Goal: Task Accomplishment & Management: Use online tool/utility

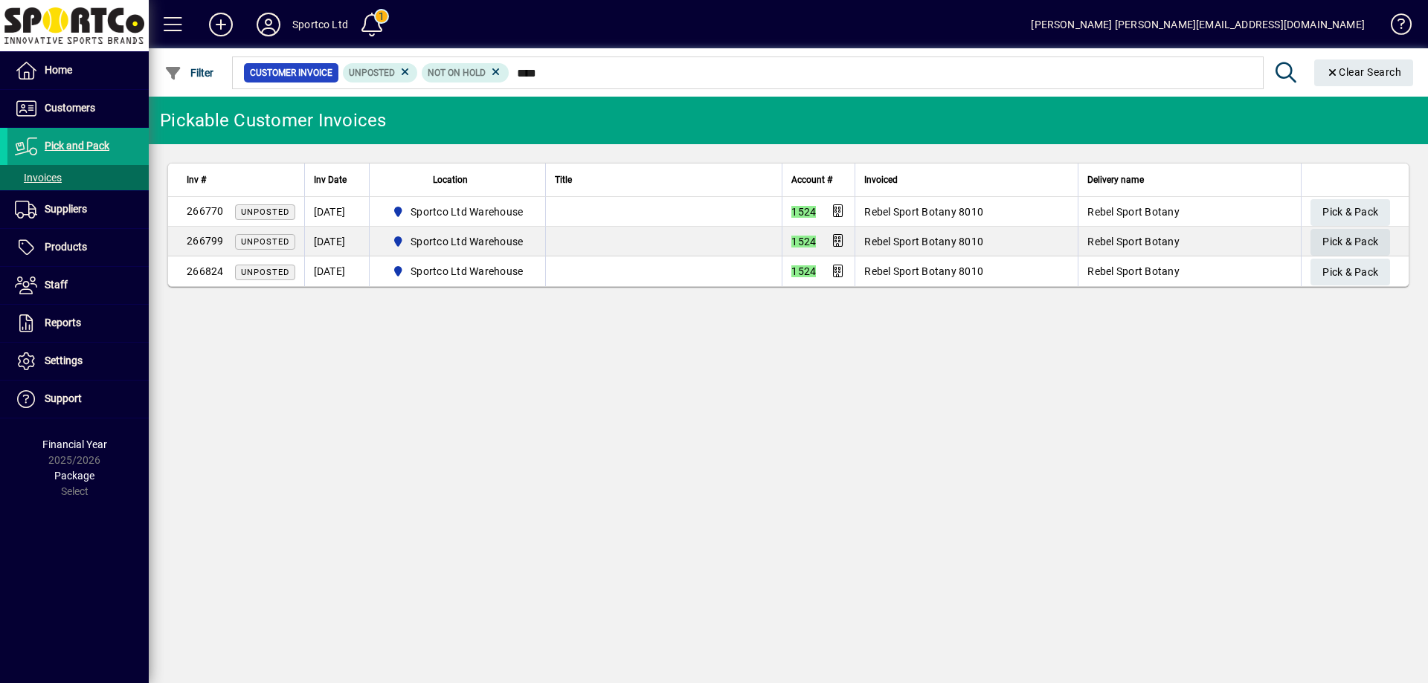
type input "****"
click at [1374, 239] on span "Pick & Pack" at bounding box center [1350, 242] width 56 height 25
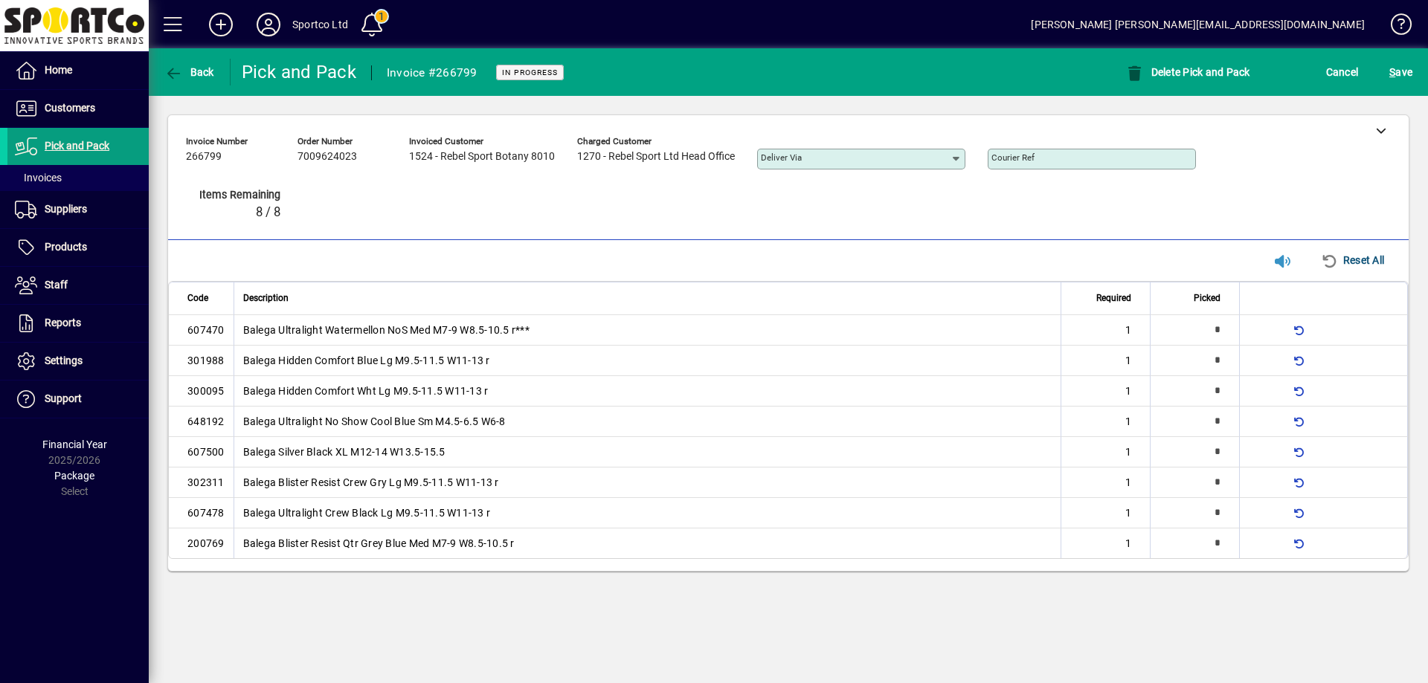
type input "*"
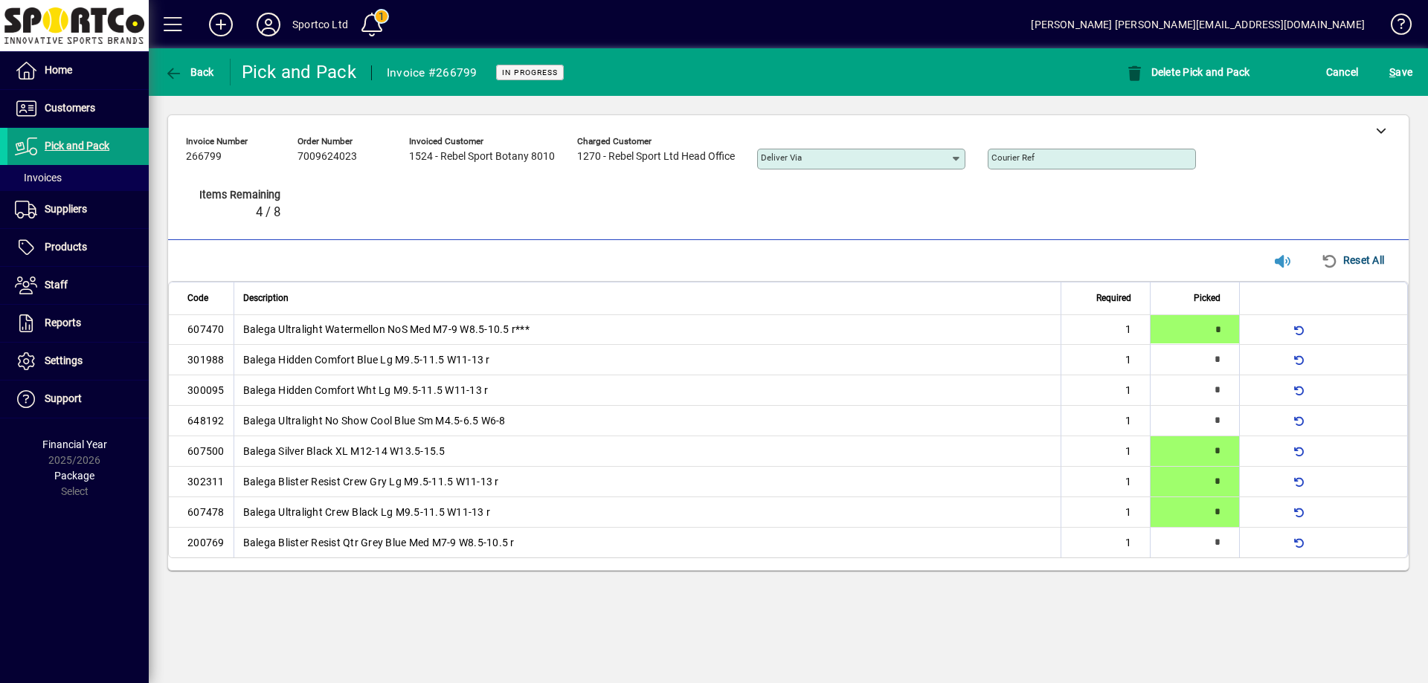
type input "*"
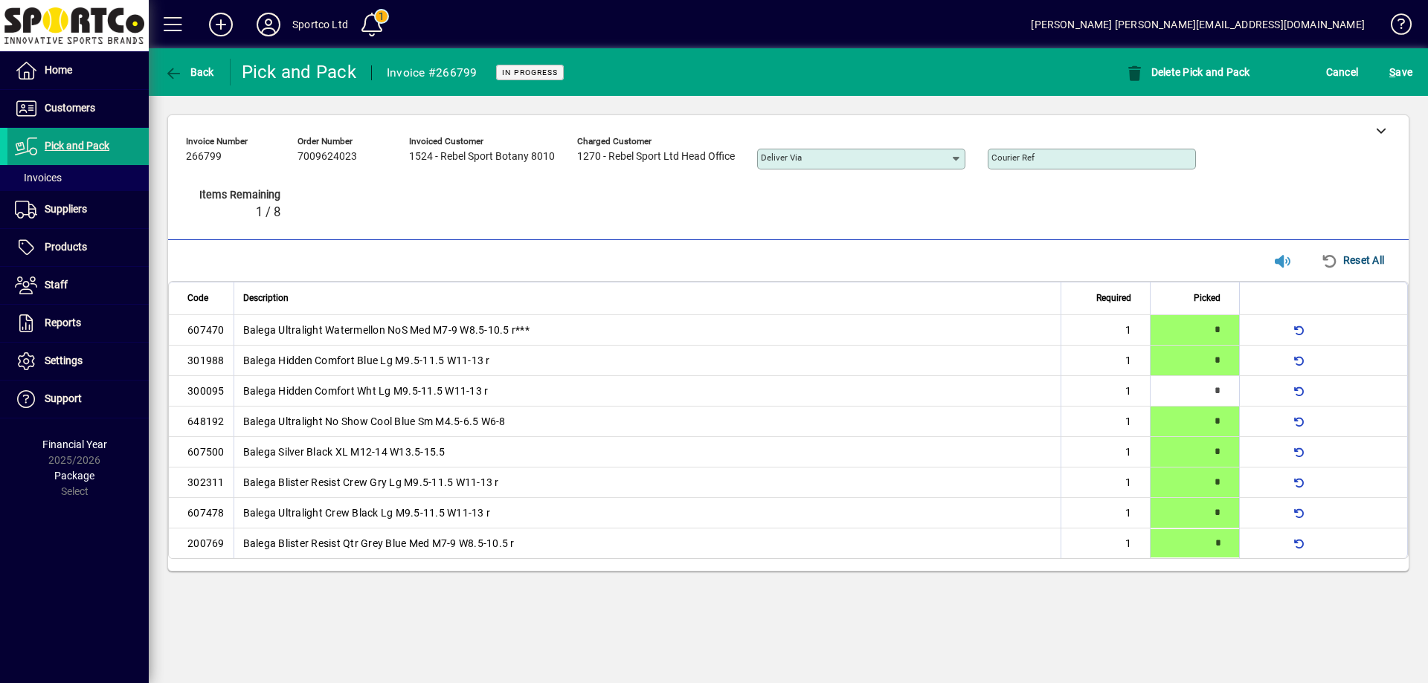
type input "*"
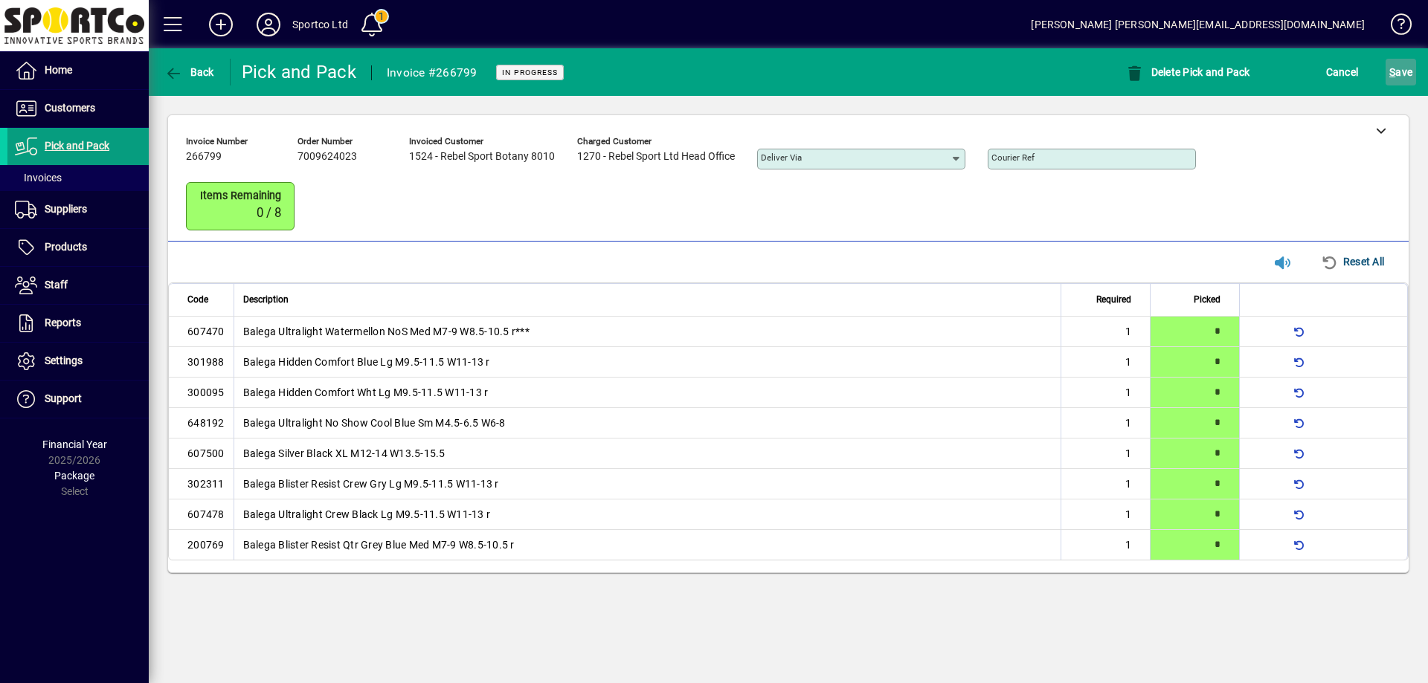
click at [1393, 67] on span "S" at bounding box center [1392, 72] width 6 height 12
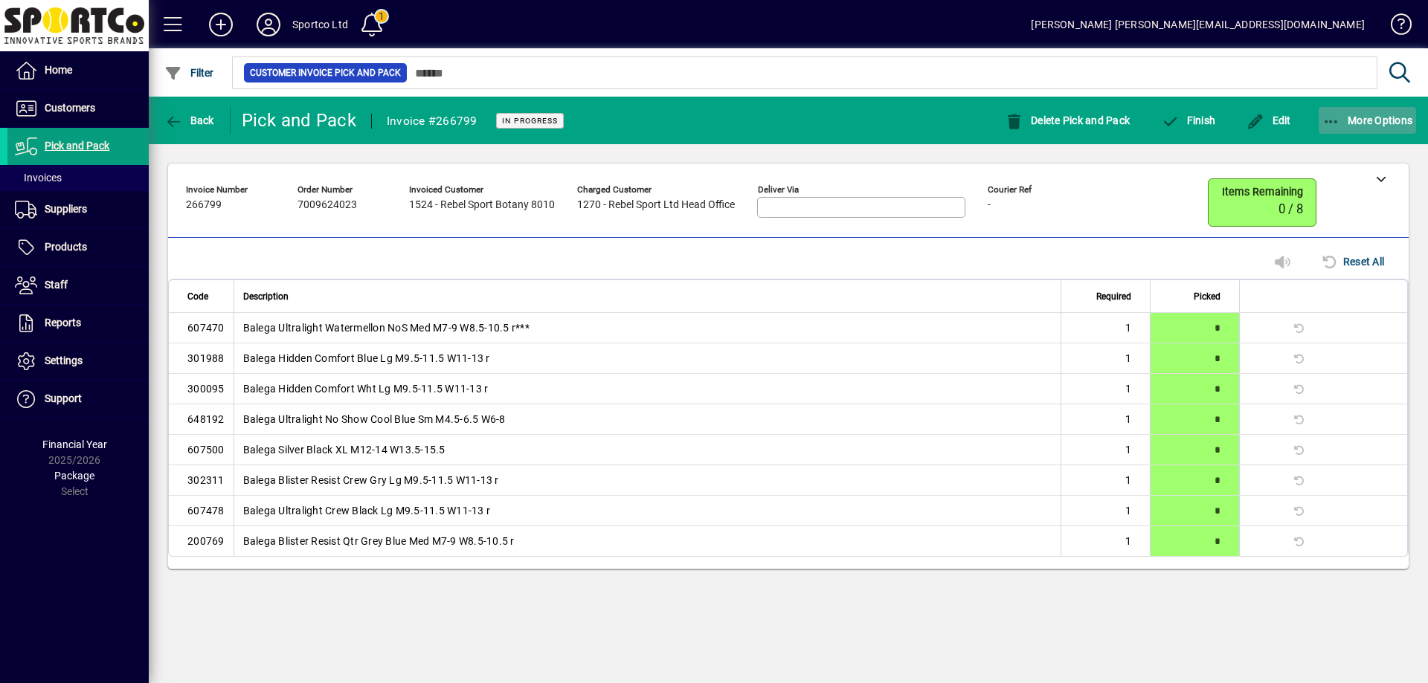
click at [1327, 117] on icon "button" at bounding box center [1331, 122] width 19 height 15
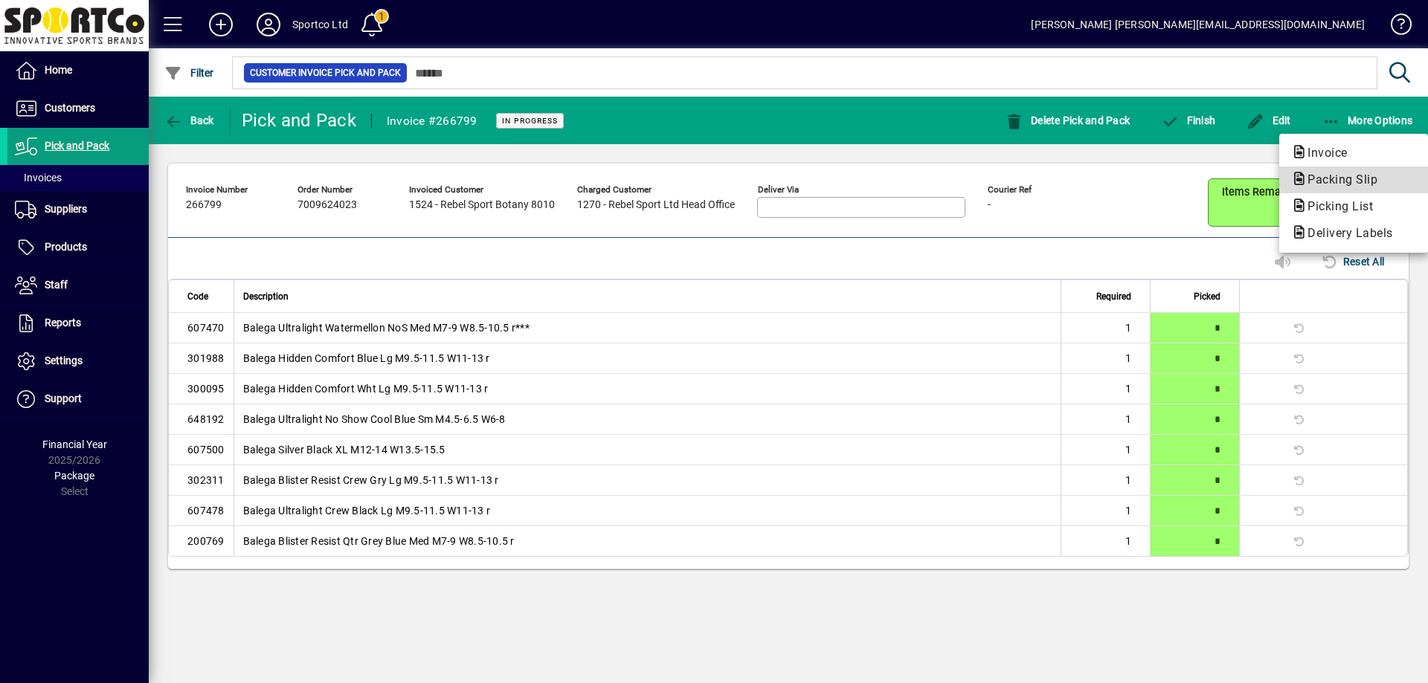
click at [1344, 177] on span "Packing Slip" at bounding box center [1338, 179] width 94 height 14
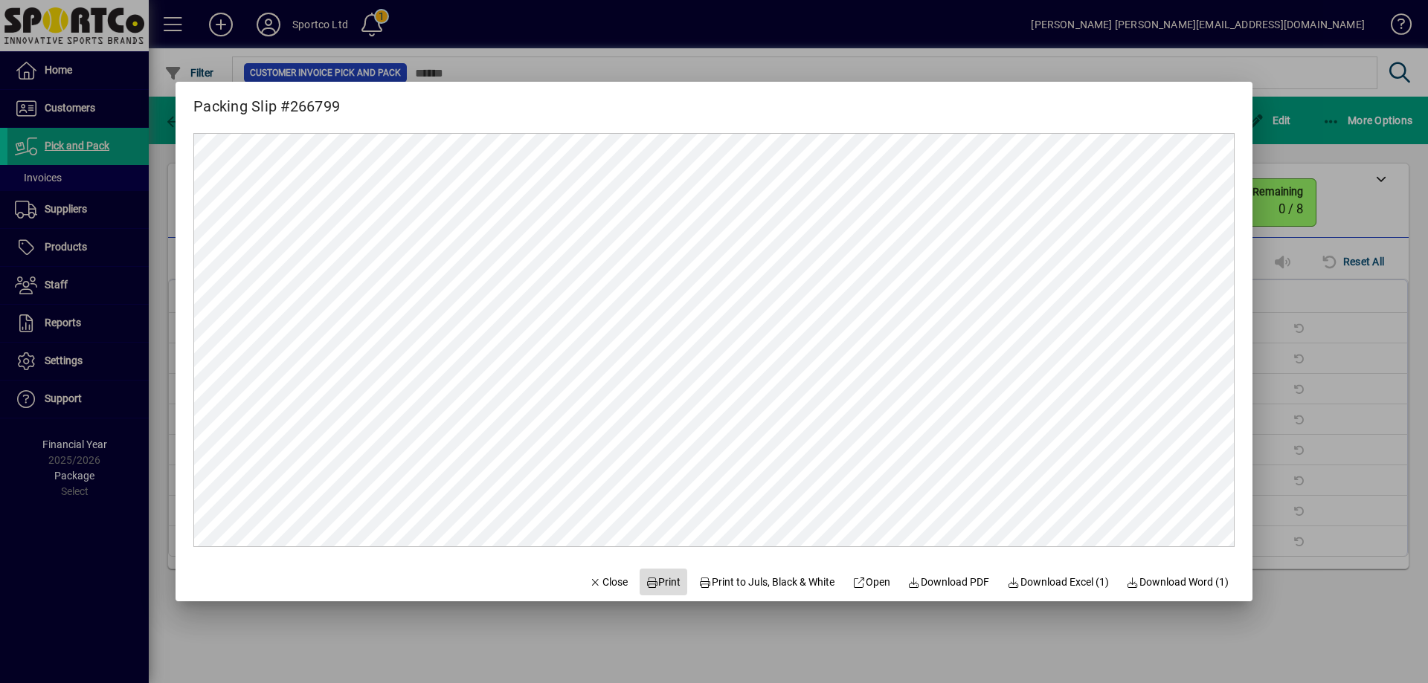
click at [654, 577] on span "Print" at bounding box center [663, 583] width 36 height 16
click at [596, 584] on span "Close" at bounding box center [608, 583] width 39 height 16
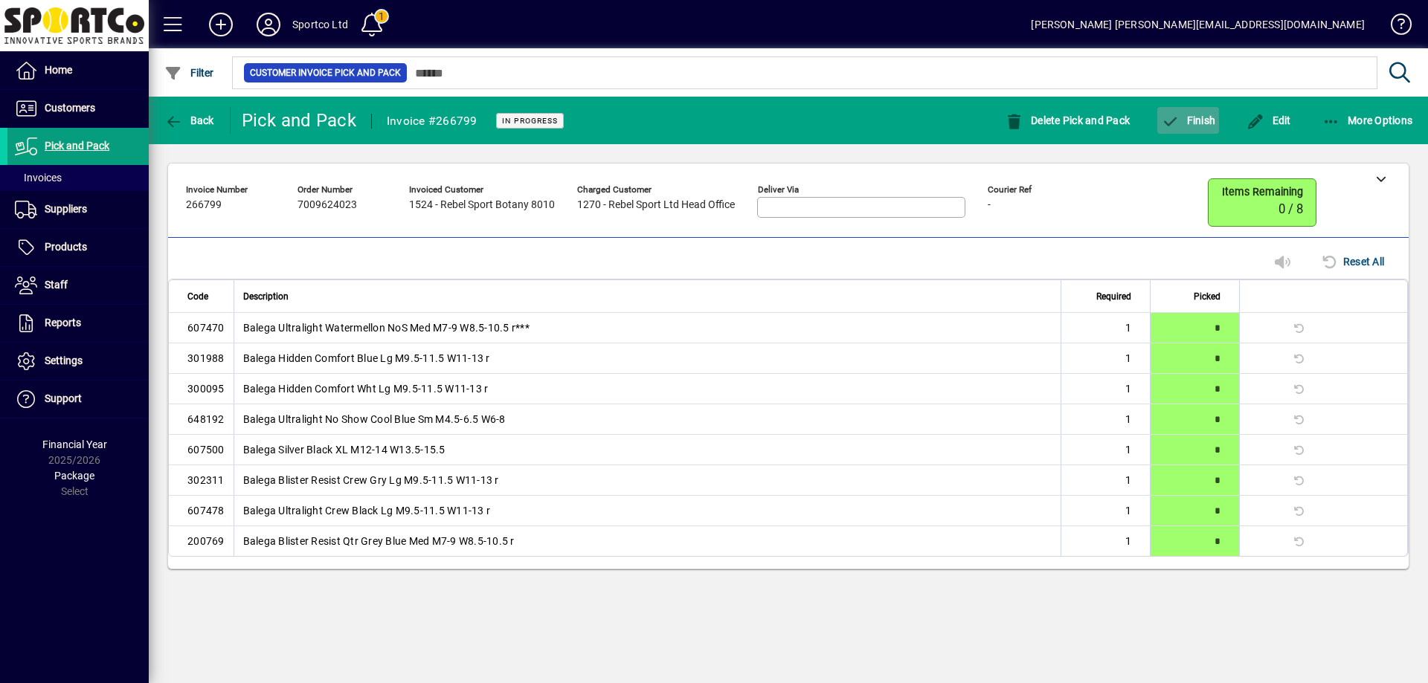
click at [1193, 126] on span "button" at bounding box center [1188, 121] width 62 height 36
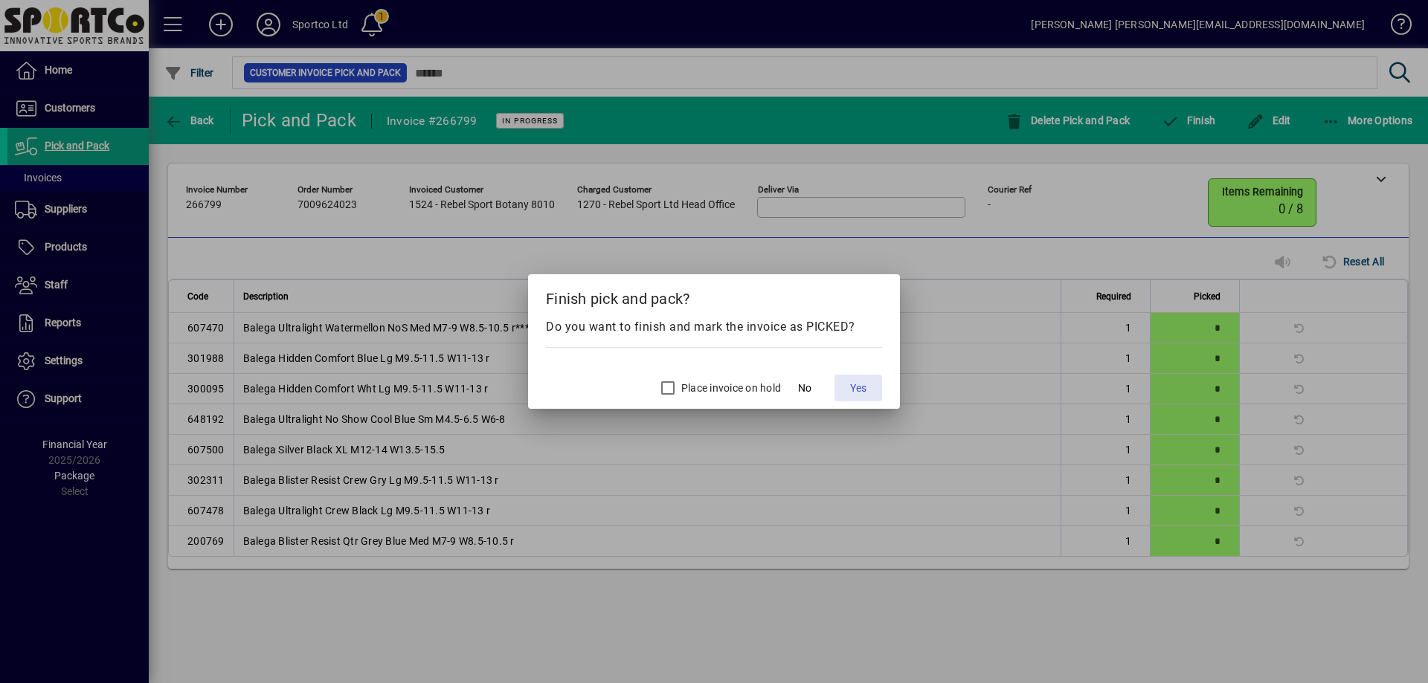
click at [860, 390] on span "Yes" at bounding box center [858, 389] width 16 height 16
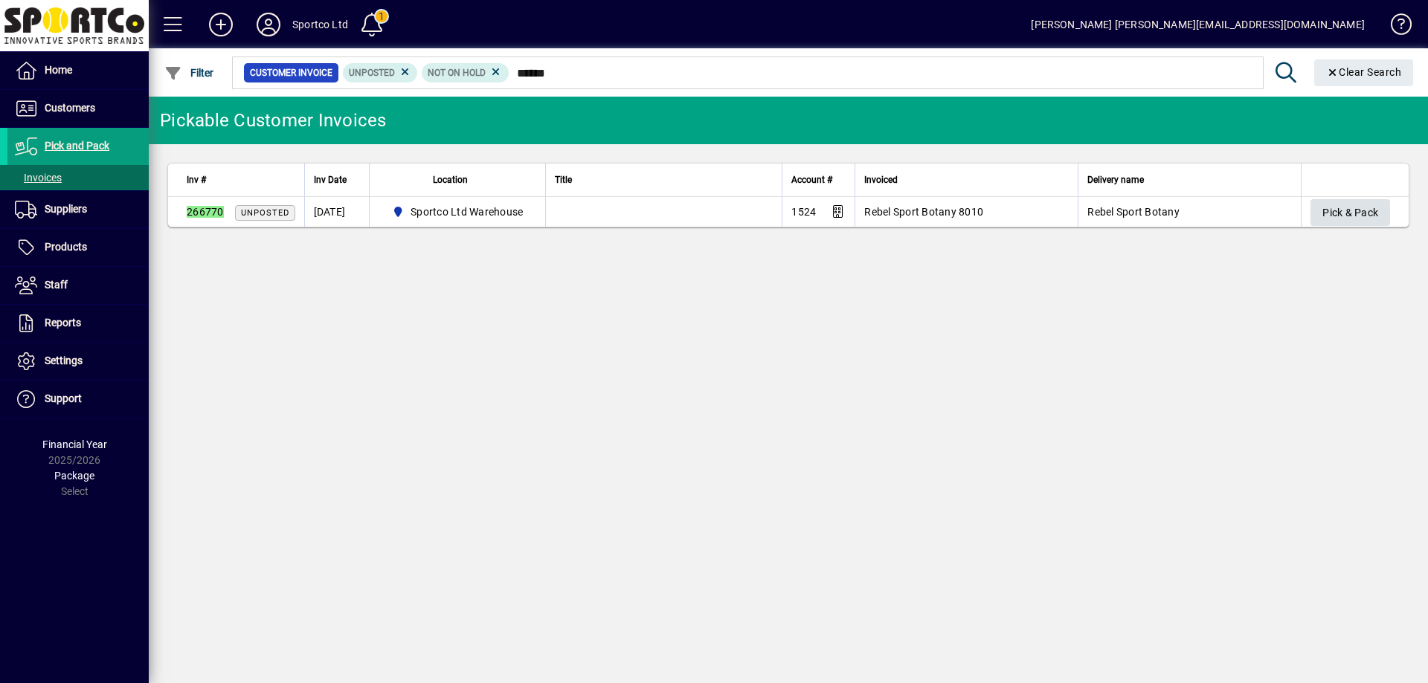
type input "******"
click at [1340, 213] on span "Pick & Pack" at bounding box center [1350, 213] width 56 height 25
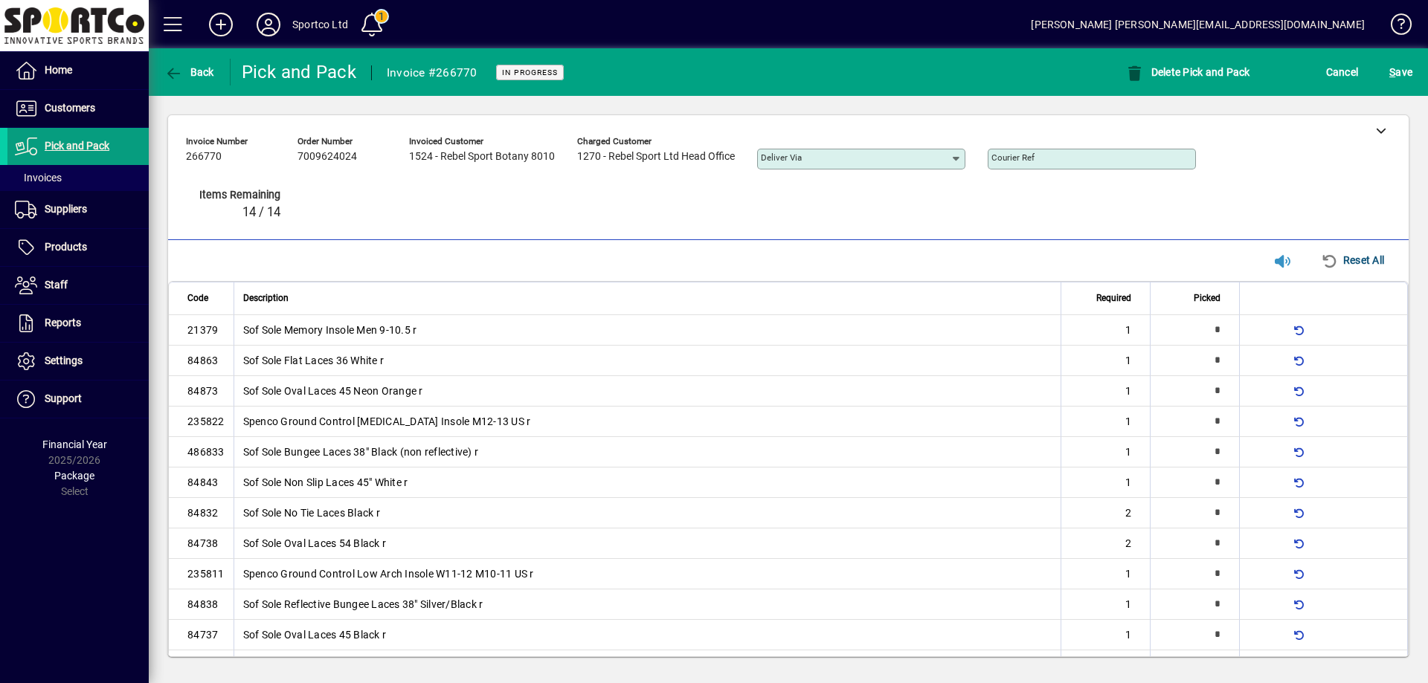
type input "*"
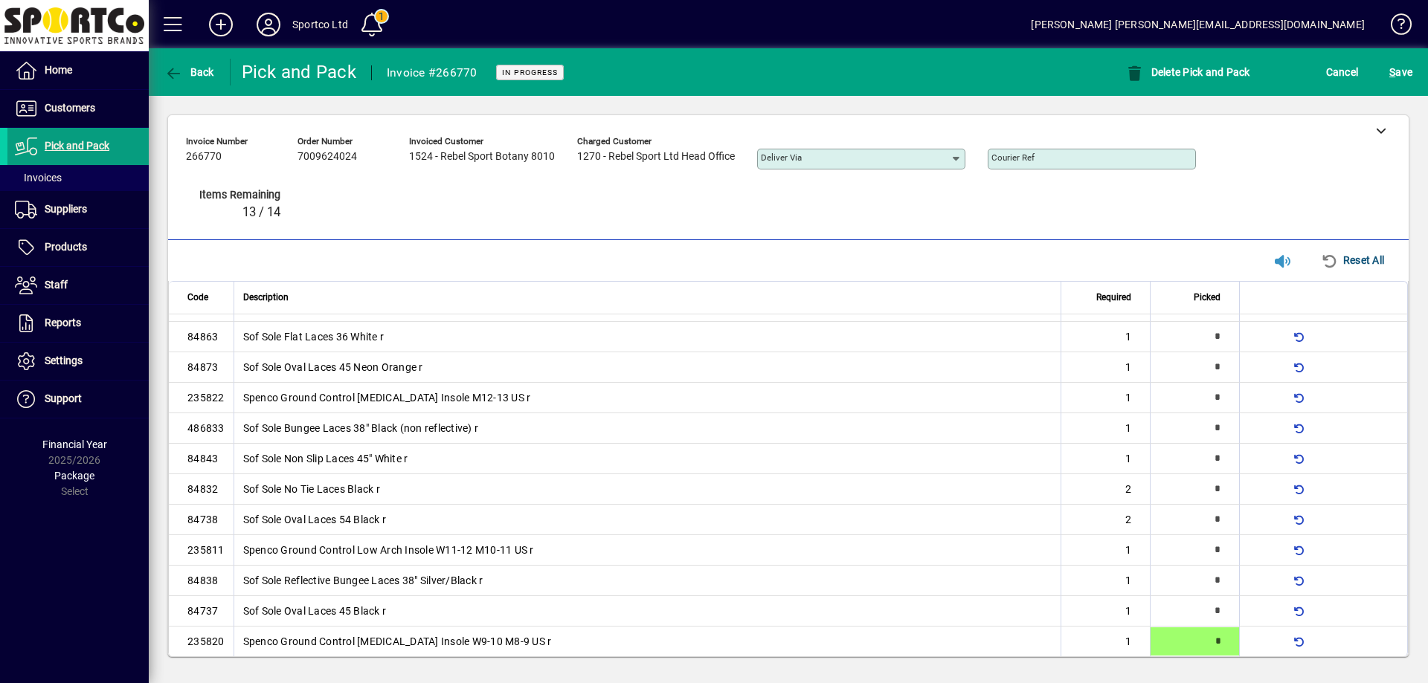
type input "*"
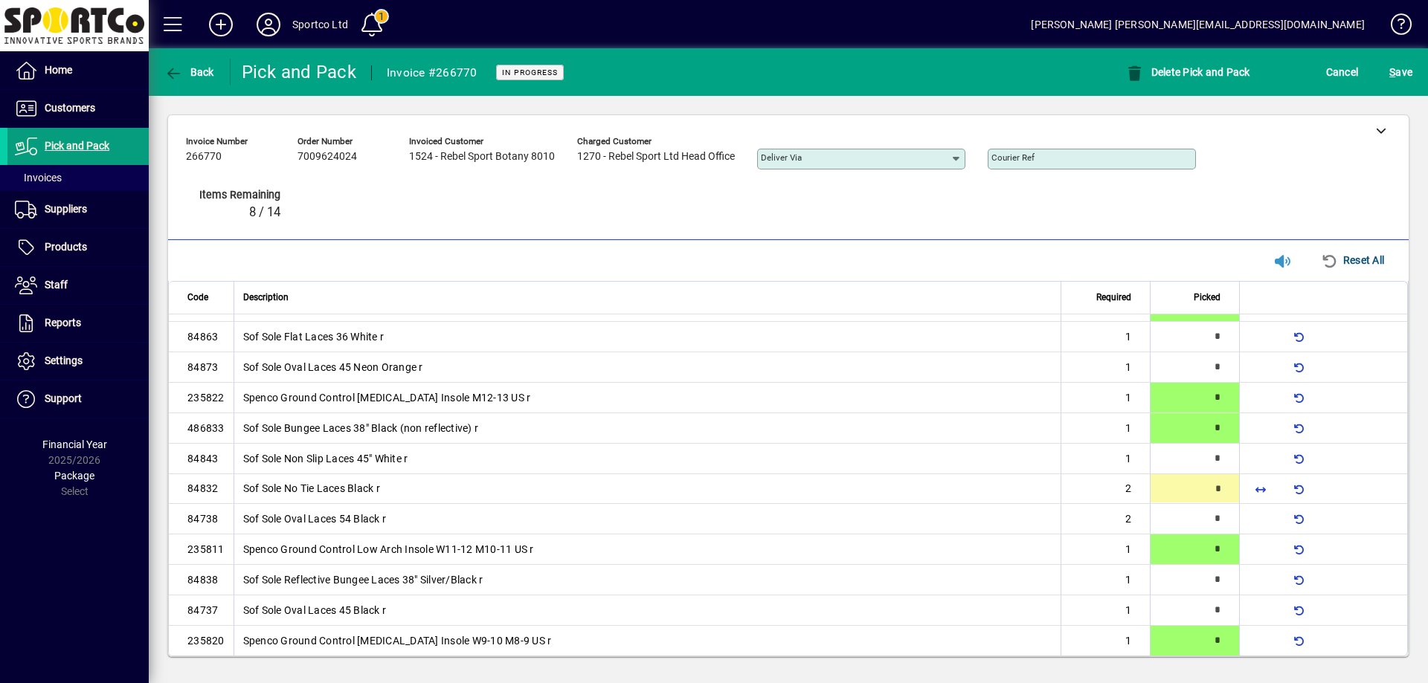
type input "*"
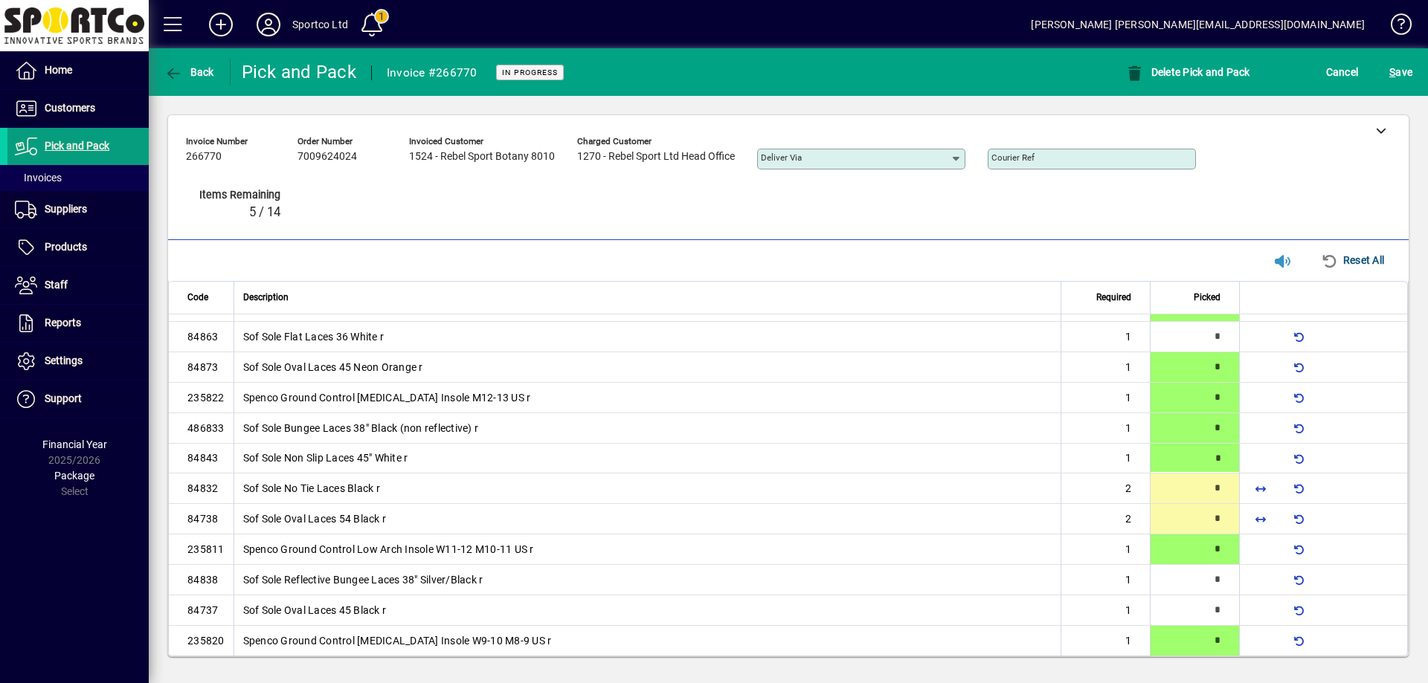
type input "*"
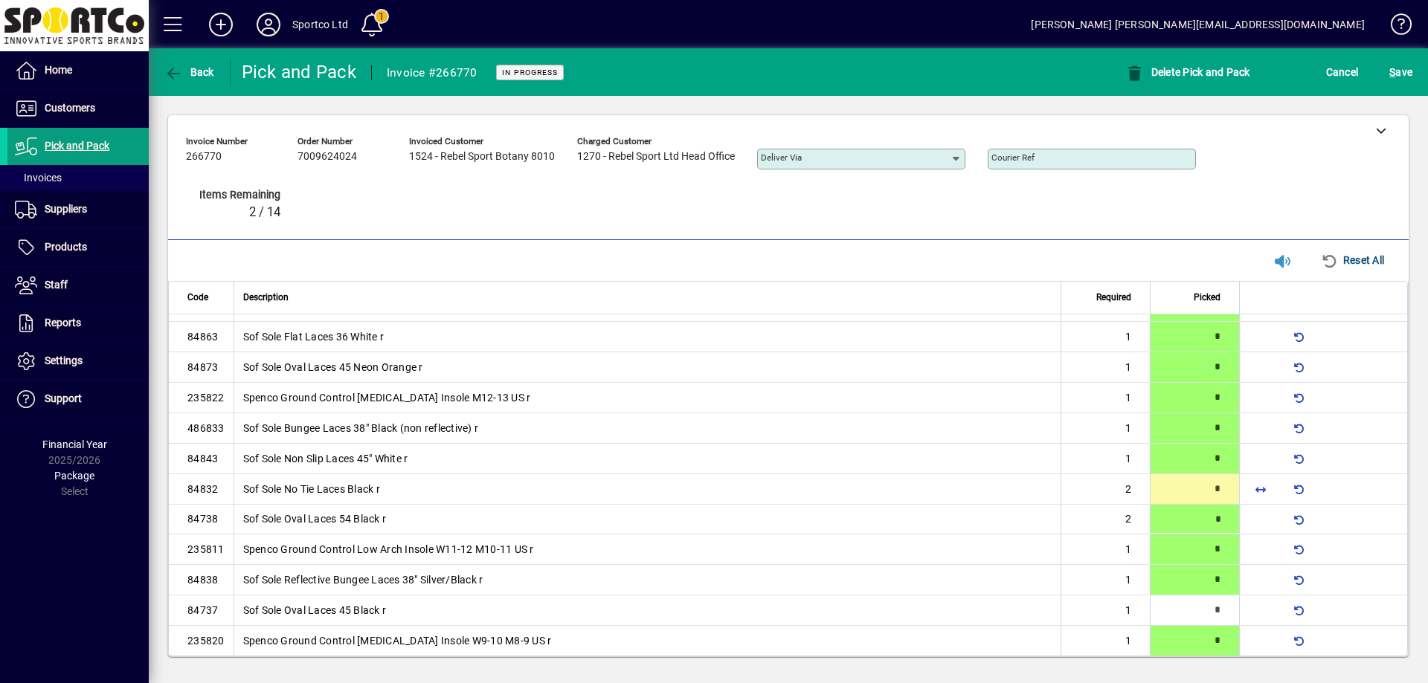
type input "*"
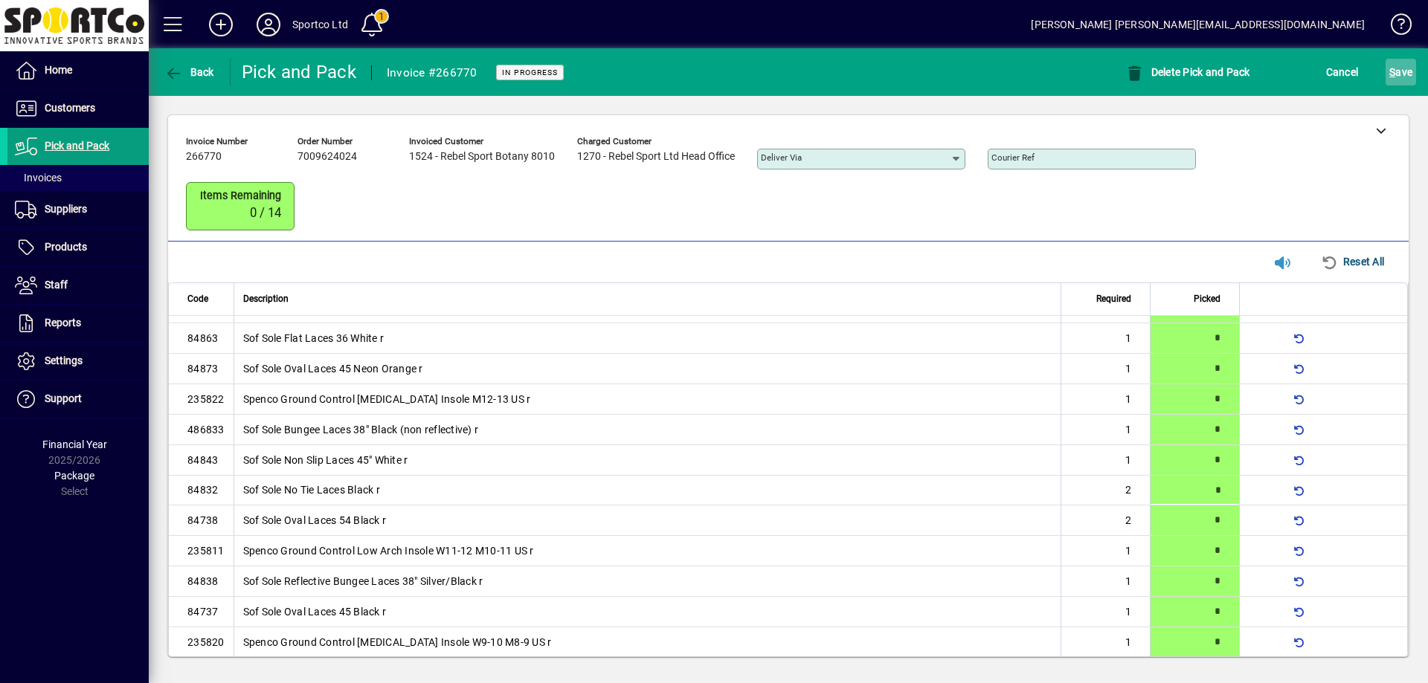
click at [1403, 57] on span "submit" at bounding box center [1400, 72] width 30 height 36
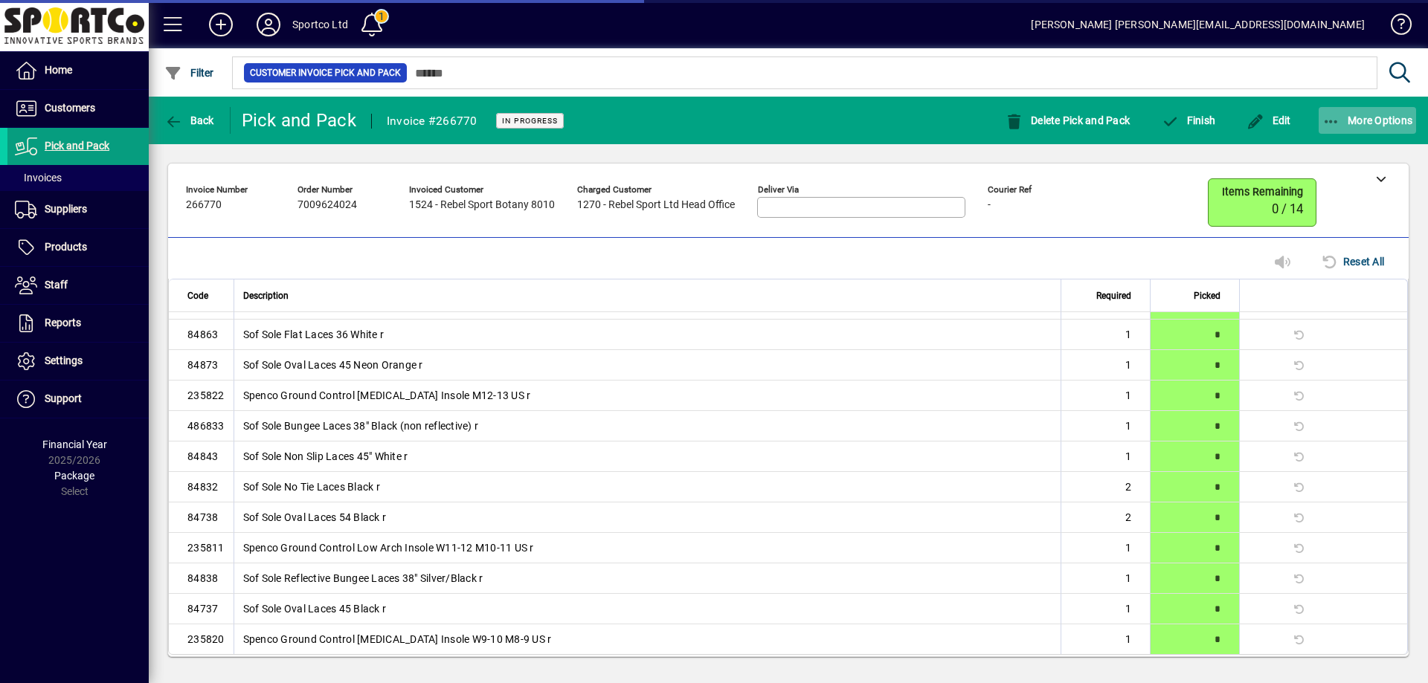
scroll to position [0, 0]
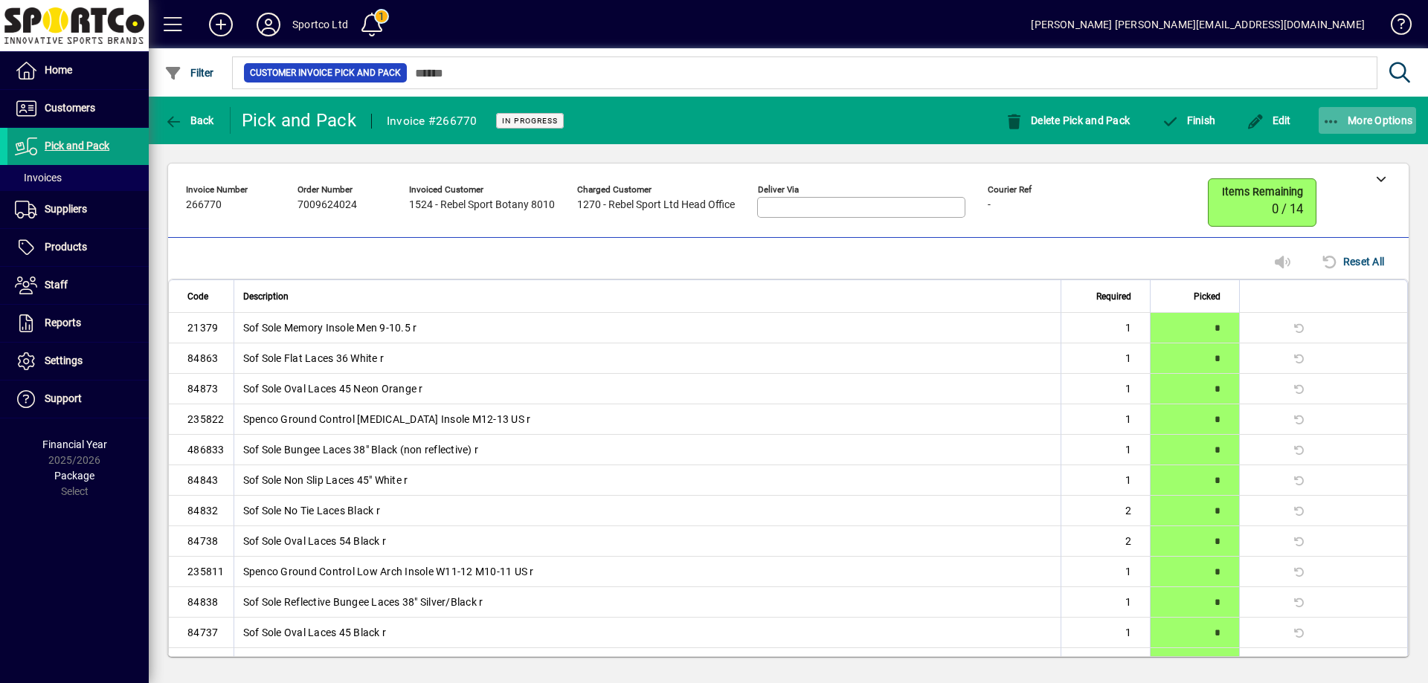
click at [1331, 115] on icon "button" at bounding box center [1331, 122] width 19 height 15
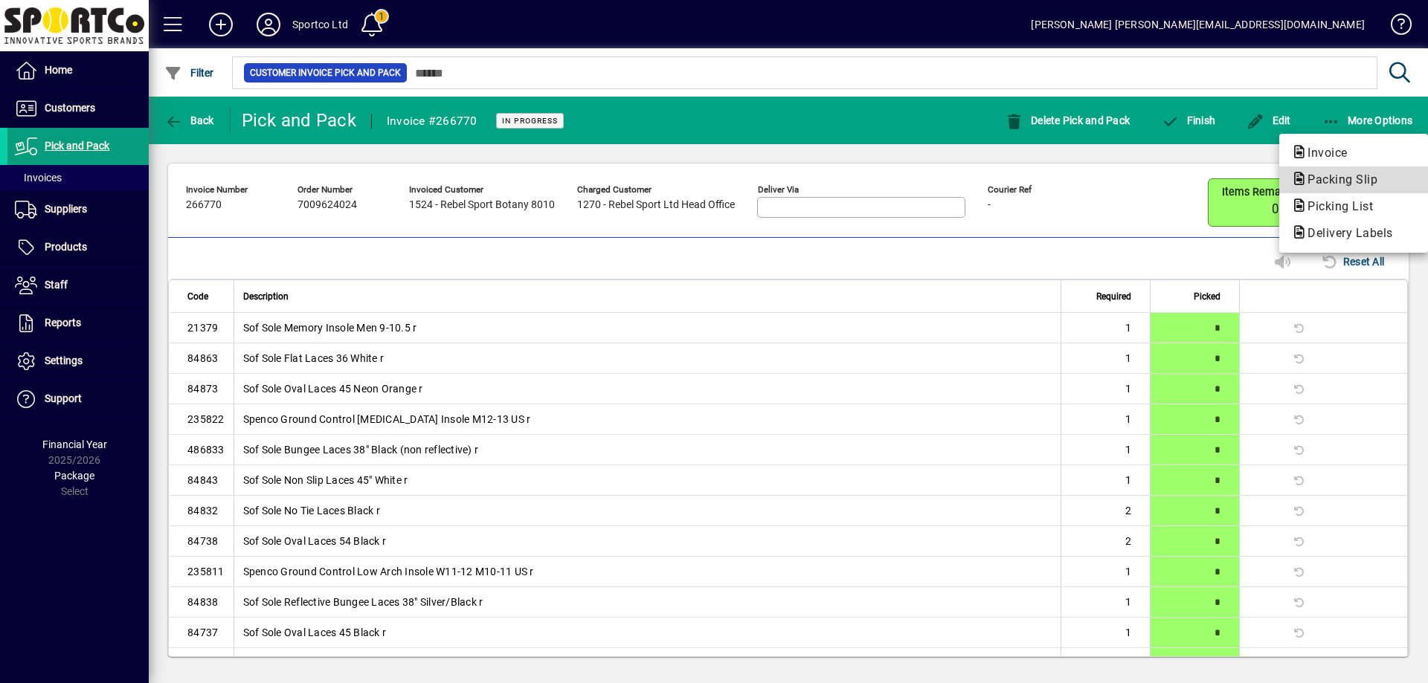
click at [1341, 173] on span "Packing Slip" at bounding box center [1338, 179] width 94 height 14
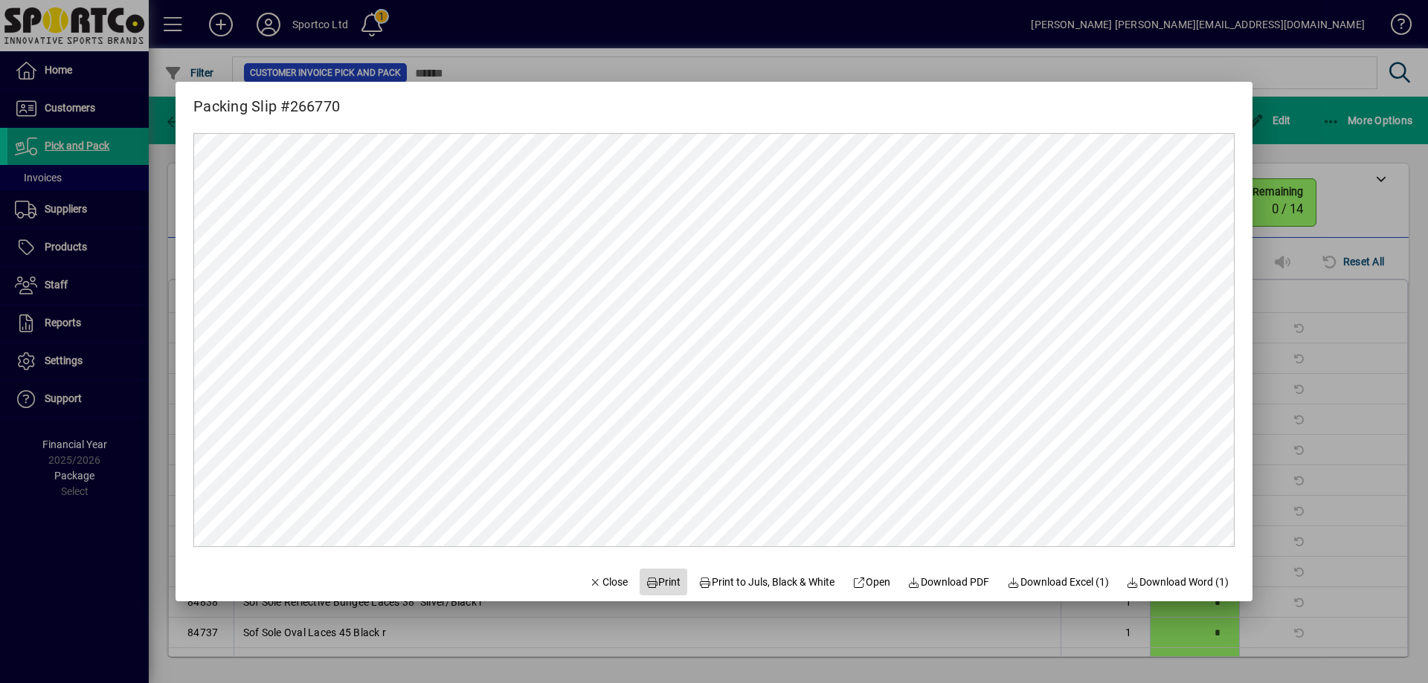
click at [649, 581] on span "Print" at bounding box center [663, 583] width 36 height 16
click at [596, 578] on span "Close" at bounding box center [608, 583] width 39 height 16
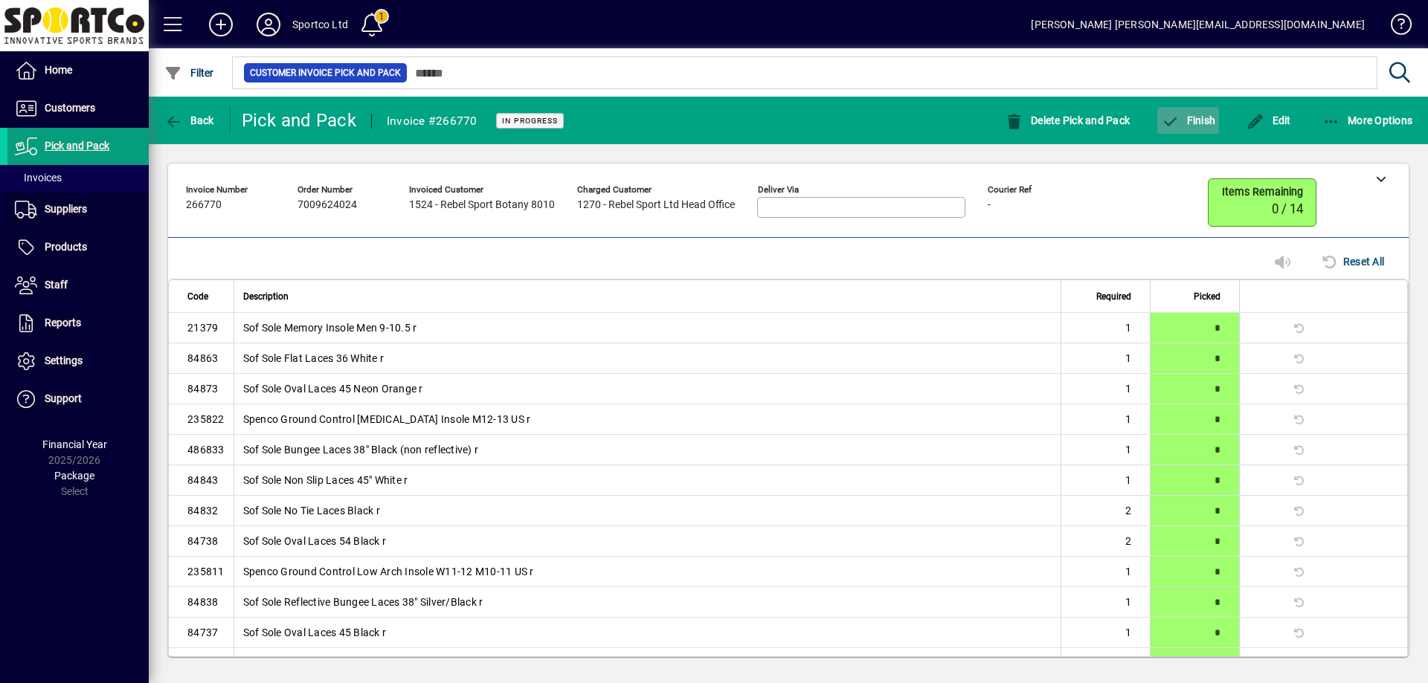
click at [1207, 117] on span "Finish" at bounding box center [1188, 121] width 54 height 12
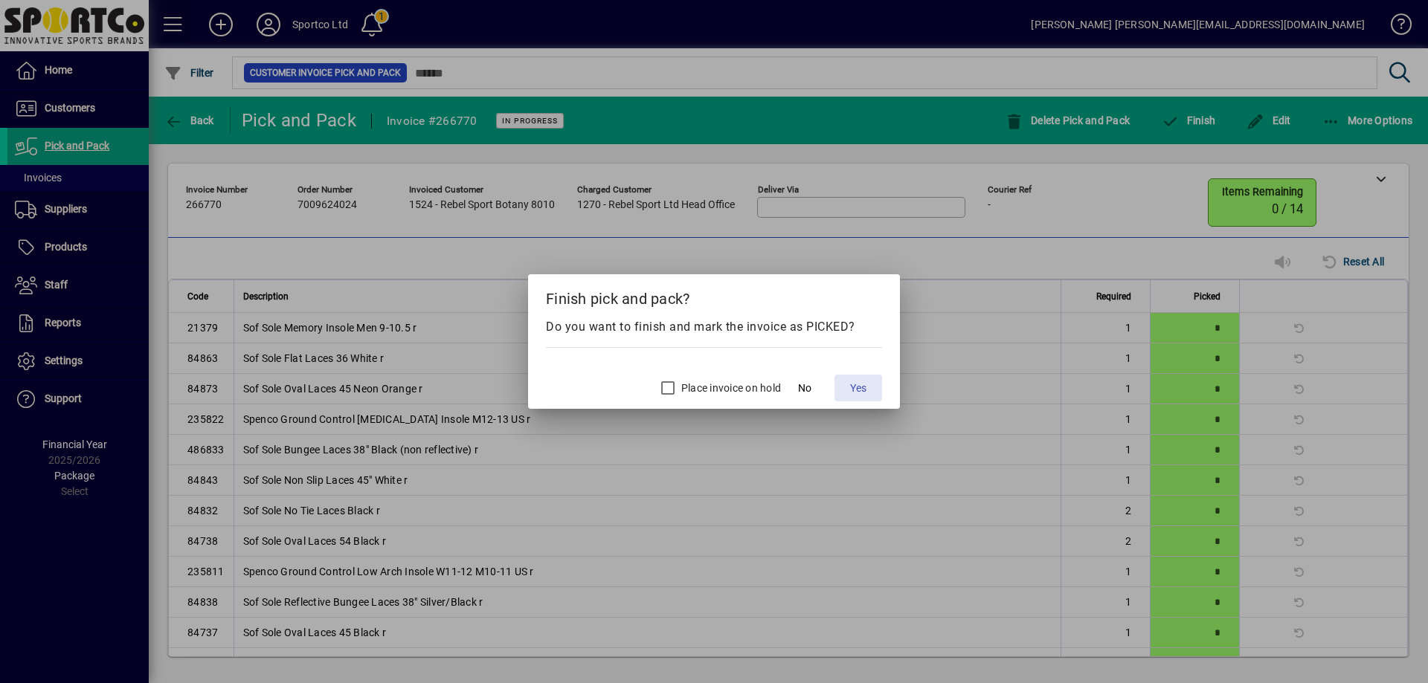
click at [855, 388] on span "Yes" at bounding box center [858, 389] width 16 height 16
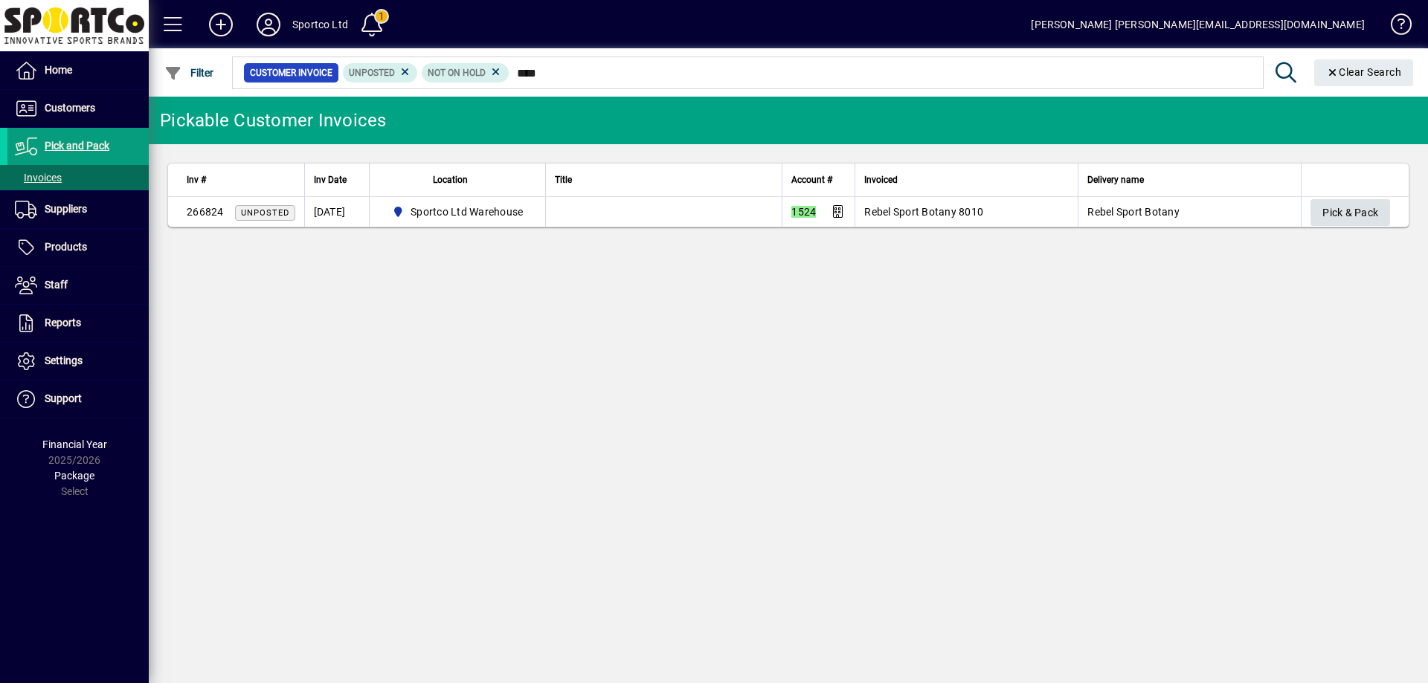
type input "****"
click at [1362, 213] on span "Pick & Pack" at bounding box center [1350, 213] width 56 height 25
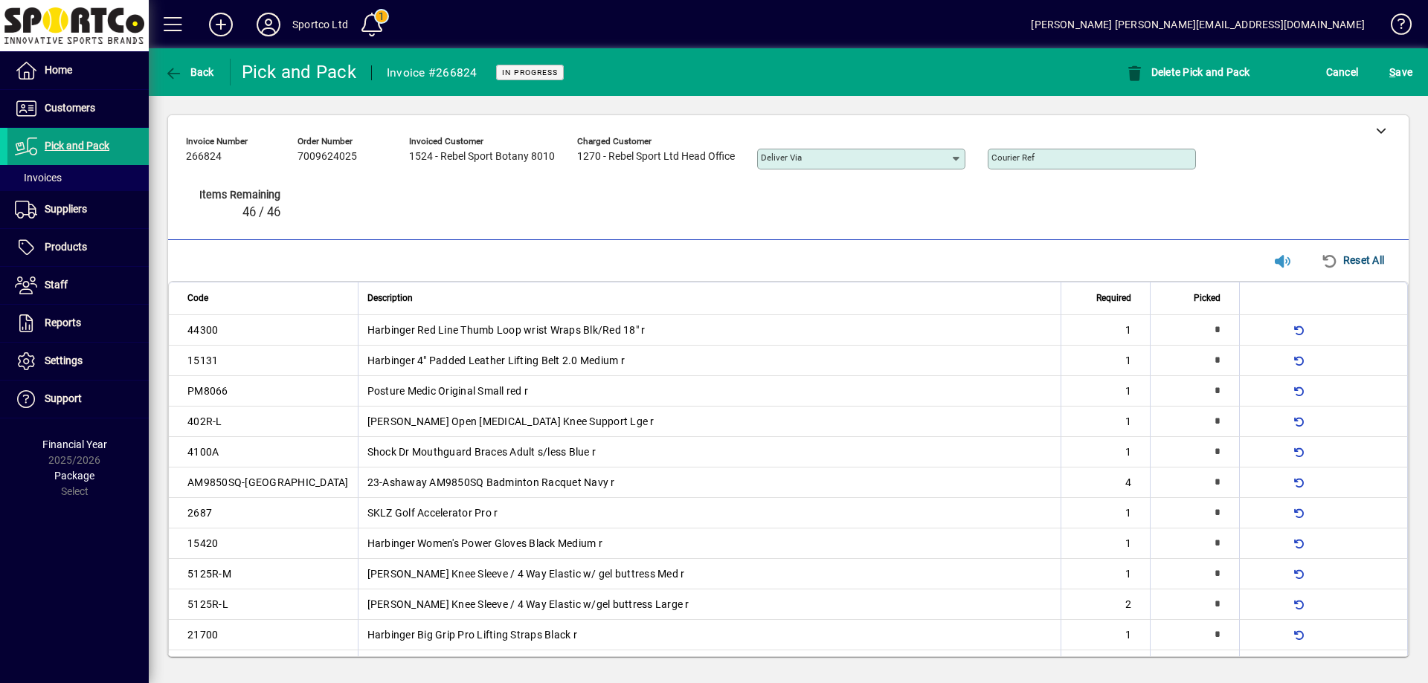
type input "*"
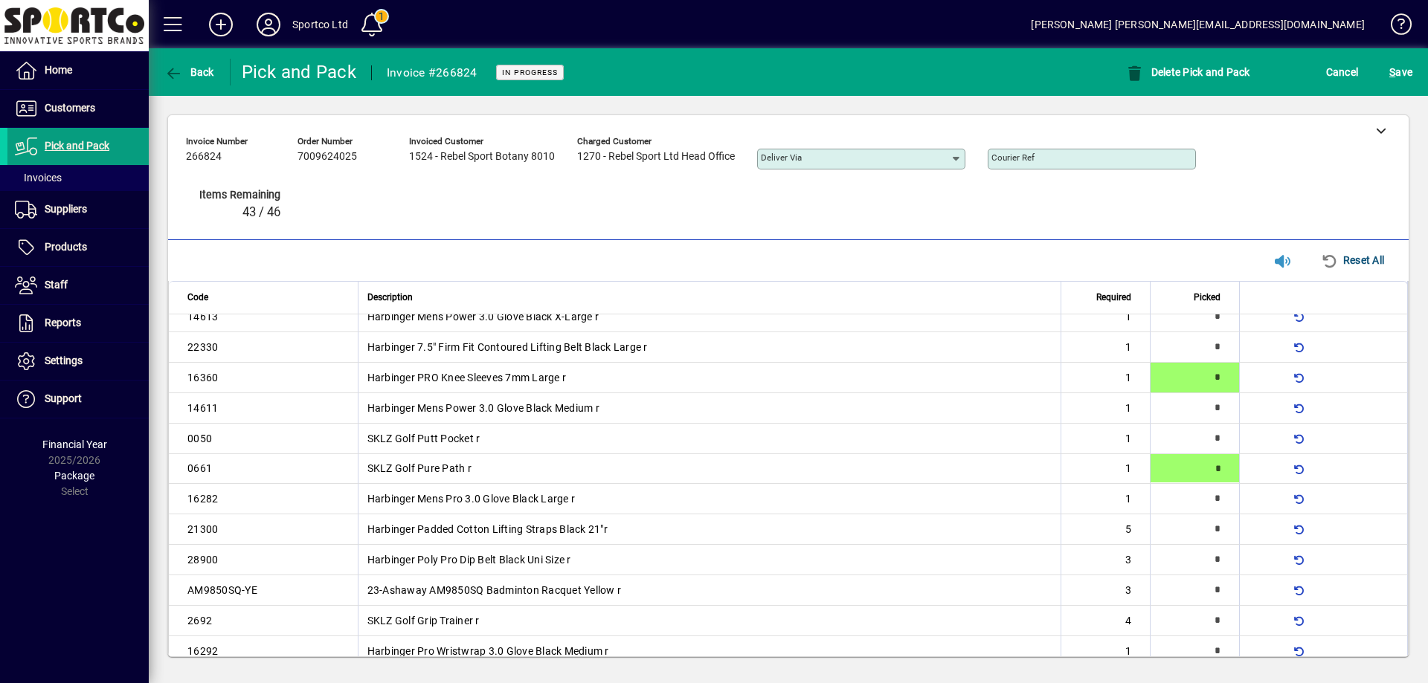
type input "*"
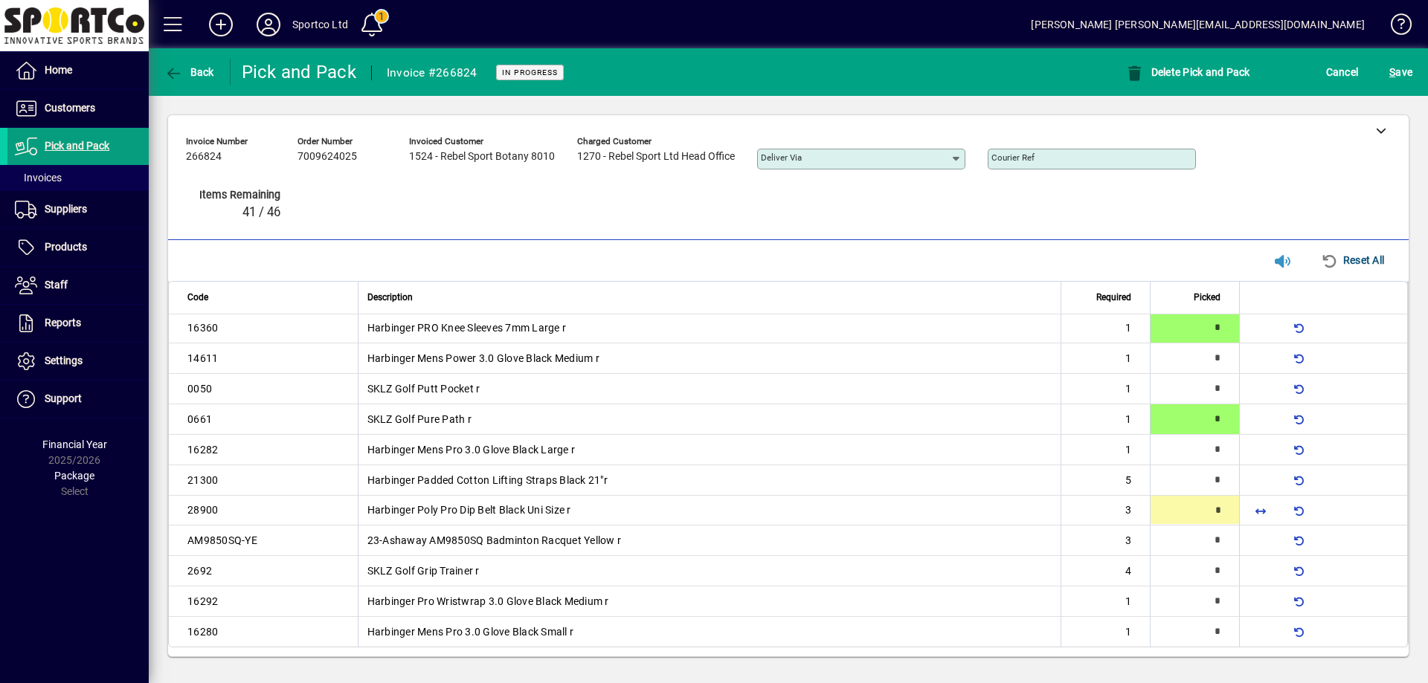
scroll to position [584, 0]
type input "*"
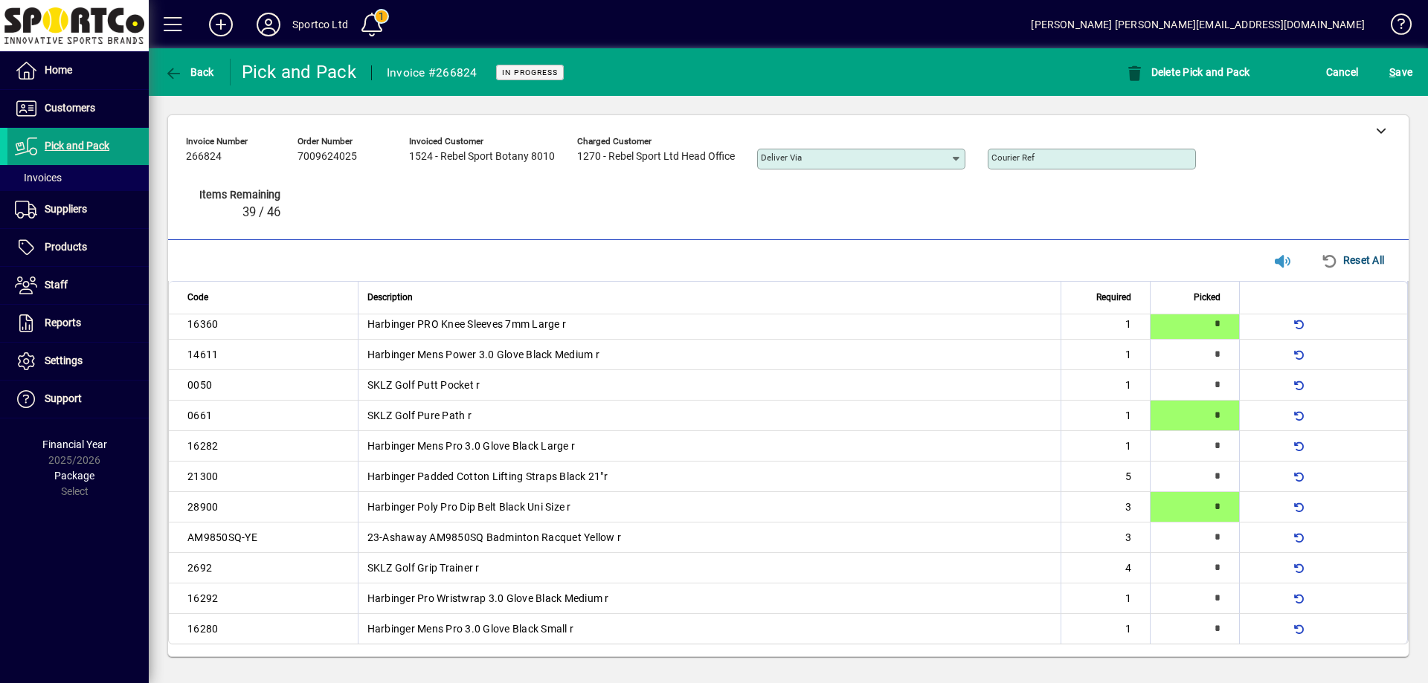
type input "*"
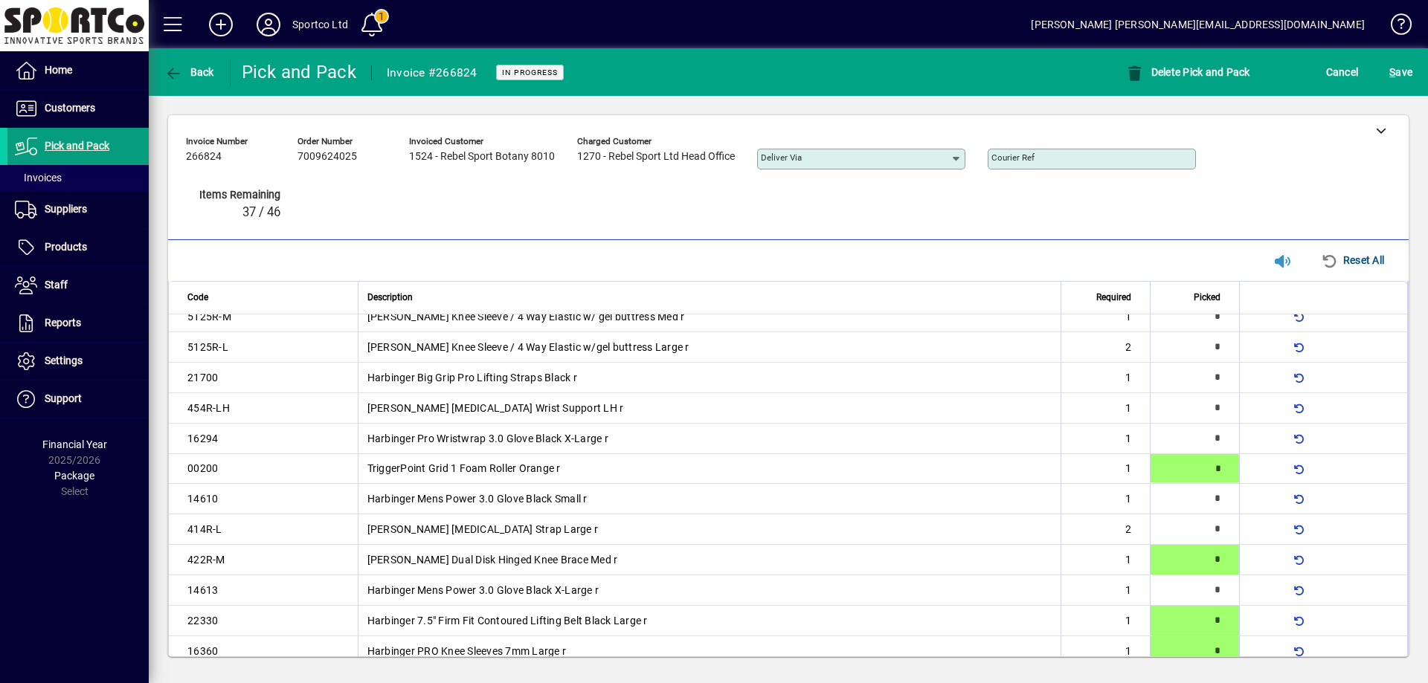
type input "*"
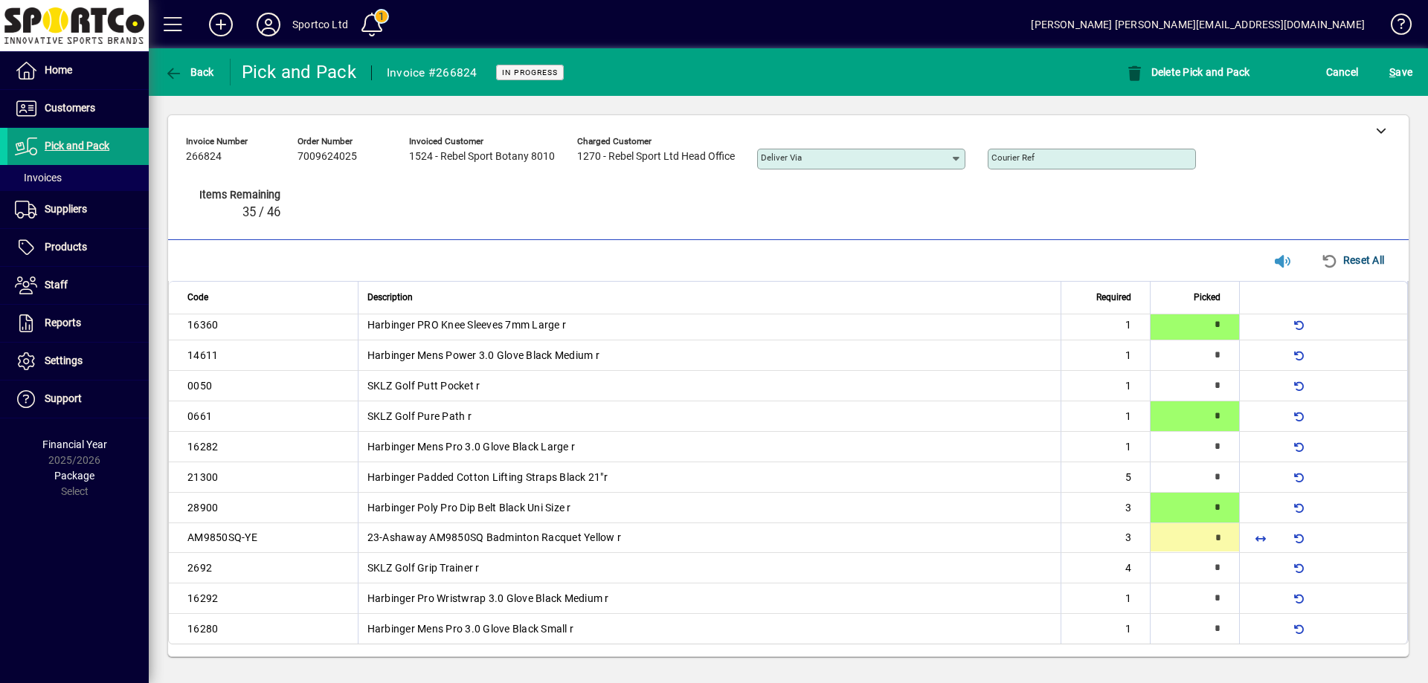
type input "*"
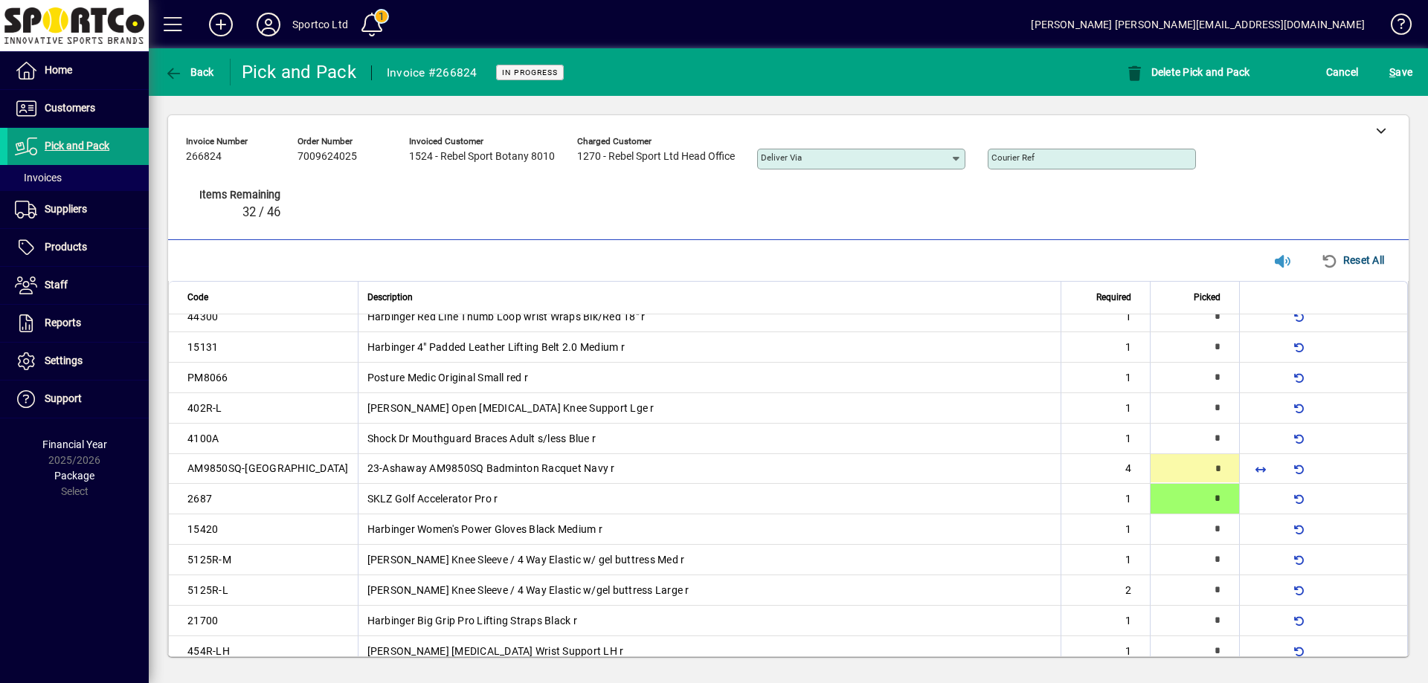
scroll to position [15, 0]
type input "*"
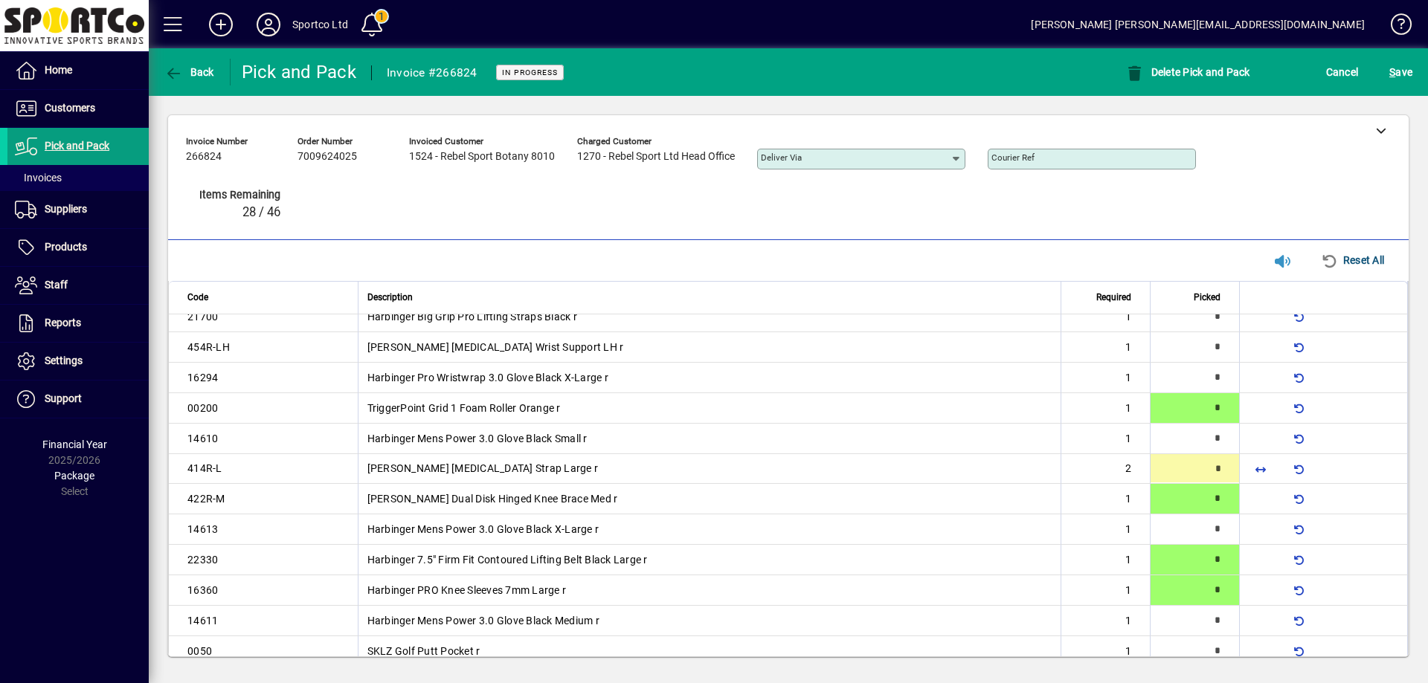
type input "*"
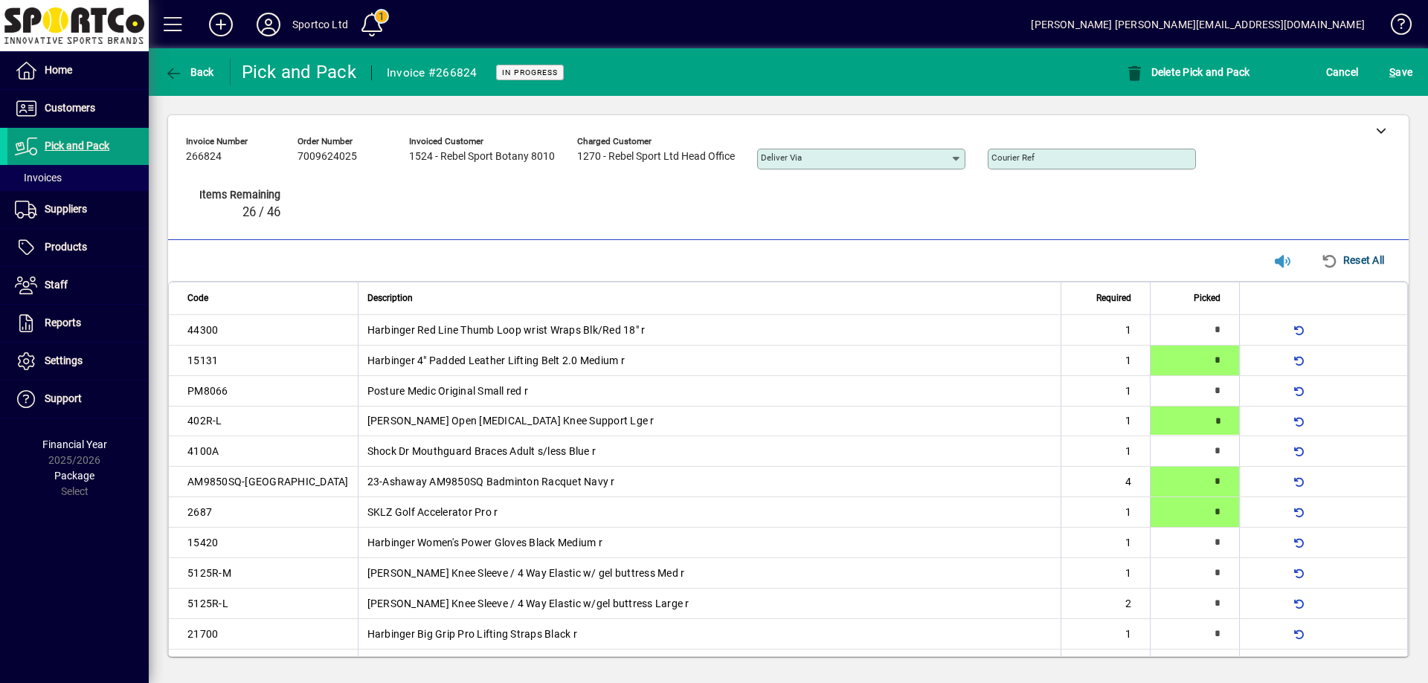
type input "*"
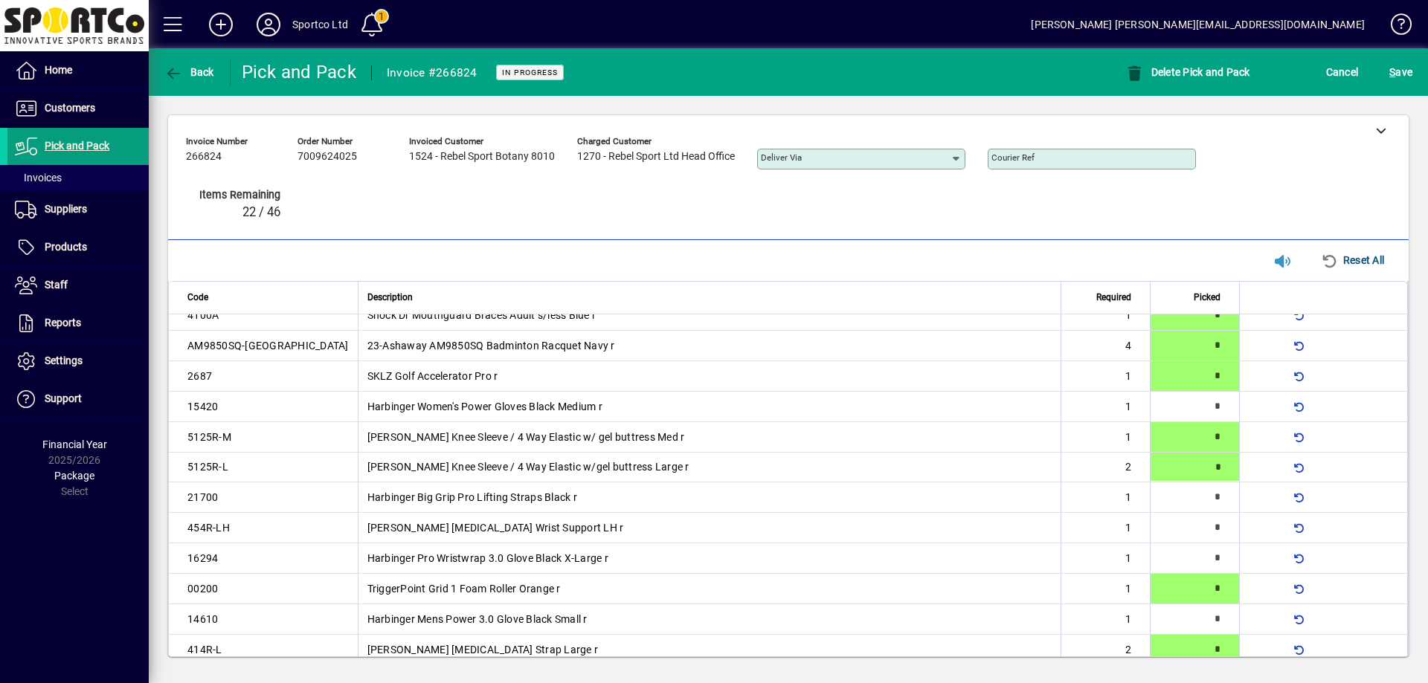
type input "*"
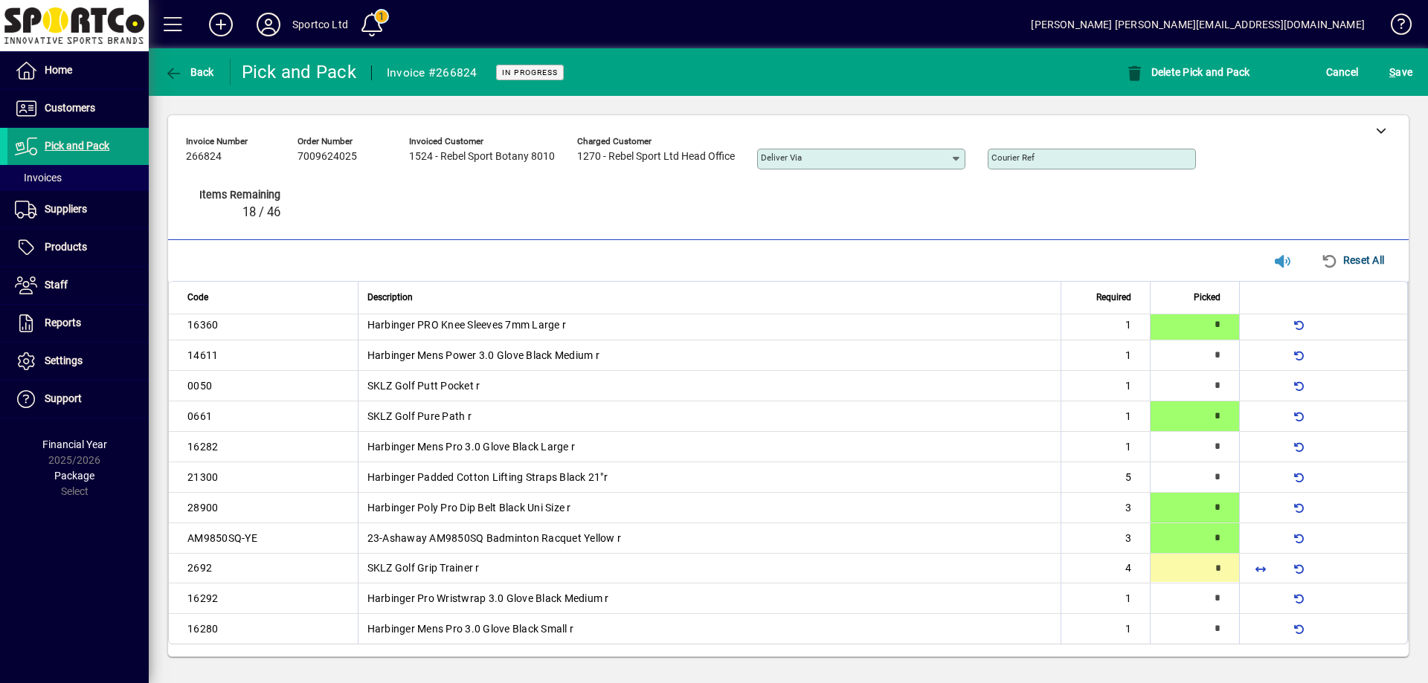
type input "*"
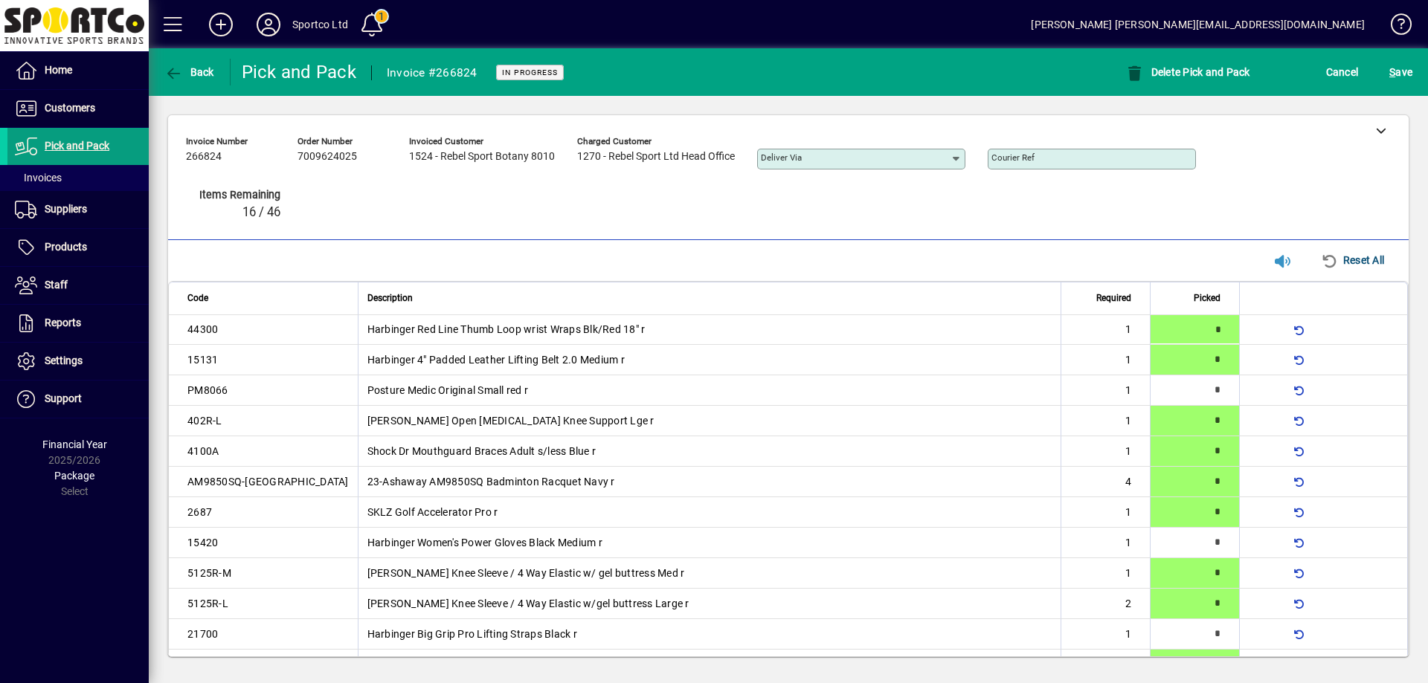
type input "*"
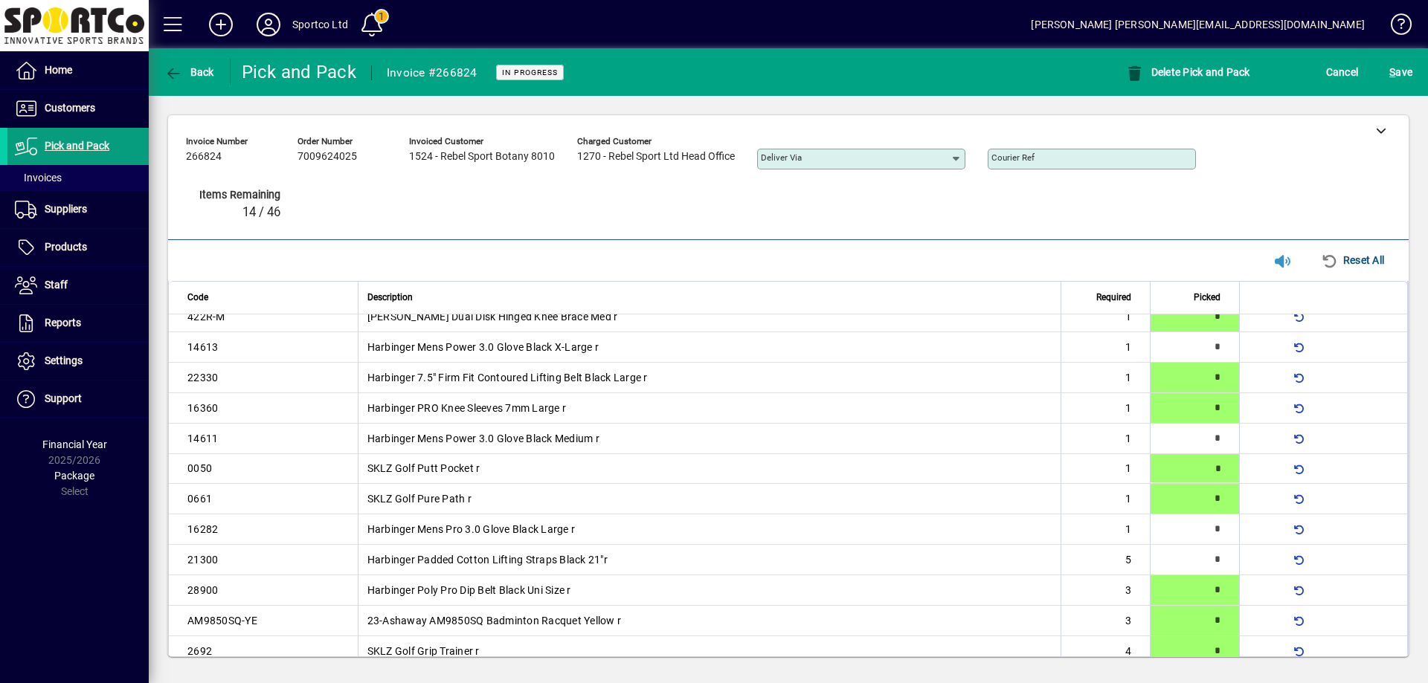
type input "*"
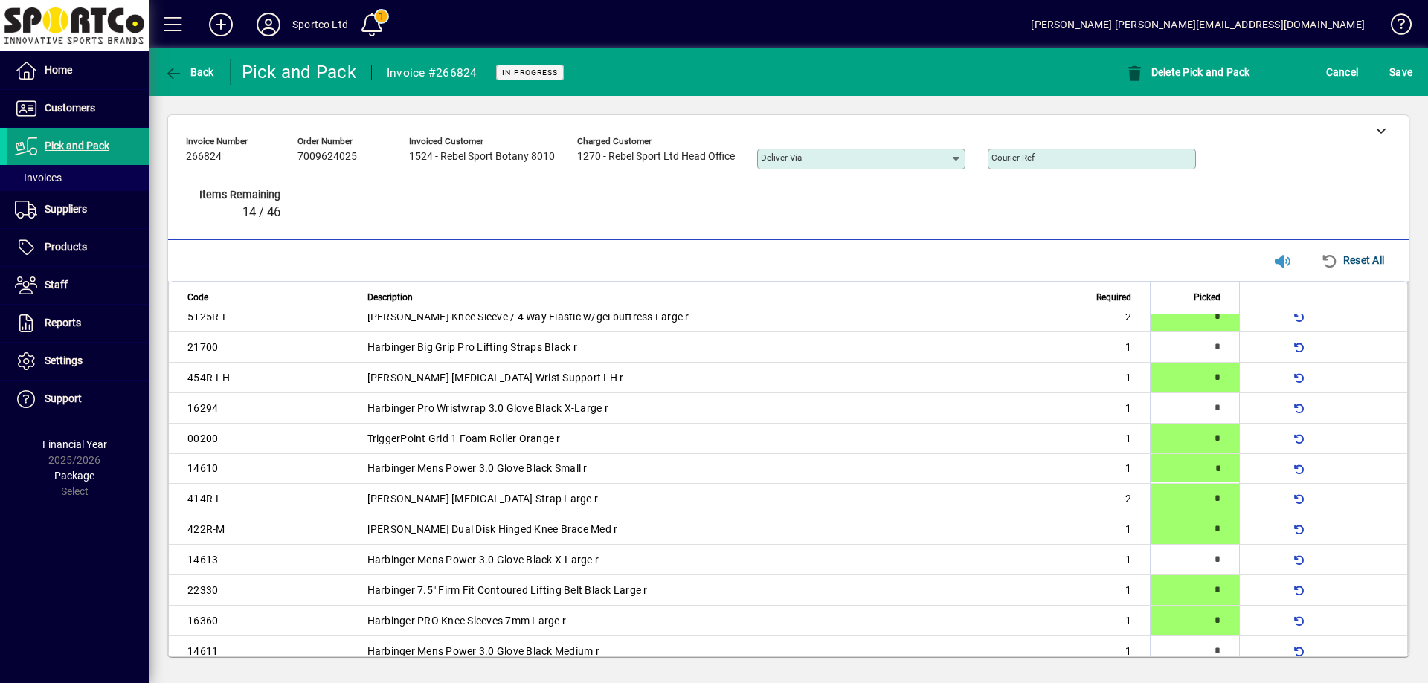
type input "*"
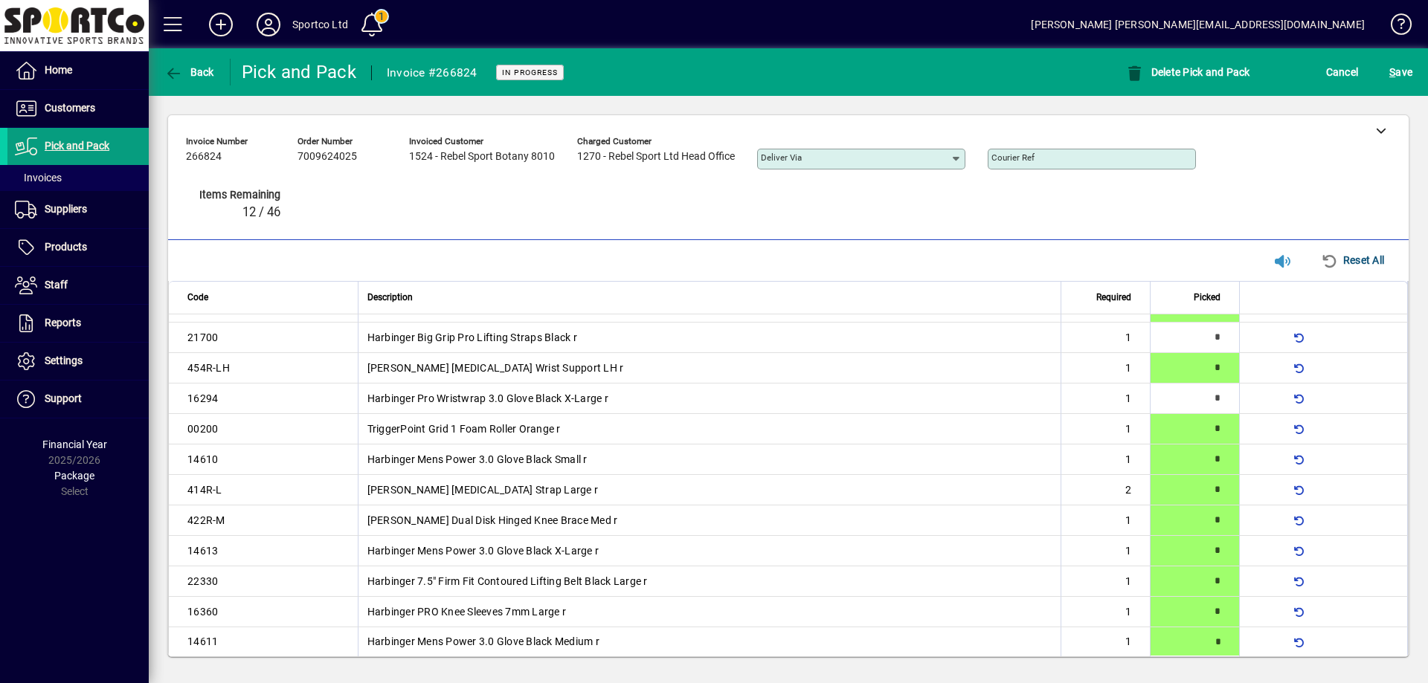
type input "*"
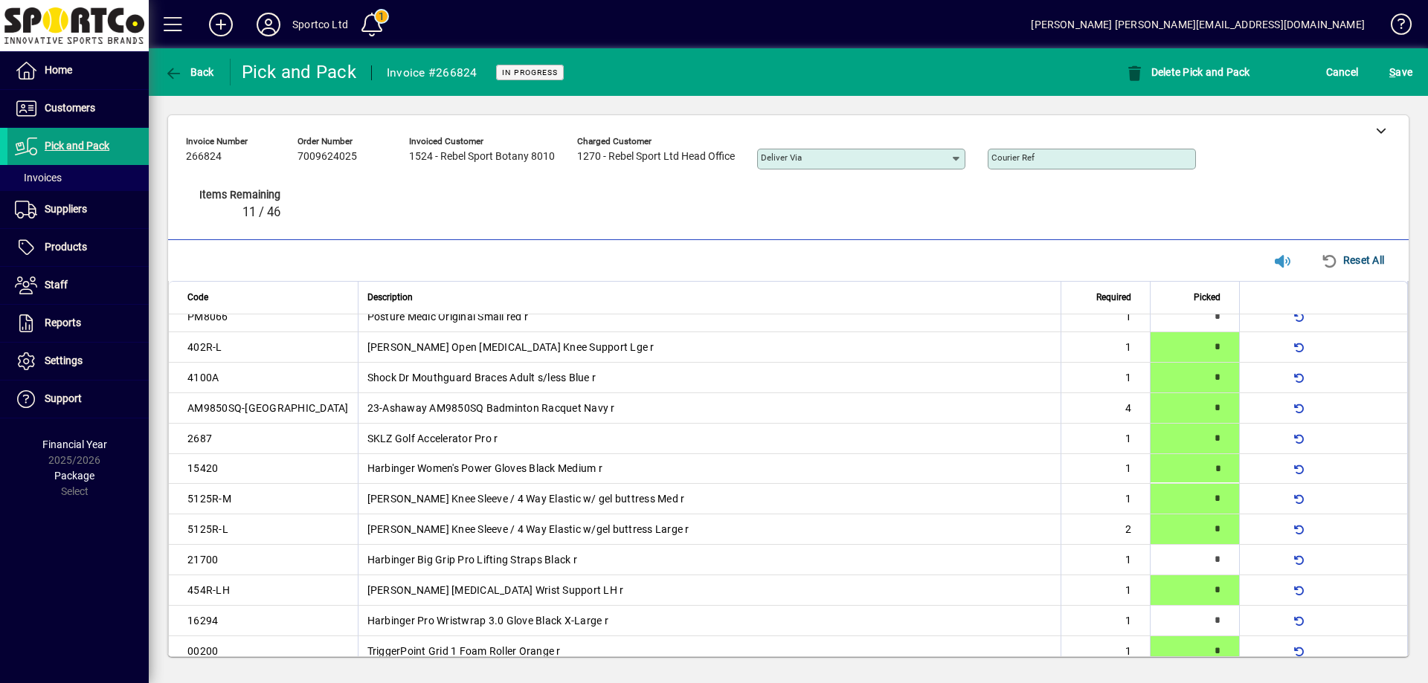
type input "*"
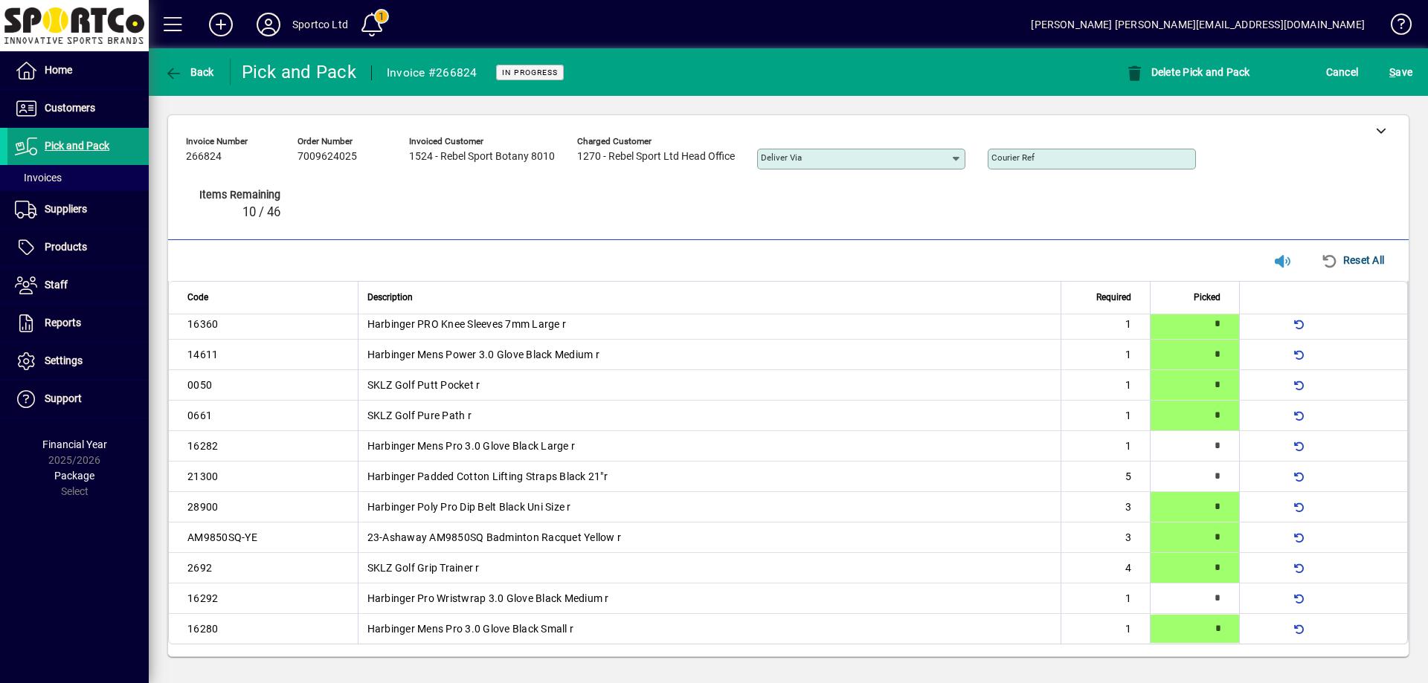
type input "*"
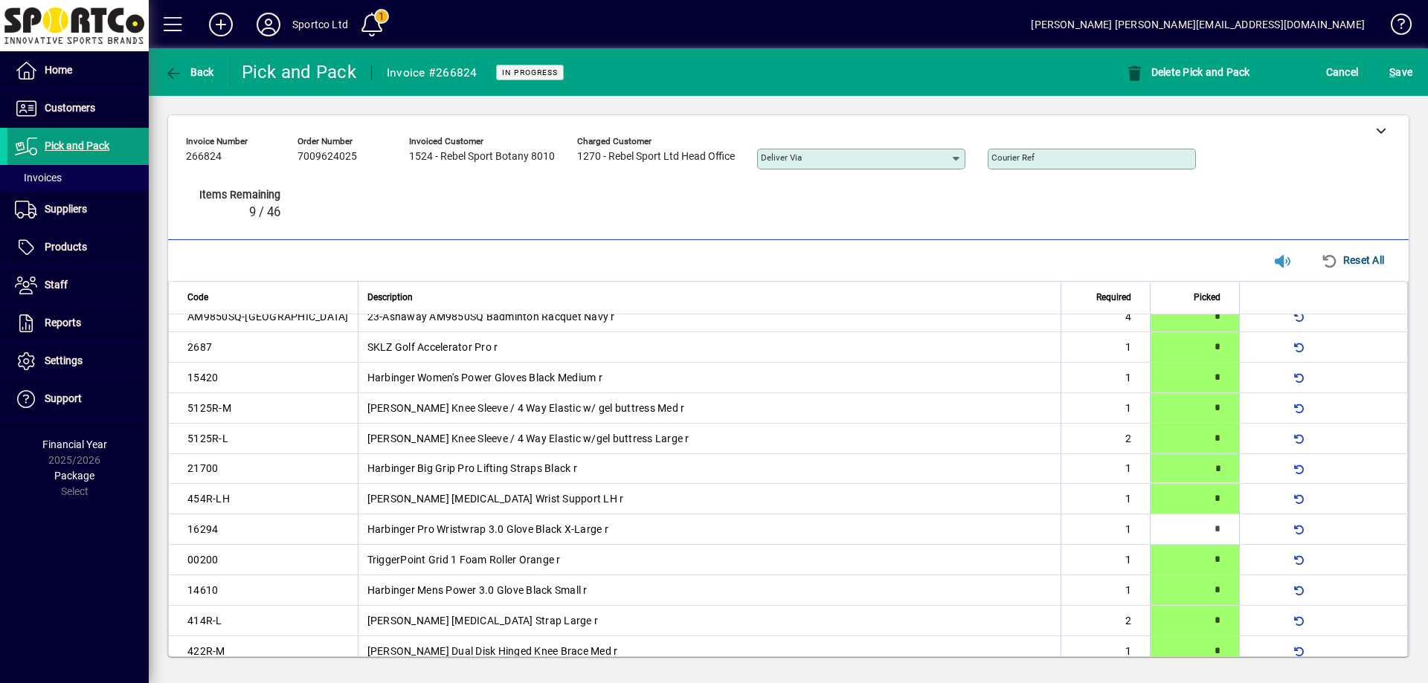
type input "*"
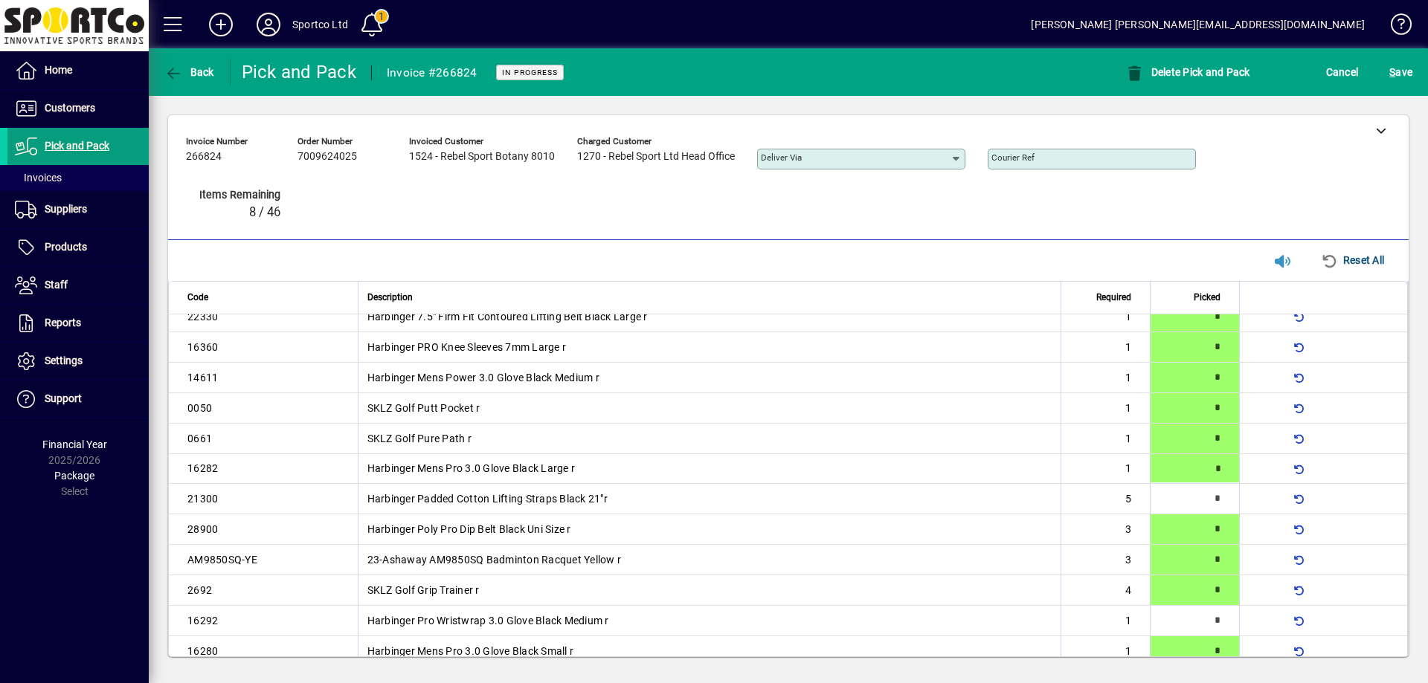
type input "*"
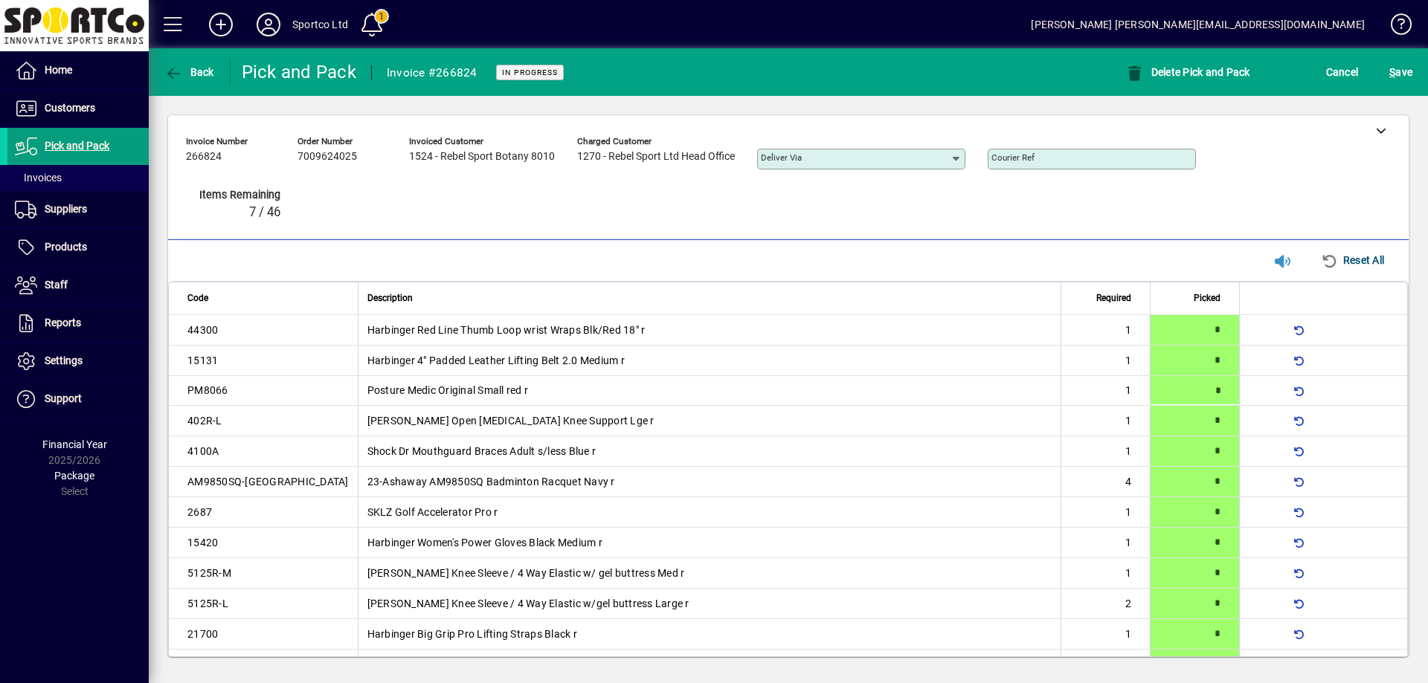
type input "*"
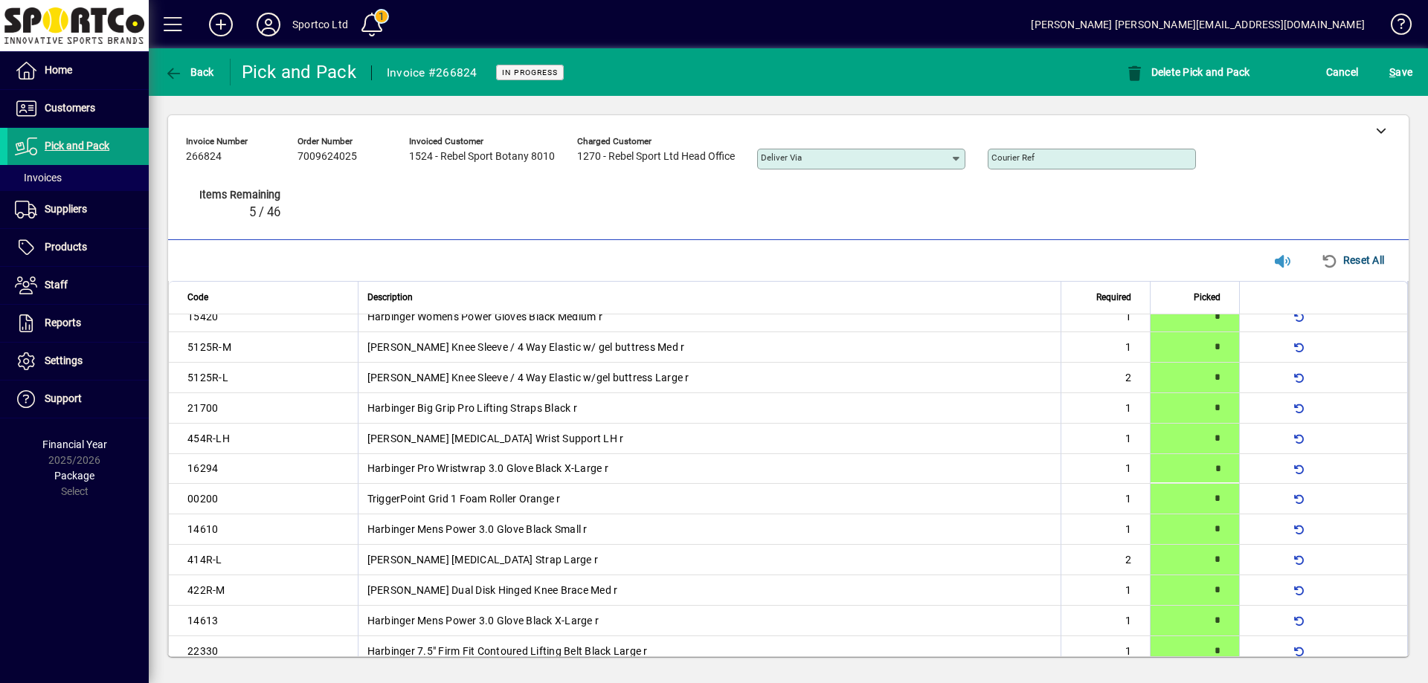
type input "*"
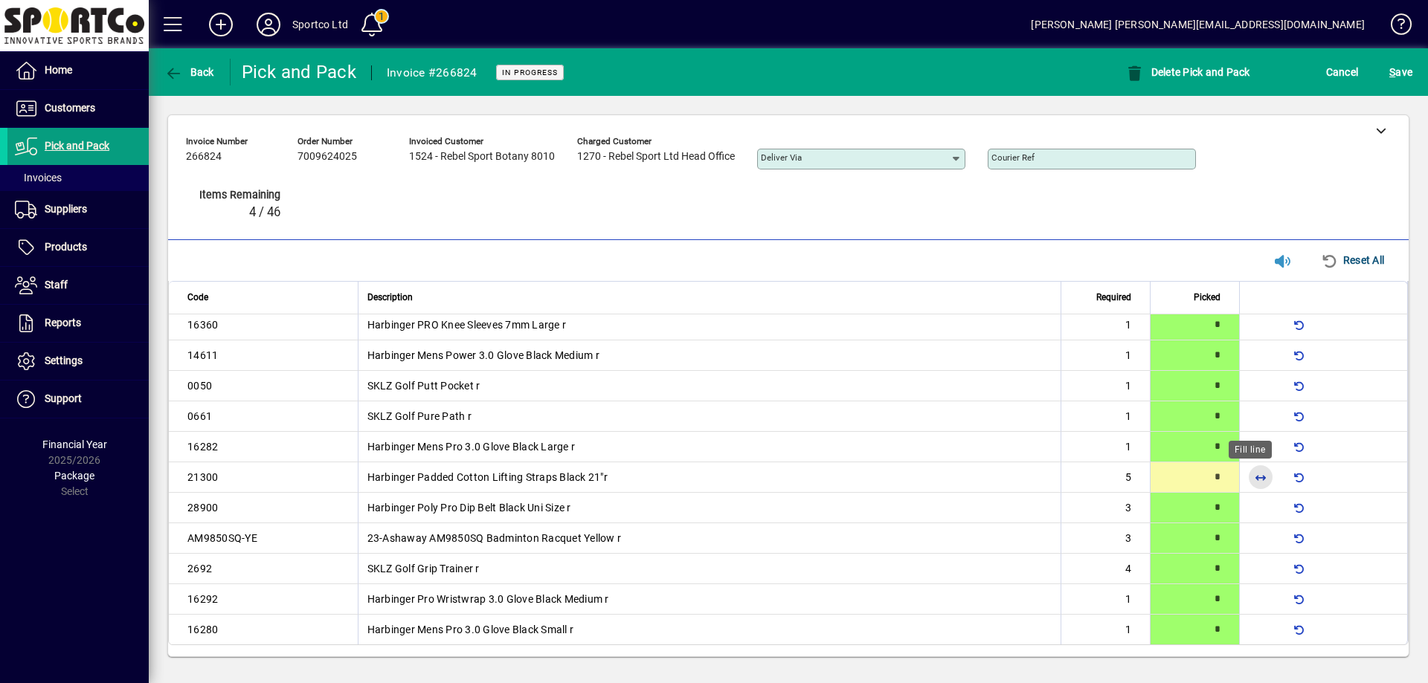
click at [1244, 474] on span "button" at bounding box center [1260, 477] width 36 height 36
type input "*"
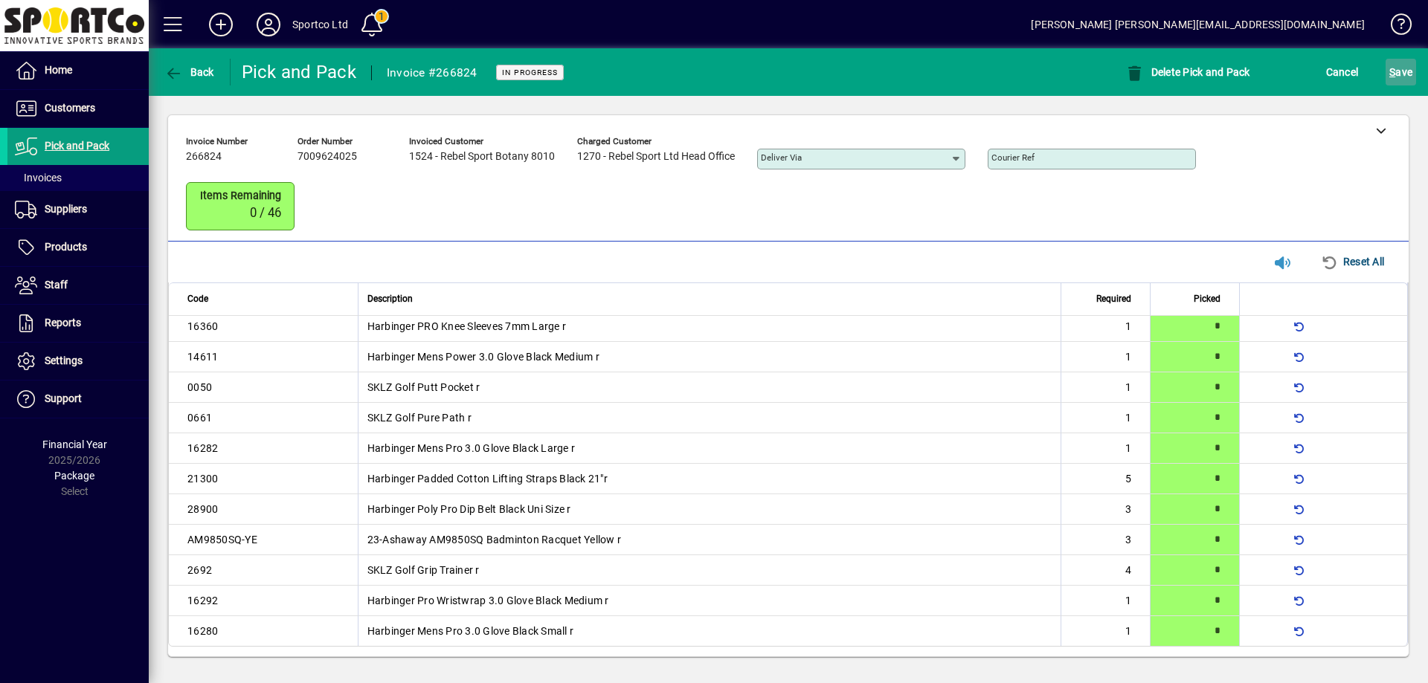
click at [1403, 63] on span "S ave" at bounding box center [1400, 72] width 23 height 24
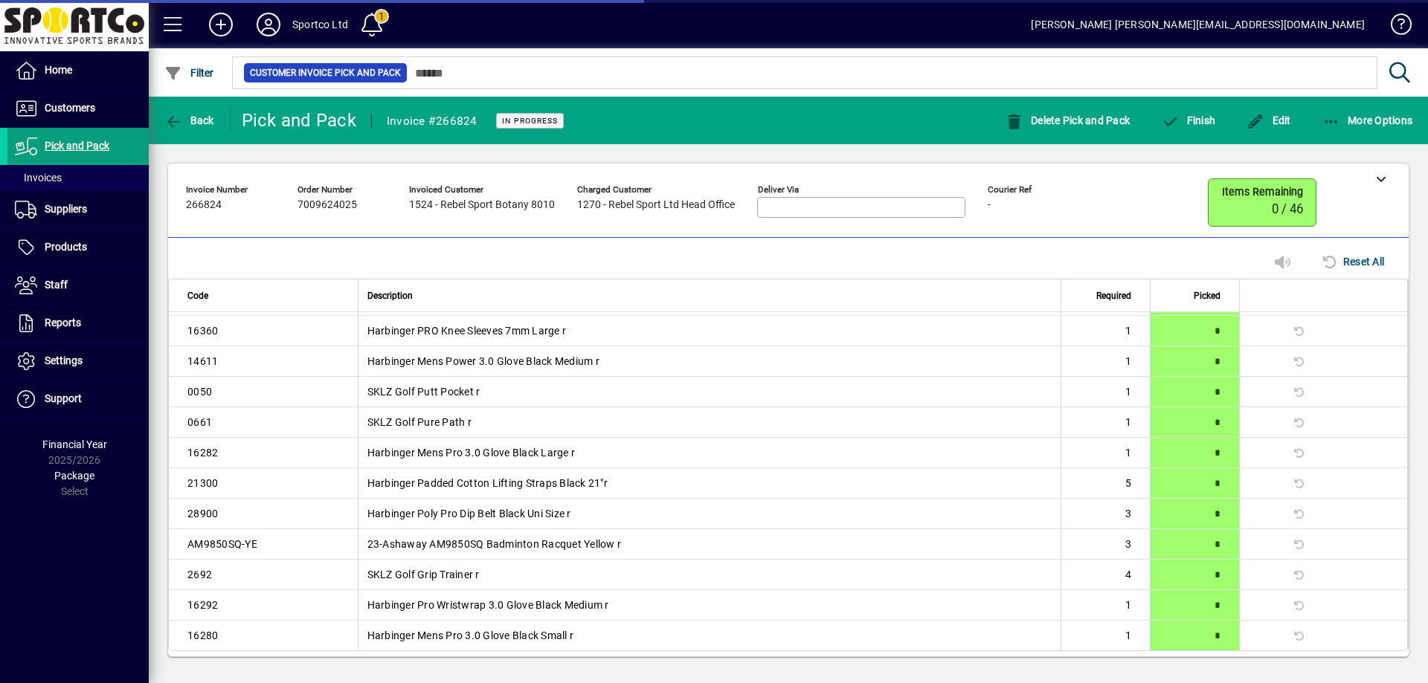
scroll to position [576, 0]
click at [1336, 122] on icon "button" at bounding box center [1331, 122] width 19 height 15
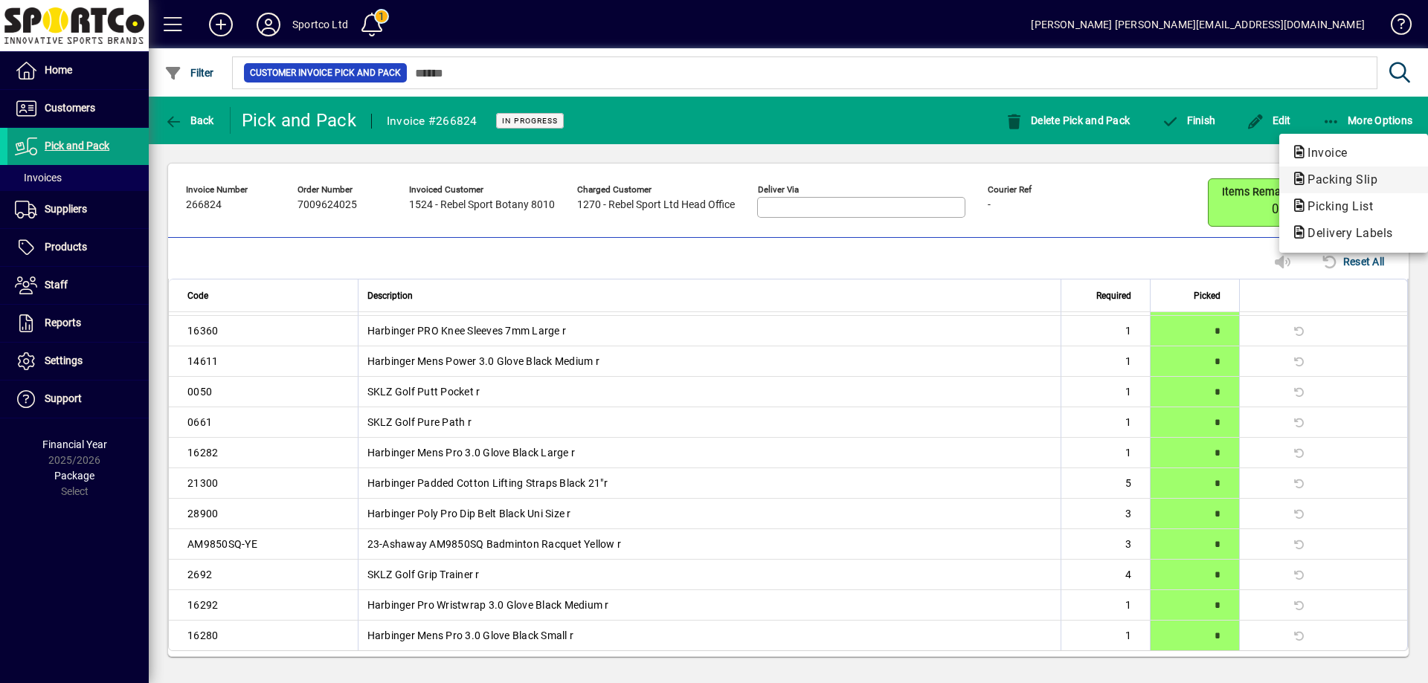
click at [1341, 178] on span "Packing Slip" at bounding box center [1338, 179] width 94 height 14
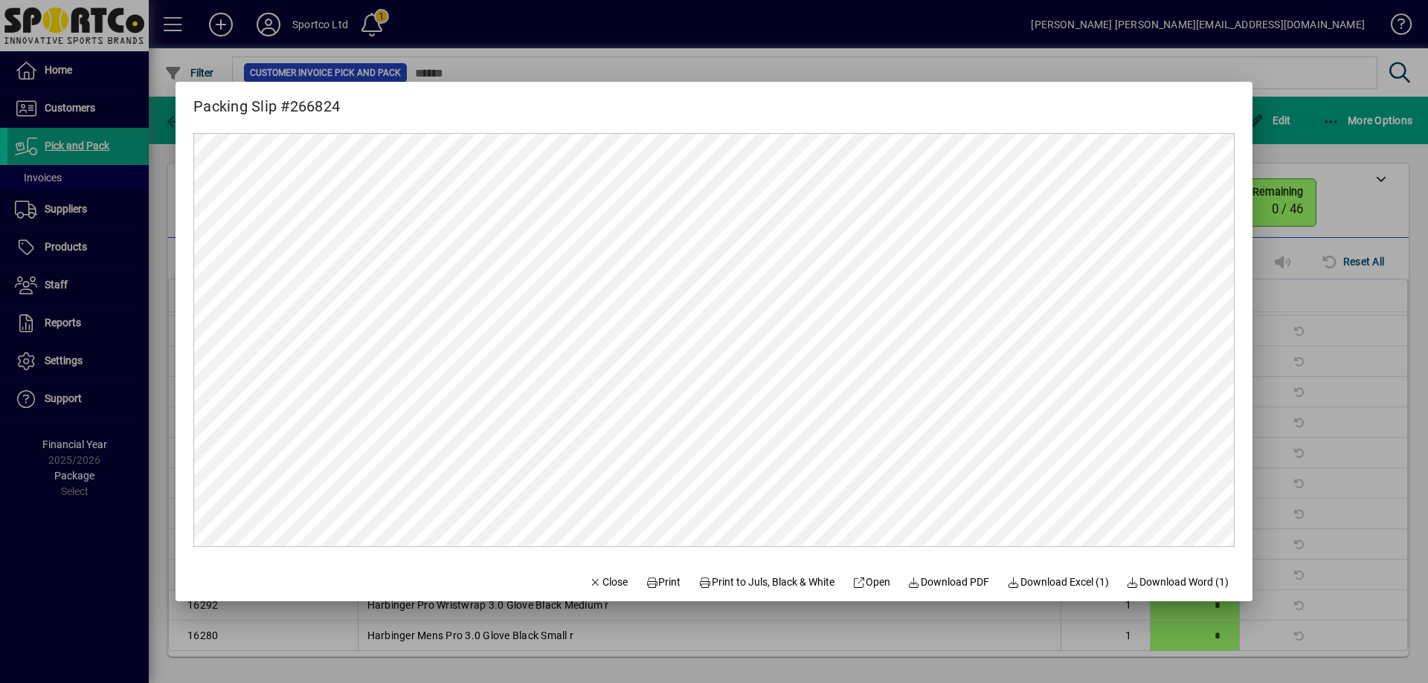
scroll to position [0, 0]
click at [662, 577] on span "Print" at bounding box center [663, 583] width 36 height 16
click at [590, 581] on span "Close" at bounding box center [608, 583] width 39 height 16
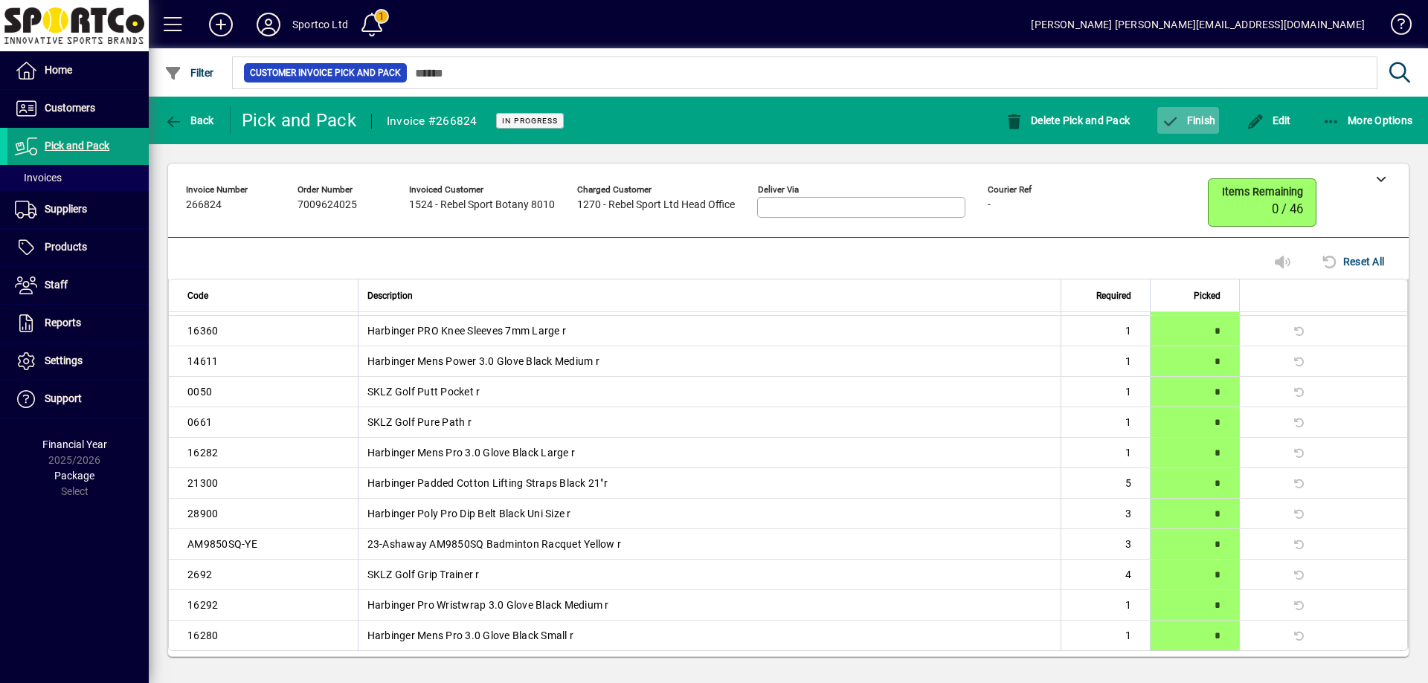
click at [1193, 112] on span "button" at bounding box center [1188, 121] width 62 height 36
click at [1202, 120] on span "Finish" at bounding box center [1188, 121] width 54 height 12
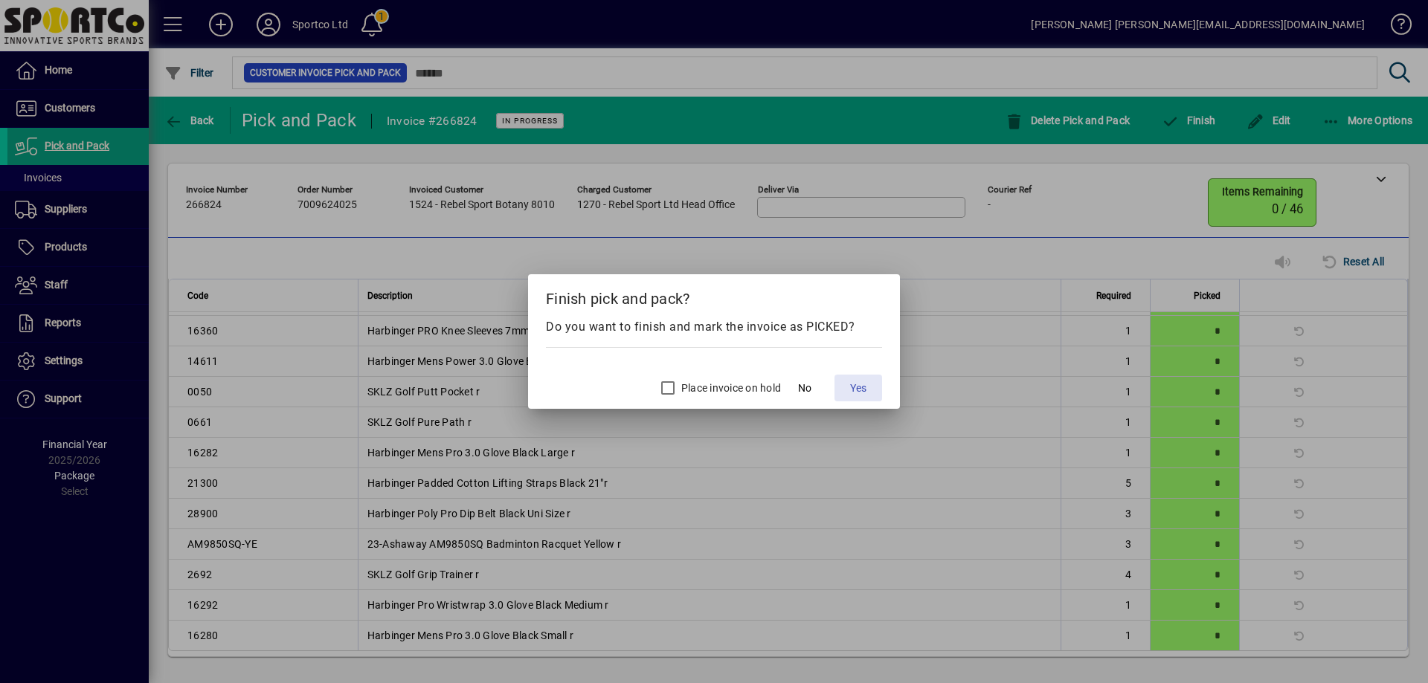
click at [860, 387] on span "Yes" at bounding box center [858, 389] width 16 height 16
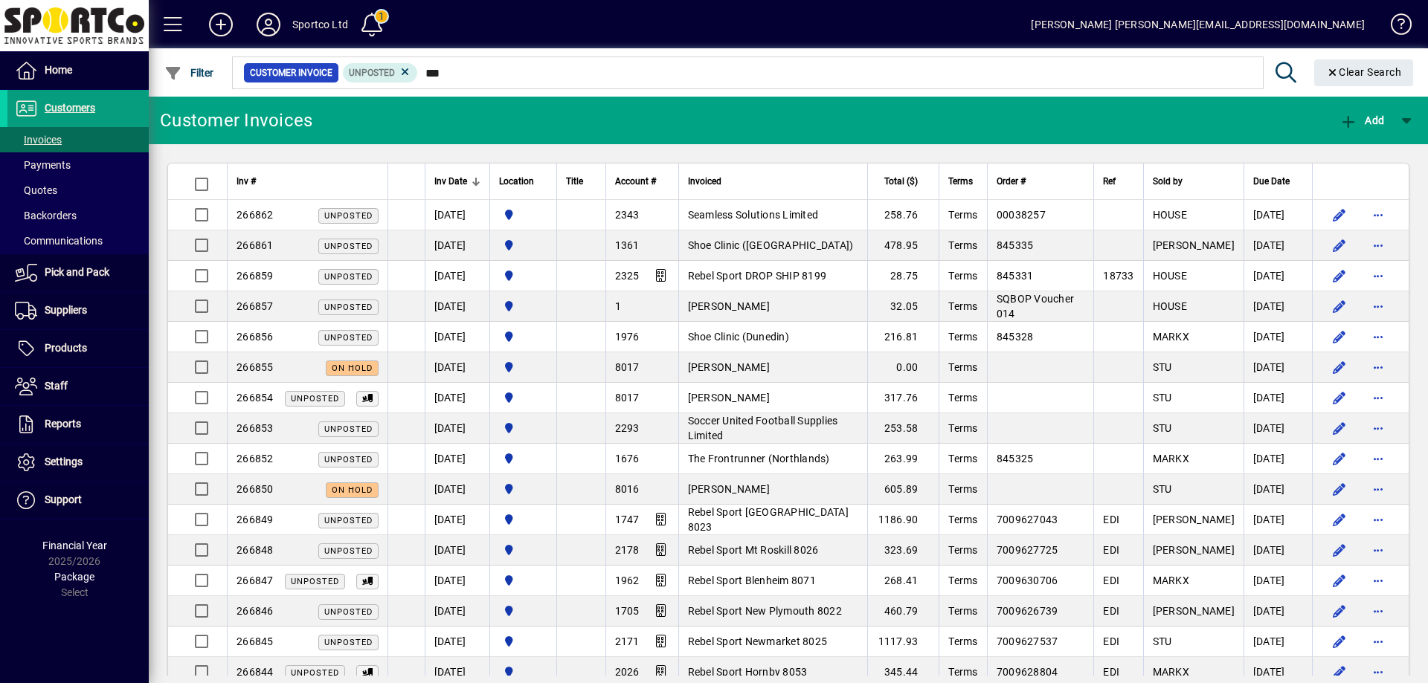
type input "****"
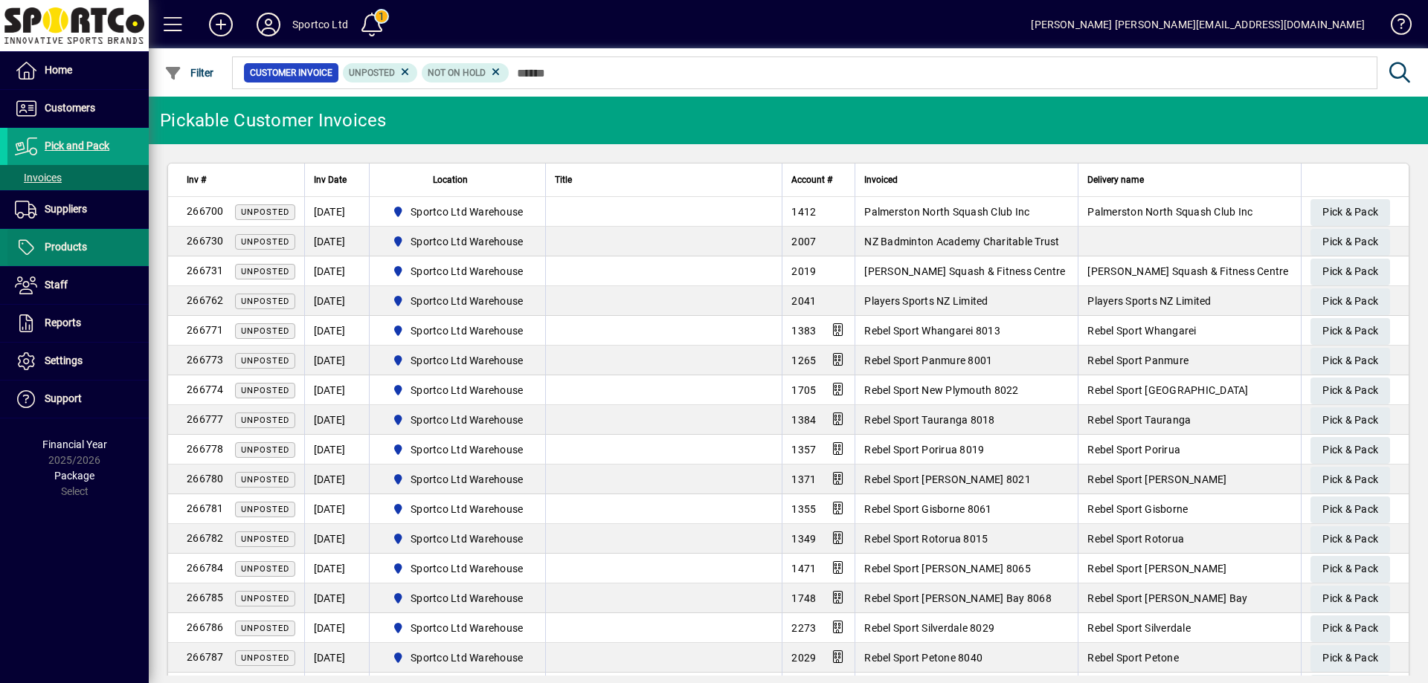
click at [44, 253] on span "Products" at bounding box center [47, 248] width 80 height 18
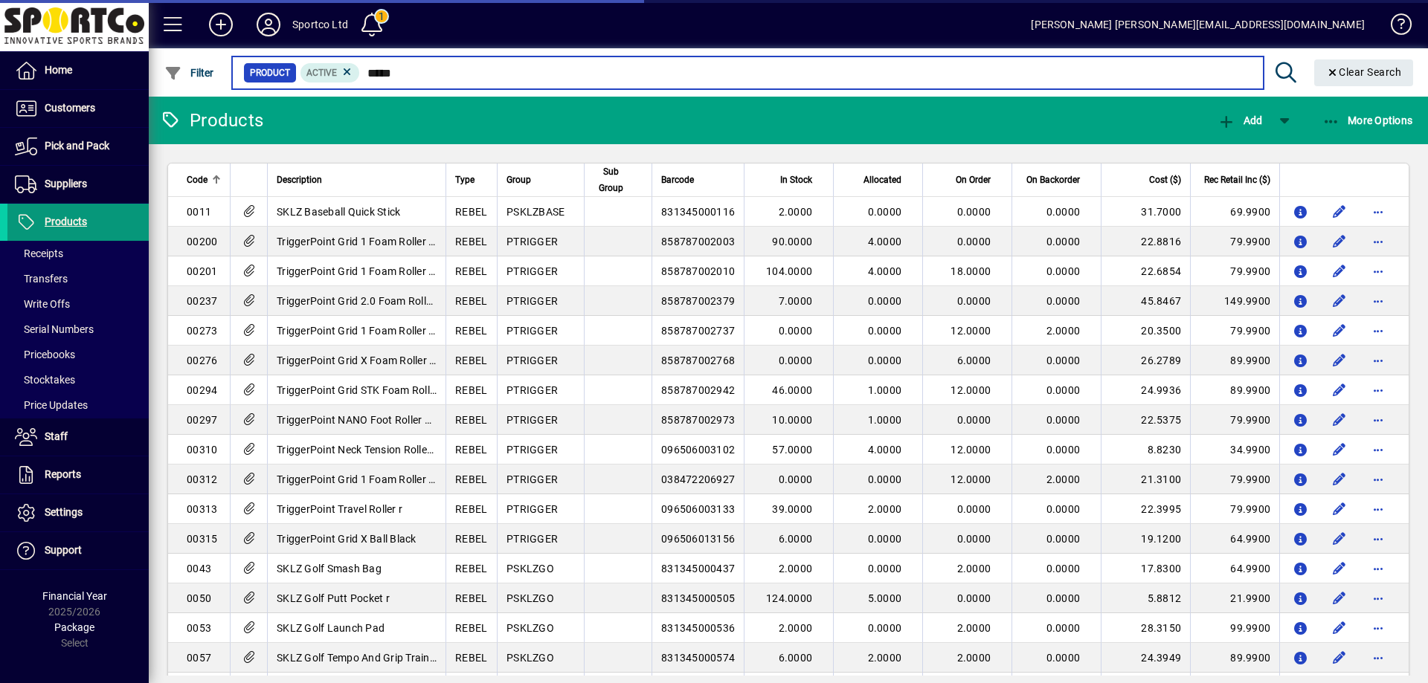
type input "******"
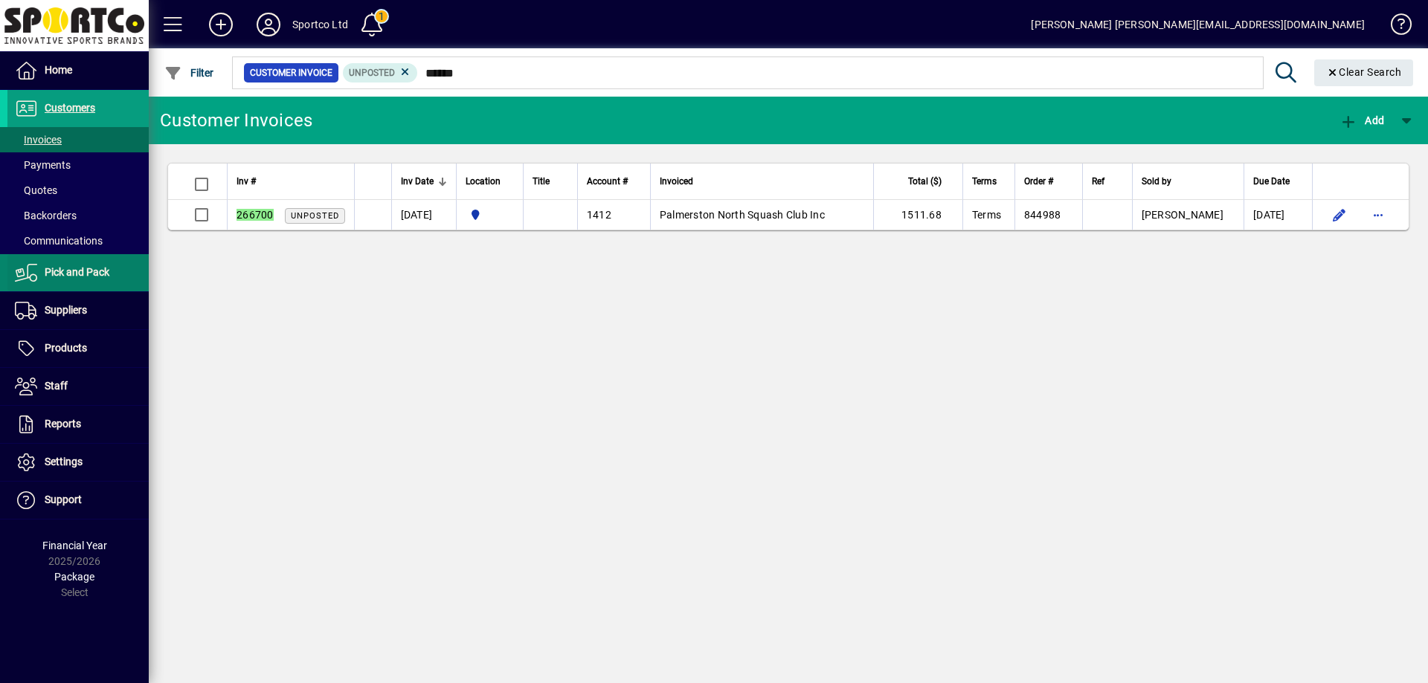
type input "******"
click at [98, 266] on span "Pick and Pack" at bounding box center [77, 272] width 65 height 12
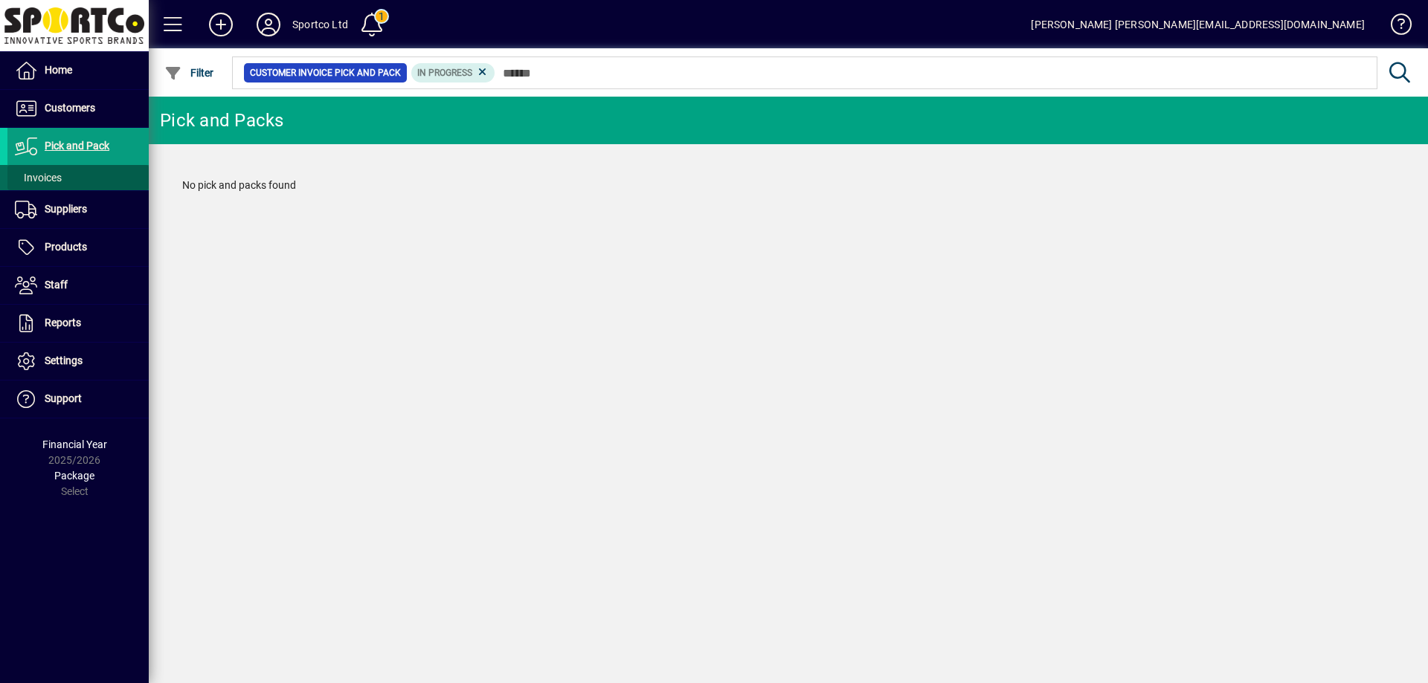
click at [42, 170] on span "Invoices" at bounding box center [34, 178] width 54 height 16
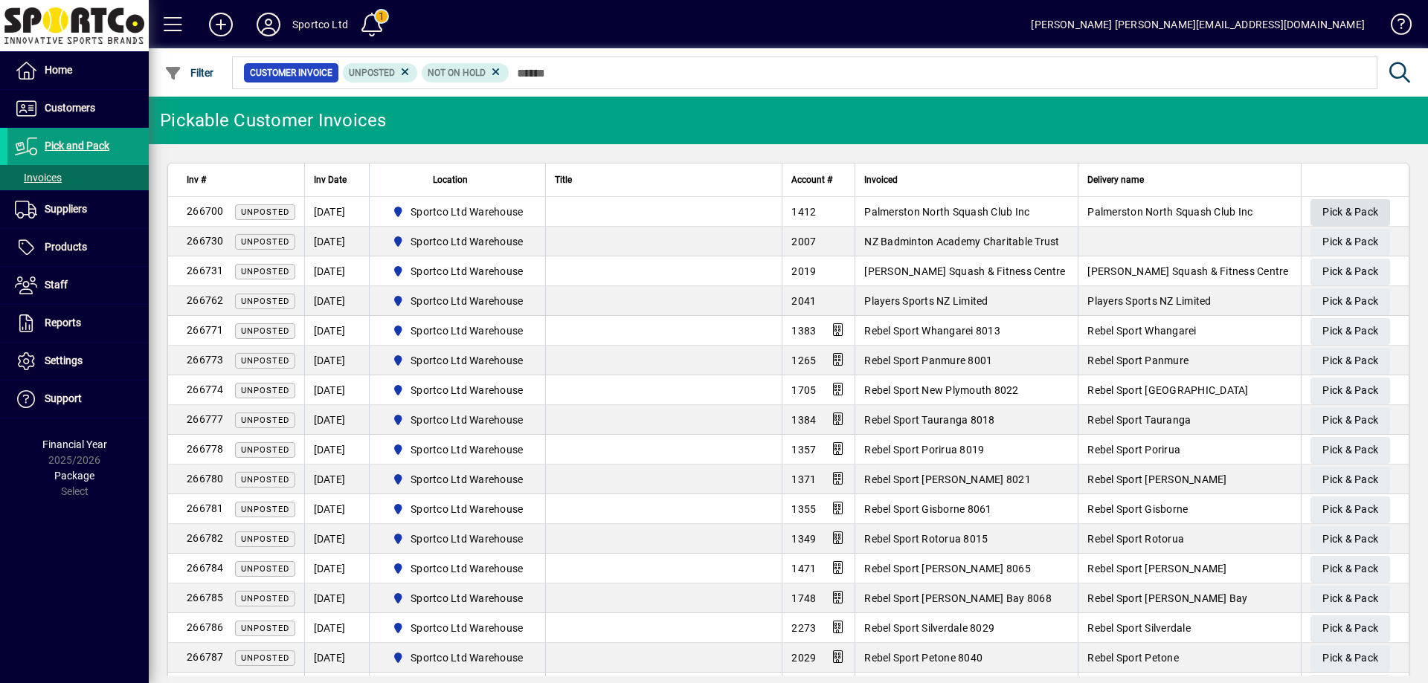
click at [1349, 207] on span "Pick & Pack" at bounding box center [1350, 212] width 56 height 25
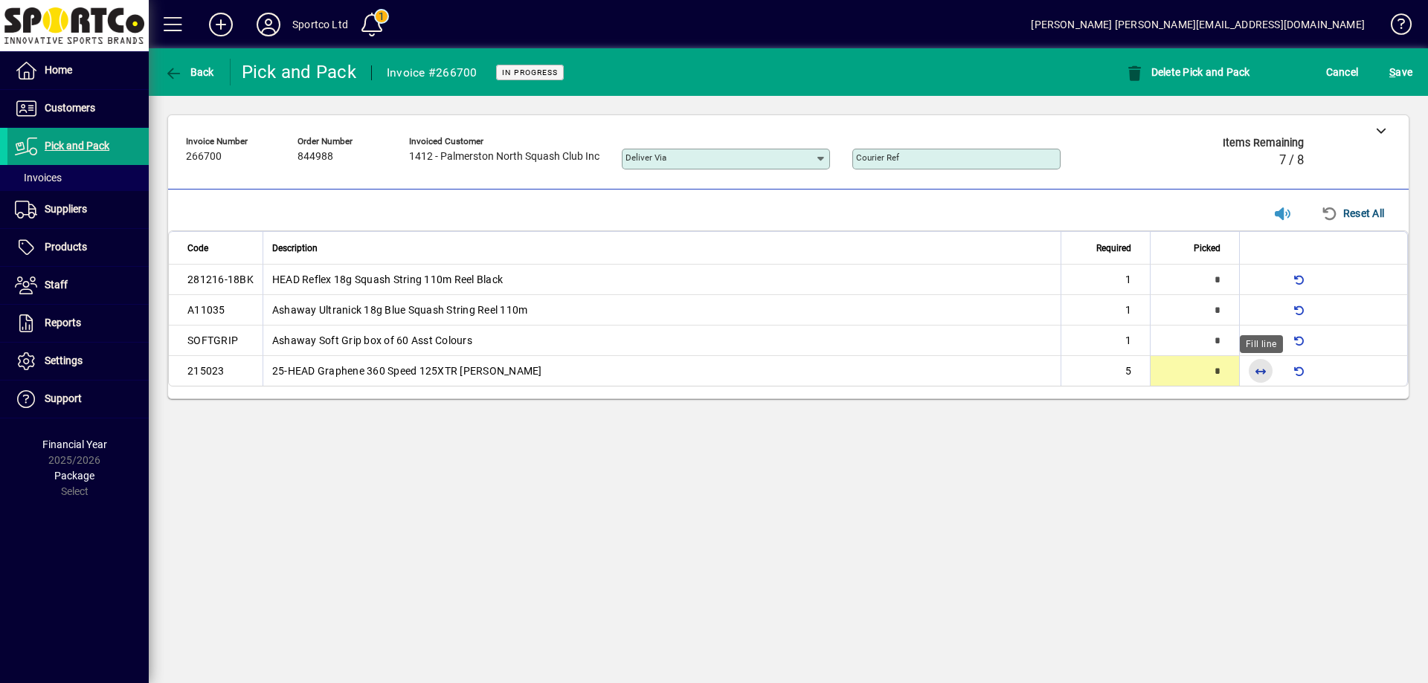
drag, startPoint x: 1250, startPoint y: 373, endPoint x: 1242, endPoint y: 347, distance: 26.6
click at [1251, 373] on span "button" at bounding box center [1260, 371] width 36 height 36
type input "*"
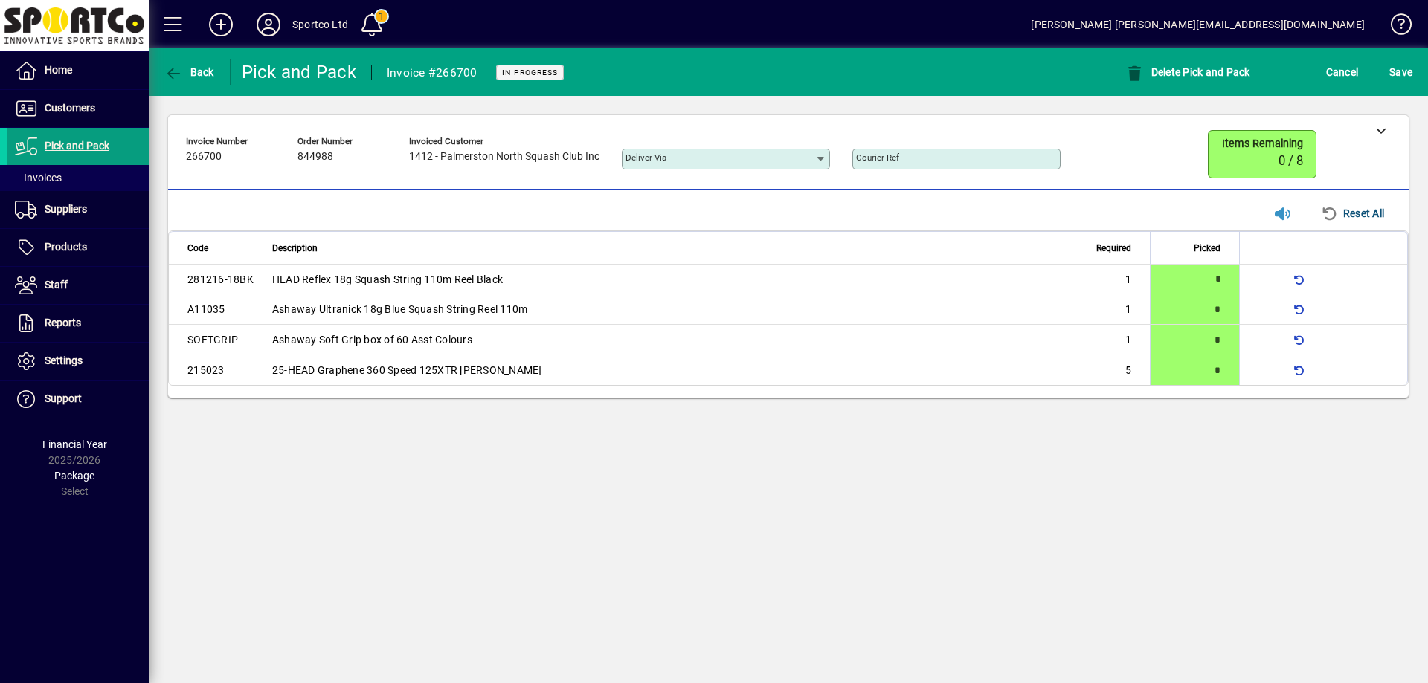
type input "*"
click at [1407, 66] on span "S ave" at bounding box center [1400, 72] width 23 height 24
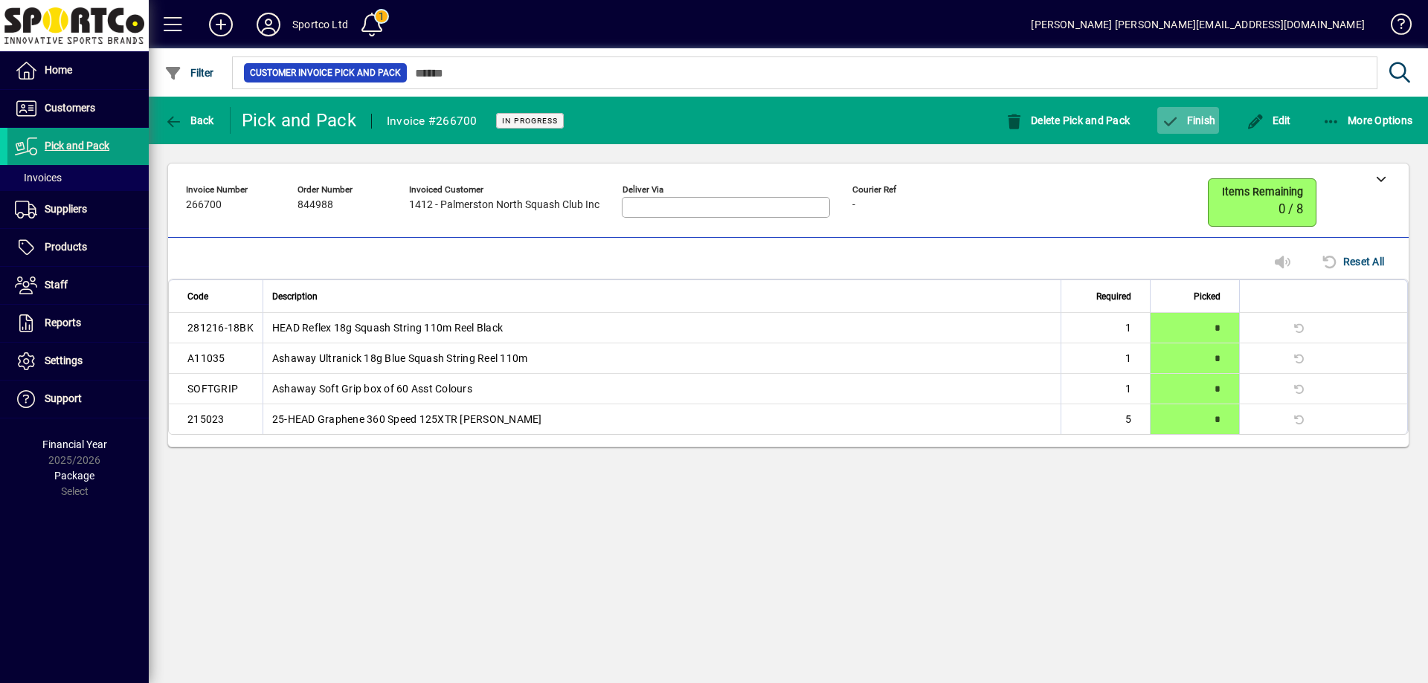
click at [1197, 122] on span "Finish" at bounding box center [1188, 121] width 54 height 12
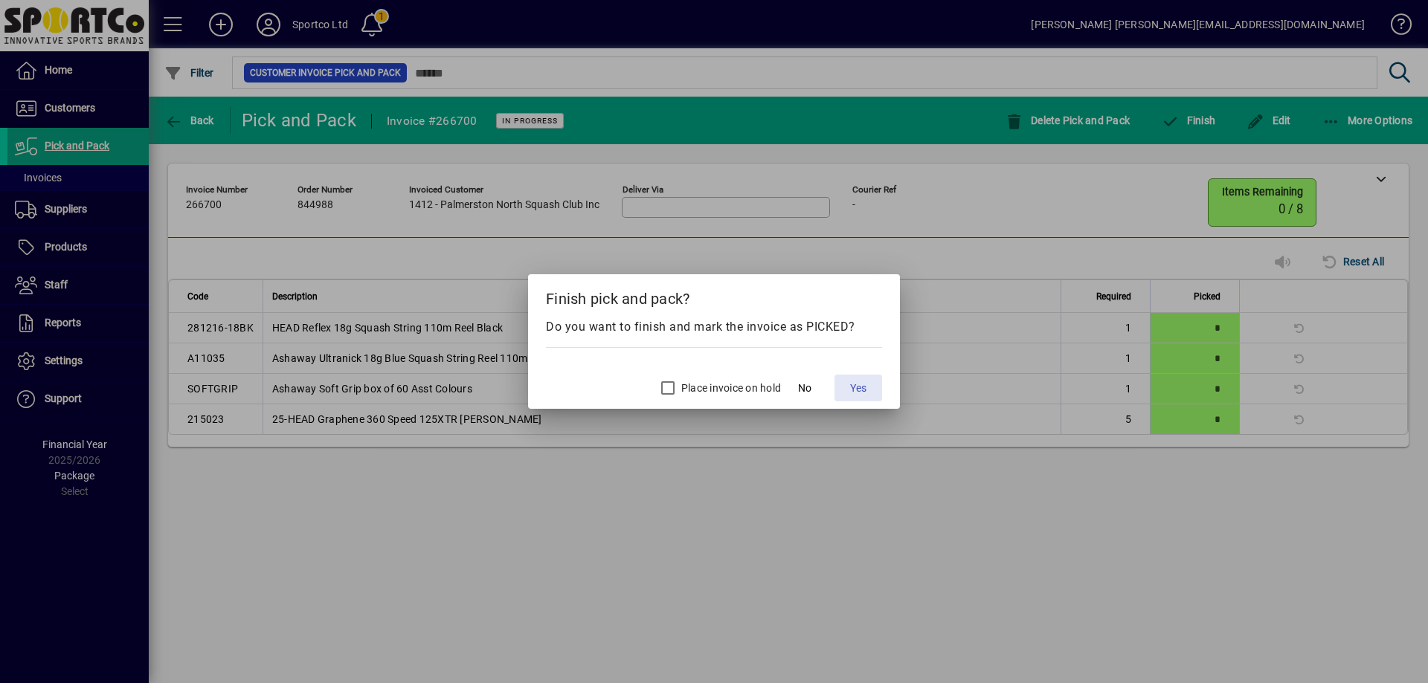
click at [865, 383] on span "Yes" at bounding box center [858, 389] width 16 height 16
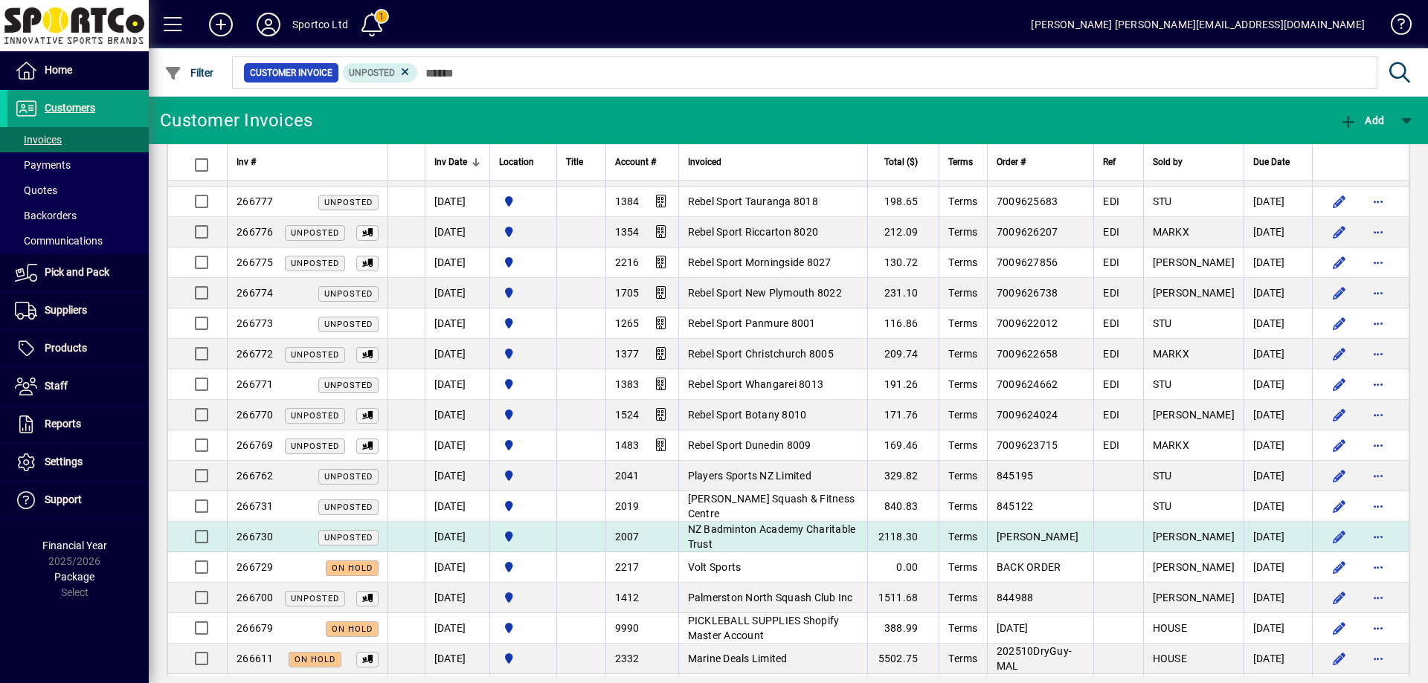
scroll to position [2454, 0]
click at [725, 523] on span "NZ Badminton Academy Charitable Trust" at bounding box center [772, 535] width 168 height 27
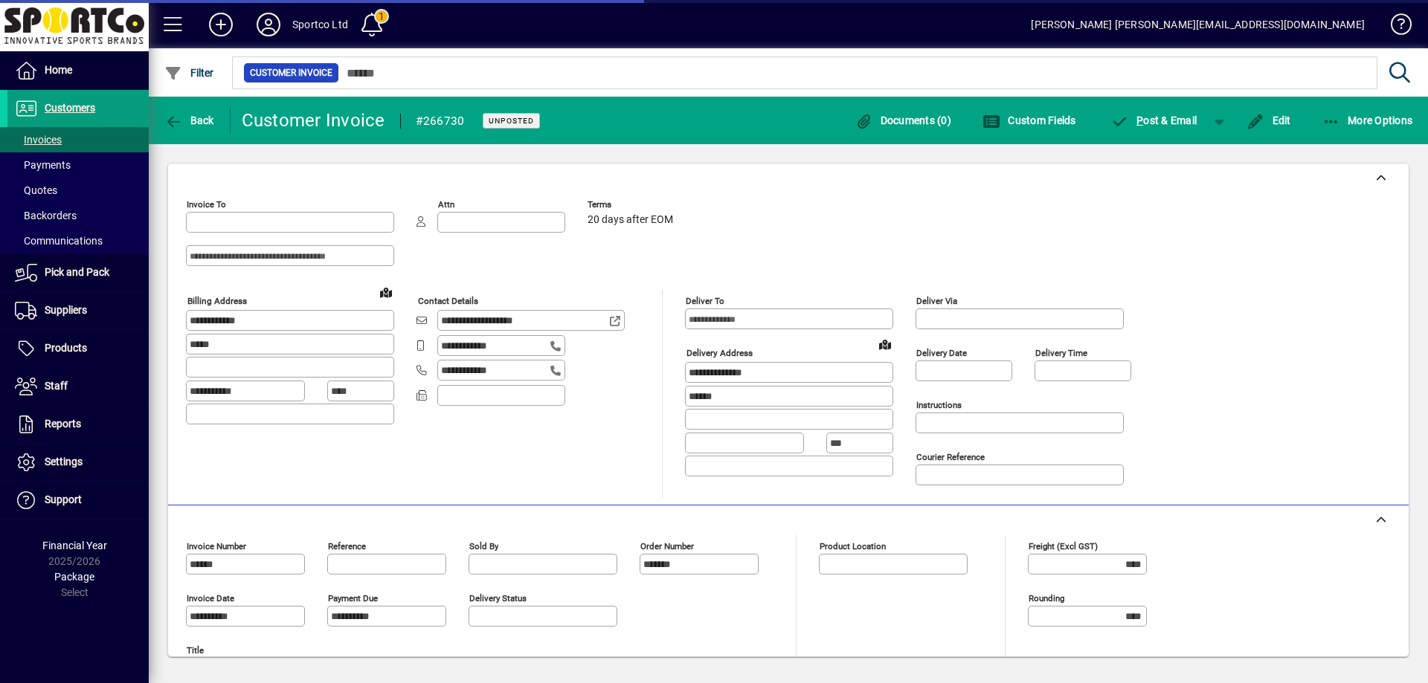
type input "**********"
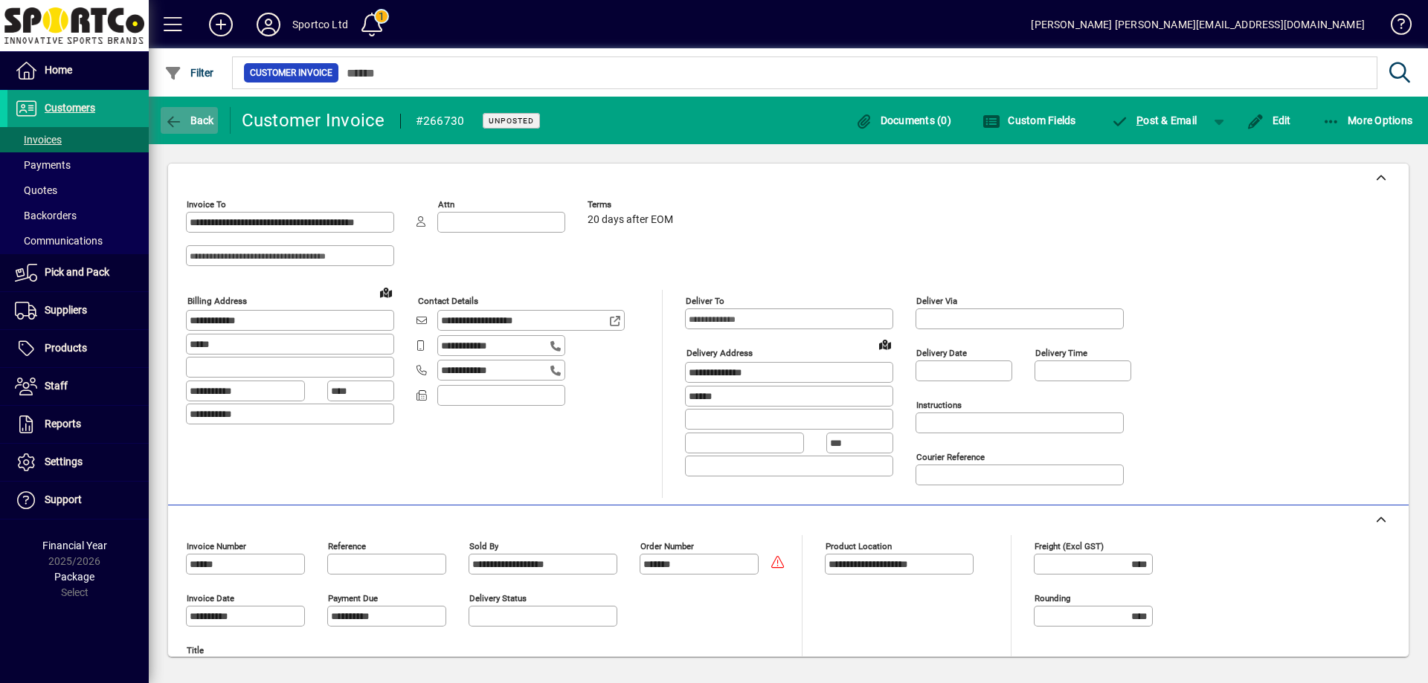
click at [194, 125] on span "Back" at bounding box center [189, 121] width 50 height 12
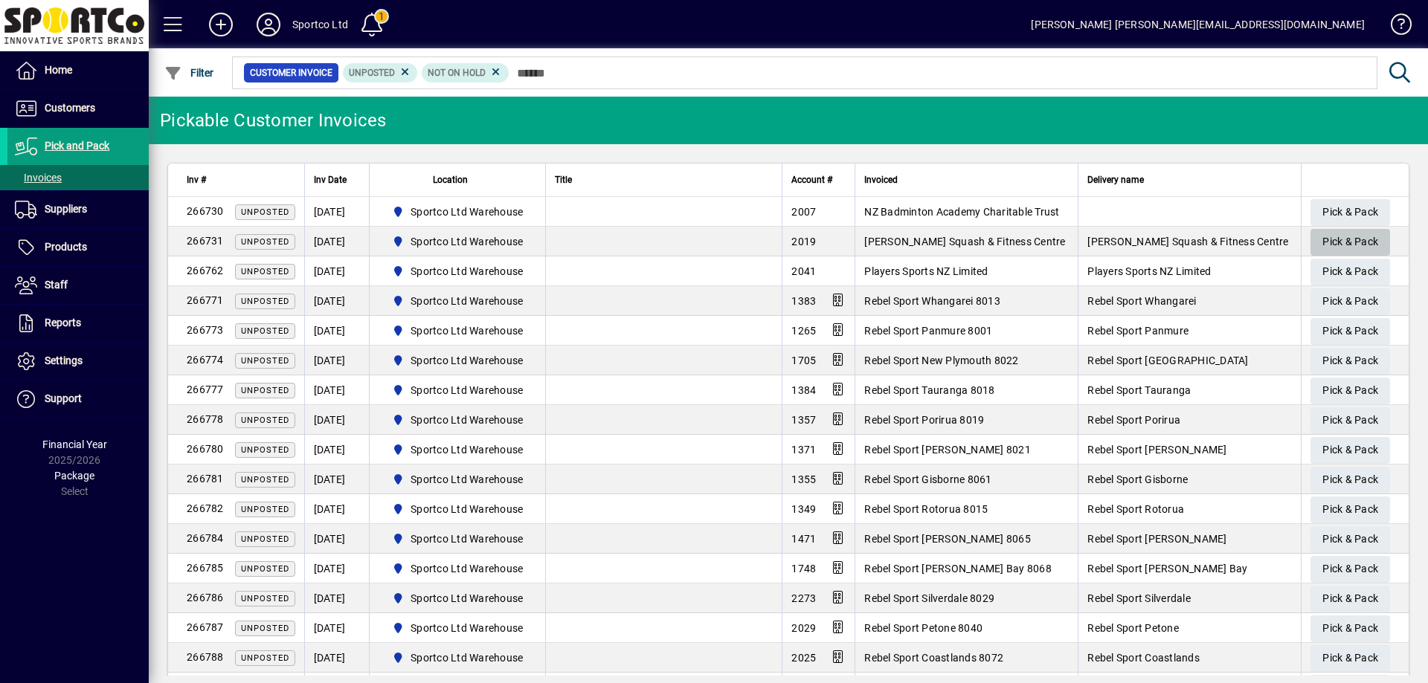
click at [1322, 236] on span "Pick & Pack" at bounding box center [1350, 242] width 56 height 25
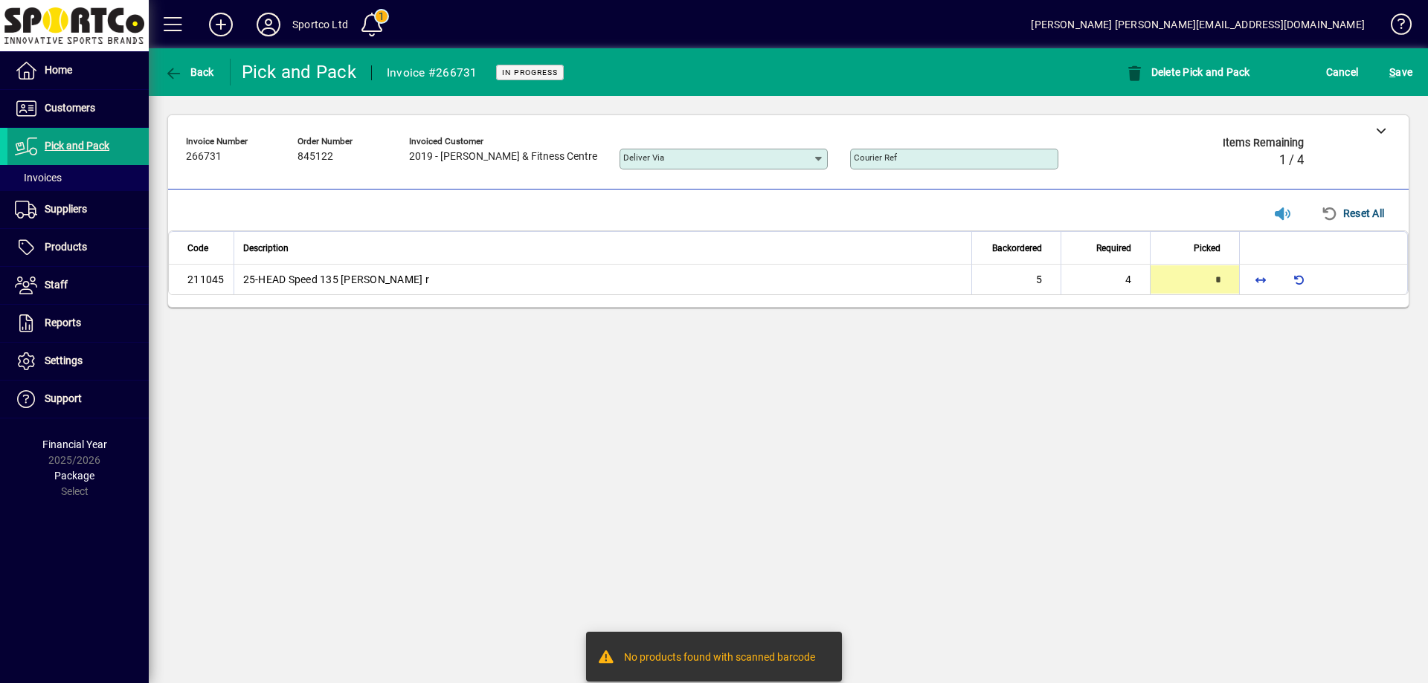
type input "*"
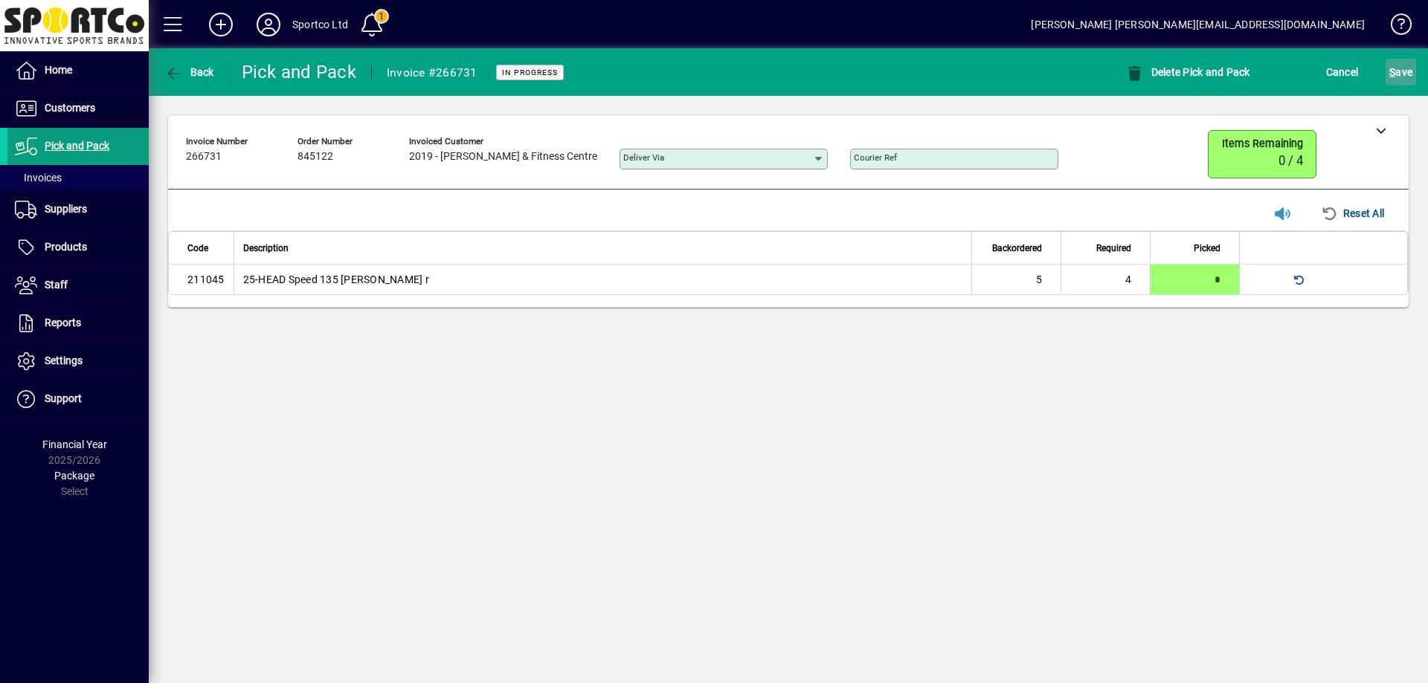
click at [1407, 67] on span "S ave" at bounding box center [1400, 72] width 23 height 24
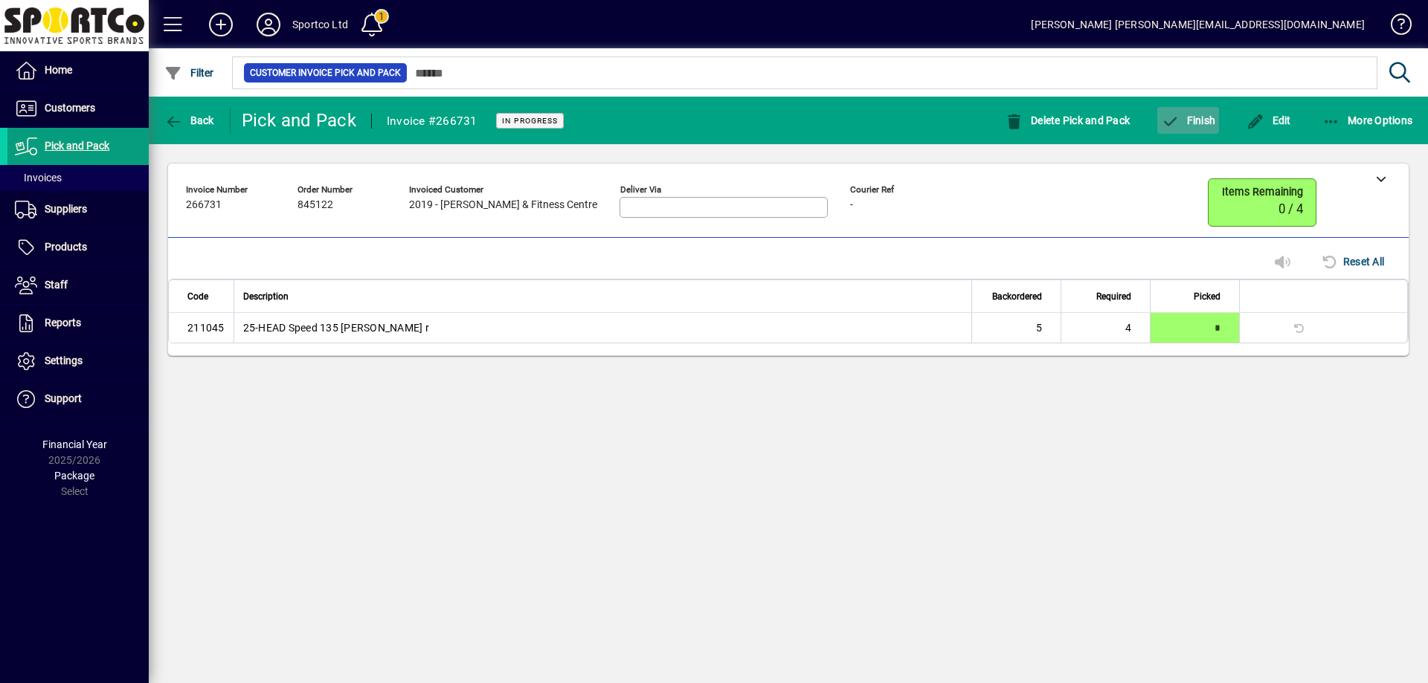
click at [1191, 127] on span "button" at bounding box center [1188, 121] width 62 height 36
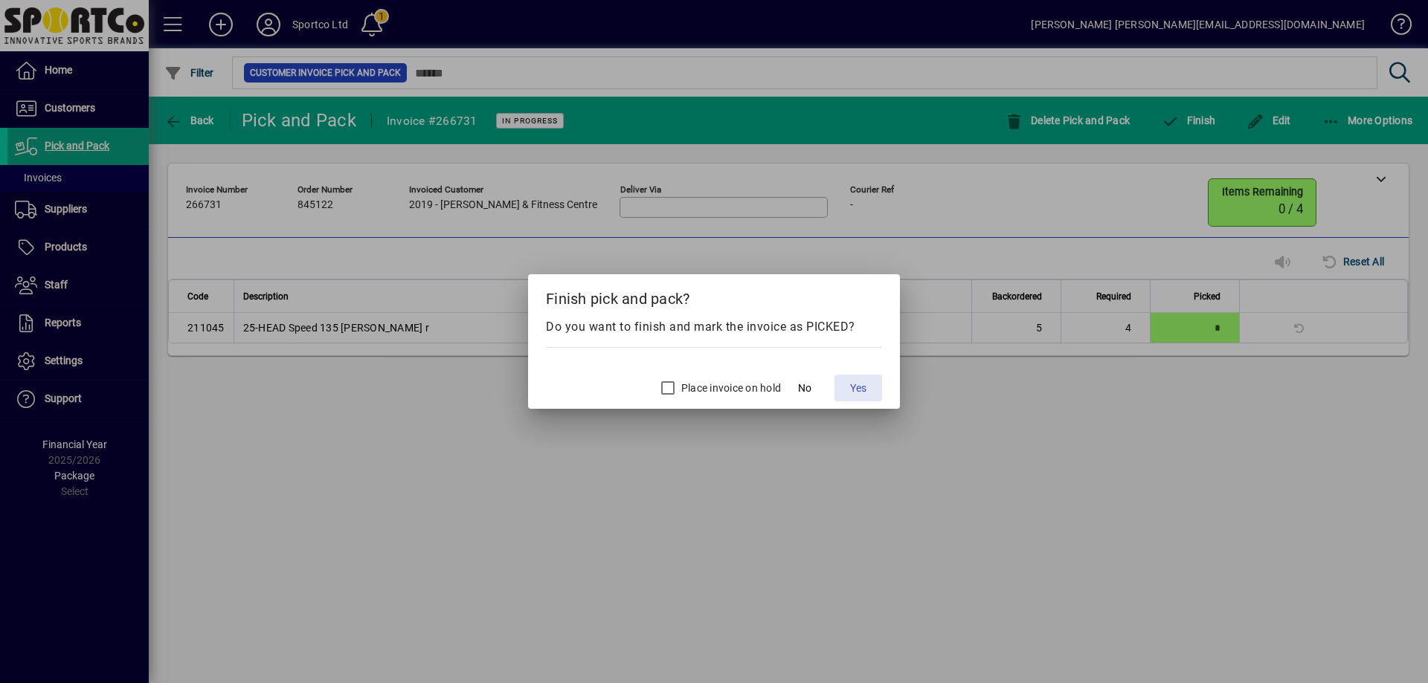
click at [858, 390] on span "Yes" at bounding box center [858, 389] width 16 height 16
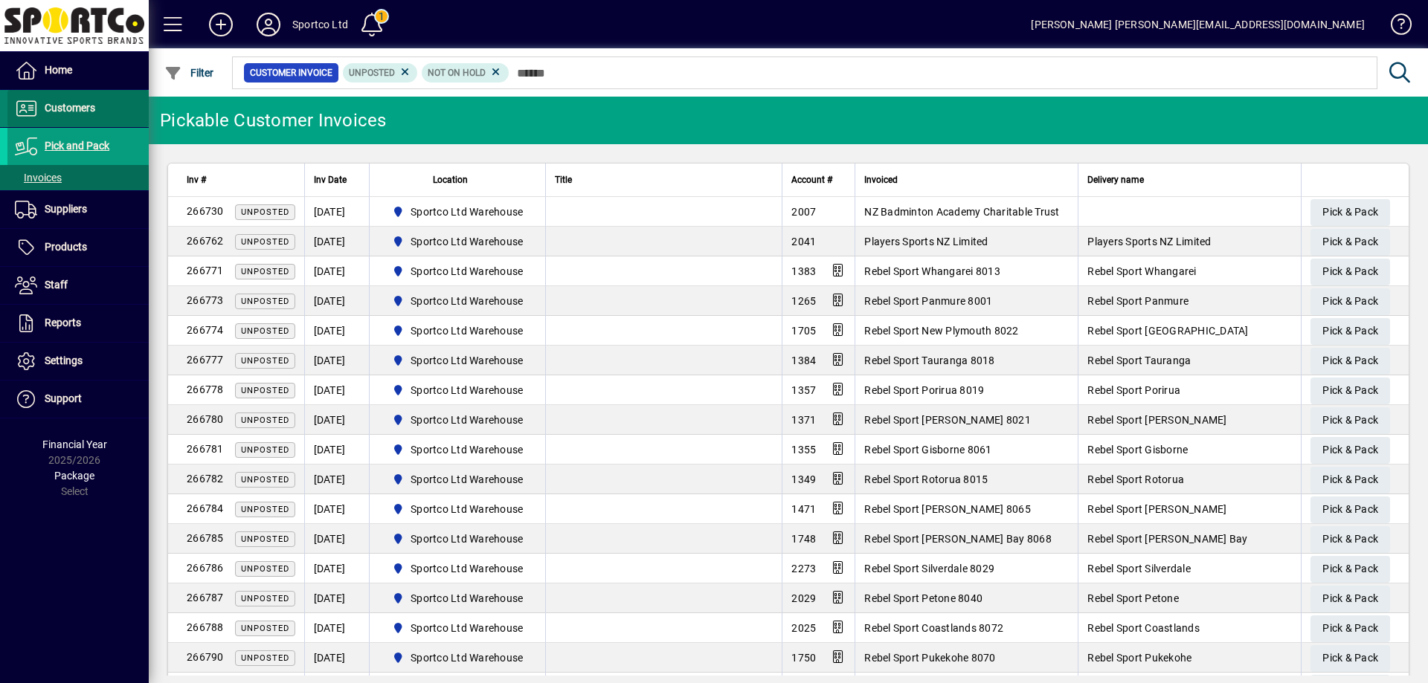
click at [68, 106] on span "Customers" at bounding box center [70, 108] width 51 height 12
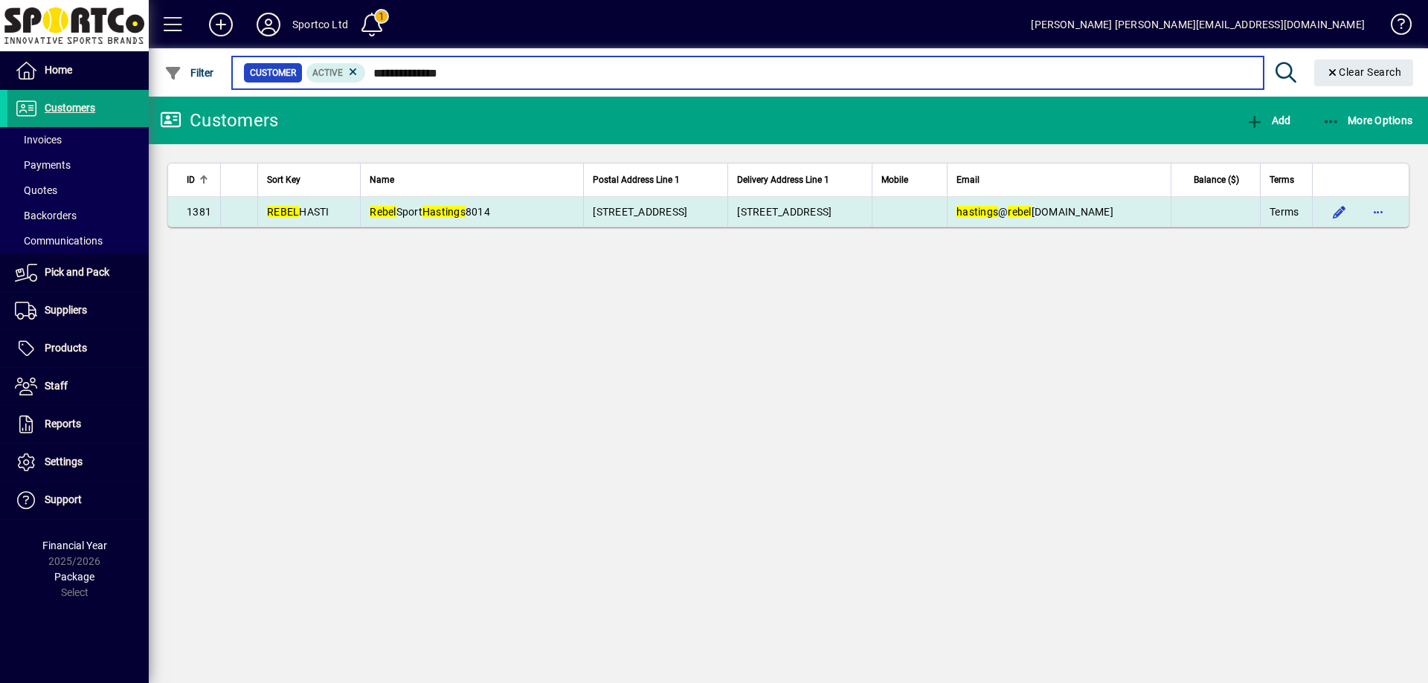
type input "**********"
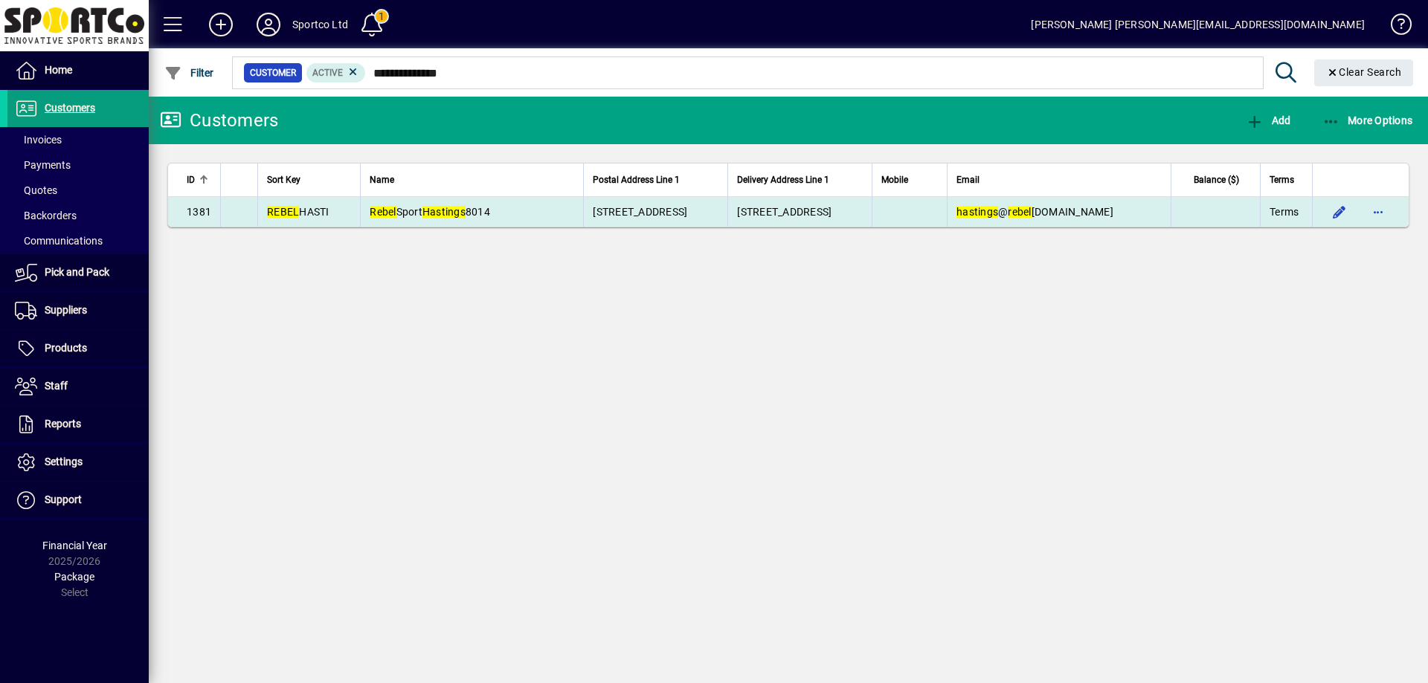
click at [474, 208] on span "Rebel Sport Hastings 8014" at bounding box center [430, 212] width 120 height 12
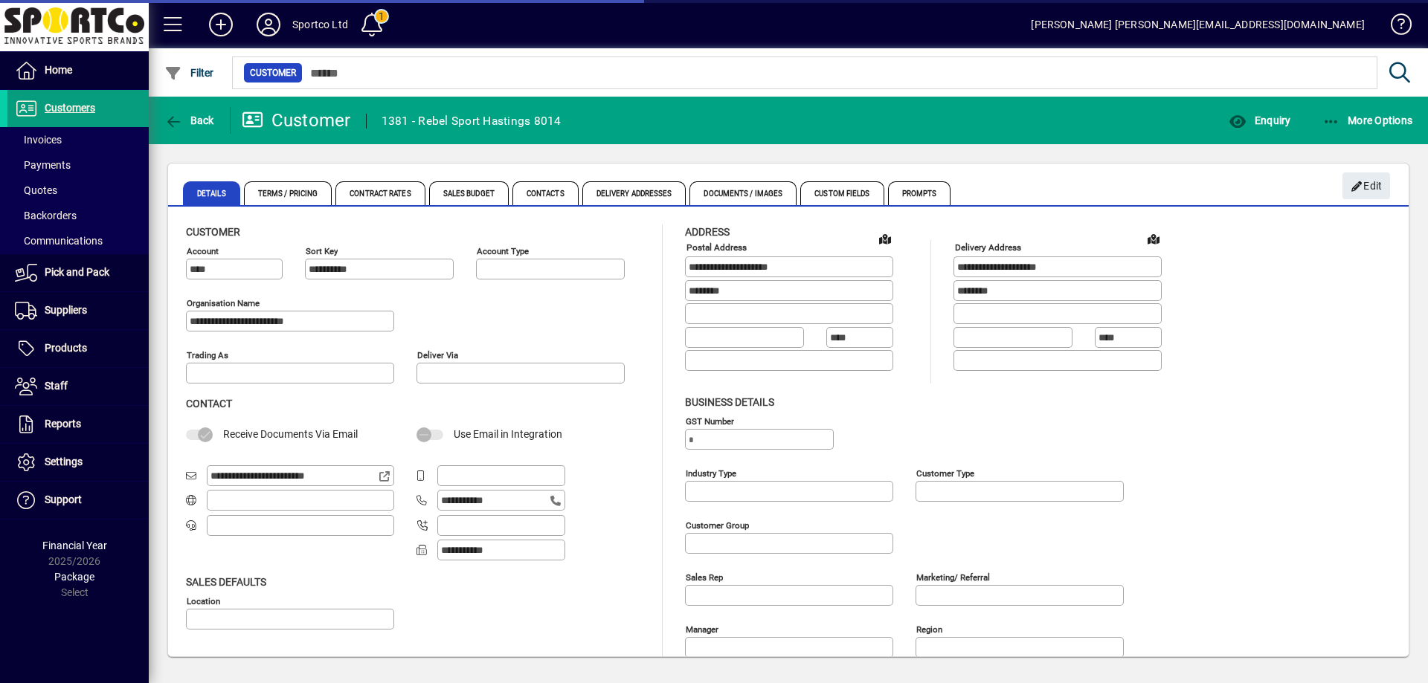
type input "**********"
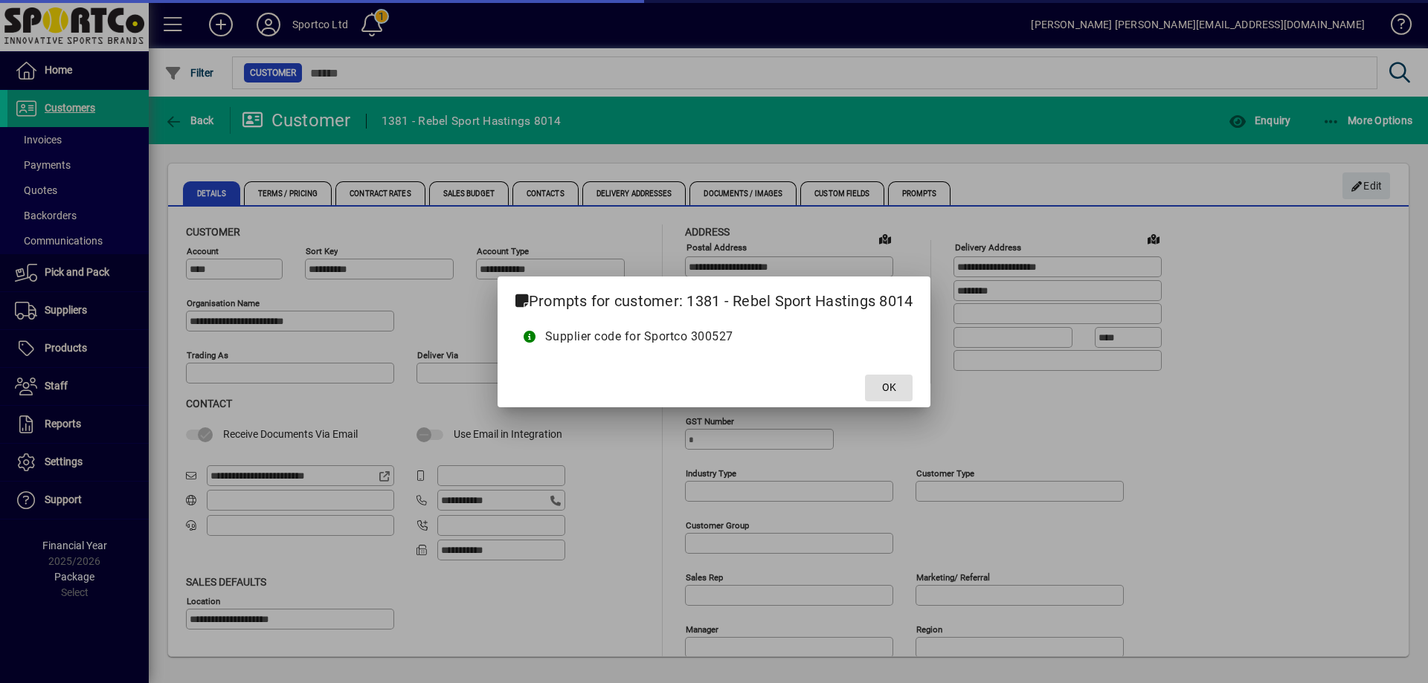
type input "**********"
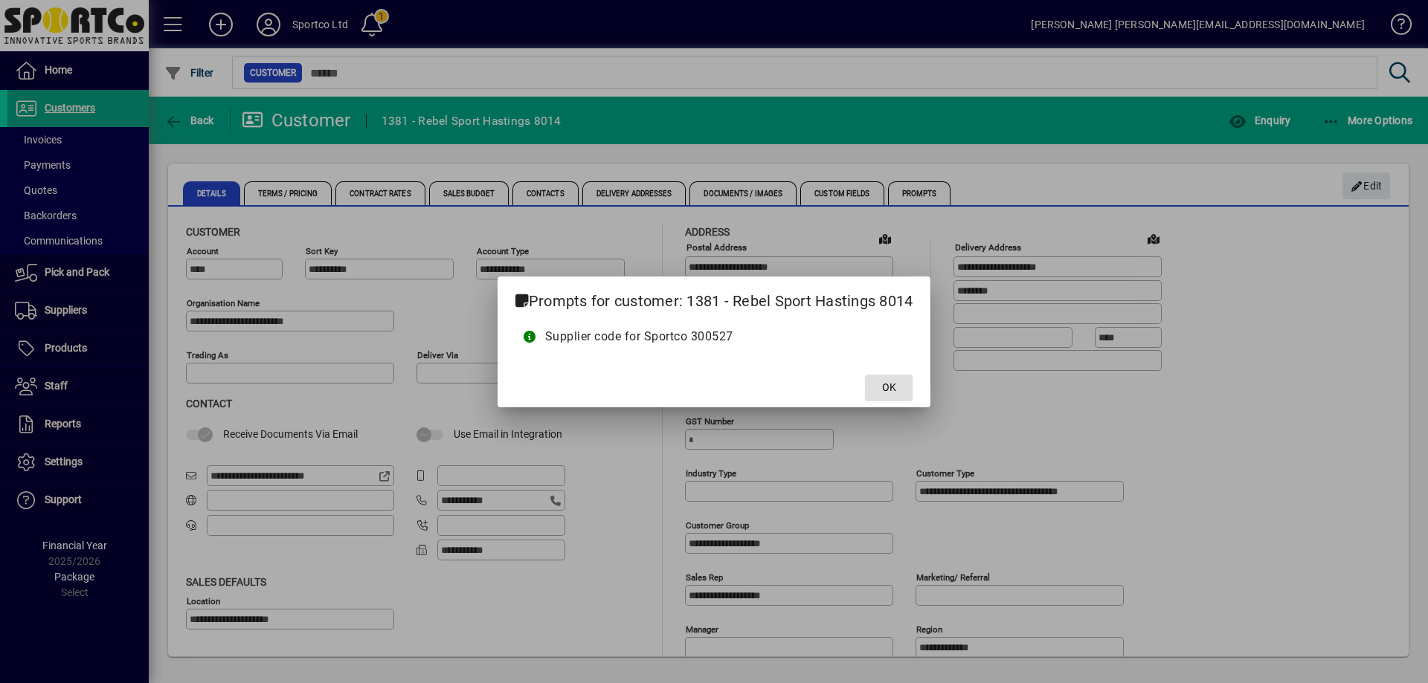
click at [894, 390] on span "OK" at bounding box center [889, 388] width 14 height 16
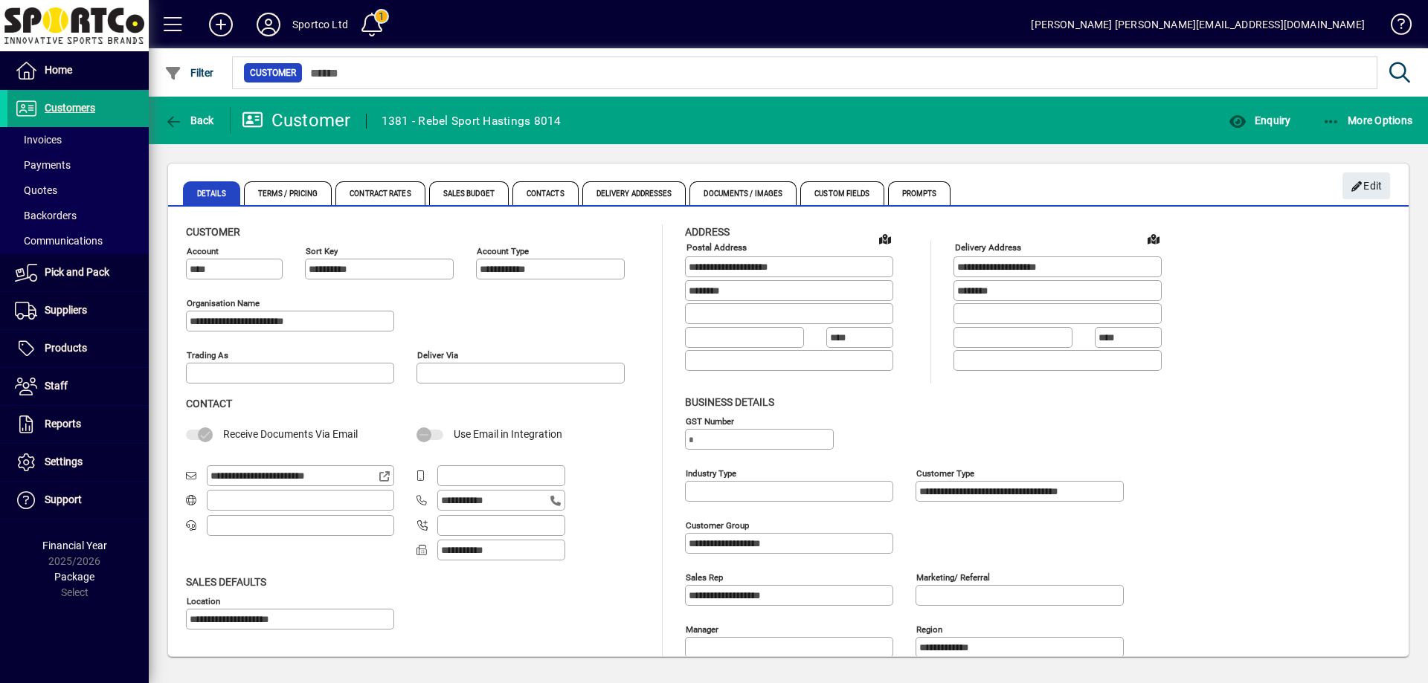
click at [1248, 405] on div "**********" at bounding box center [788, 474] width 1205 height 498
drag, startPoint x: 289, startPoint y: 317, endPoint x: 181, endPoint y: 331, distance: 108.6
click at [181, 331] on div "**********" at bounding box center [788, 470] width 1240 height 520
drag, startPoint x: 817, startPoint y: 266, endPoint x: 687, endPoint y: 288, distance: 131.9
click at [679, 283] on div "**********" at bounding box center [788, 474] width 1205 height 498
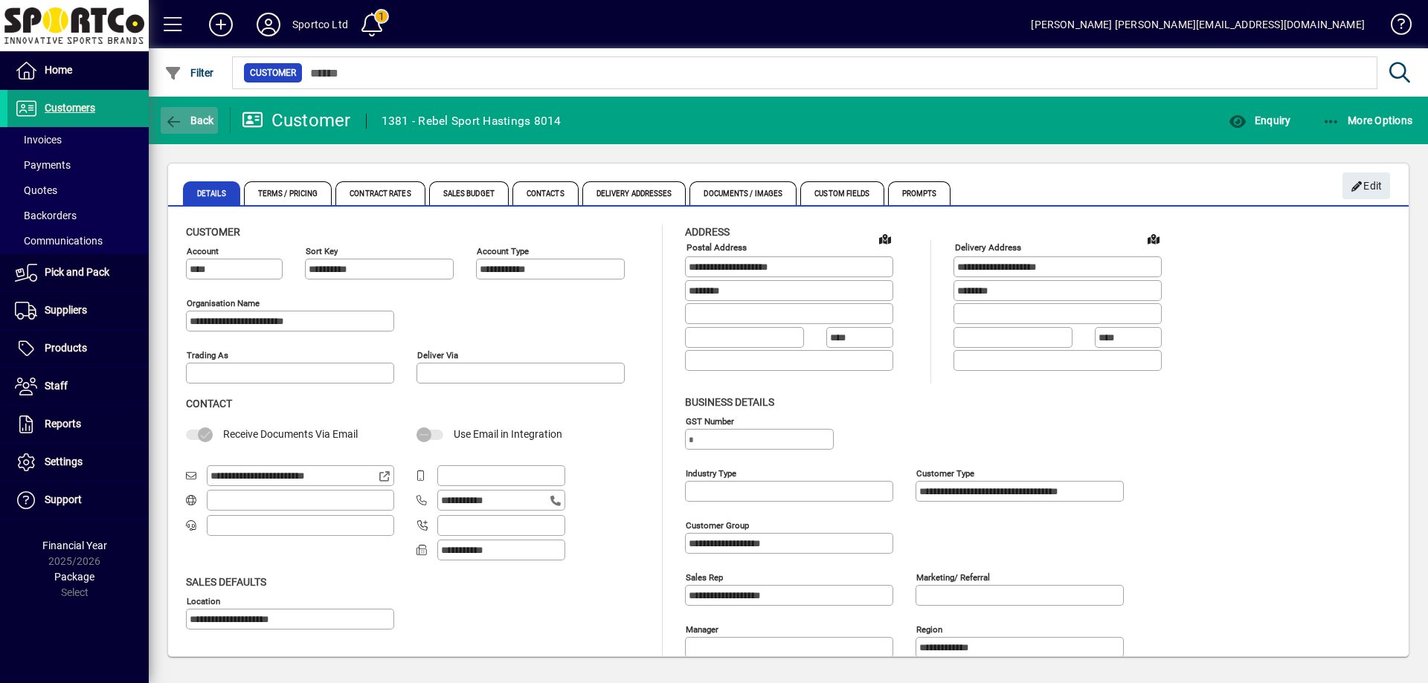
click at [181, 115] on icon "button" at bounding box center [173, 122] width 19 height 15
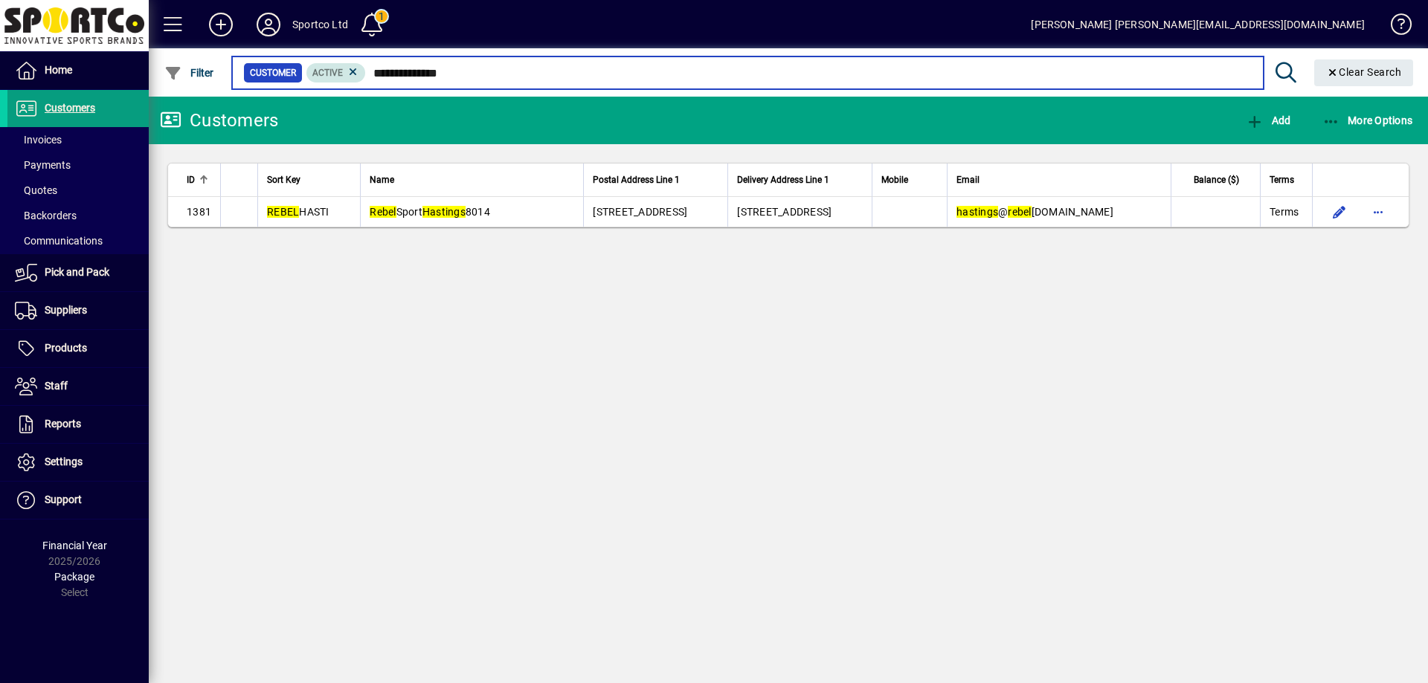
drag, startPoint x: 465, startPoint y: 69, endPoint x: 329, endPoint y: 81, distance: 135.8
click at [329, 81] on div "**********" at bounding box center [747, 72] width 1008 height 21
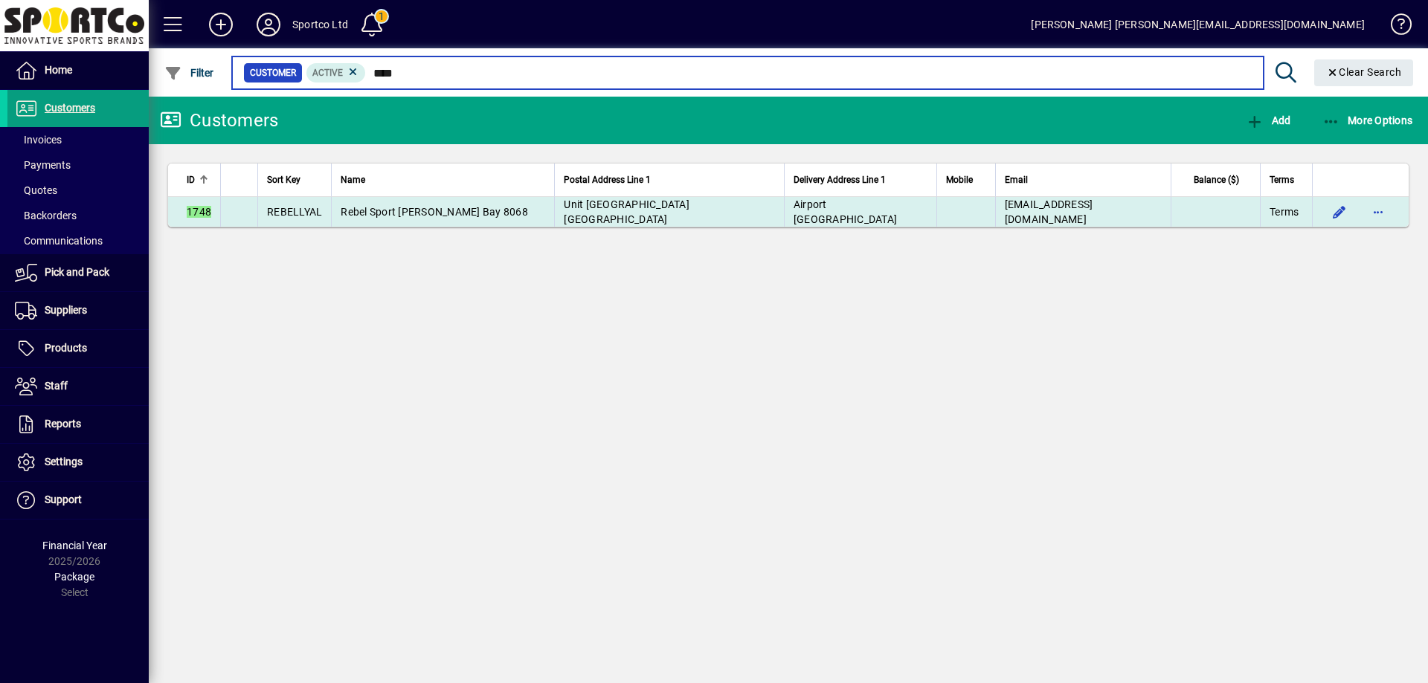
type input "****"
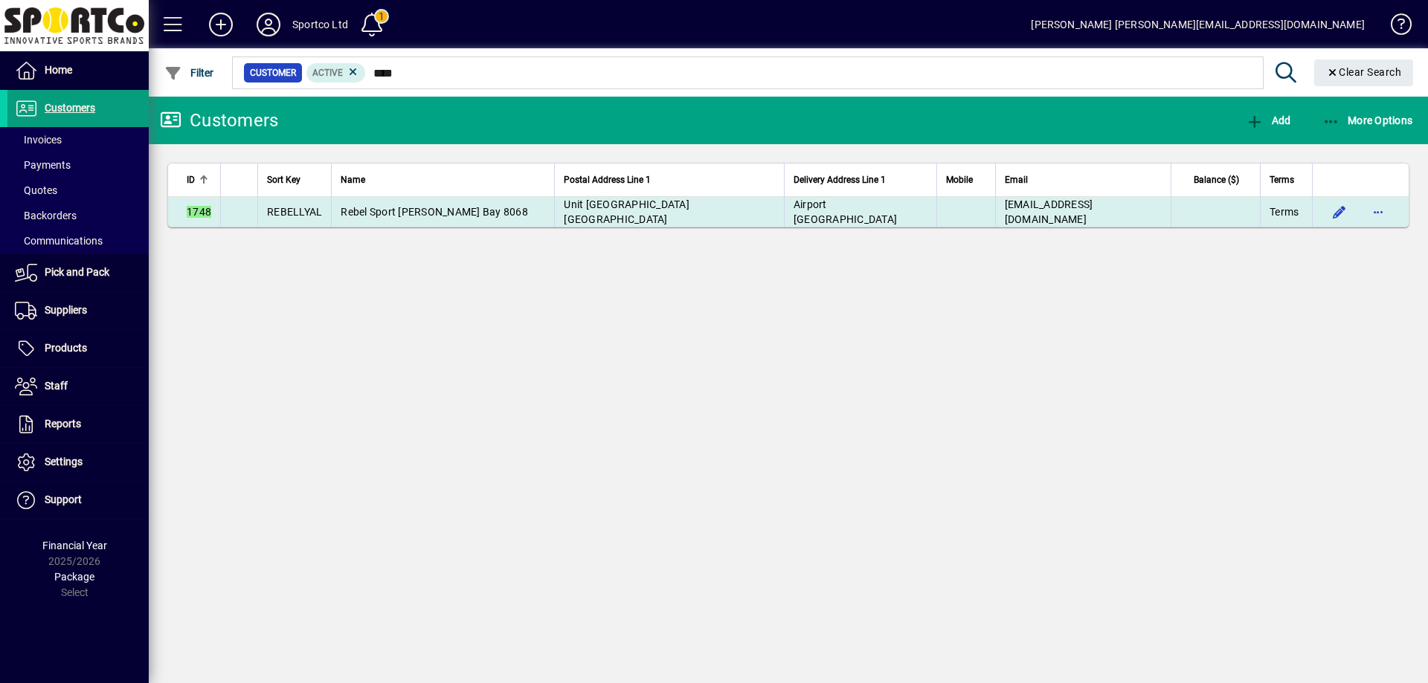
click at [401, 214] on span "Rebel Sport [PERSON_NAME] Bay 8068" at bounding box center [434, 212] width 187 height 12
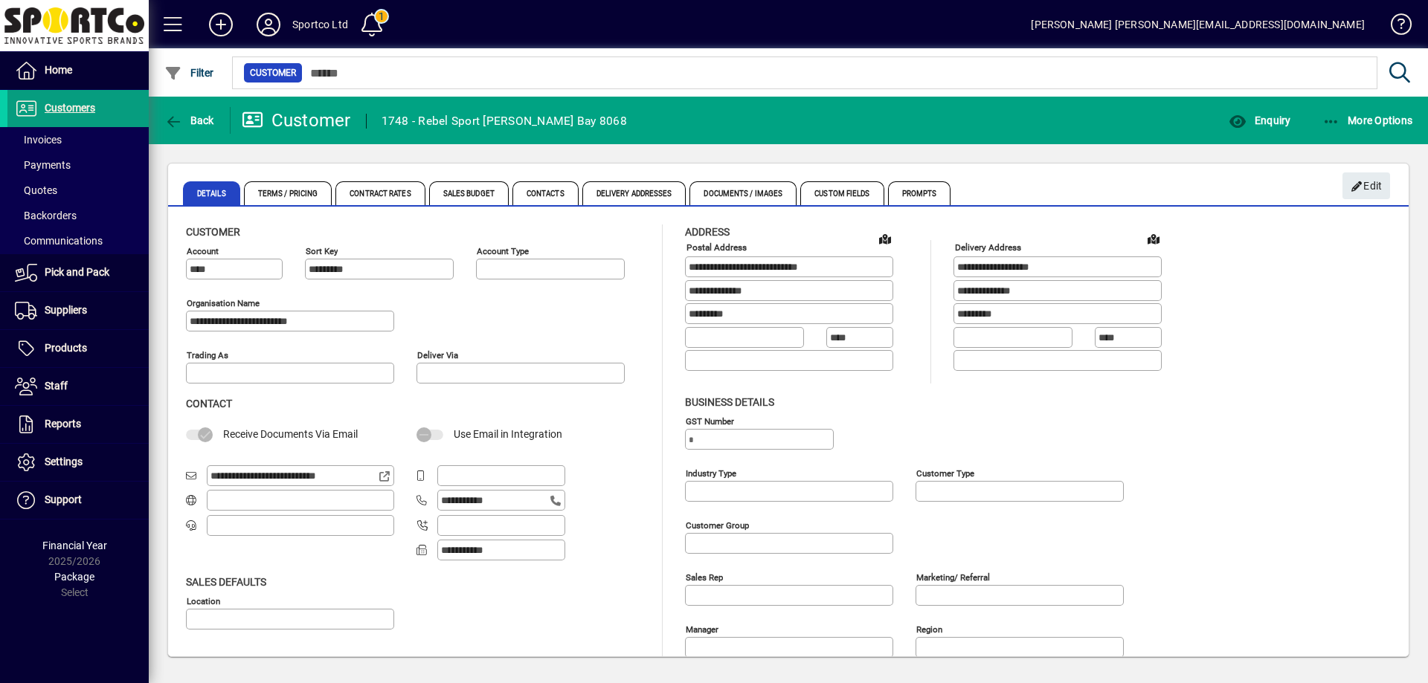
type input "**********"
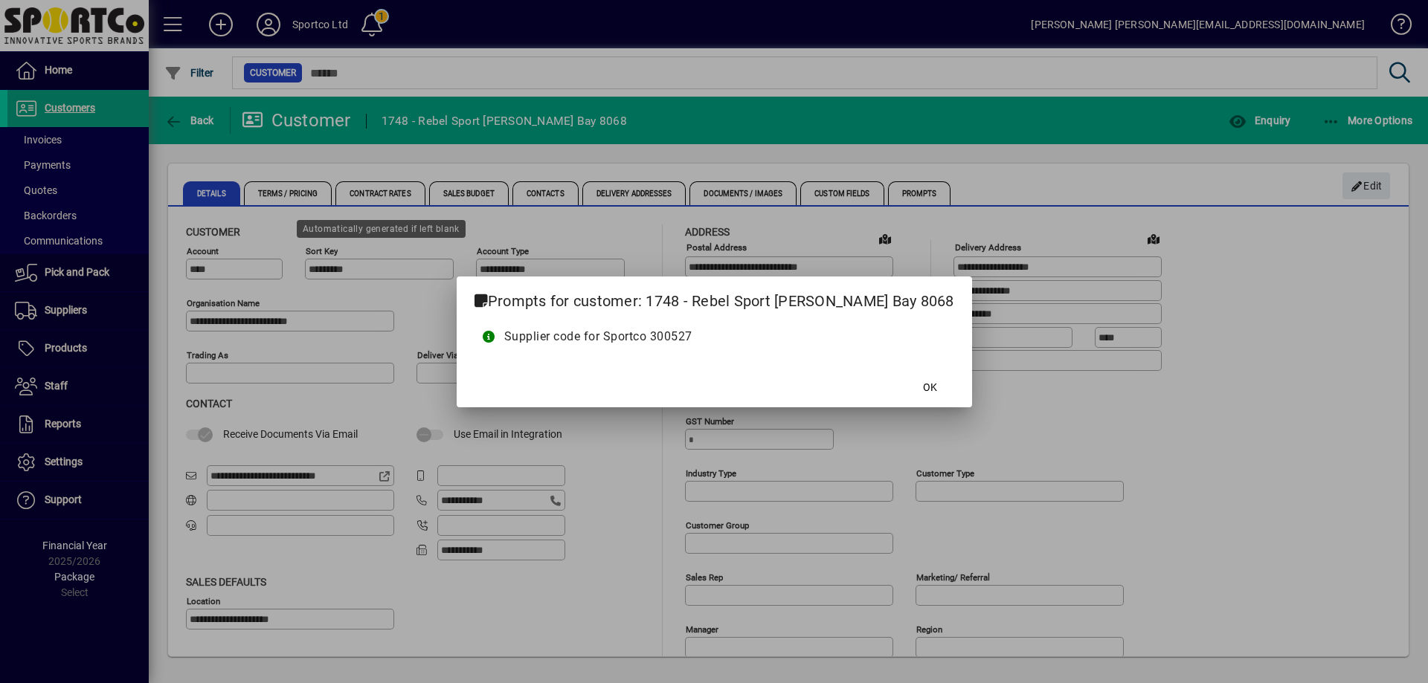
type input "**********"
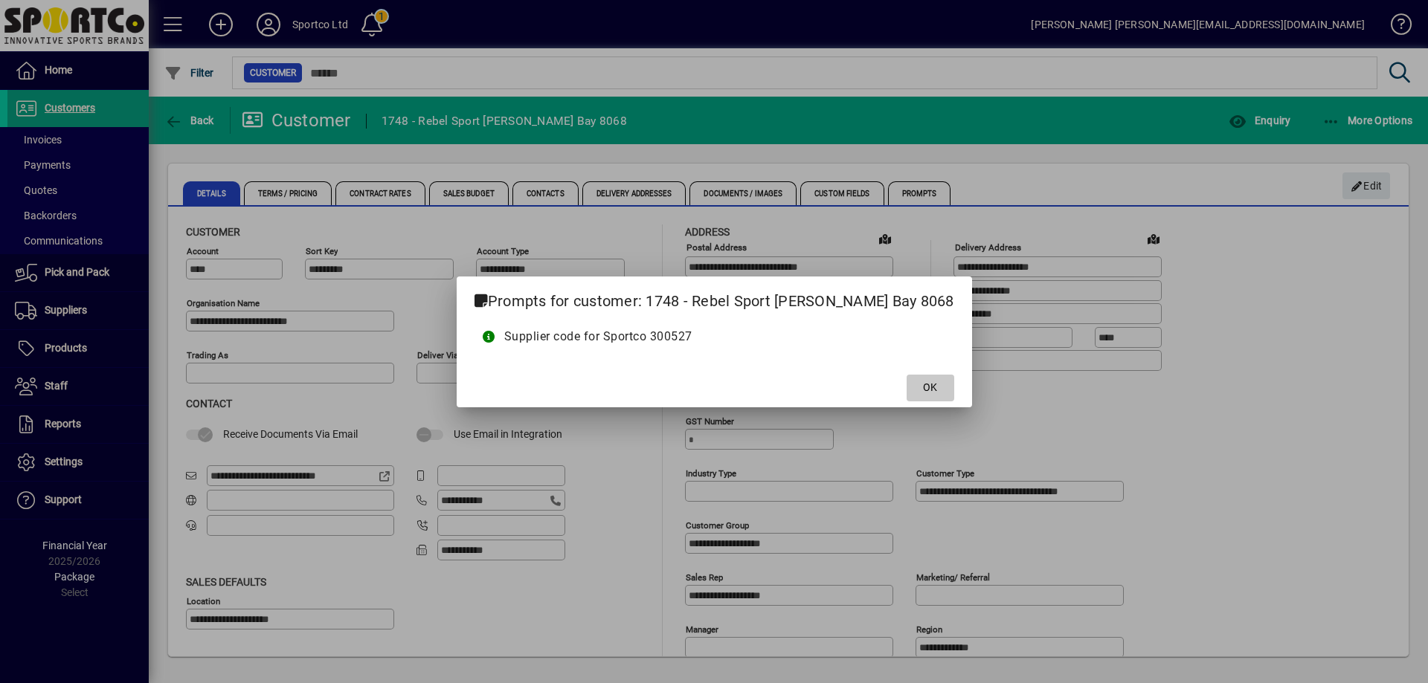
click at [923, 384] on span "OK" at bounding box center [930, 388] width 14 height 16
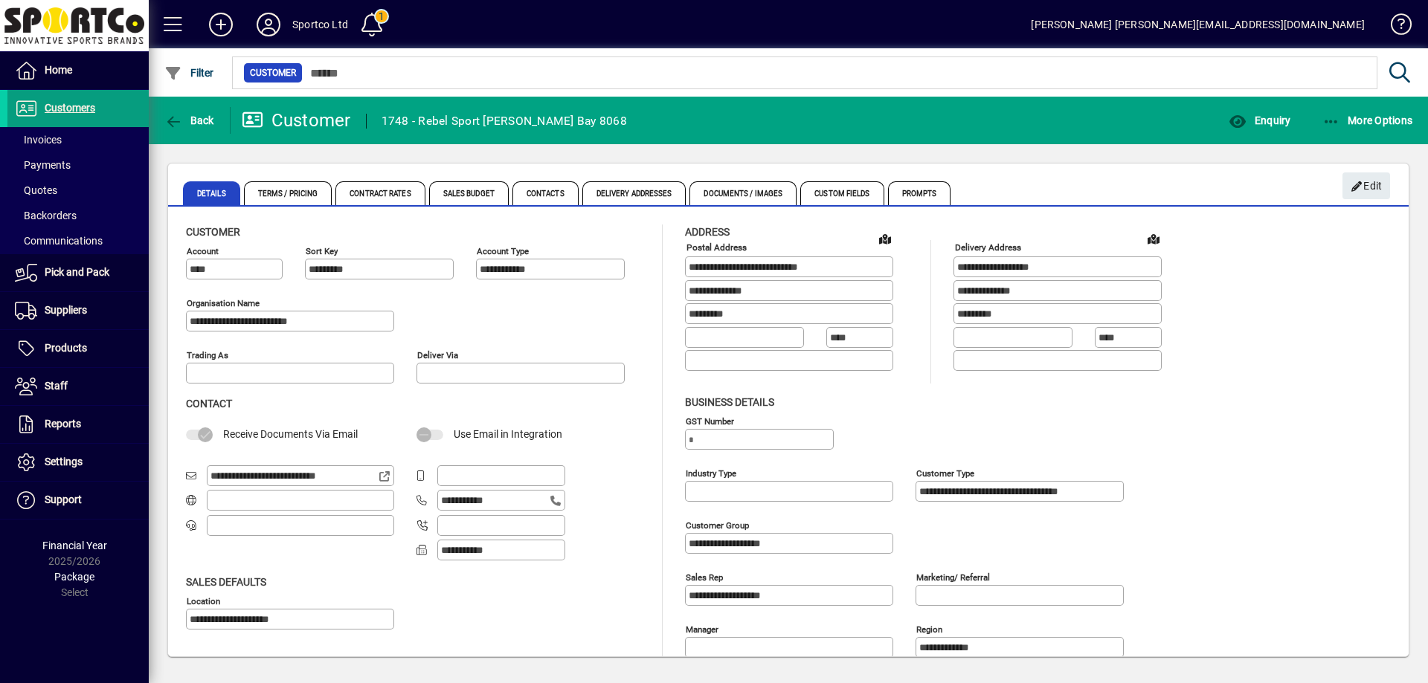
drag, startPoint x: 266, startPoint y: 329, endPoint x: 160, endPoint y: 339, distance: 106.8
click at [160, 339] on div "**********" at bounding box center [788, 410] width 1279 height 532
drag, startPoint x: 779, startPoint y: 287, endPoint x: 672, endPoint y: 312, distance: 109.8
click at [668, 309] on div "**********" at bounding box center [788, 474] width 1205 height 498
drag, startPoint x: 829, startPoint y: 267, endPoint x: 662, endPoint y: 291, distance: 169.0
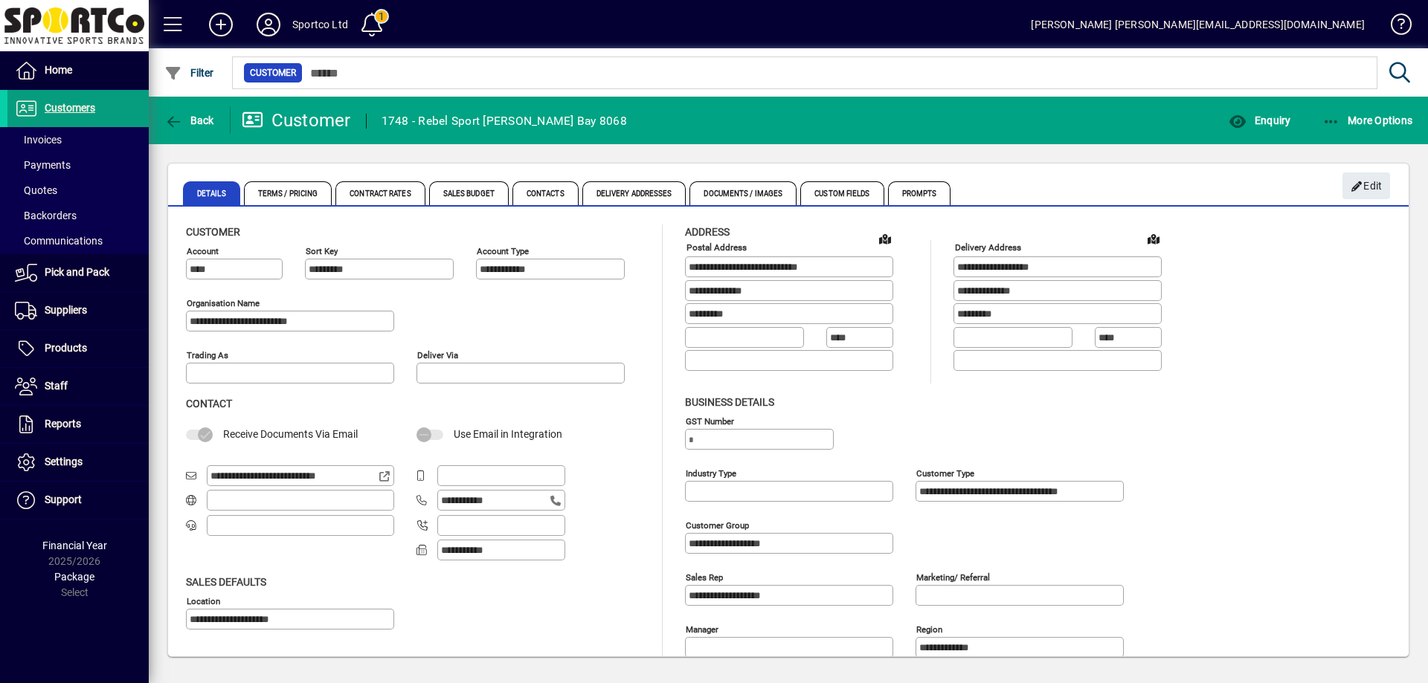
click at [663, 288] on div "**********" at bounding box center [788, 474] width 1205 height 498
click at [198, 119] on span "Back" at bounding box center [189, 121] width 50 height 12
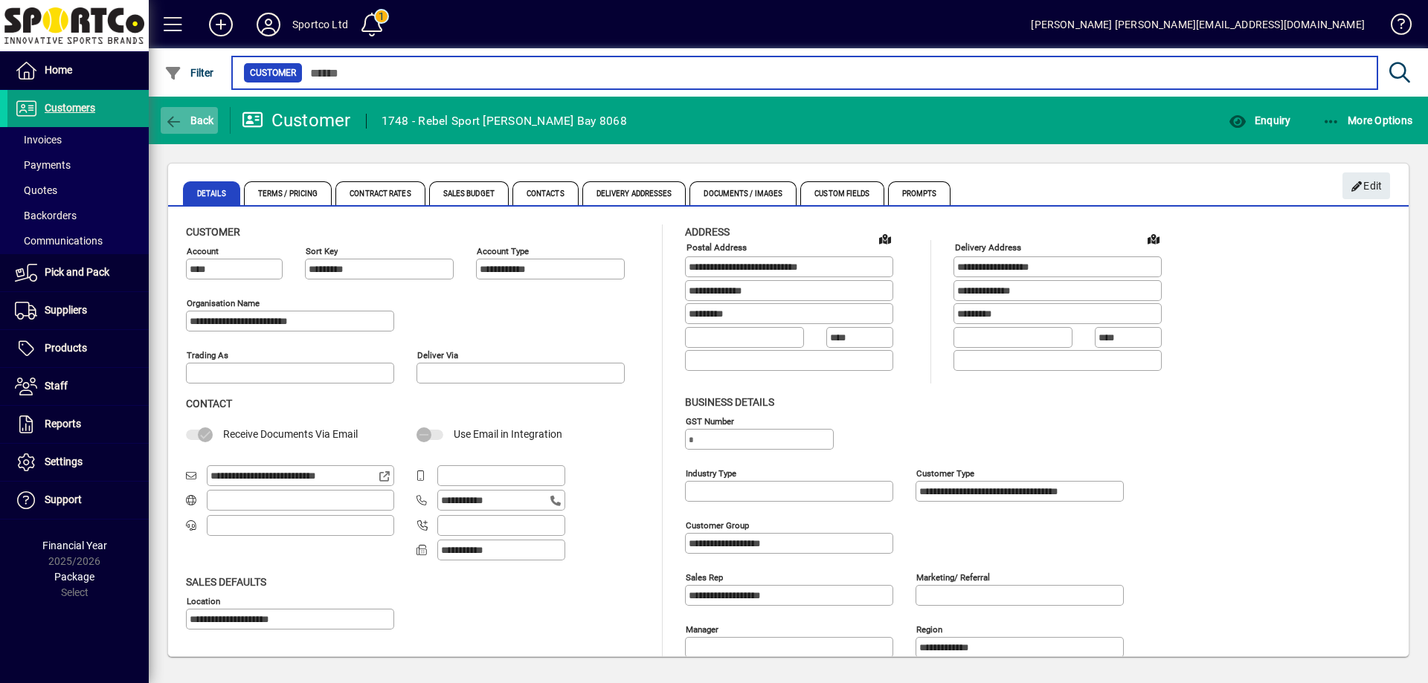
type input "****"
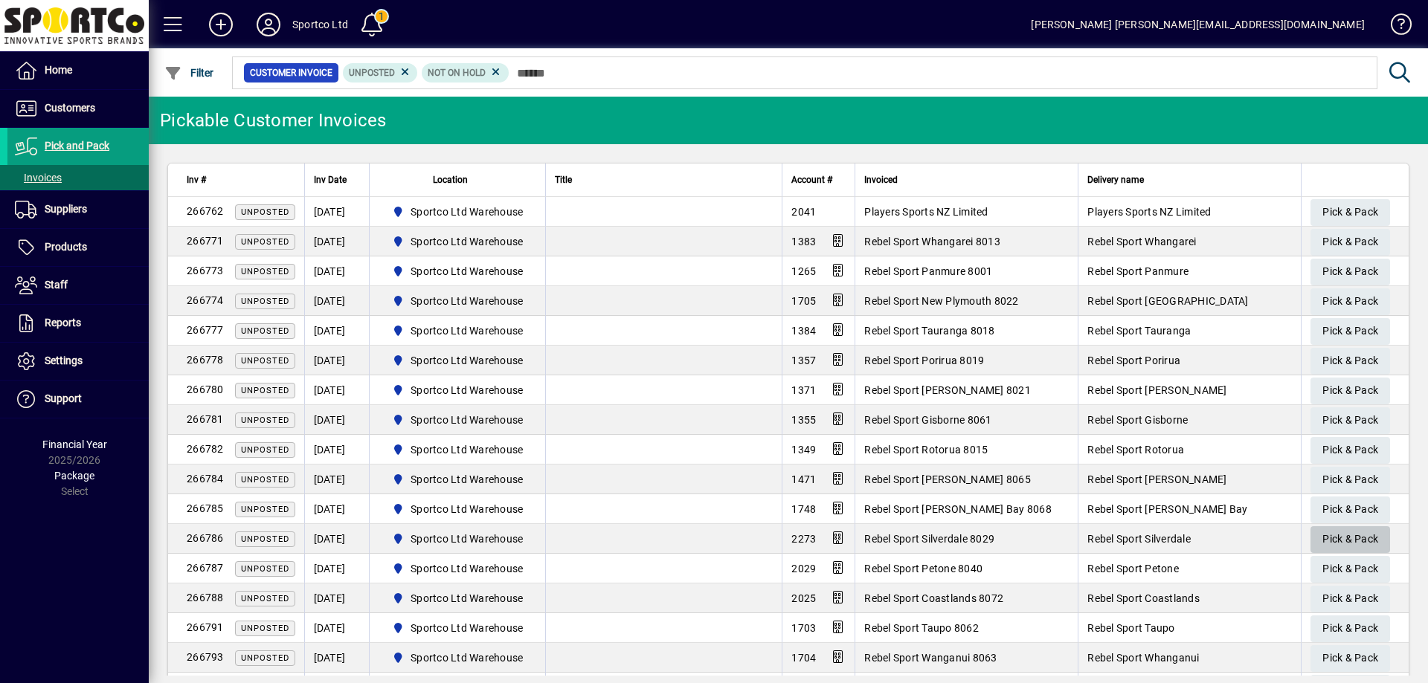
click at [1352, 533] on span "Pick & Pack" at bounding box center [1350, 539] width 56 height 25
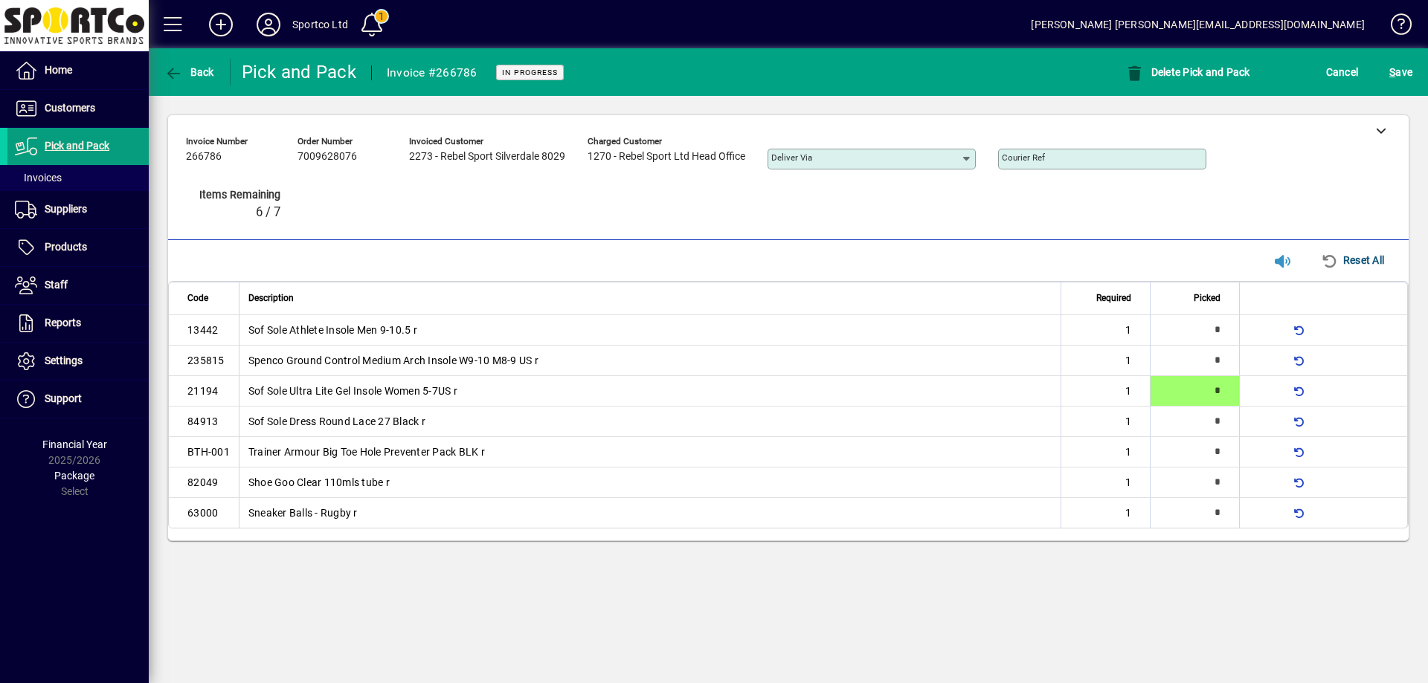
type input "*"
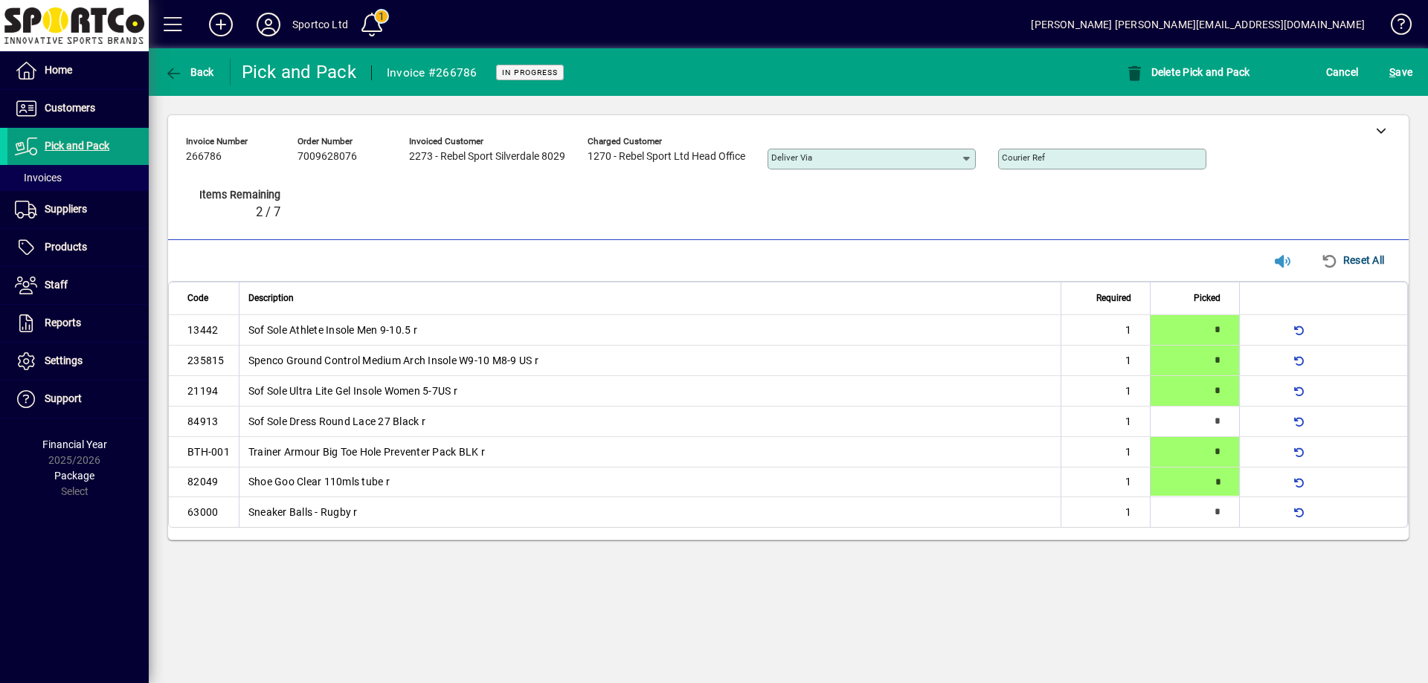
type input "*"
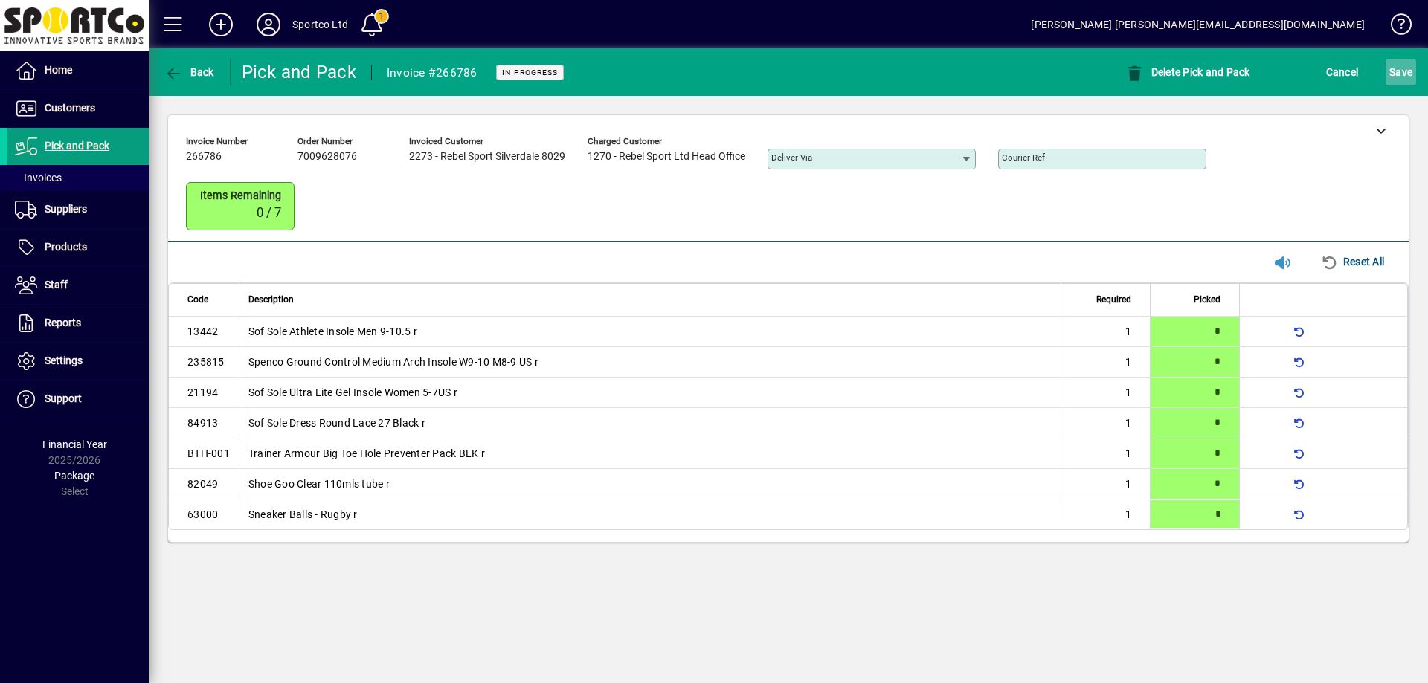
click at [1400, 71] on span "S ave" at bounding box center [1400, 72] width 23 height 24
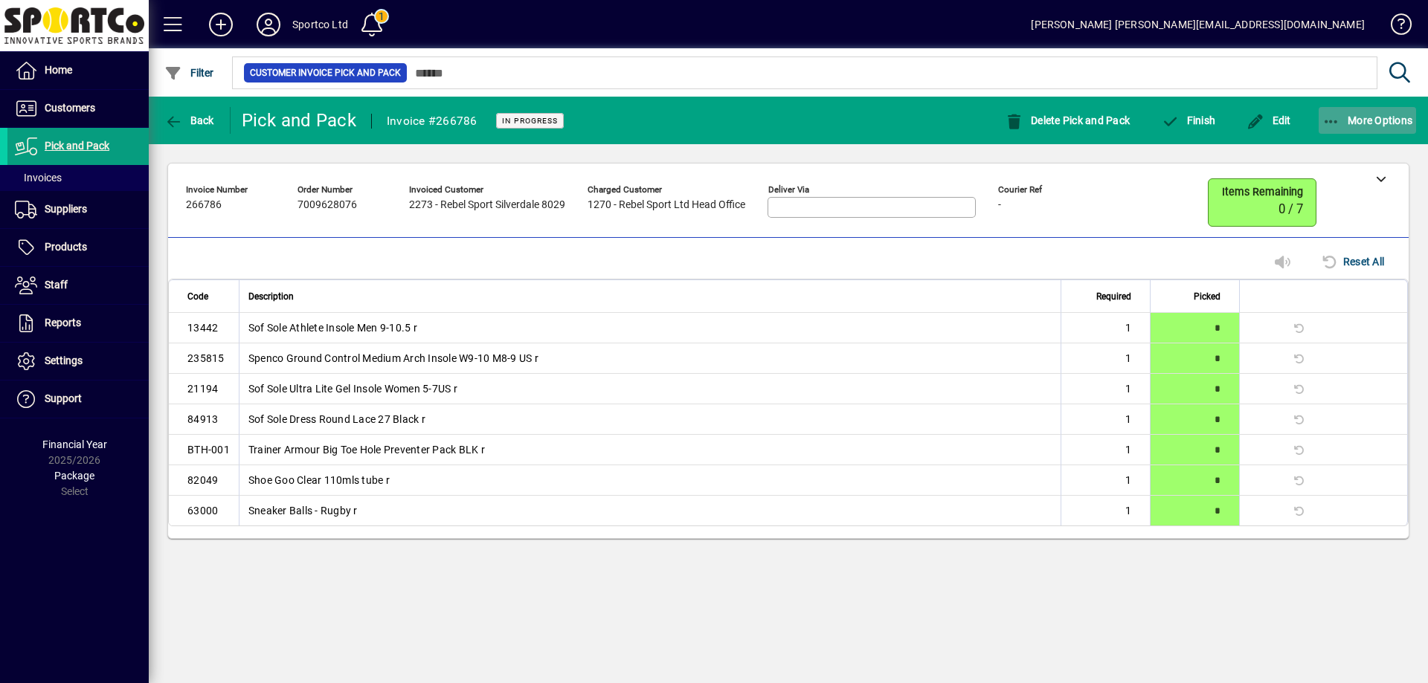
click at [1332, 116] on icon "button" at bounding box center [1331, 122] width 19 height 15
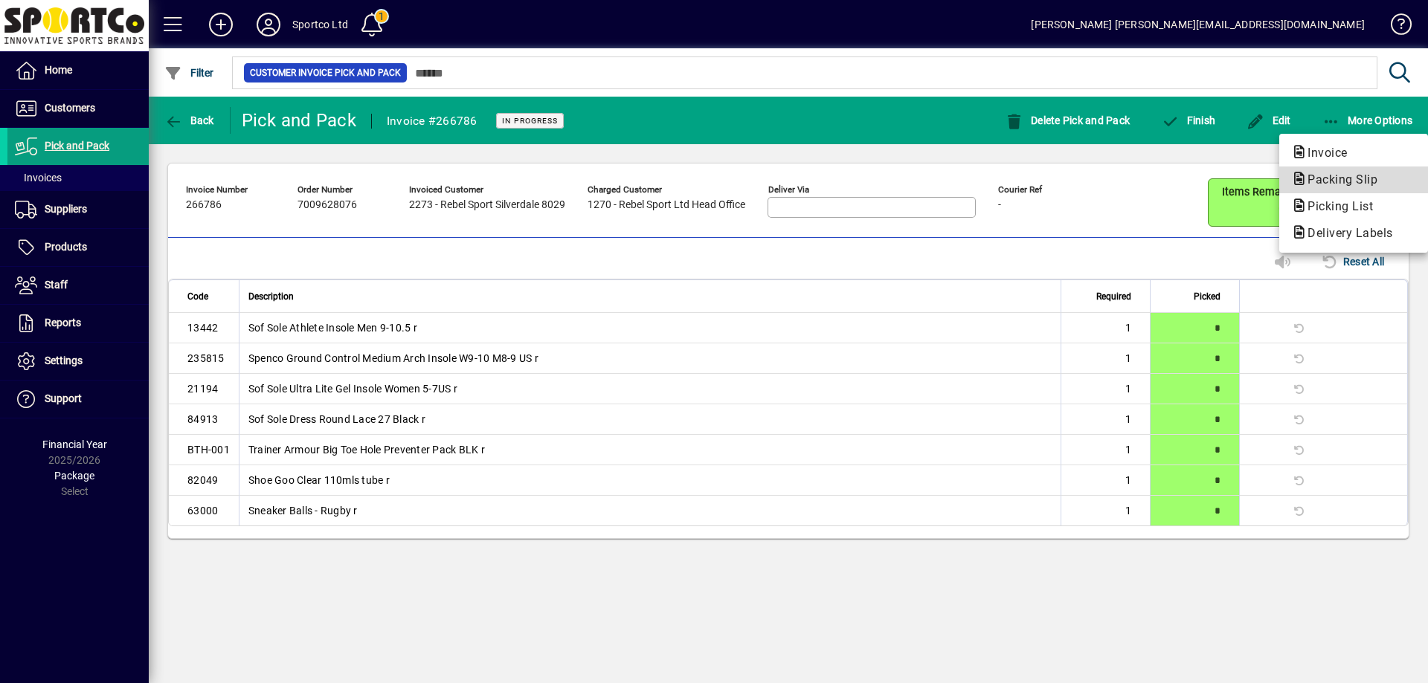
click at [1327, 182] on span "Packing Slip" at bounding box center [1338, 179] width 94 height 14
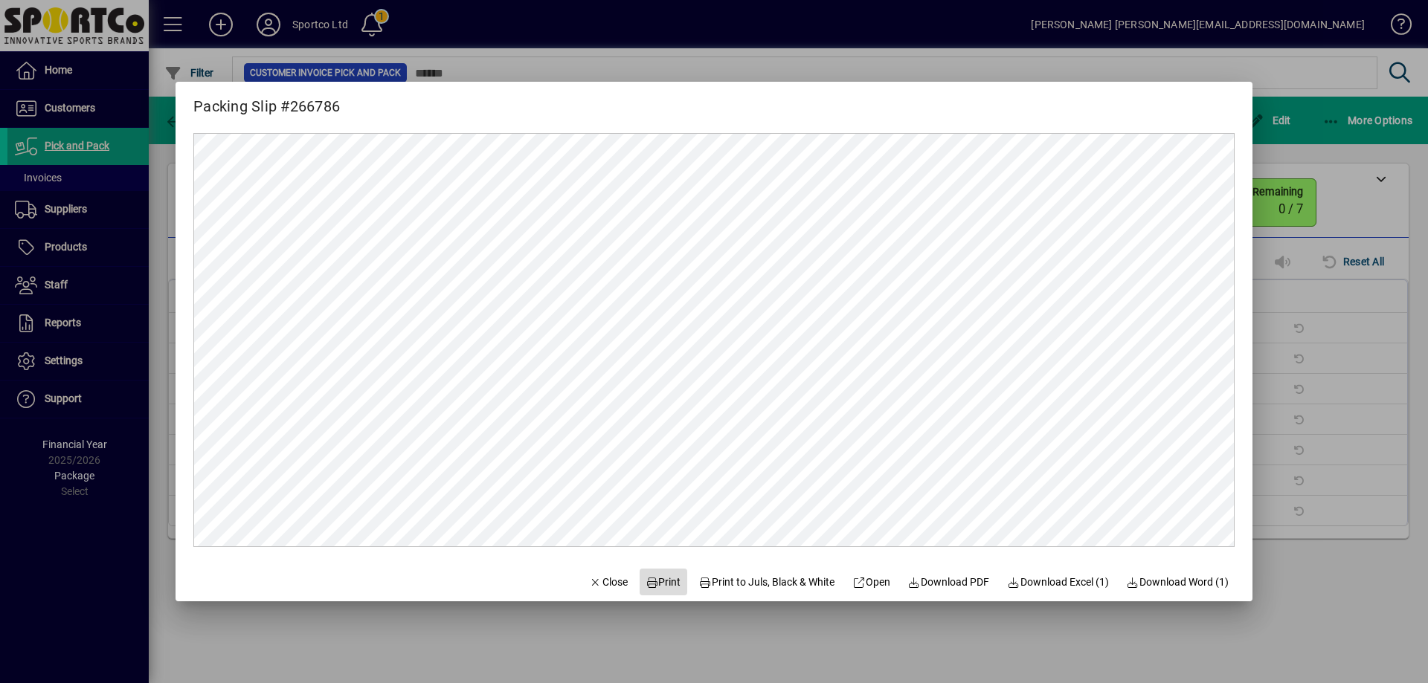
click at [656, 582] on span "Print" at bounding box center [663, 583] width 36 height 16
click at [602, 585] on span "Close" at bounding box center [608, 583] width 39 height 16
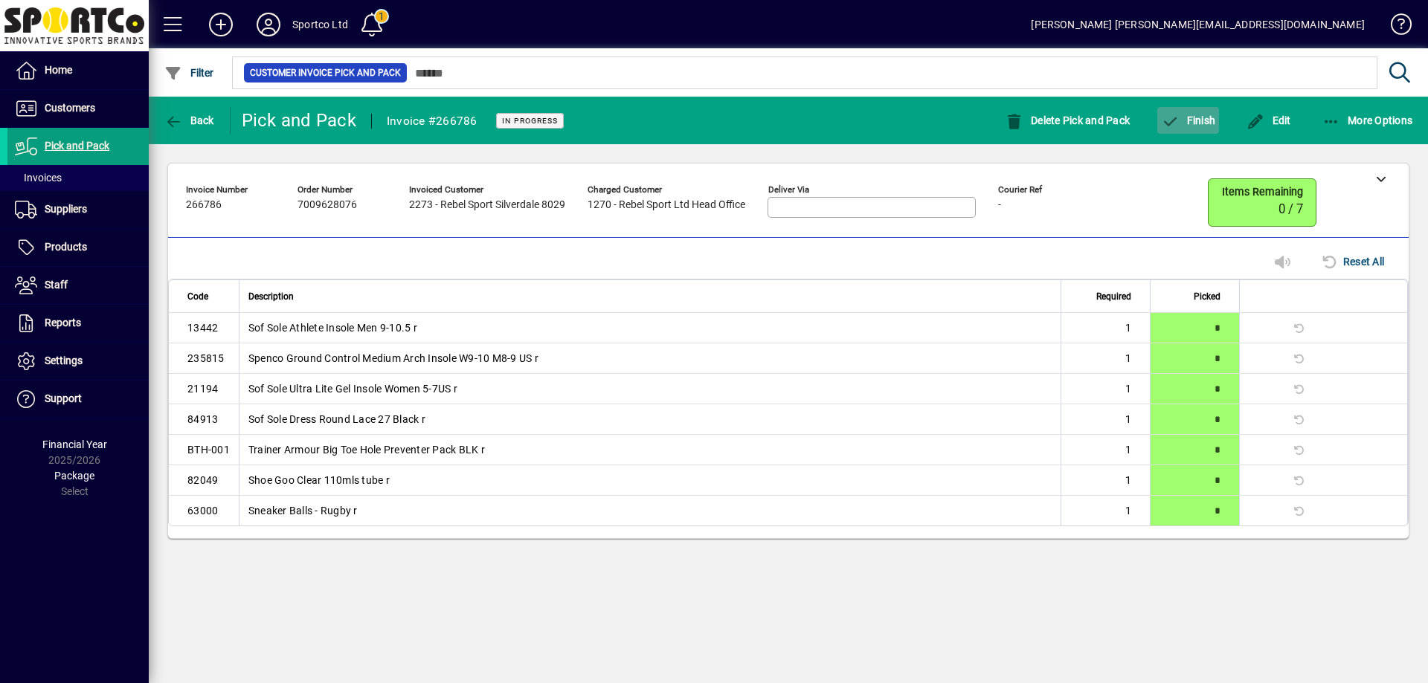
click at [1199, 113] on button "Finish" at bounding box center [1188, 120] width 62 height 27
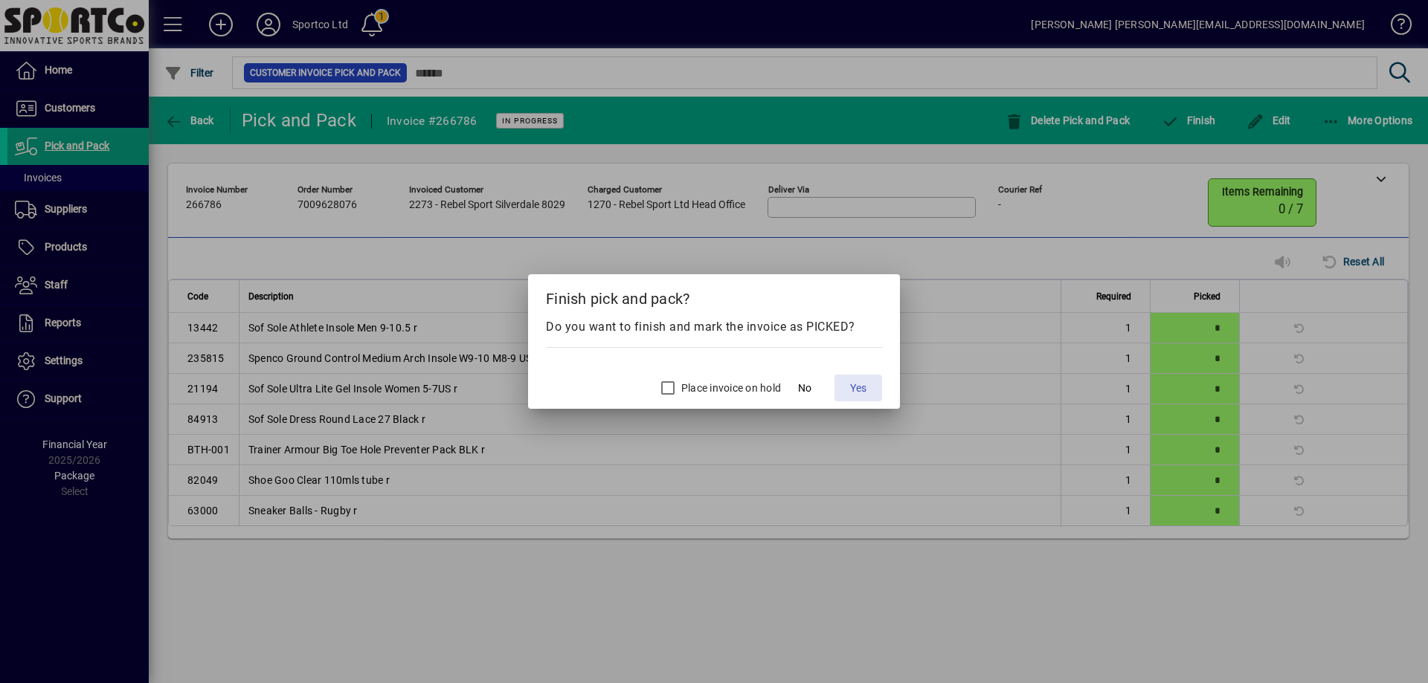
click at [851, 389] on span "Yes" at bounding box center [858, 389] width 16 height 16
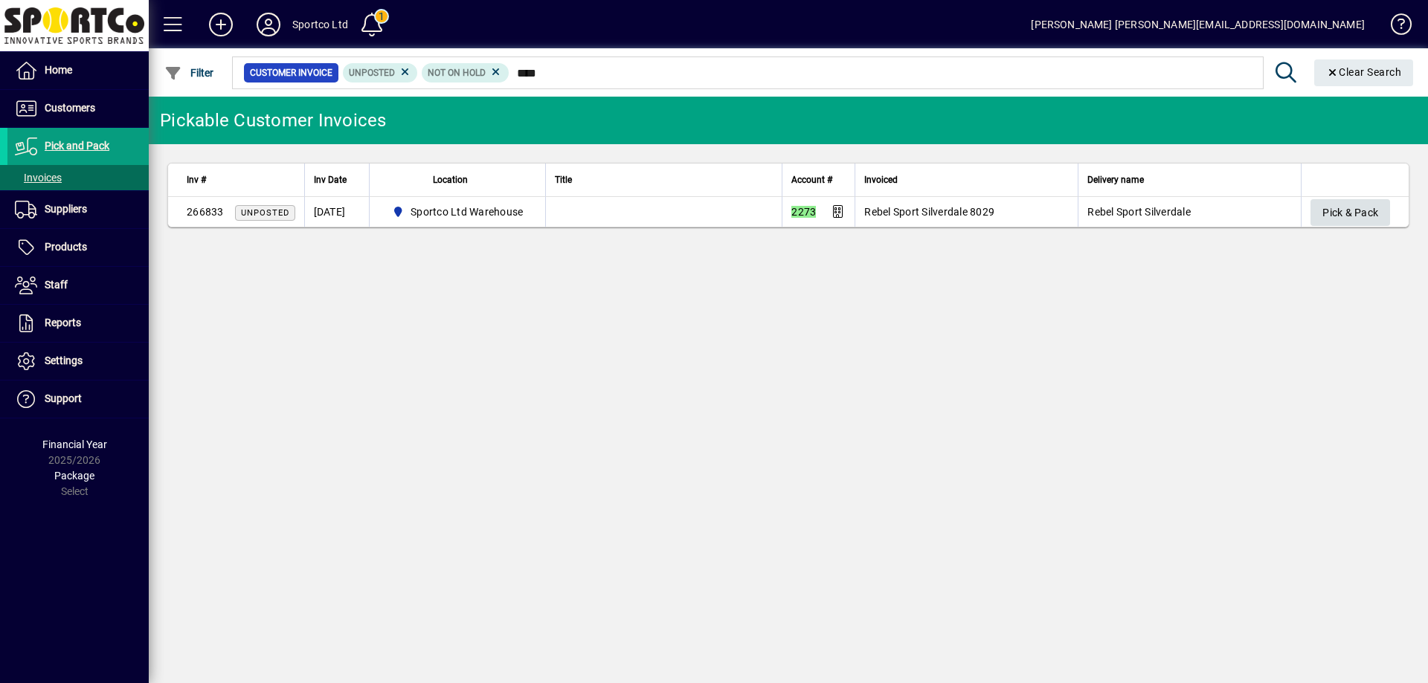
type input "****"
click at [1352, 206] on span "Pick & Pack" at bounding box center [1350, 213] width 56 height 25
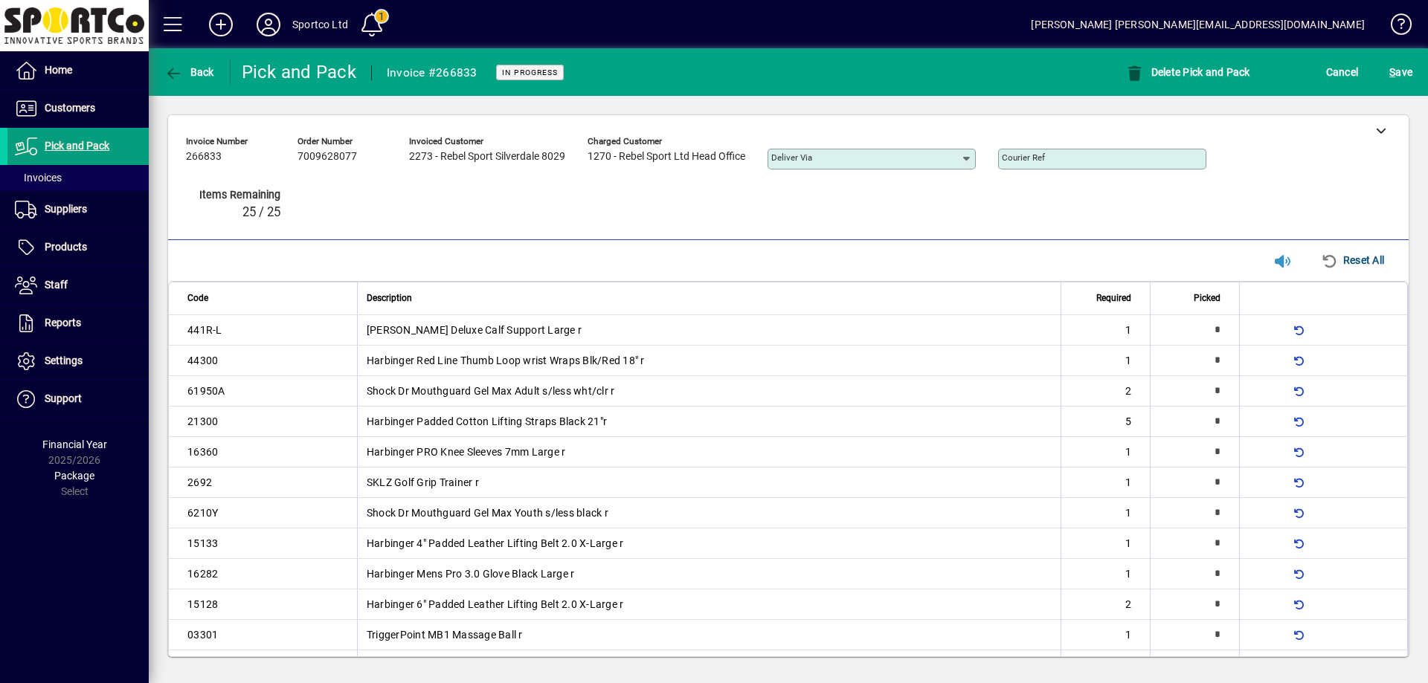
type input "*"
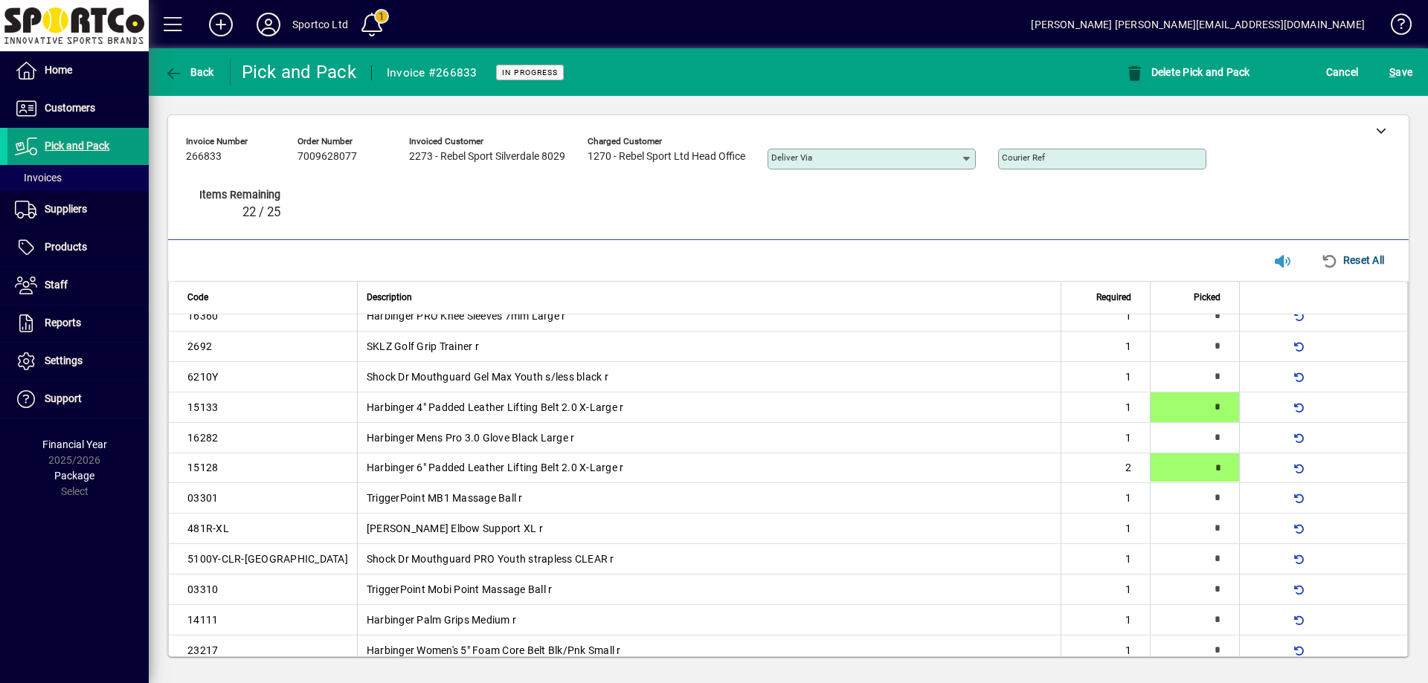
scroll to position [137, 0]
type input "*"
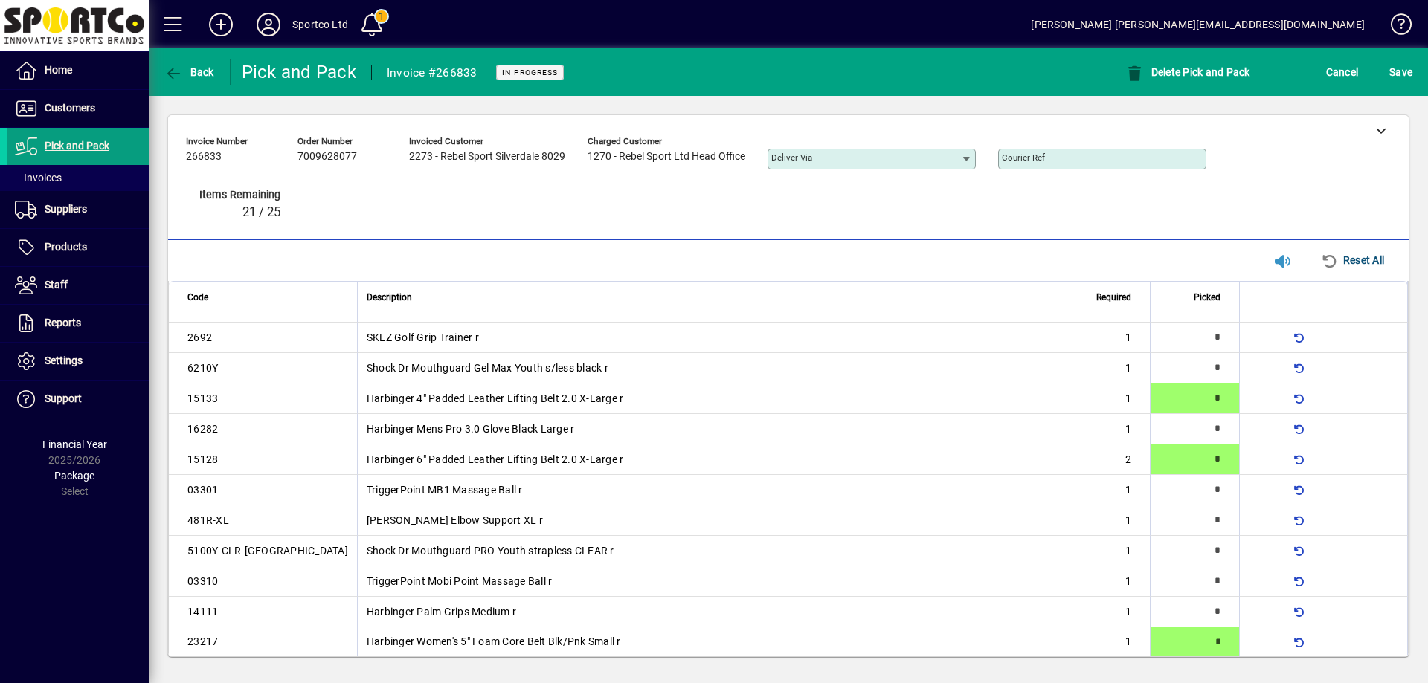
type input "*"
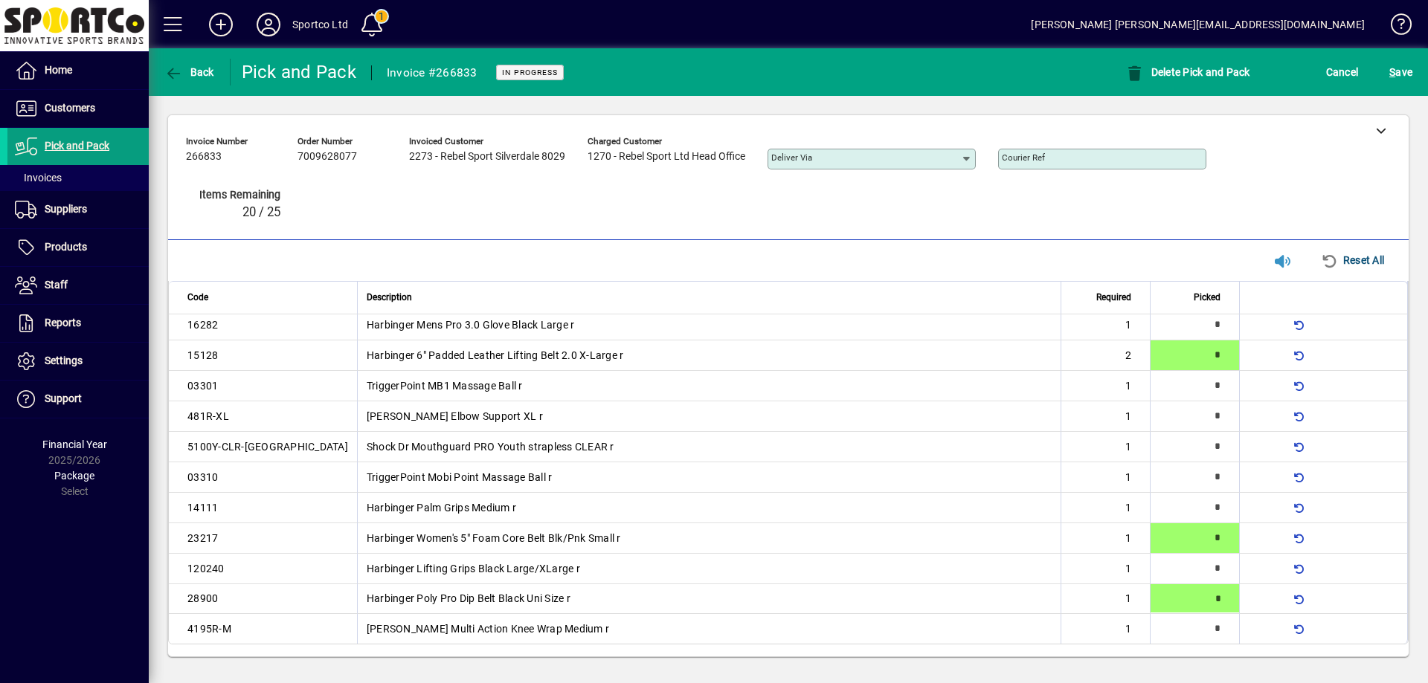
type input "*"
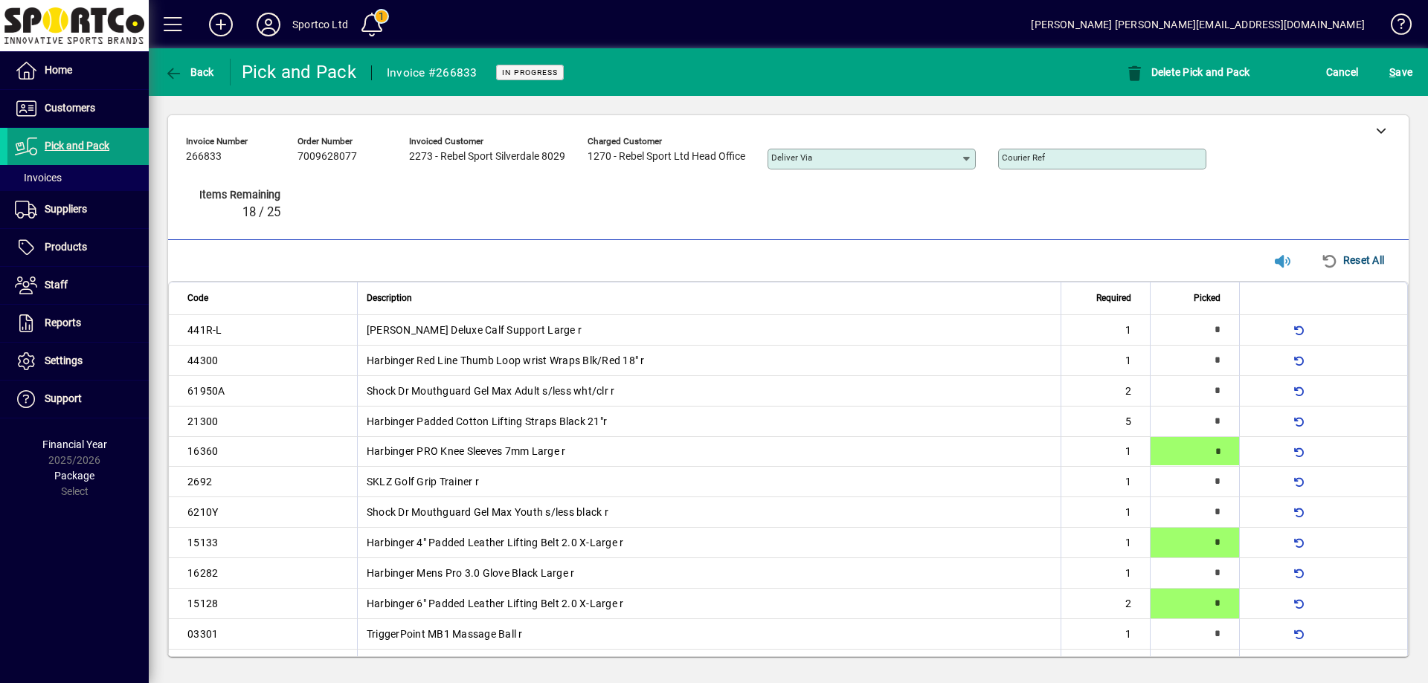
type input "*"
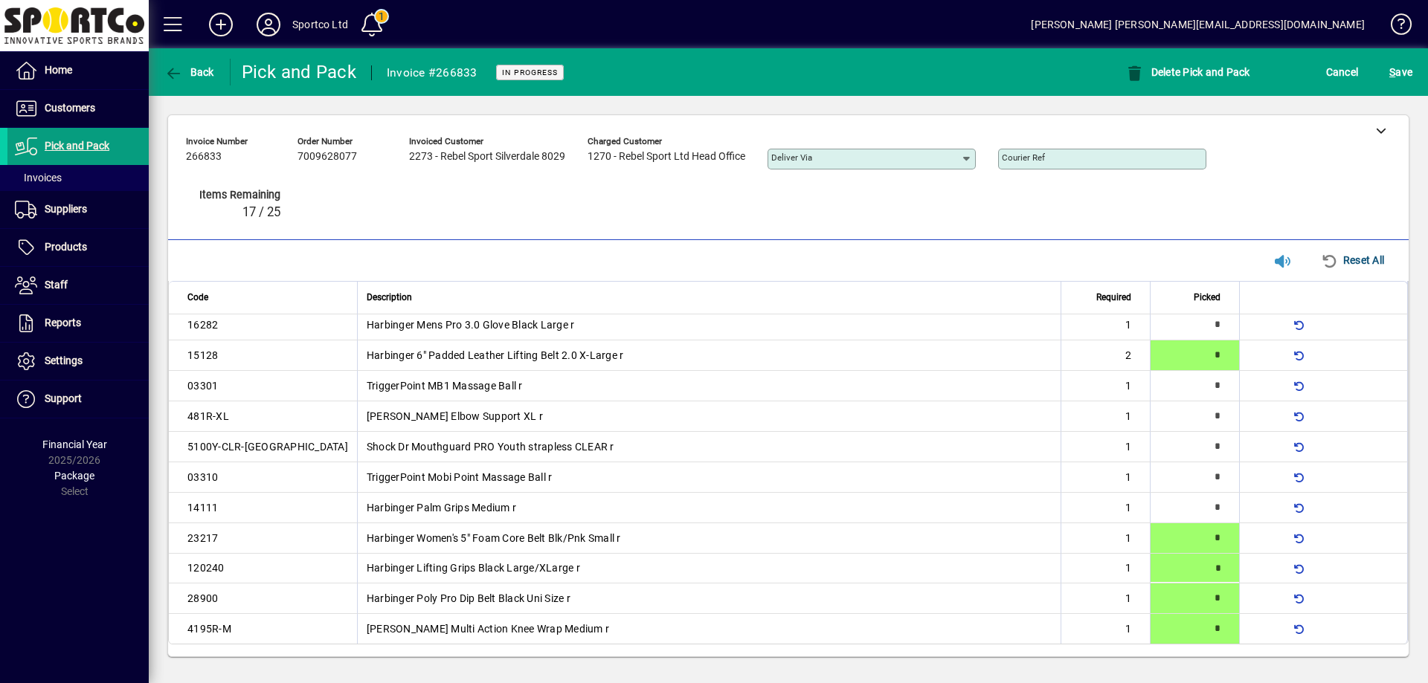
type input "*"
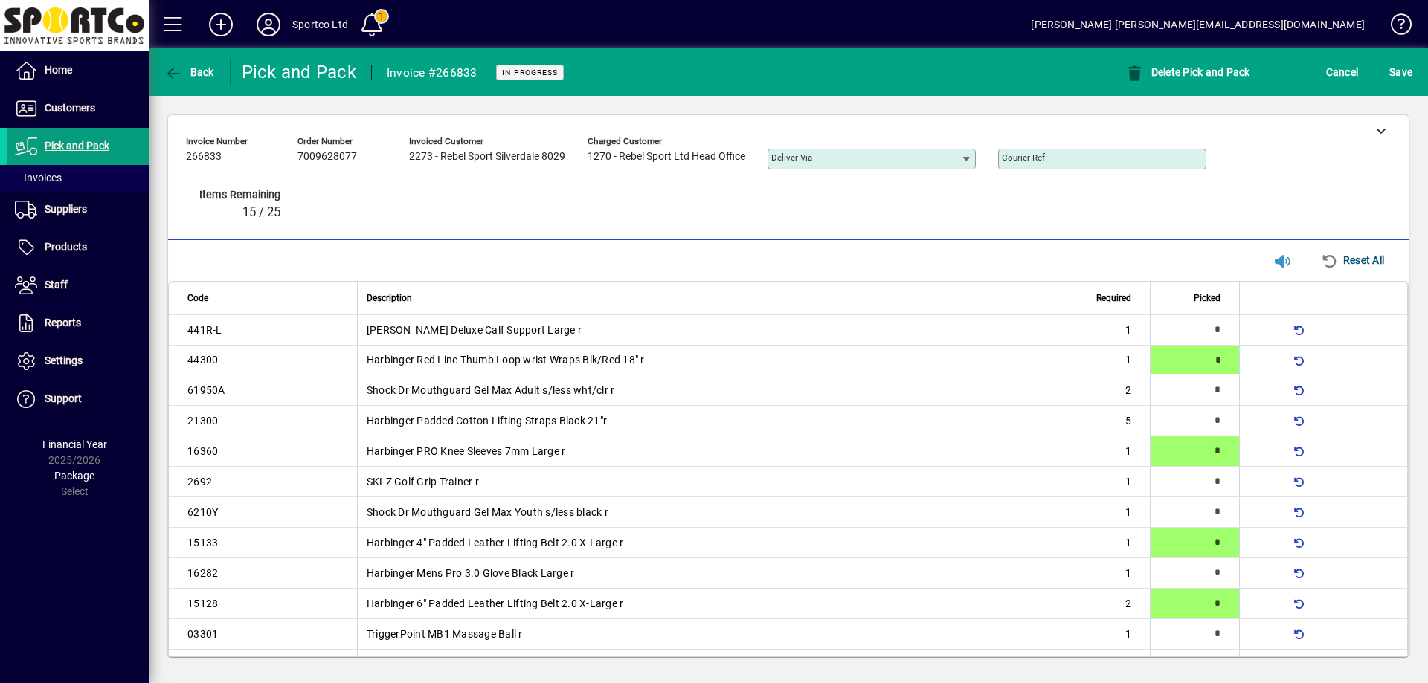
type input "*"
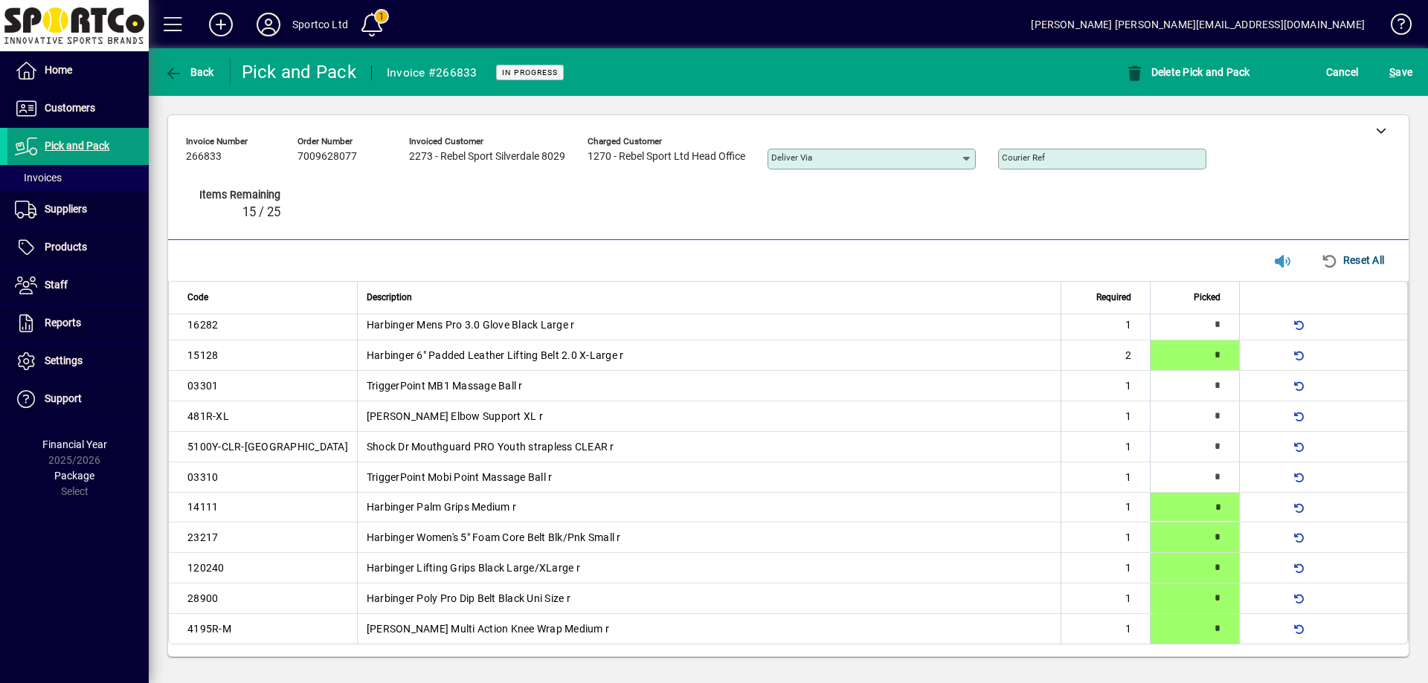
type input "*"
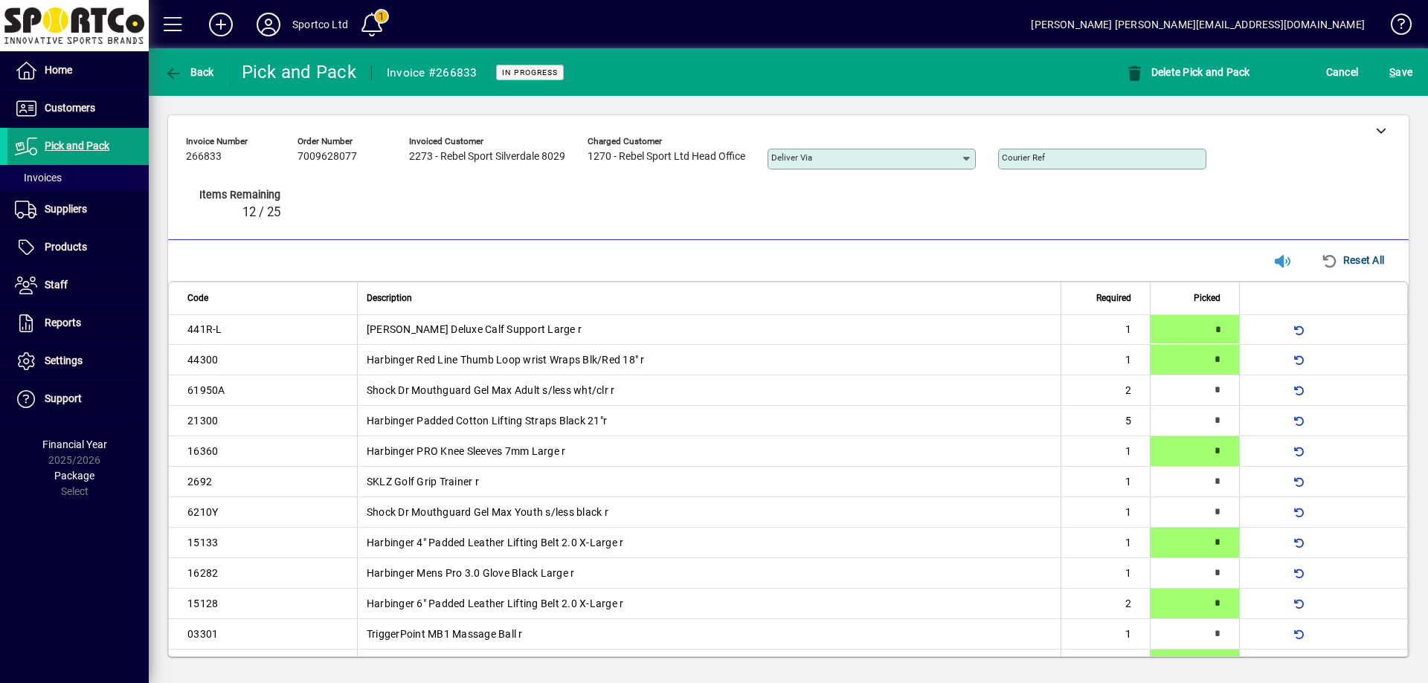
type input "*"
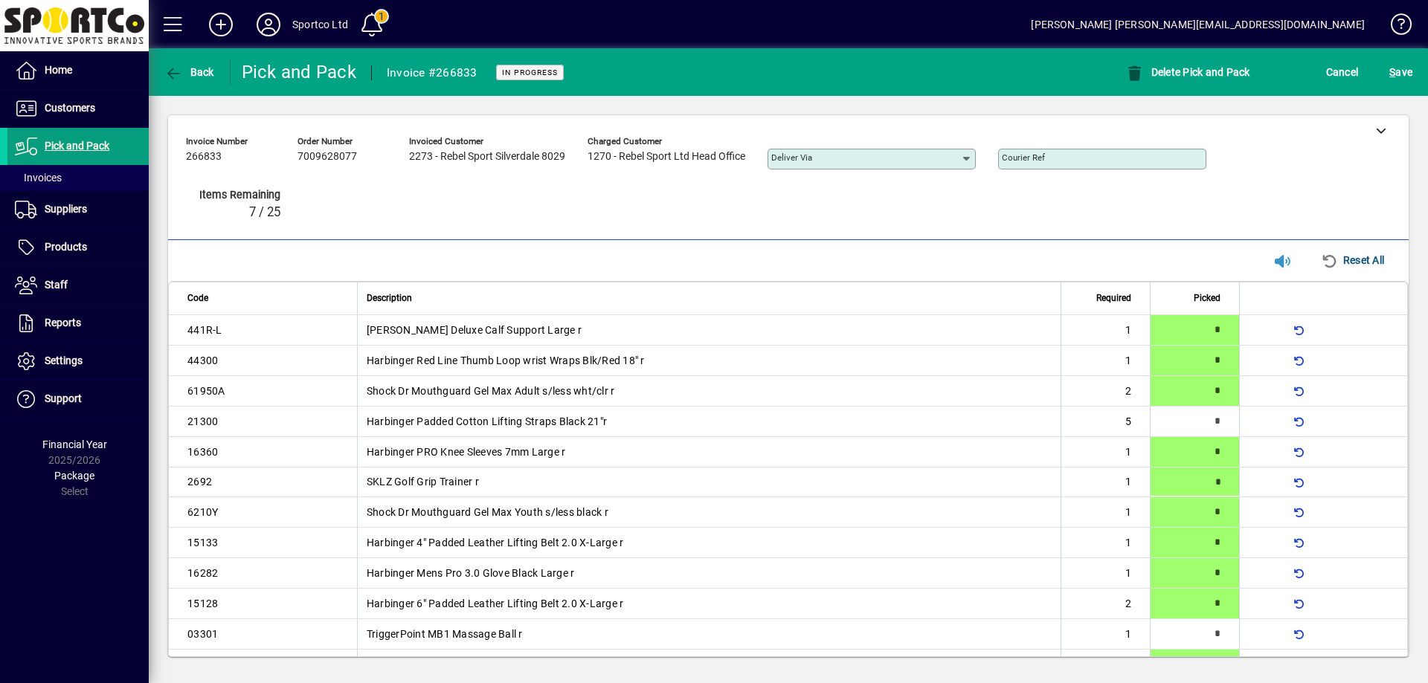
type input "*"
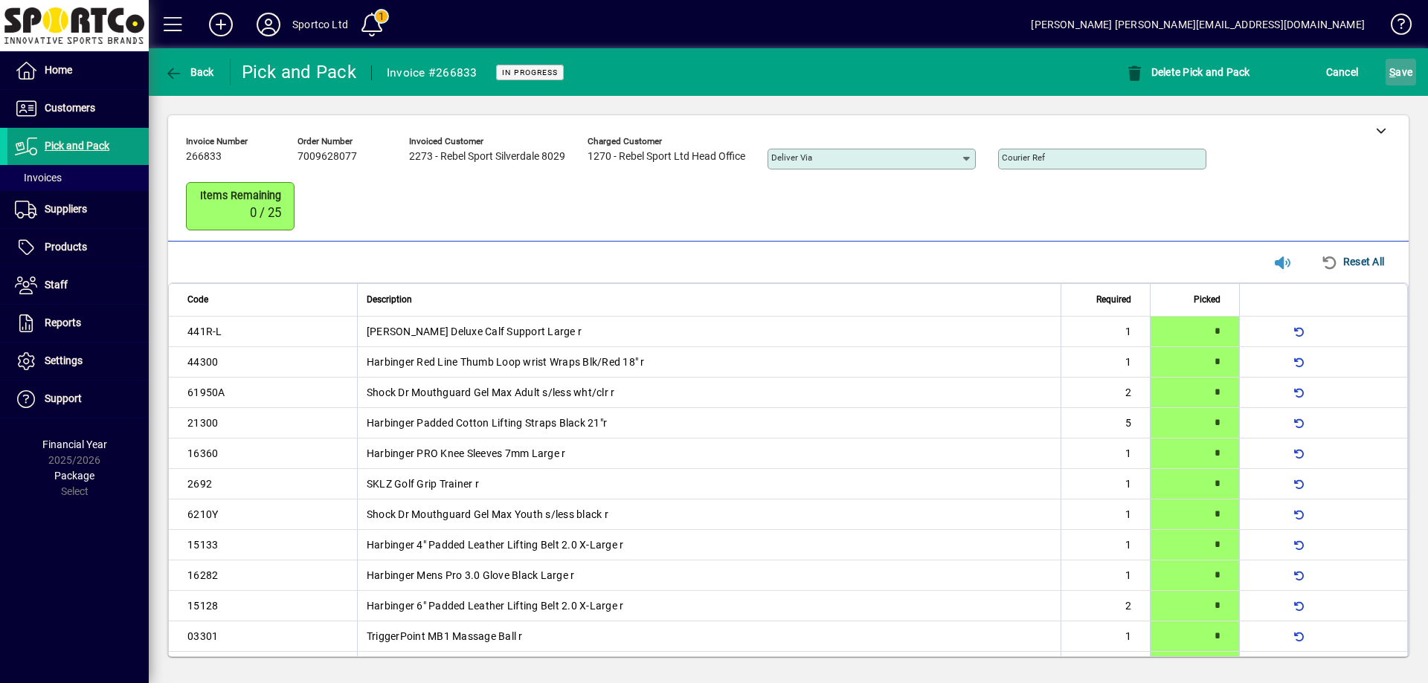
click at [1404, 76] on span "S ave" at bounding box center [1400, 72] width 23 height 24
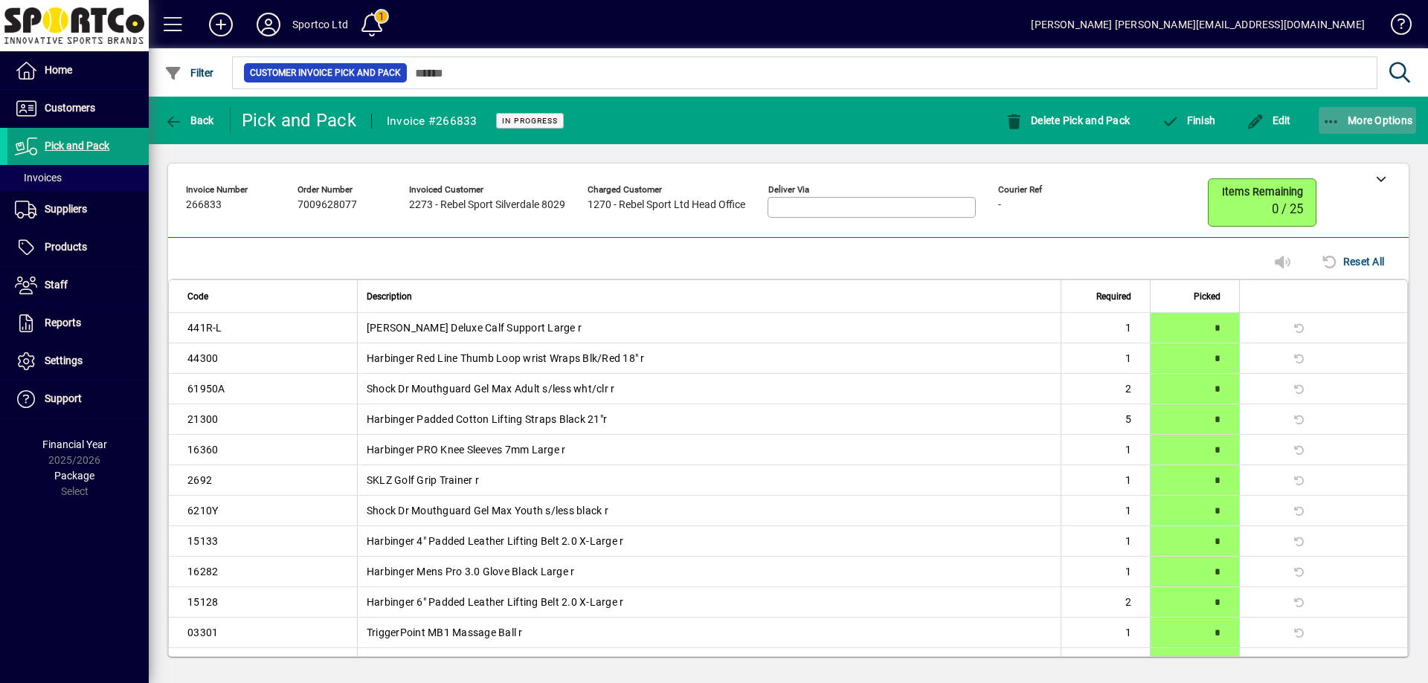
click at [1328, 121] on icon "button" at bounding box center [1331, 122] width 19 height 15
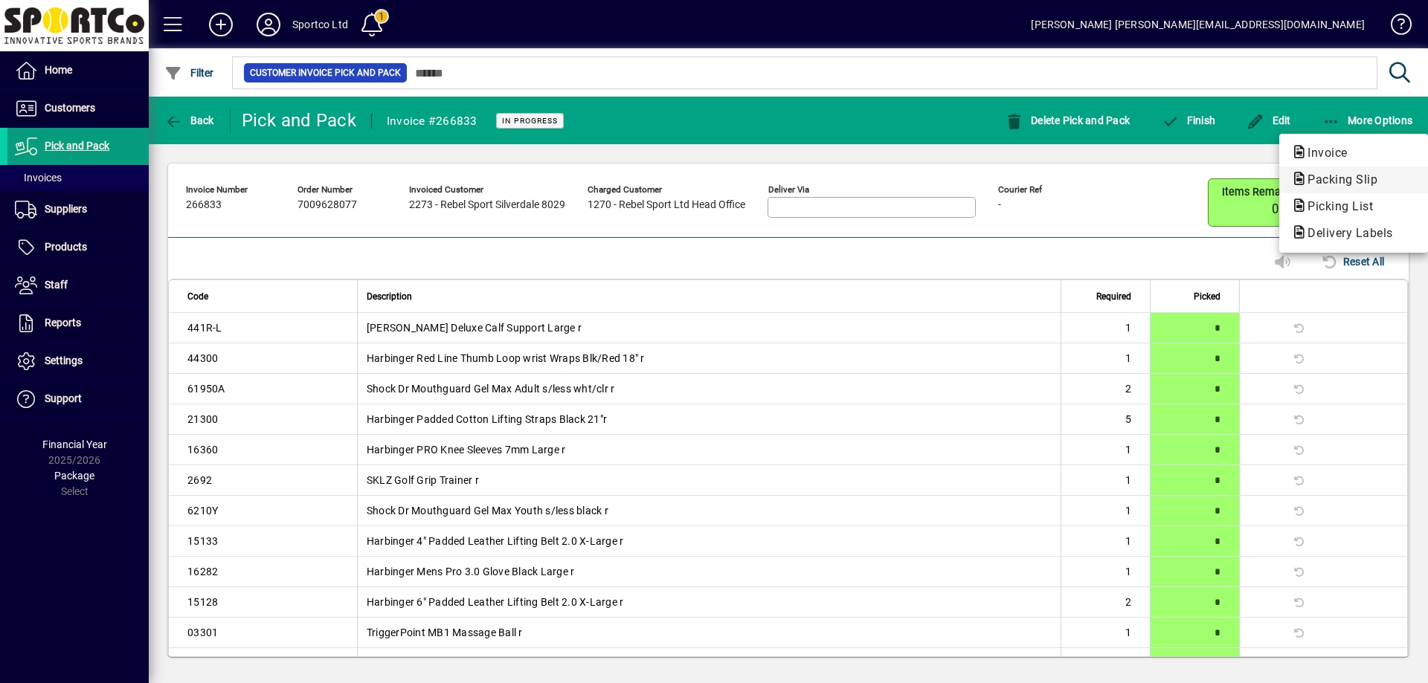
click at [1344, 177] on span "Packing Slip" at bounding box center [1338, 179] width 94 height 14
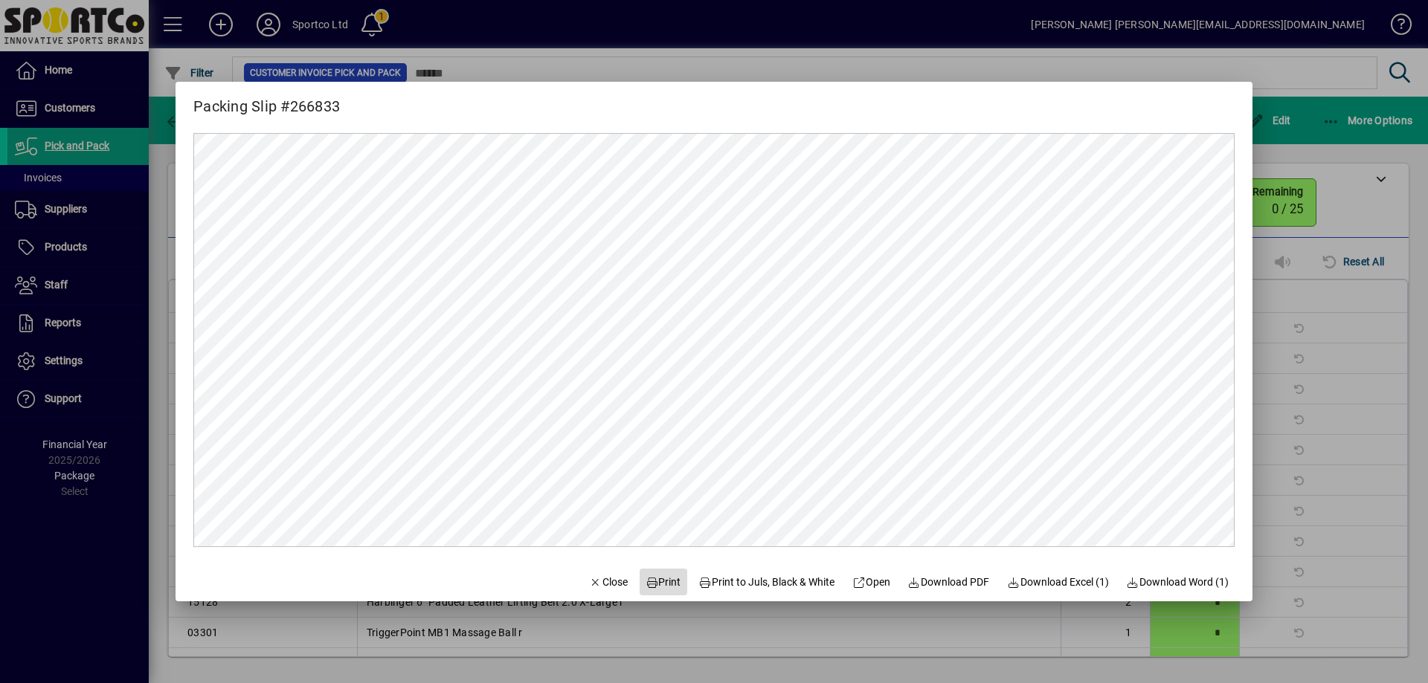
click at [657, 583] on span "Print" at bounding box center [663, 583] width 36 height 16
click at [590, 579] on span "Close" at bounding box center [608, 583] width 39 height 16
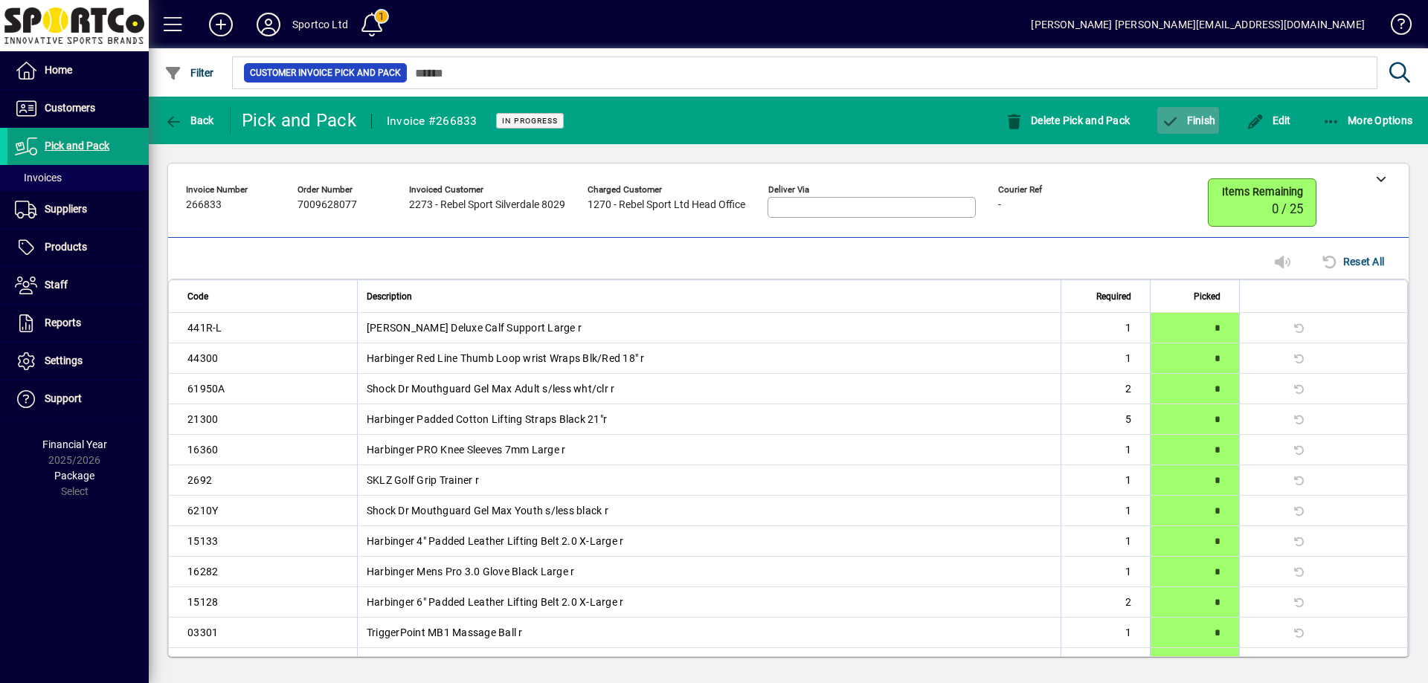
click at [1206, 117] on button "Finish" at bounding box center [1188, 120] width 62 height 27
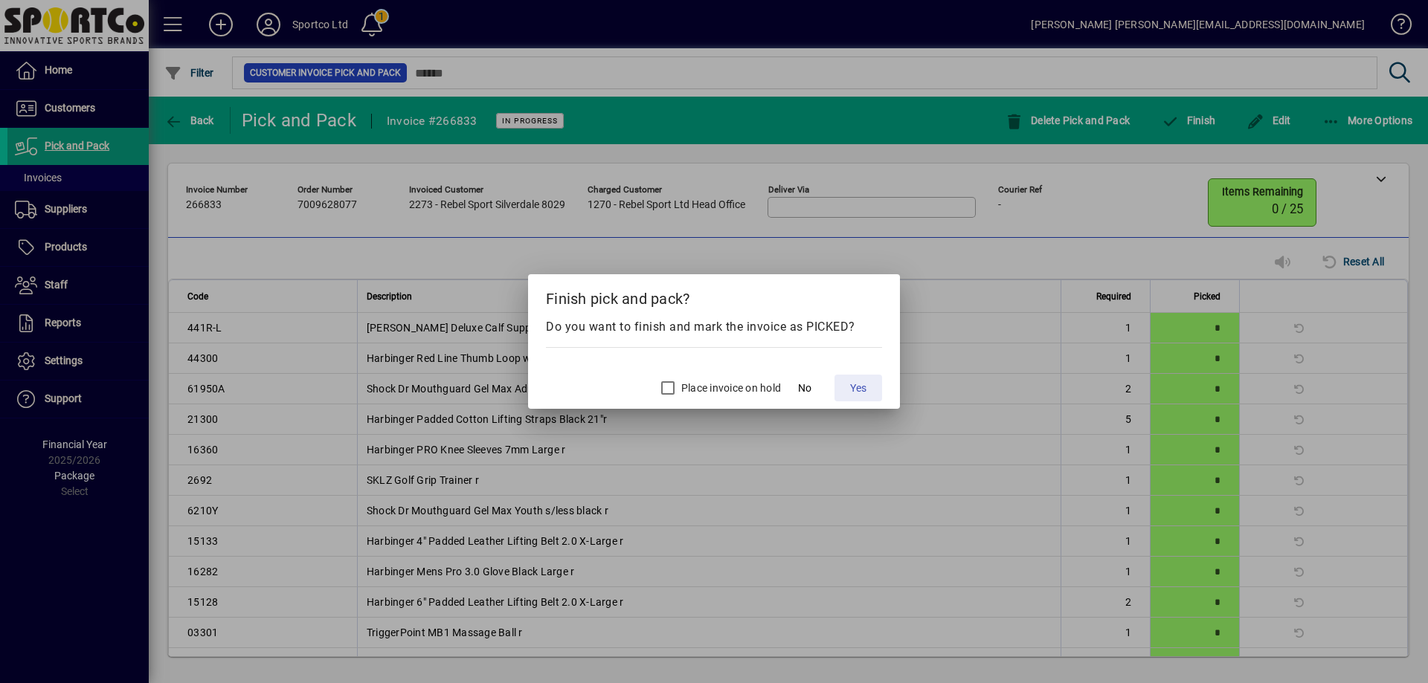
click at [862, 384] on span "Yes" at bounding box center [858, 389] width 16 height 16
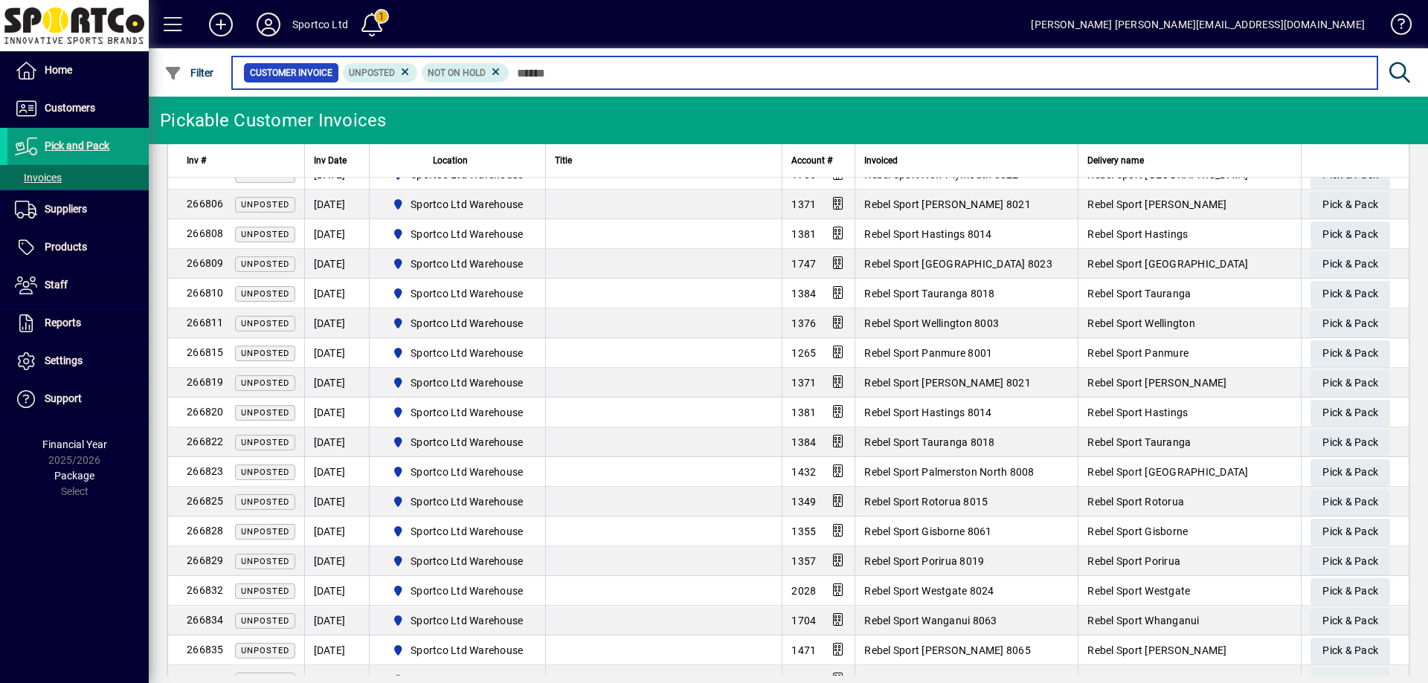
scroll to position [595, 0]
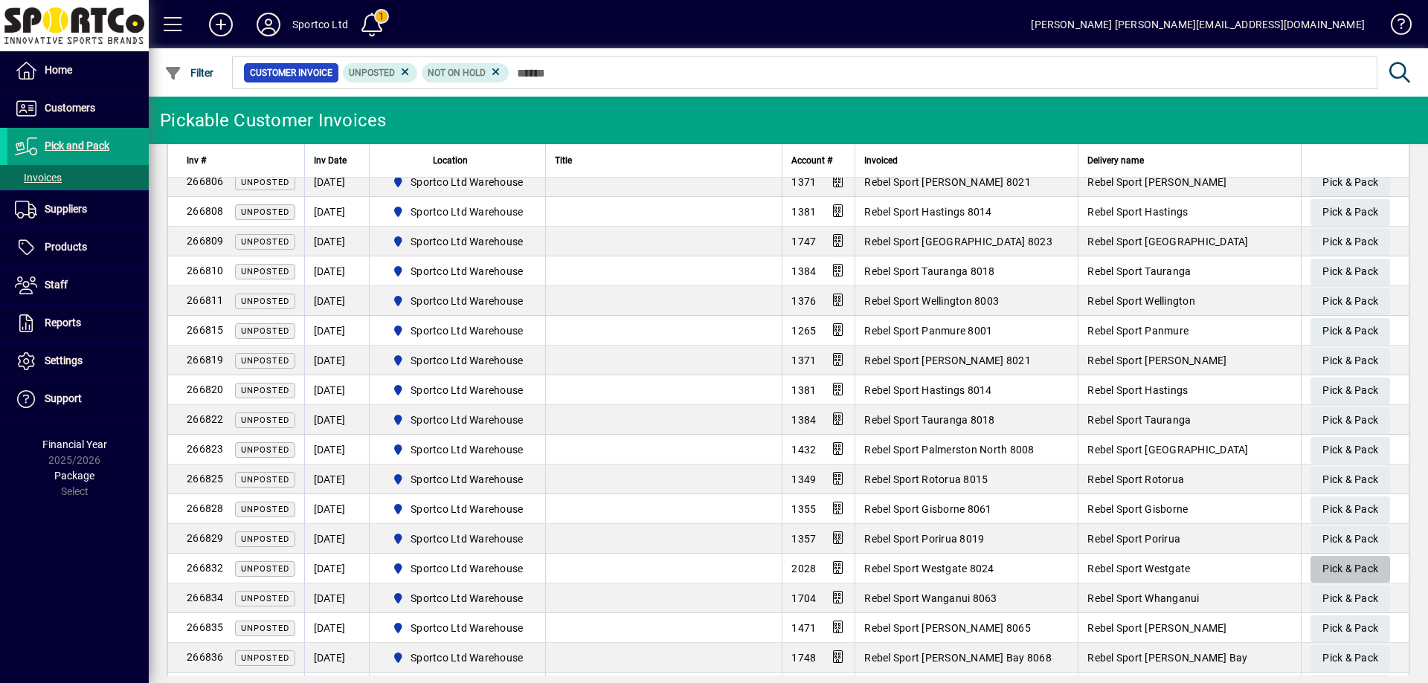
click at [1353, 553] on span "button" at bounding box center [1350, 570] width 80 height 36
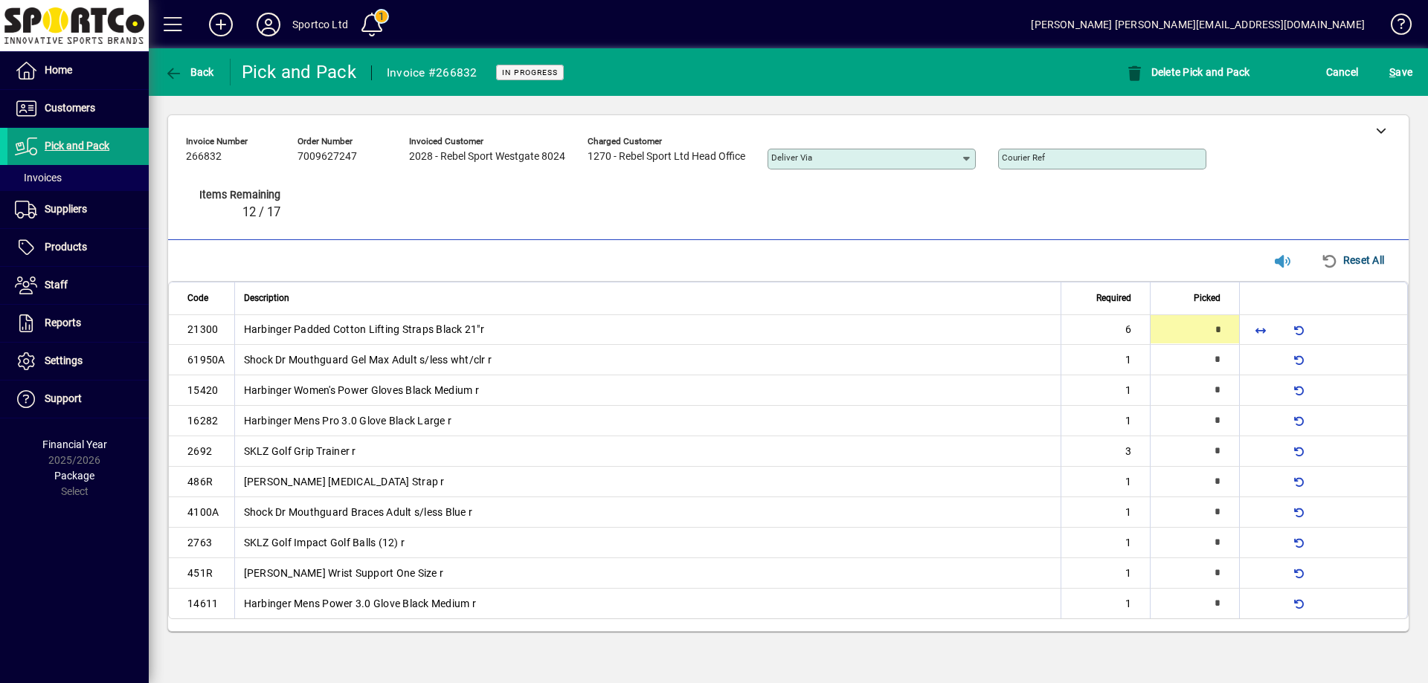
type input "*"
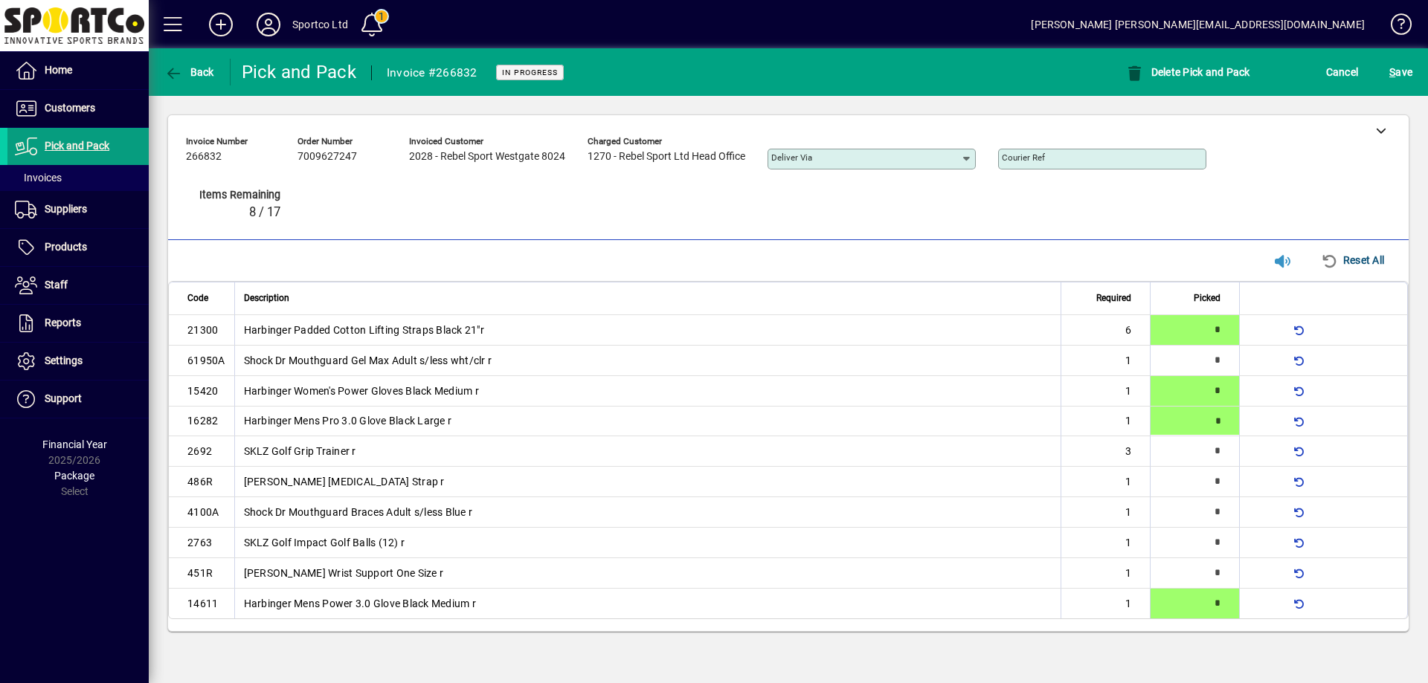
type input "*"
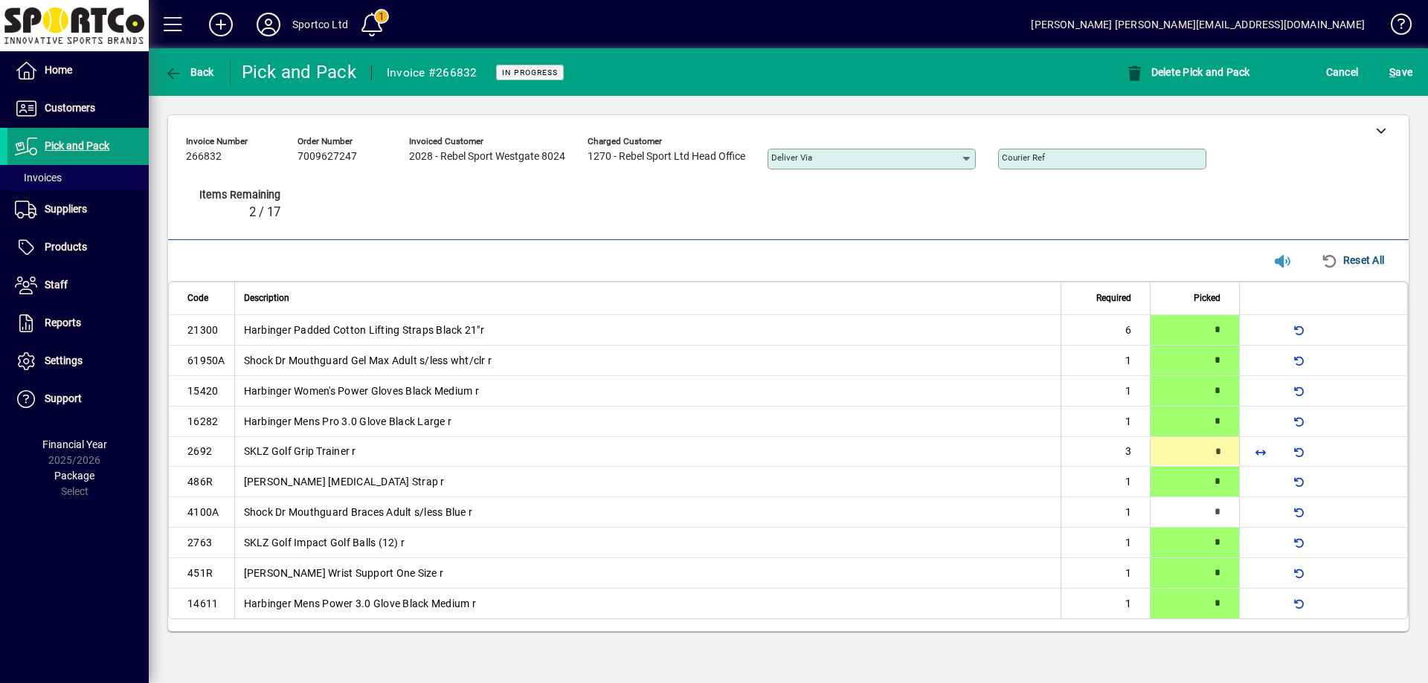
type input "*"
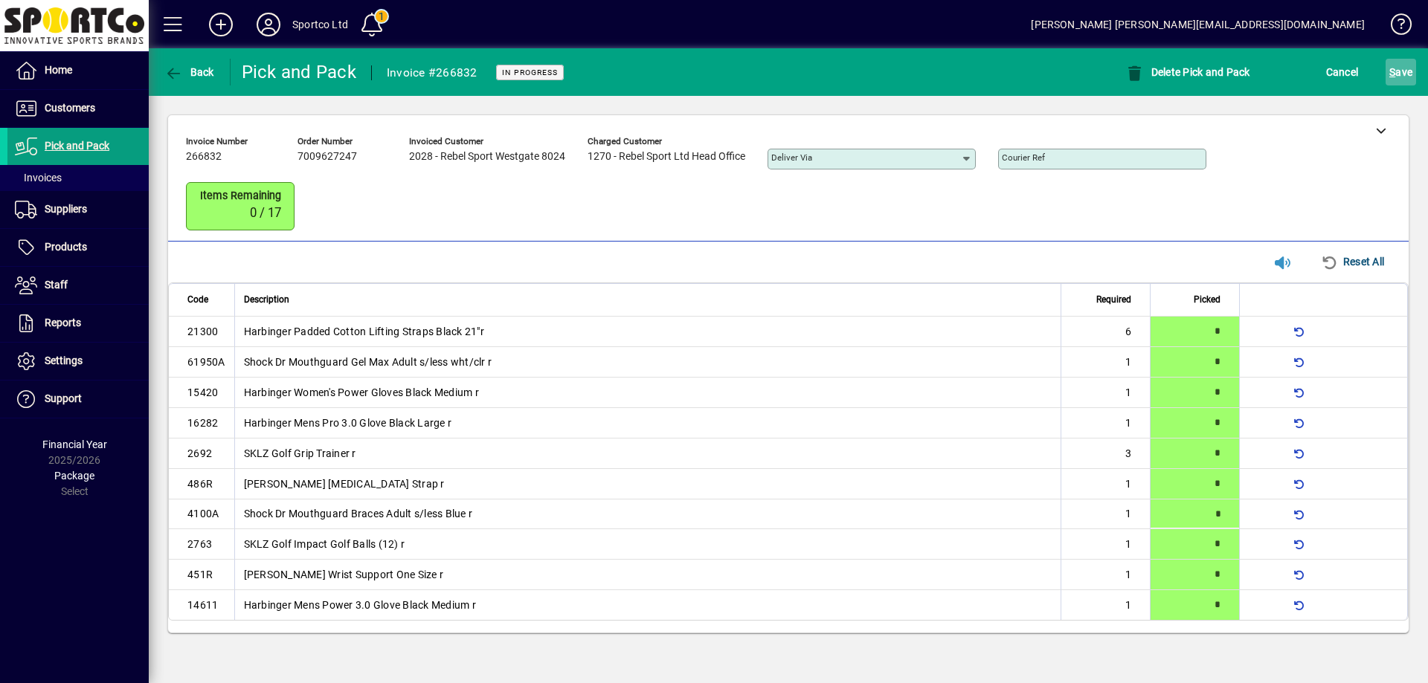
click at [1399, 71] on span "S ave" at bounding box center [1400, 72] width 23 height 24
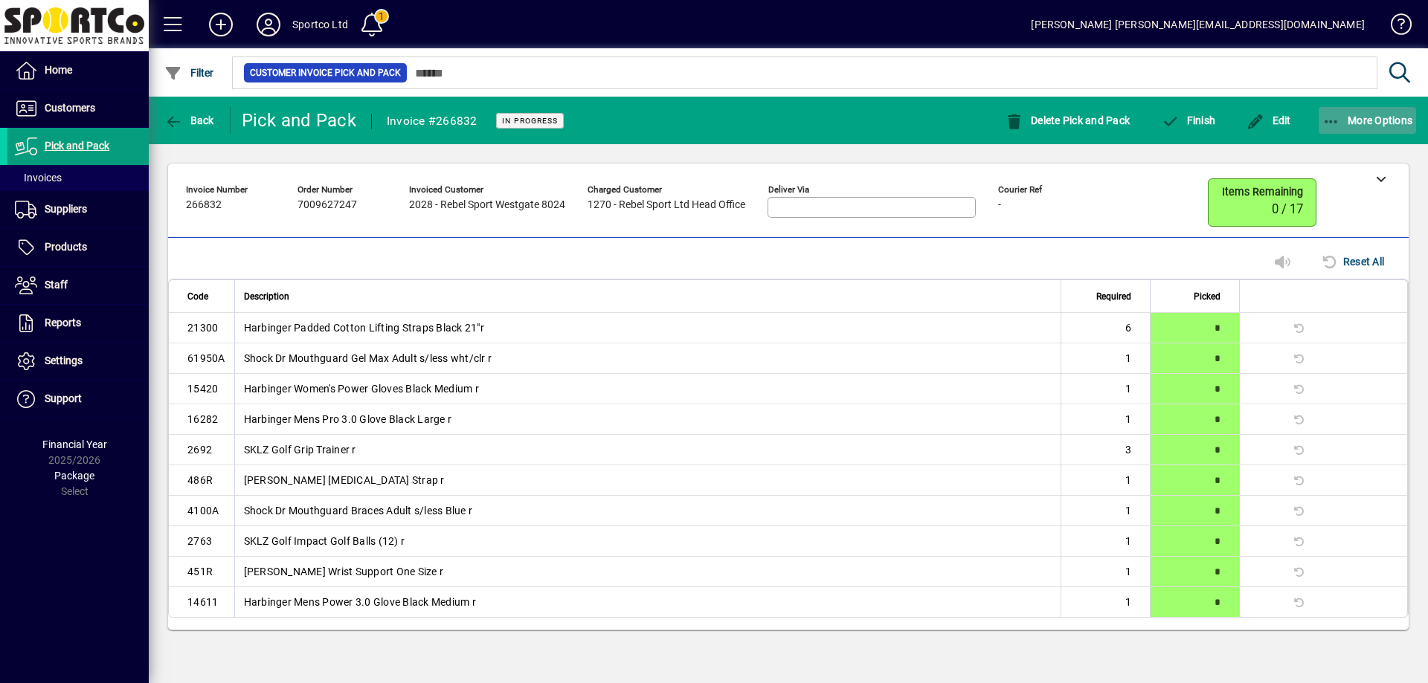
click at [1327, 115] on icon "button" at bounding box center [1331, 122] width 19 height 15
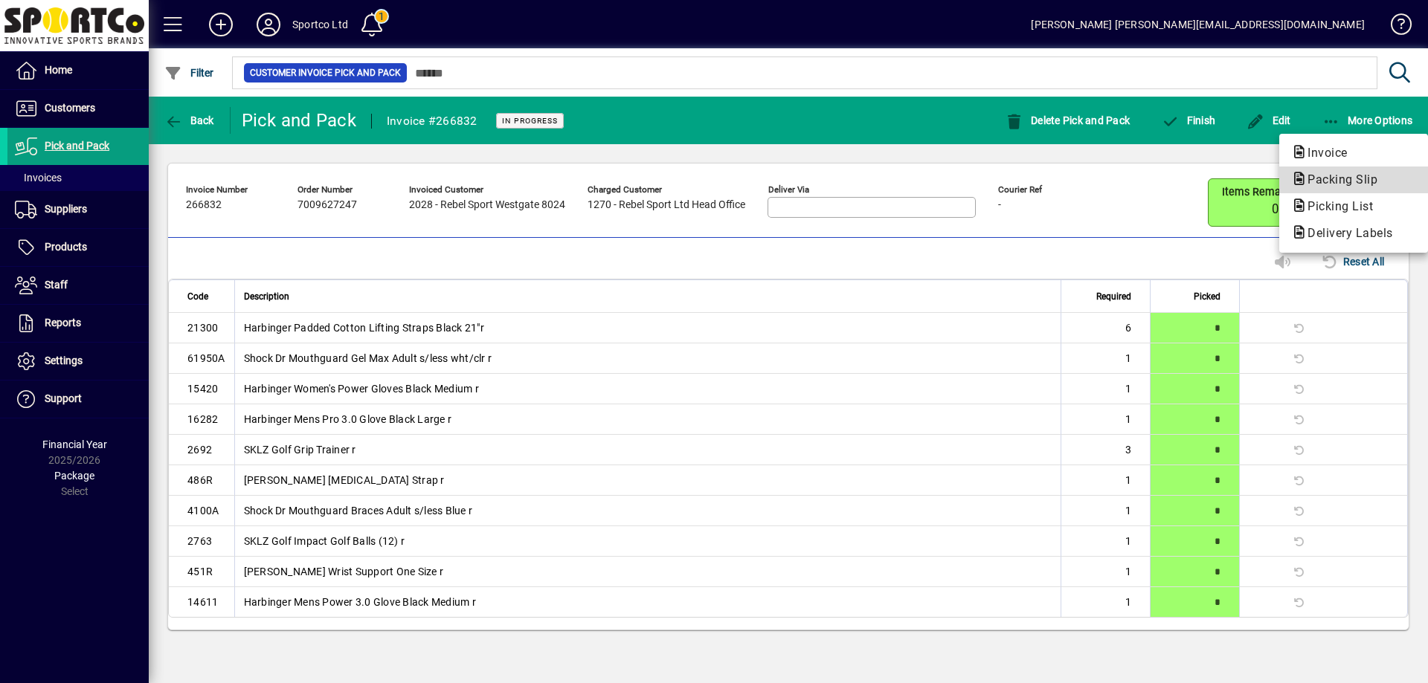
click at [1344, 178] on span "Packing Slip" at bounding box center [1338, 179] width 94 height 14
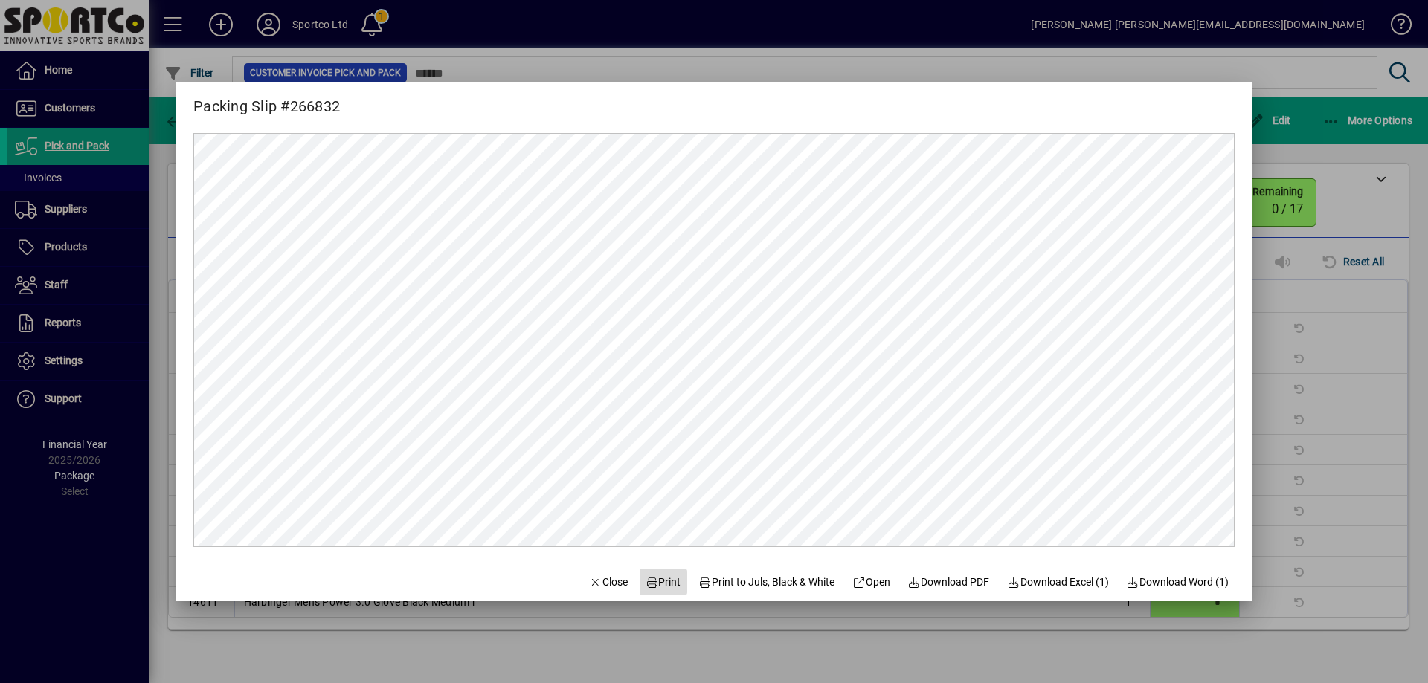
click at [664, 584] on span "Print" at bounding box center [663, 583] width 36 height 16
click at [599, 584] on span "Close" at bounding box center [608, 583] width 39 height 16
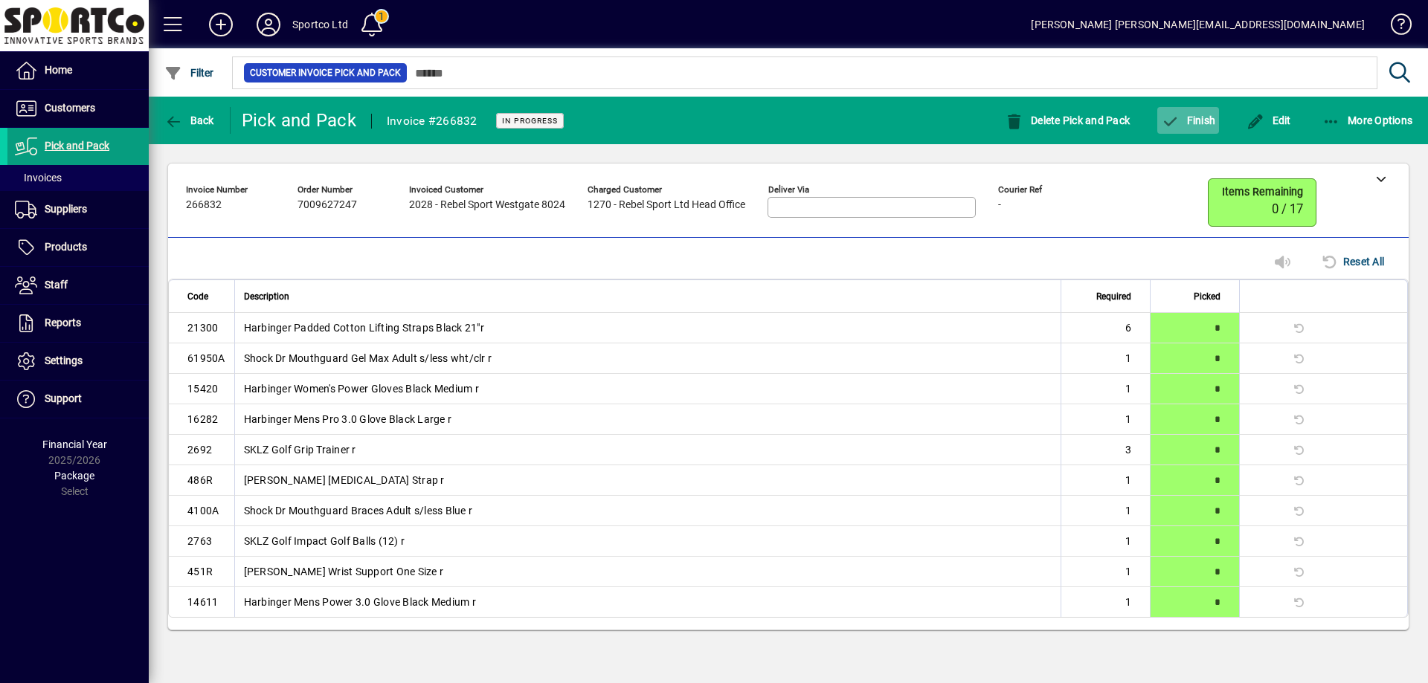
click at [1181, 119] on span "Finish" at bounding box center [1188, 121] width 54 height 12
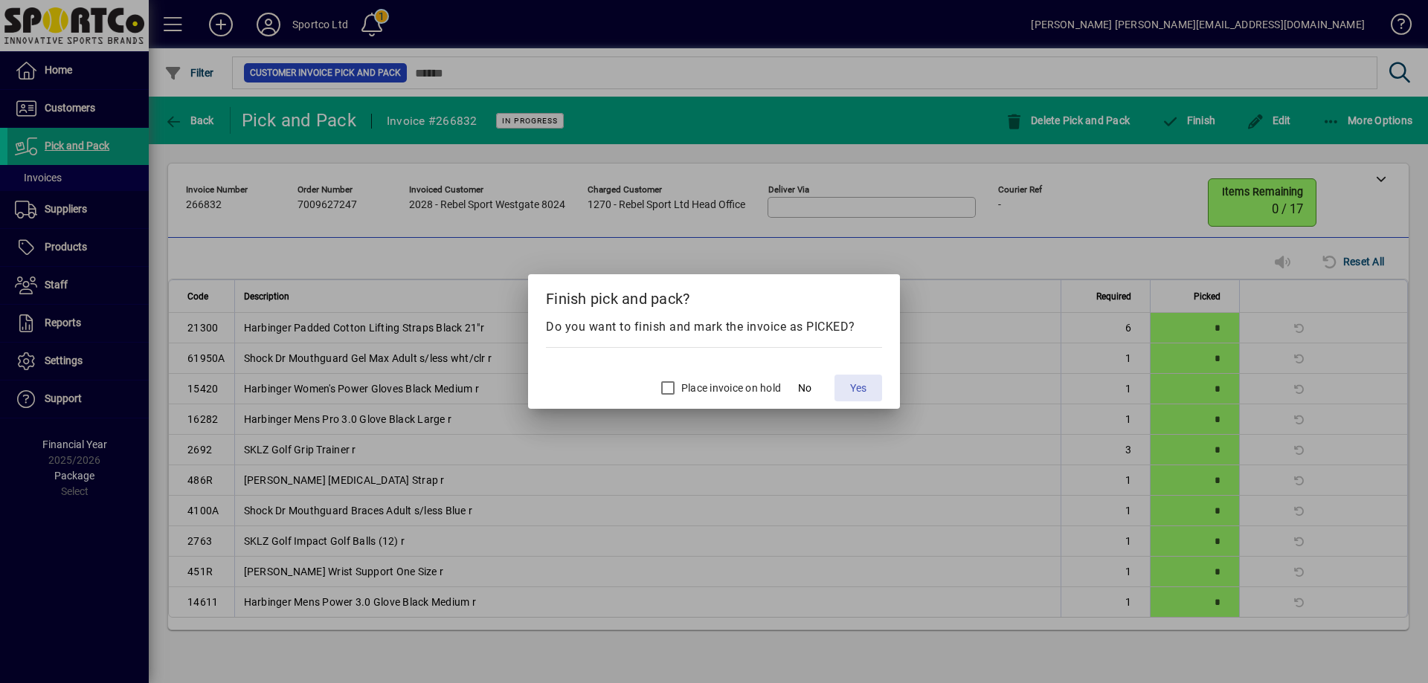
click at [852, 379] on span at bounding box center [858, 388] width 48 height 36
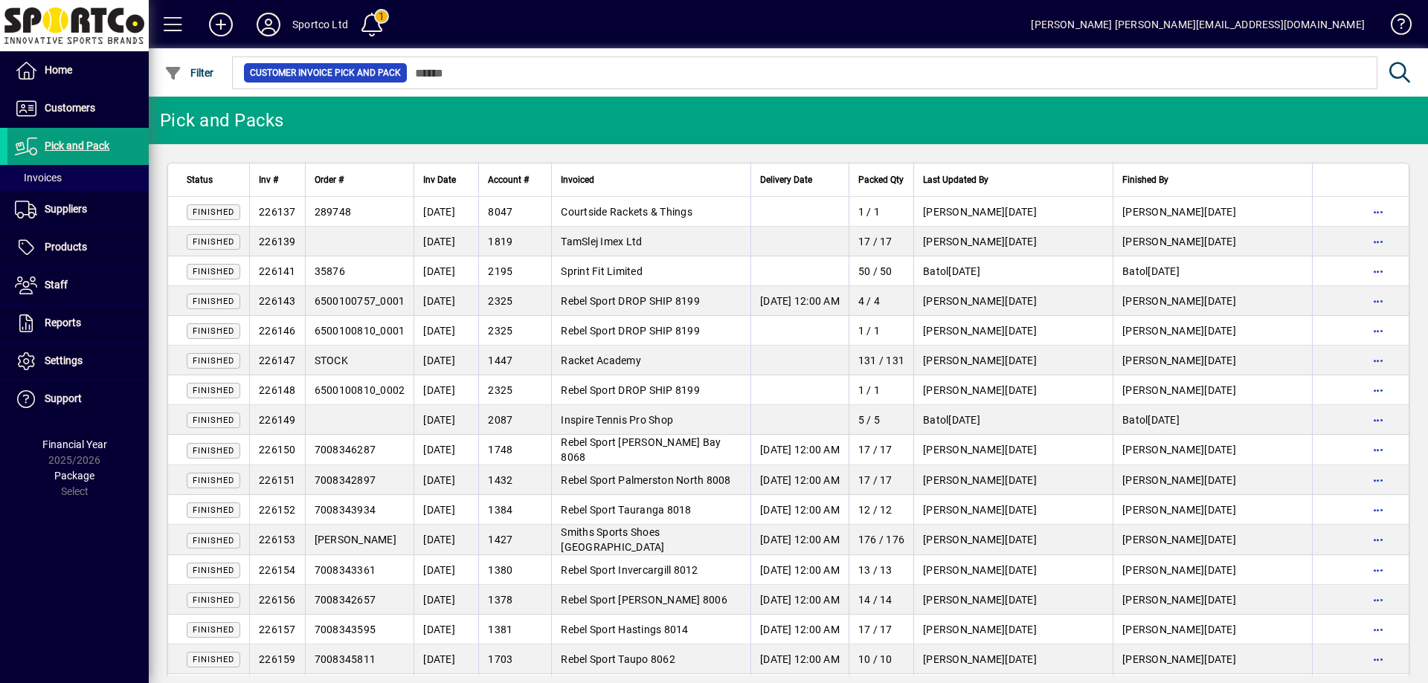
click at [699, 64] on div at bounding box center [869, 56] width 1279 height 16
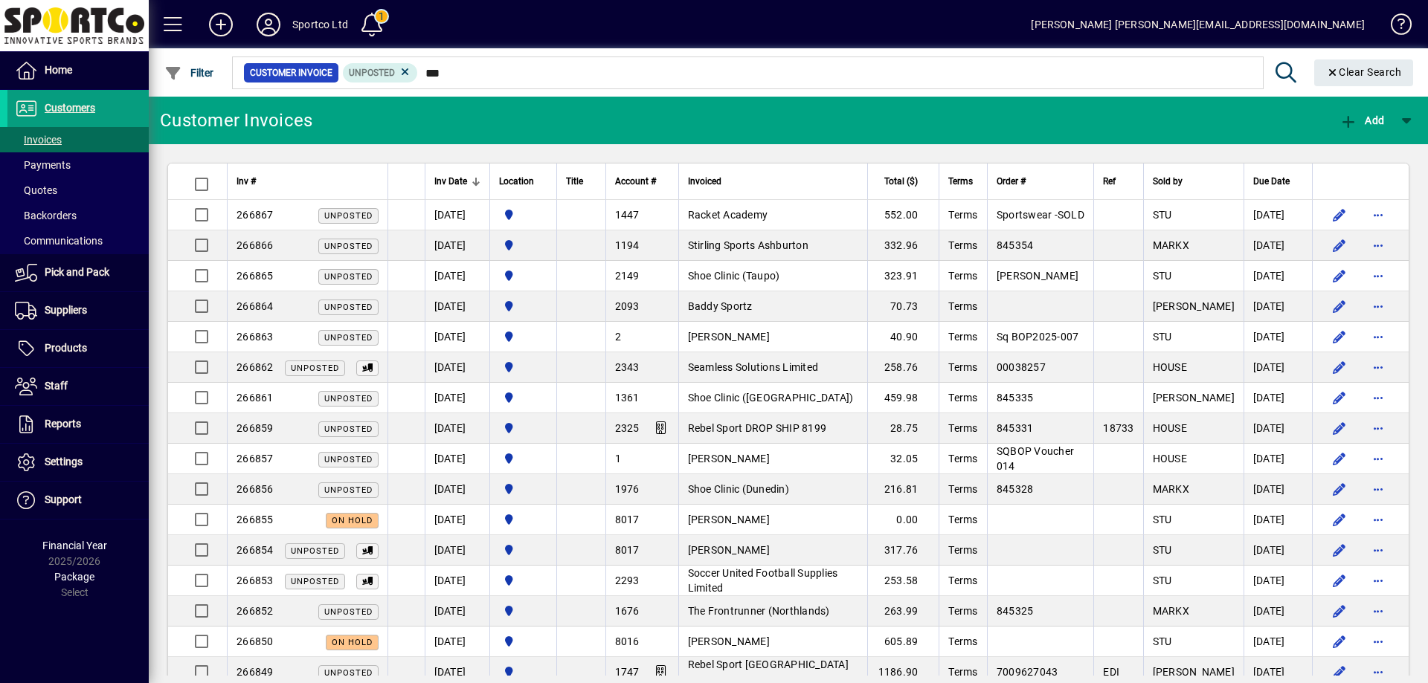
type input "****"
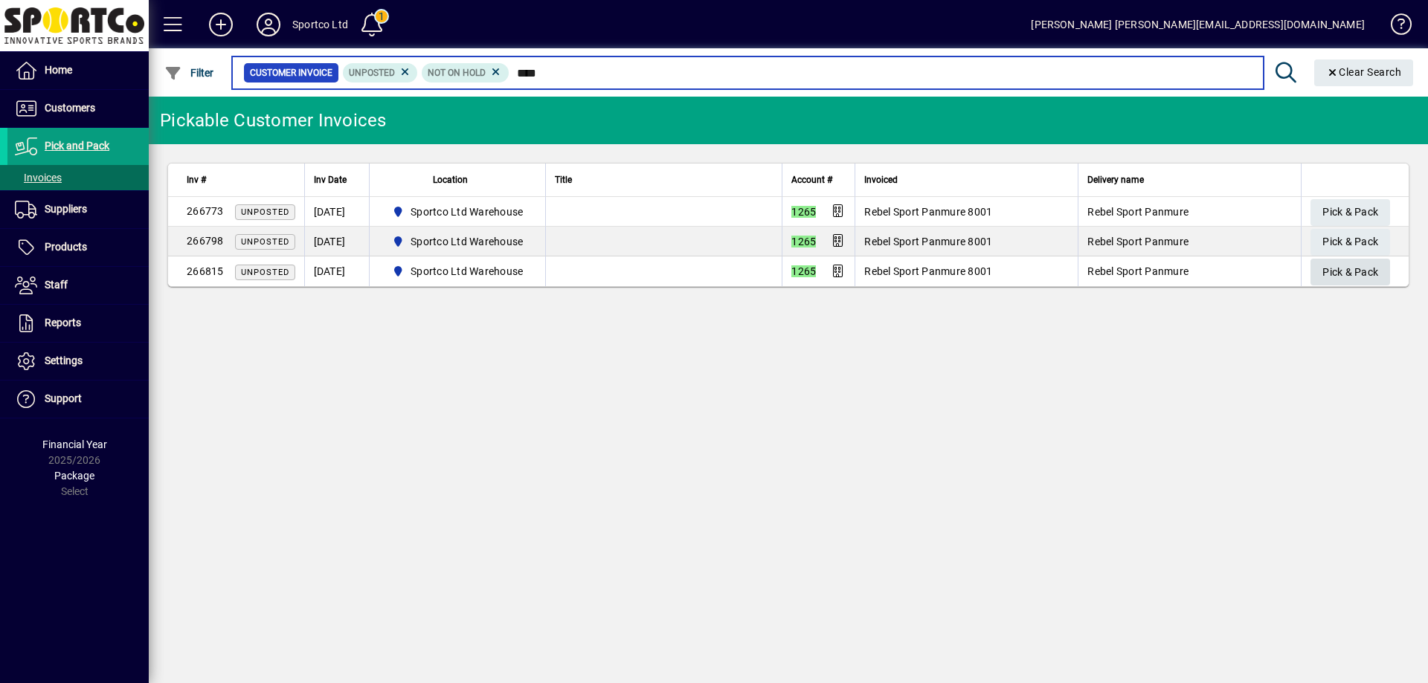
type input "****"
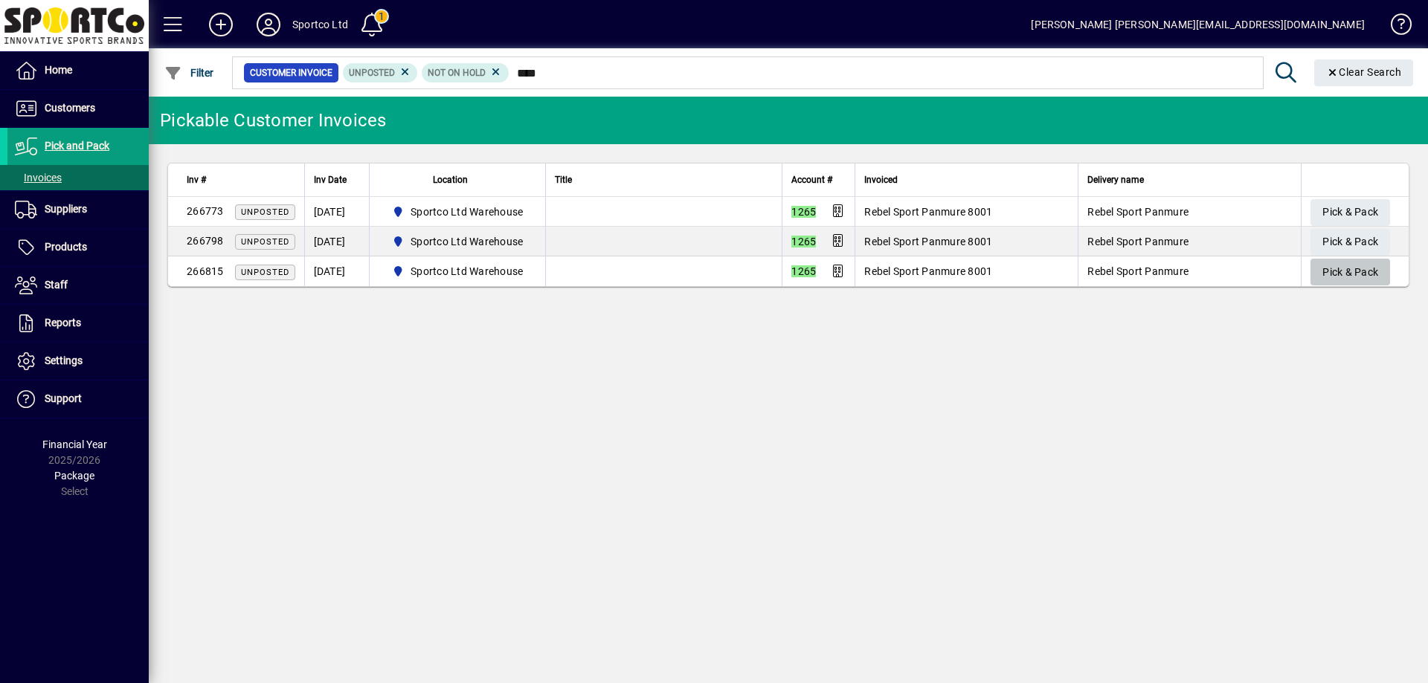
click at [1350, 273] on span "Pick & Pack" at bounding box center [1350, 272] width 56 height 25
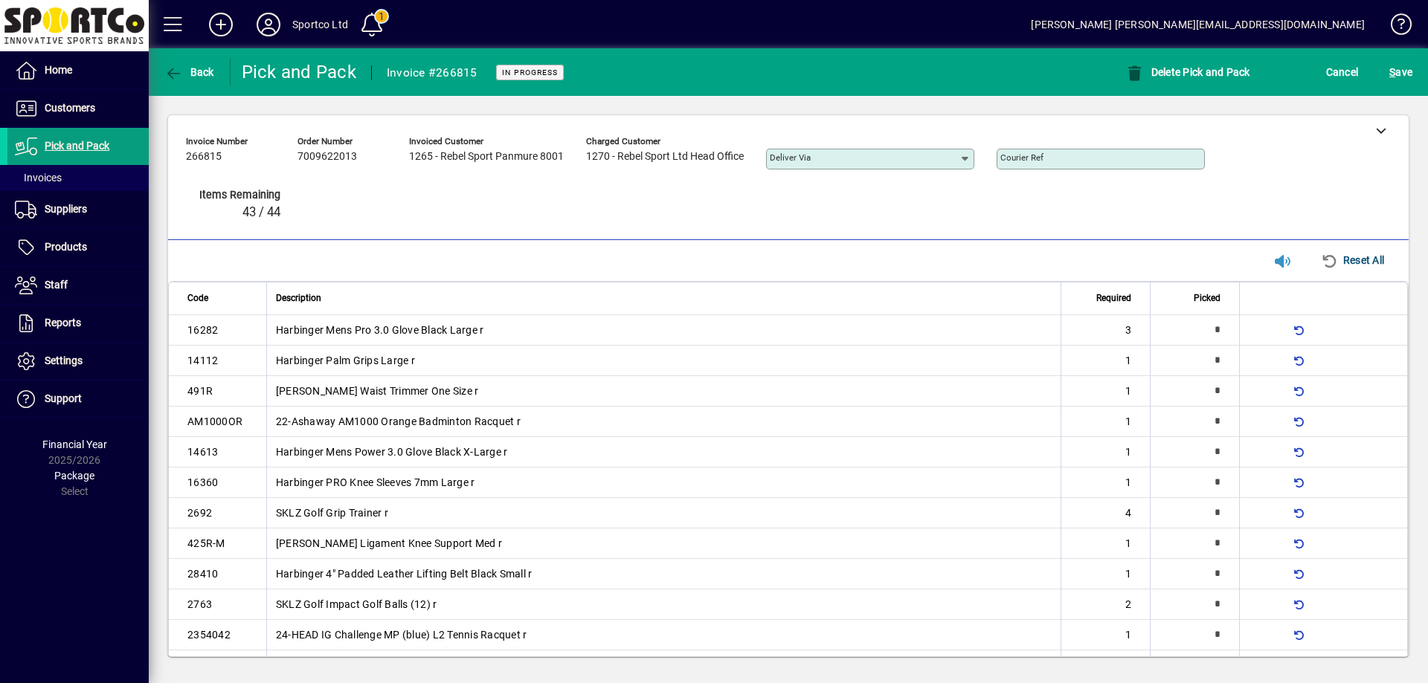
scroll to position [493, 0]
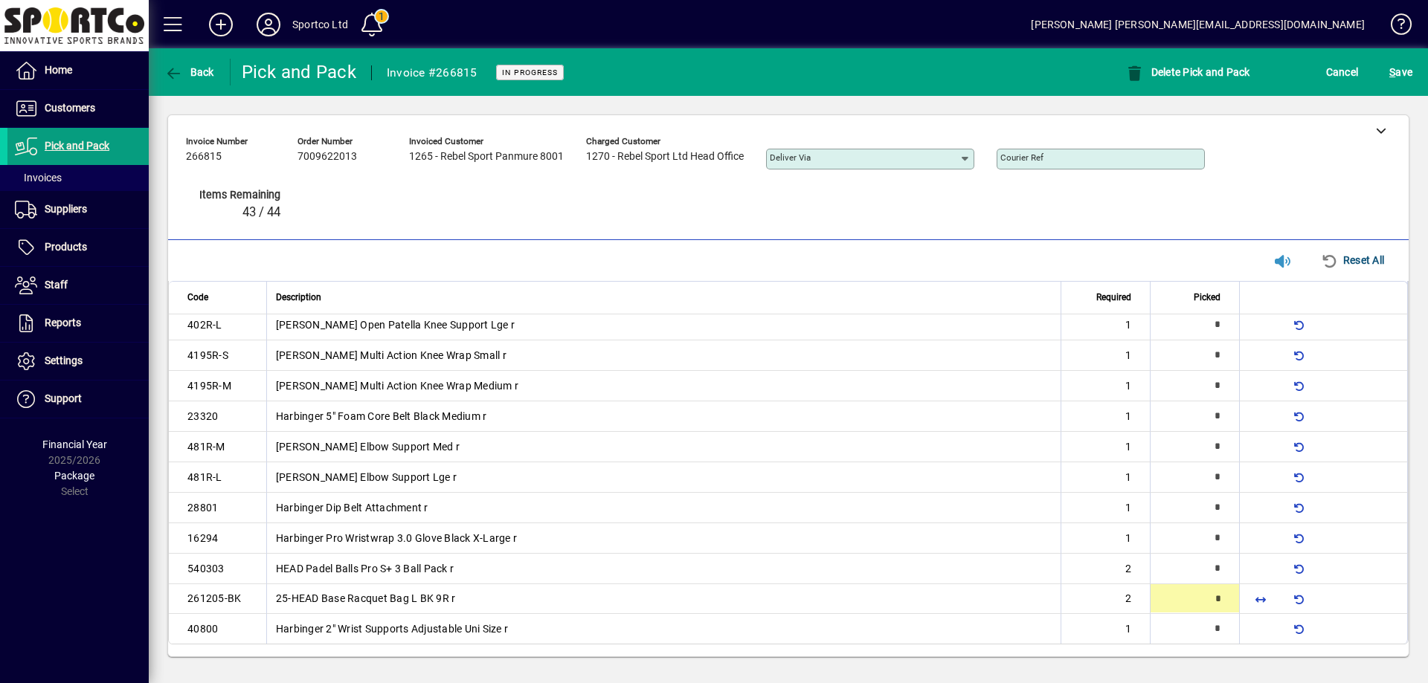
type input "*"
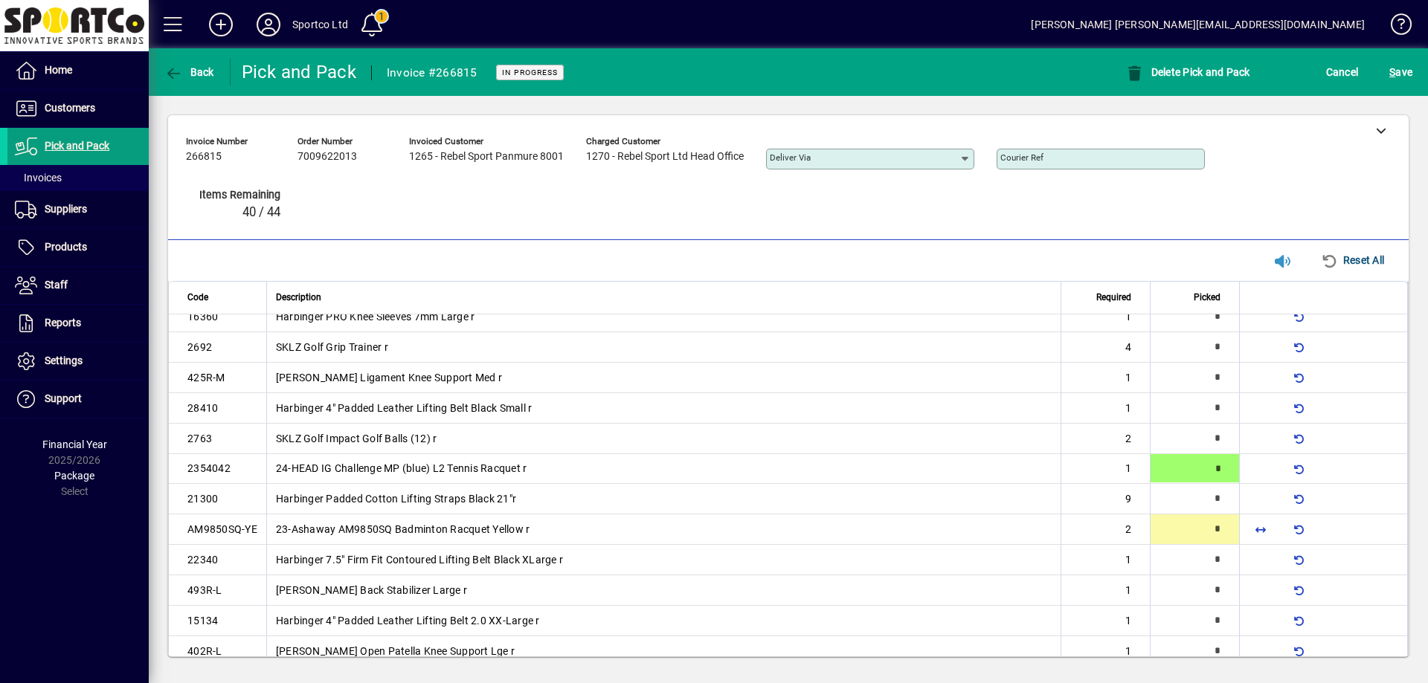
type input "*"
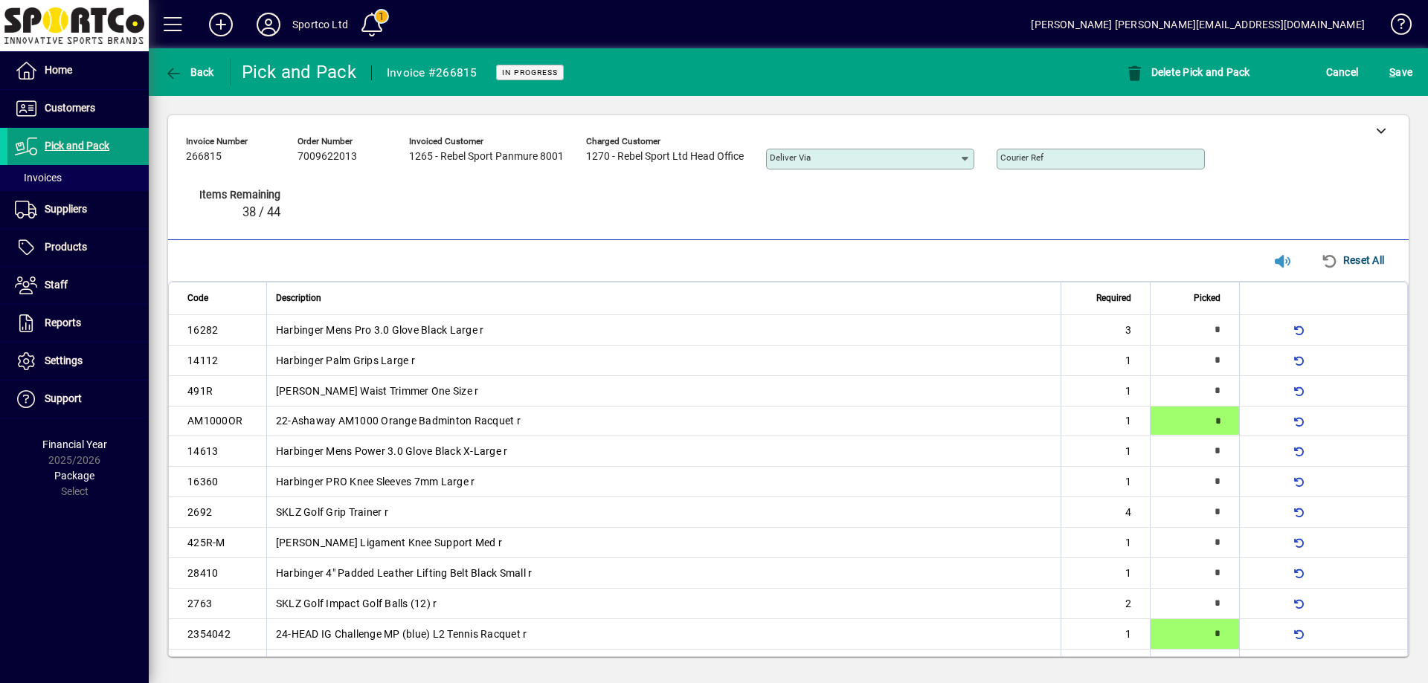
type input "*"
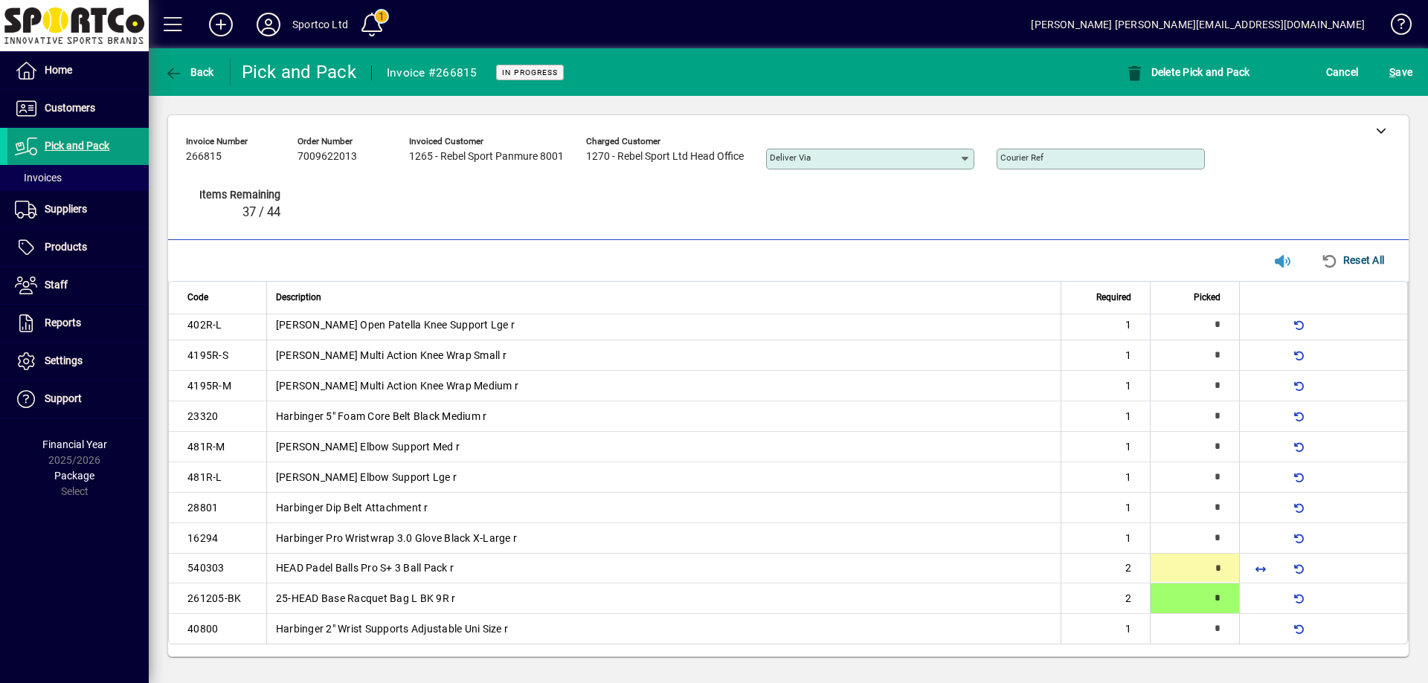
type input "*"
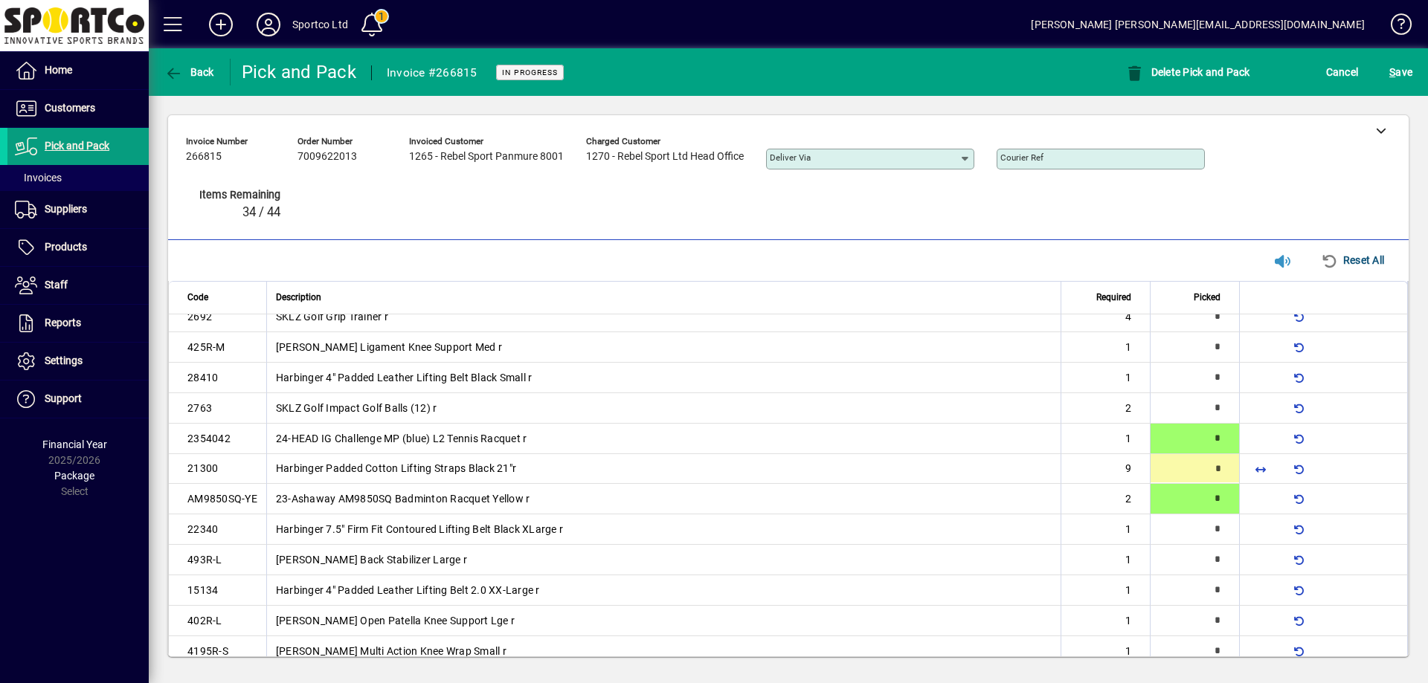
scroll to position [198, 0]
type input "*"
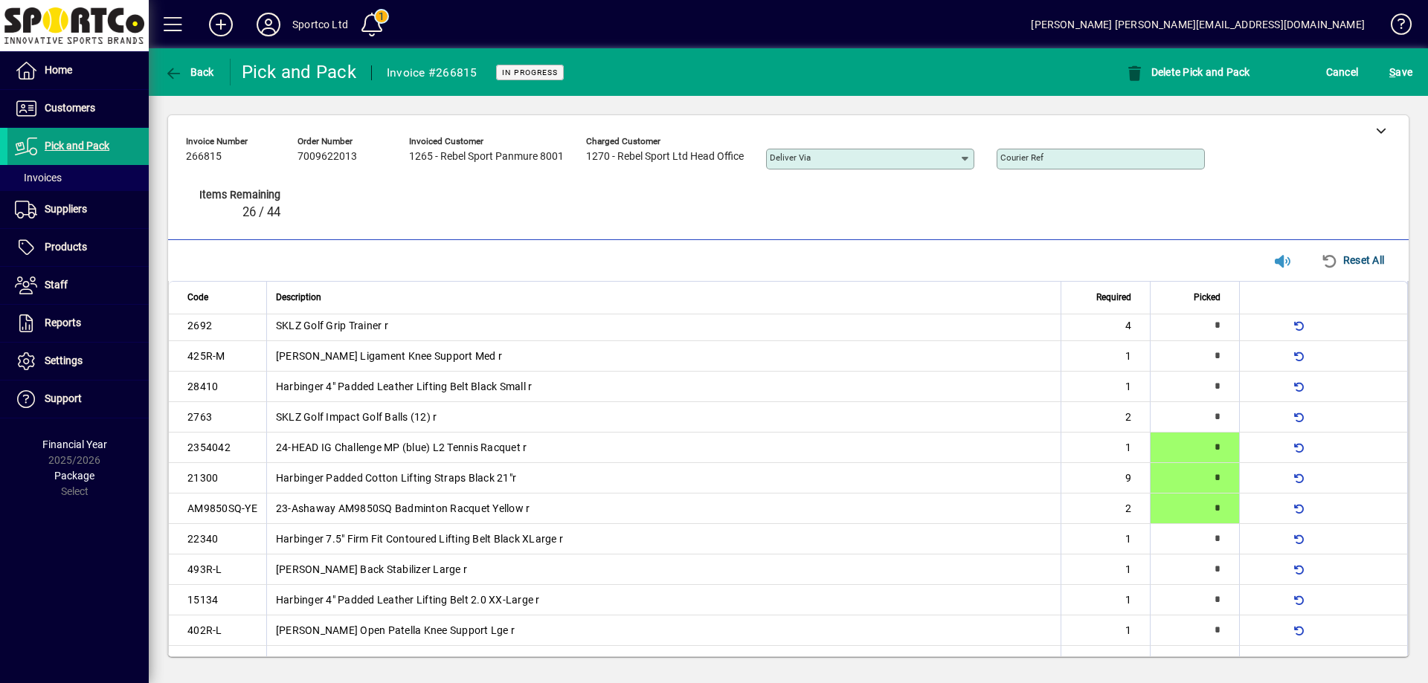
type input "*"
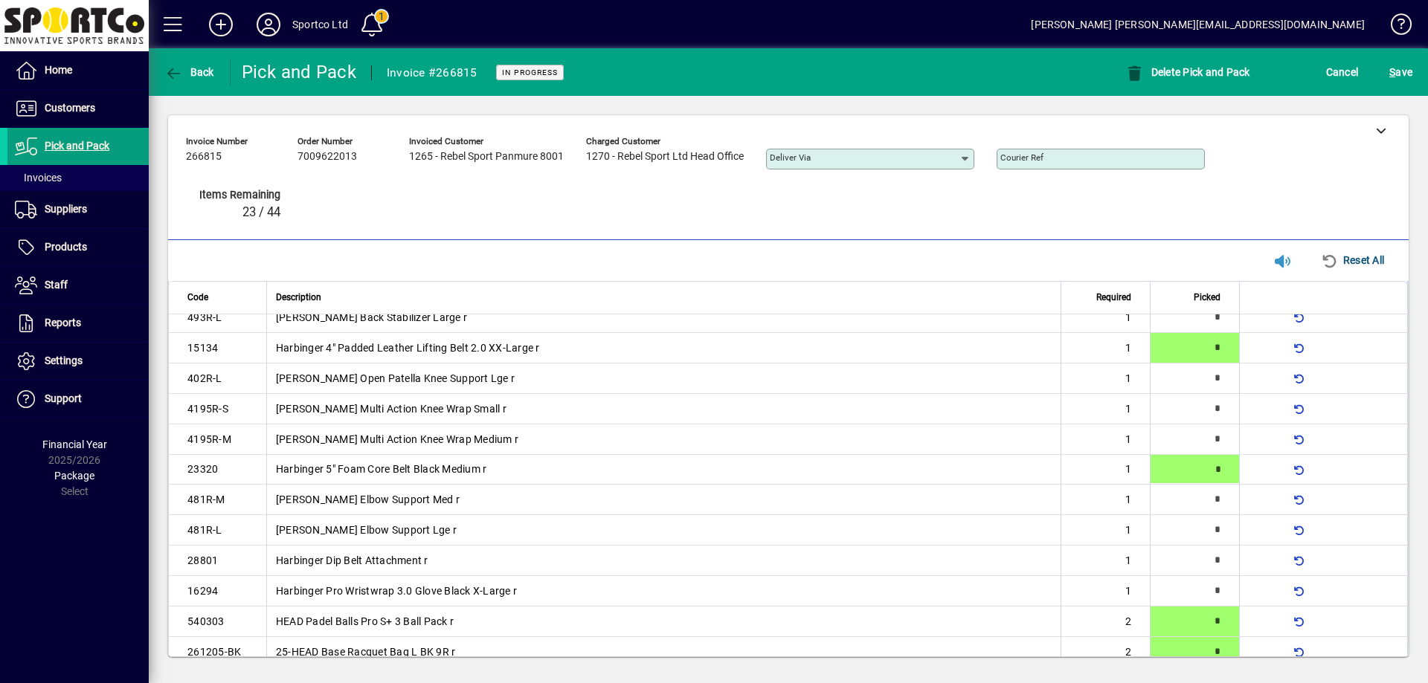
type input "*"
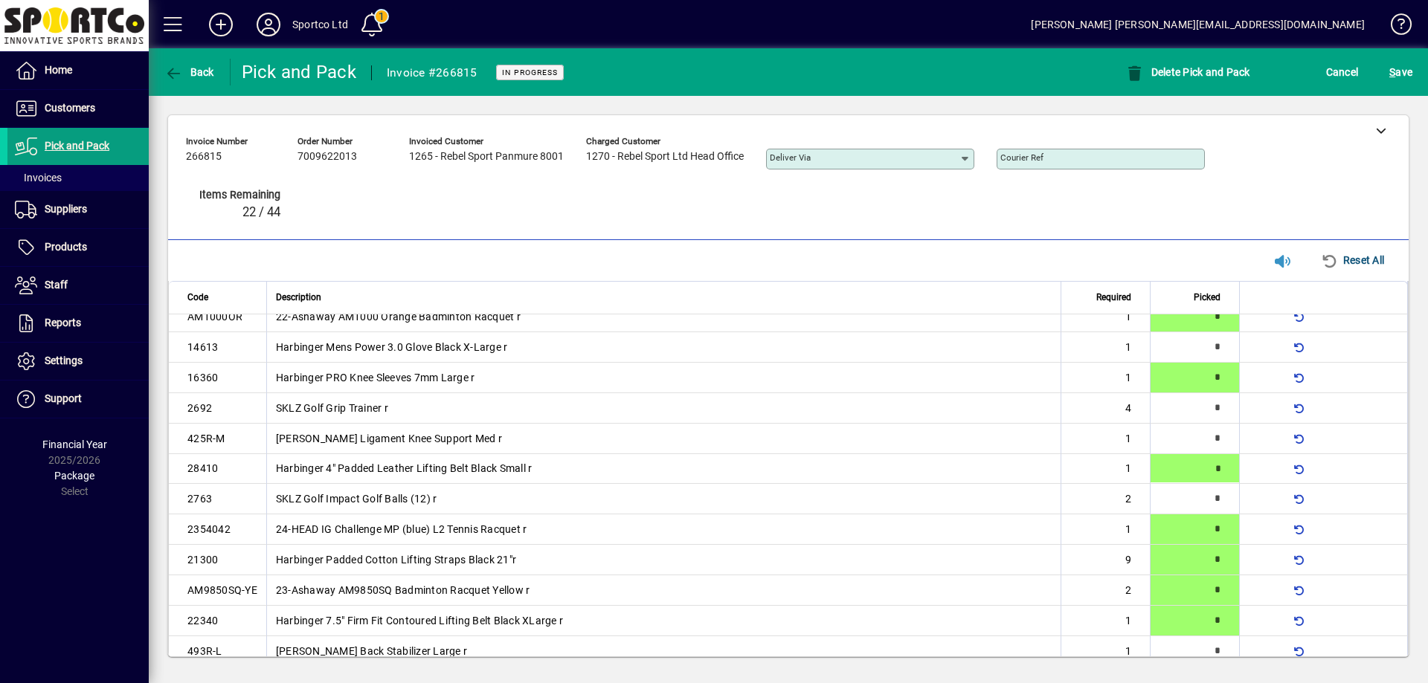
type input "*"
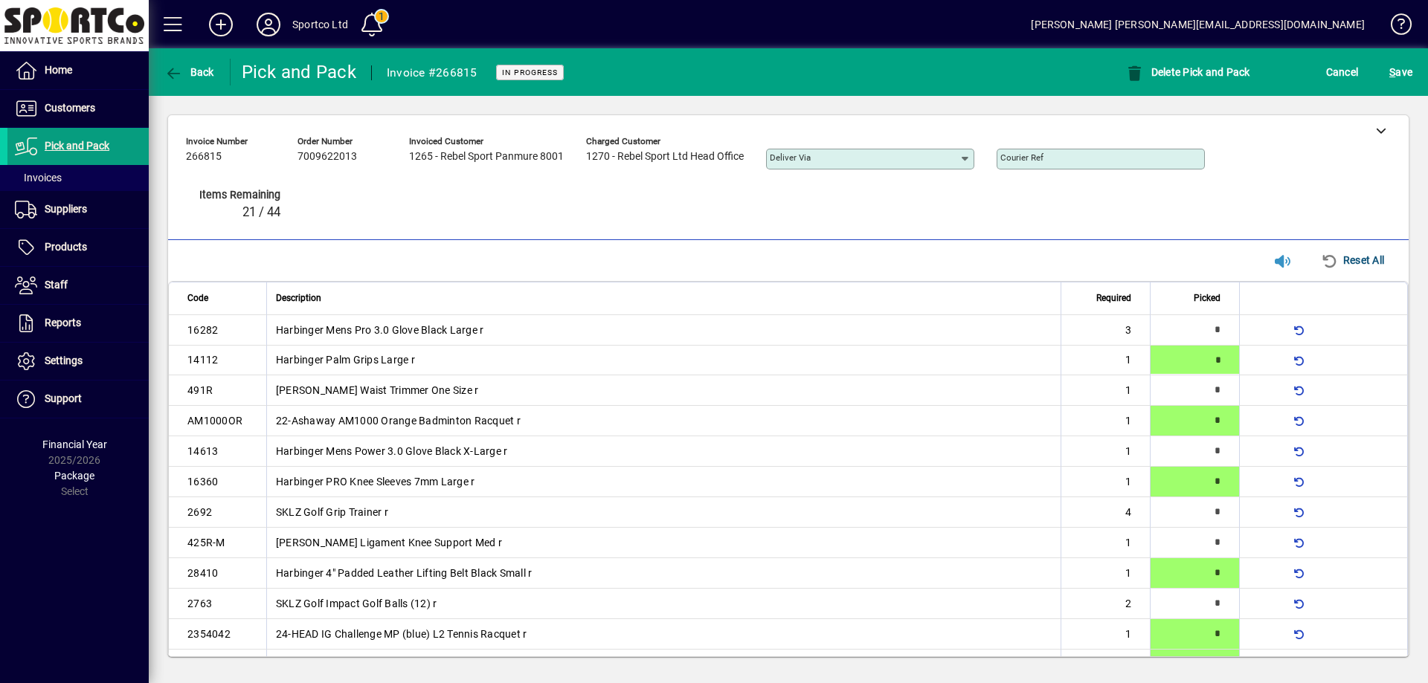
type input "*"
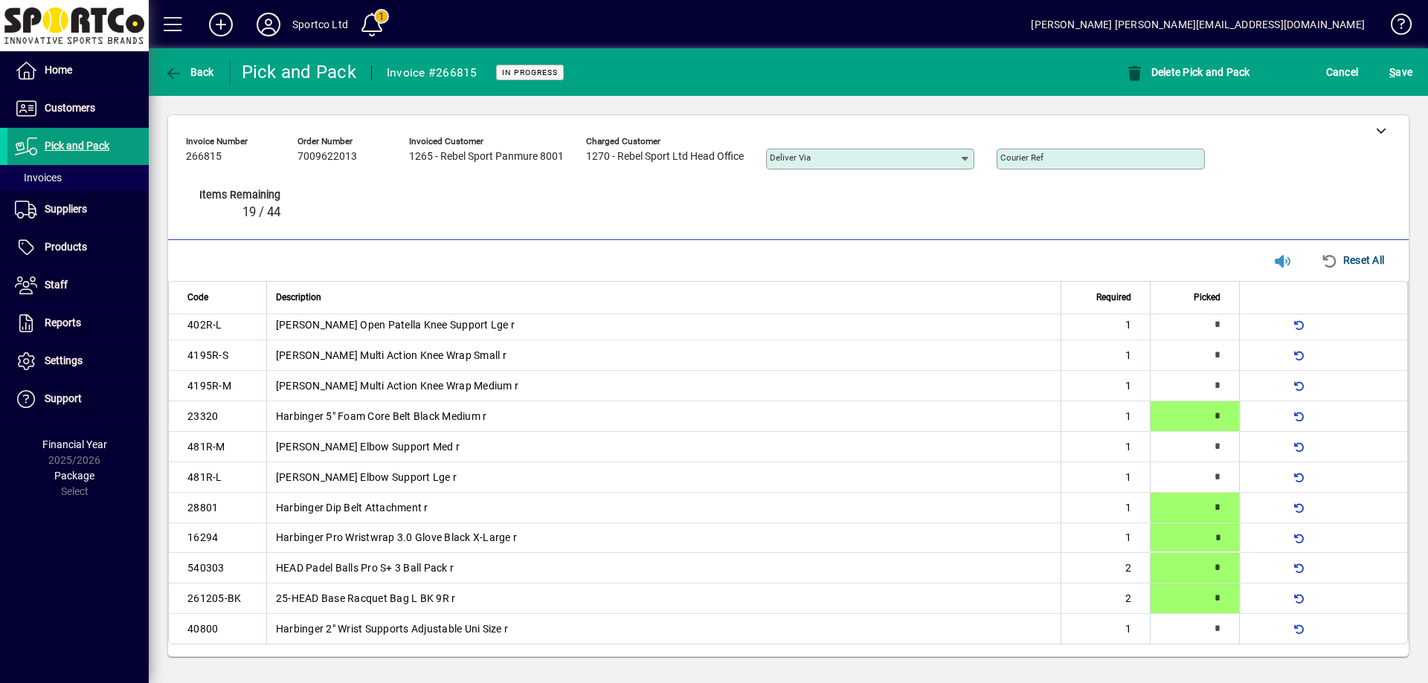
type input "*"
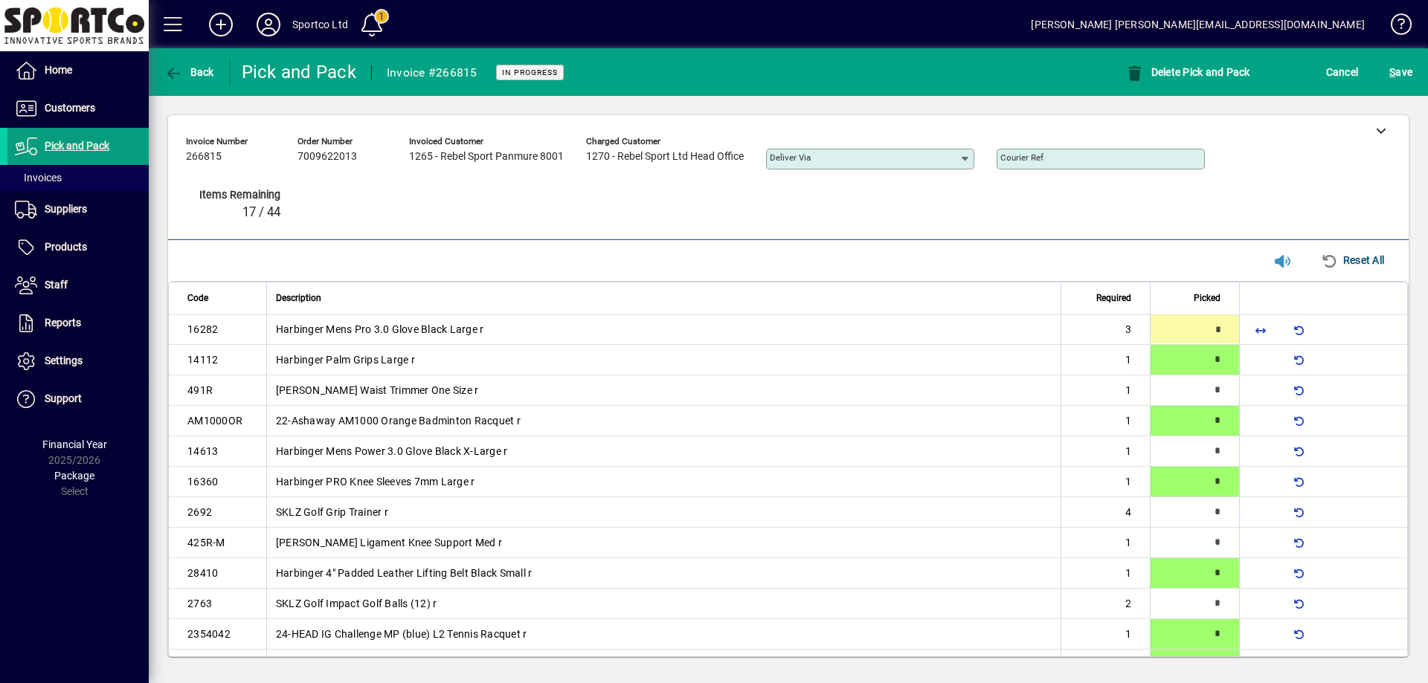
type input "*"
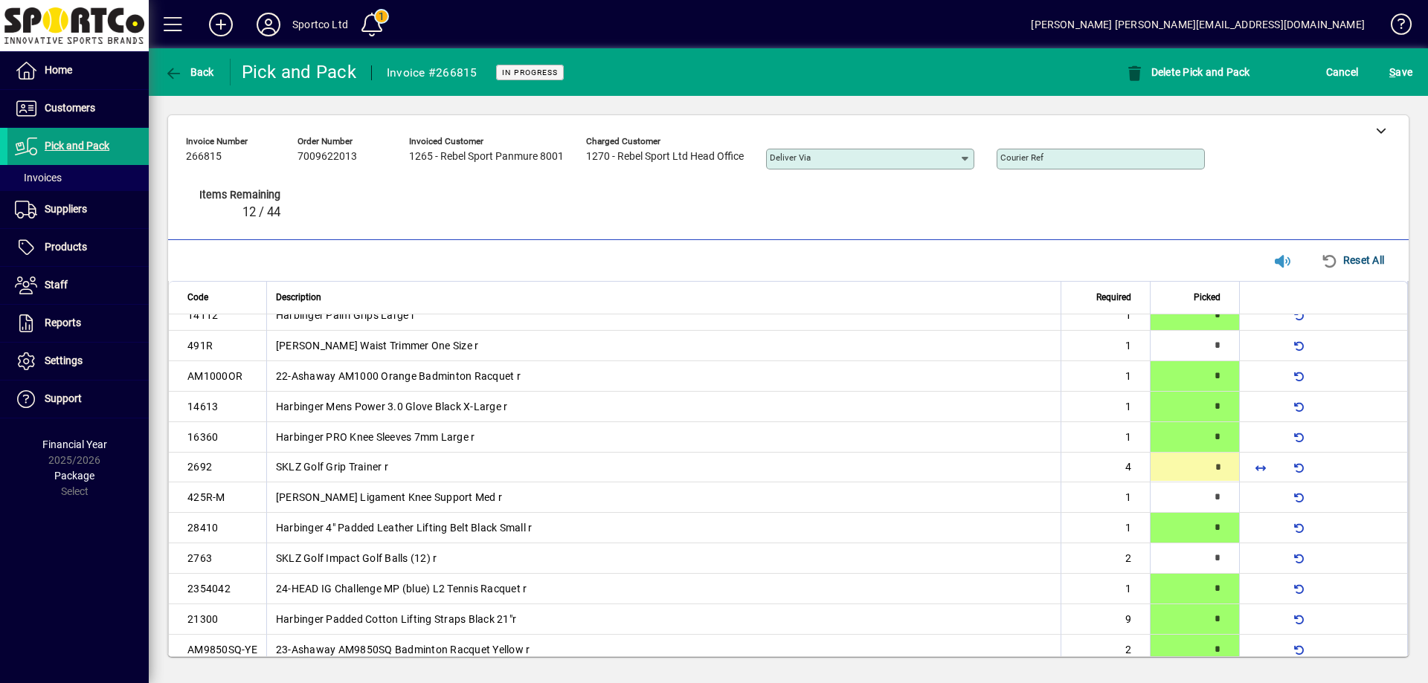
type input "*"
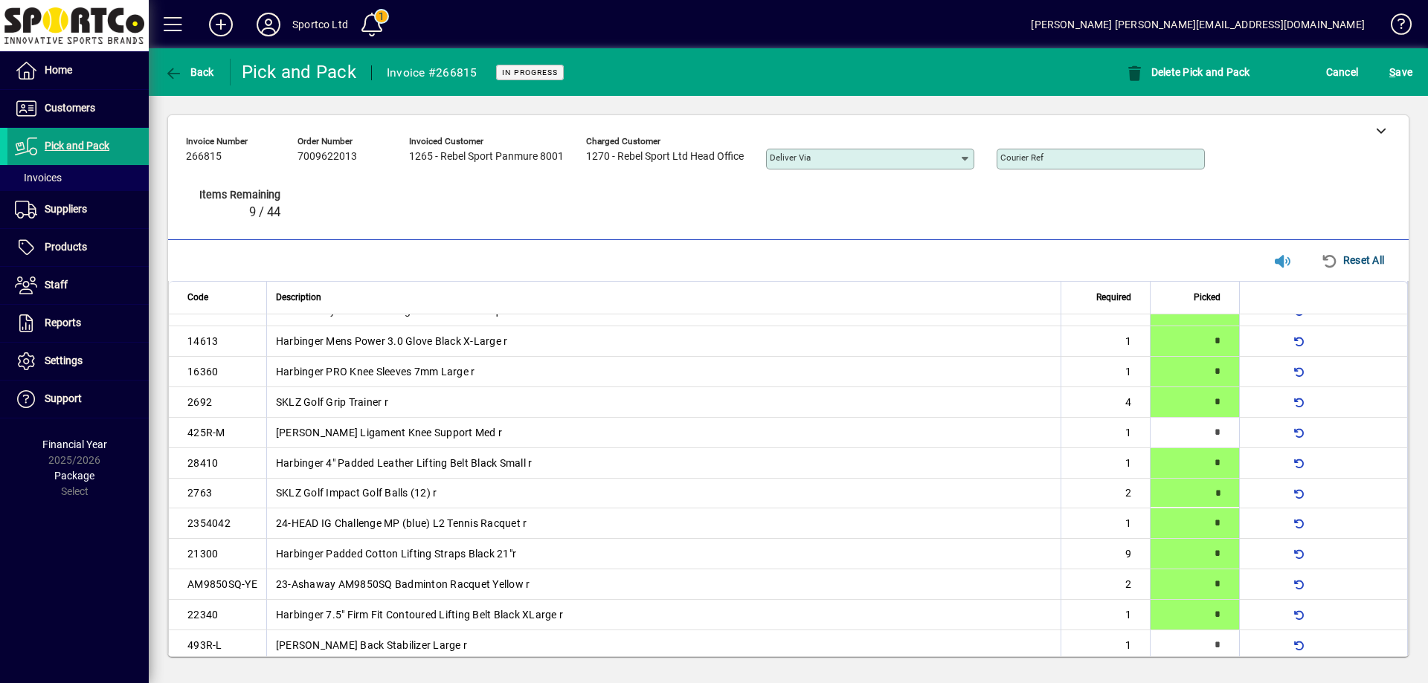
scroll to position [137, 0]
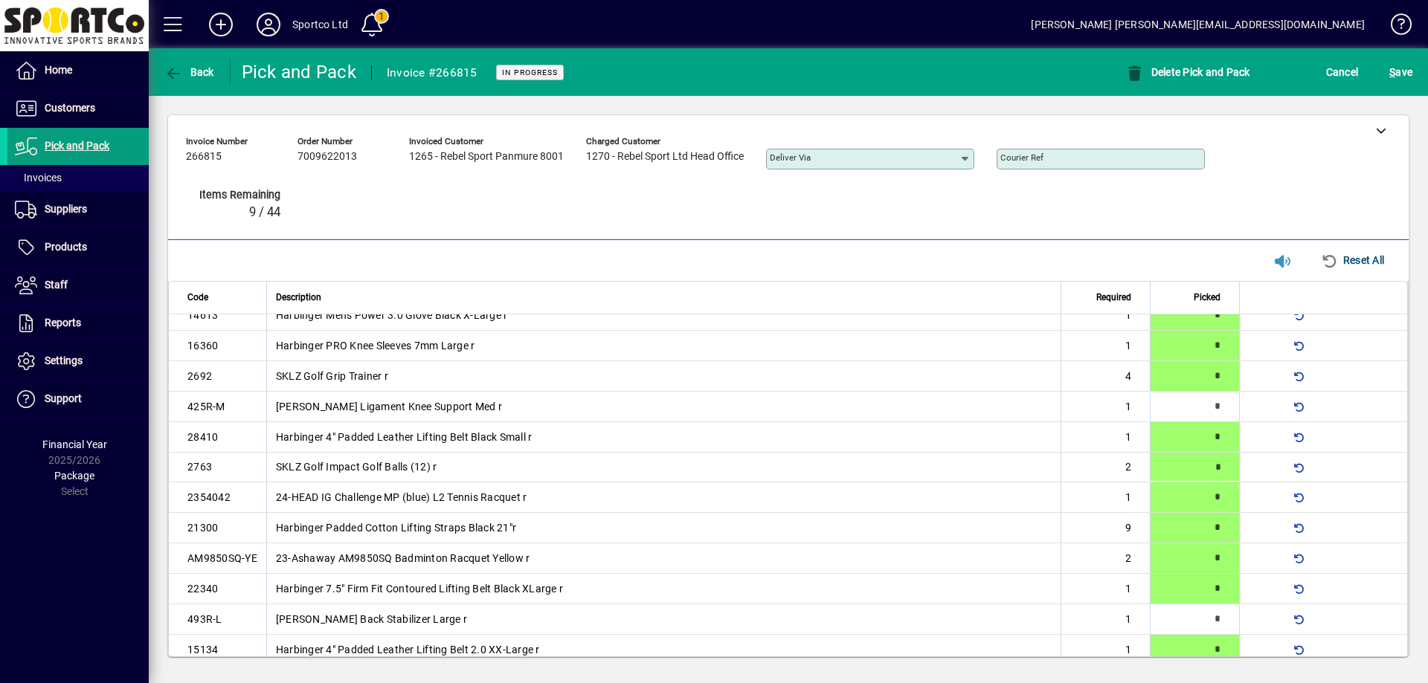
type input "*"
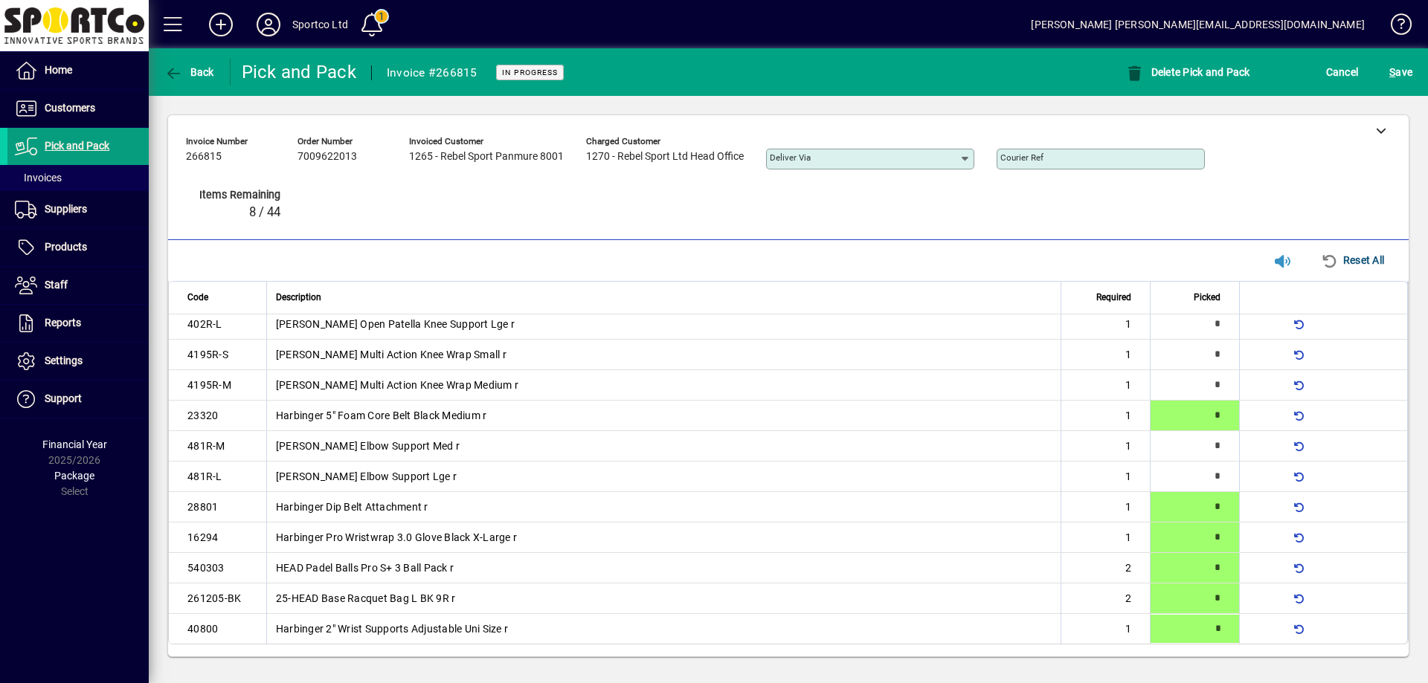
type input "*"
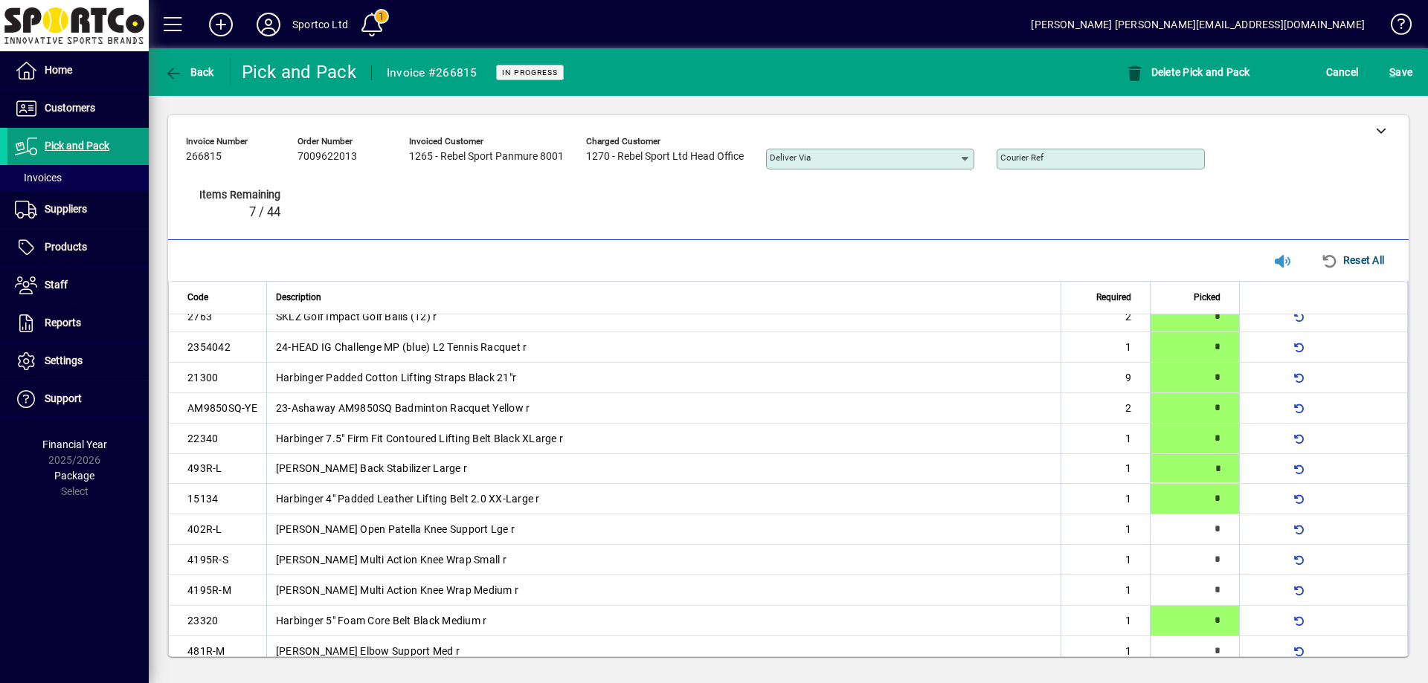
type input "*"
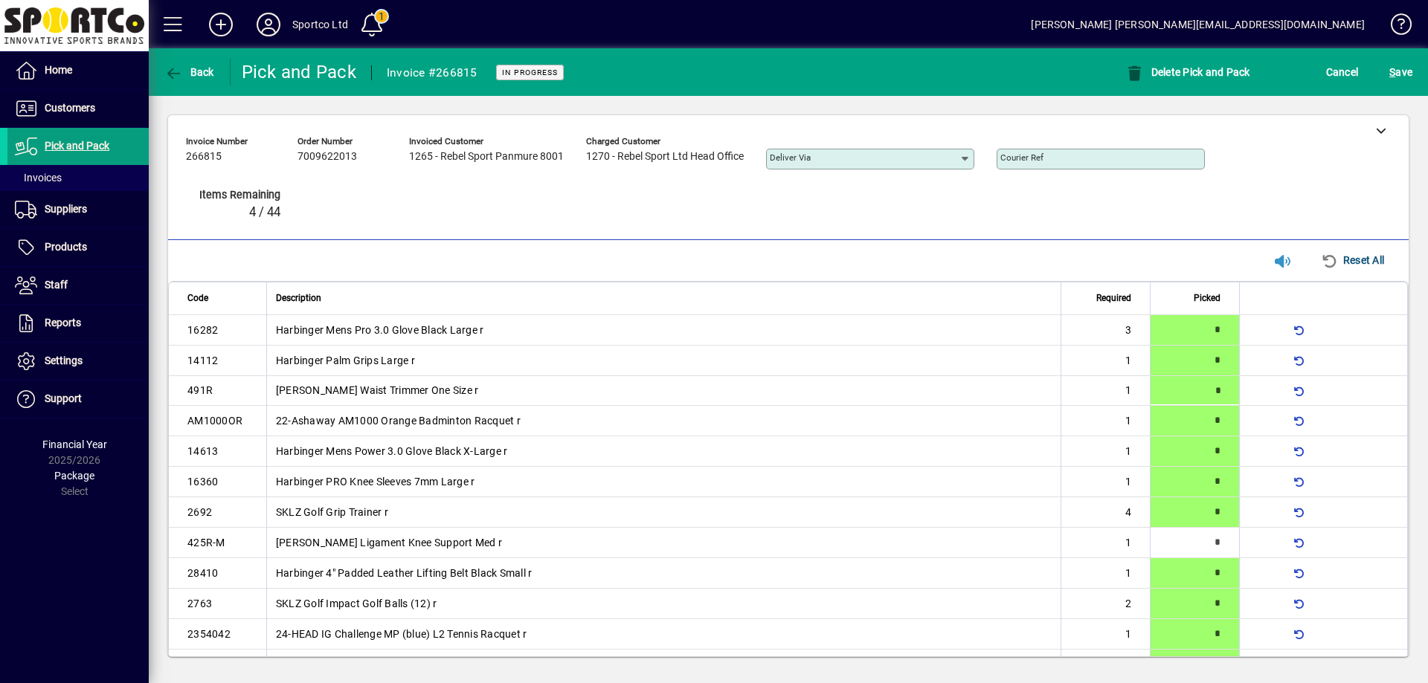
type input "*"
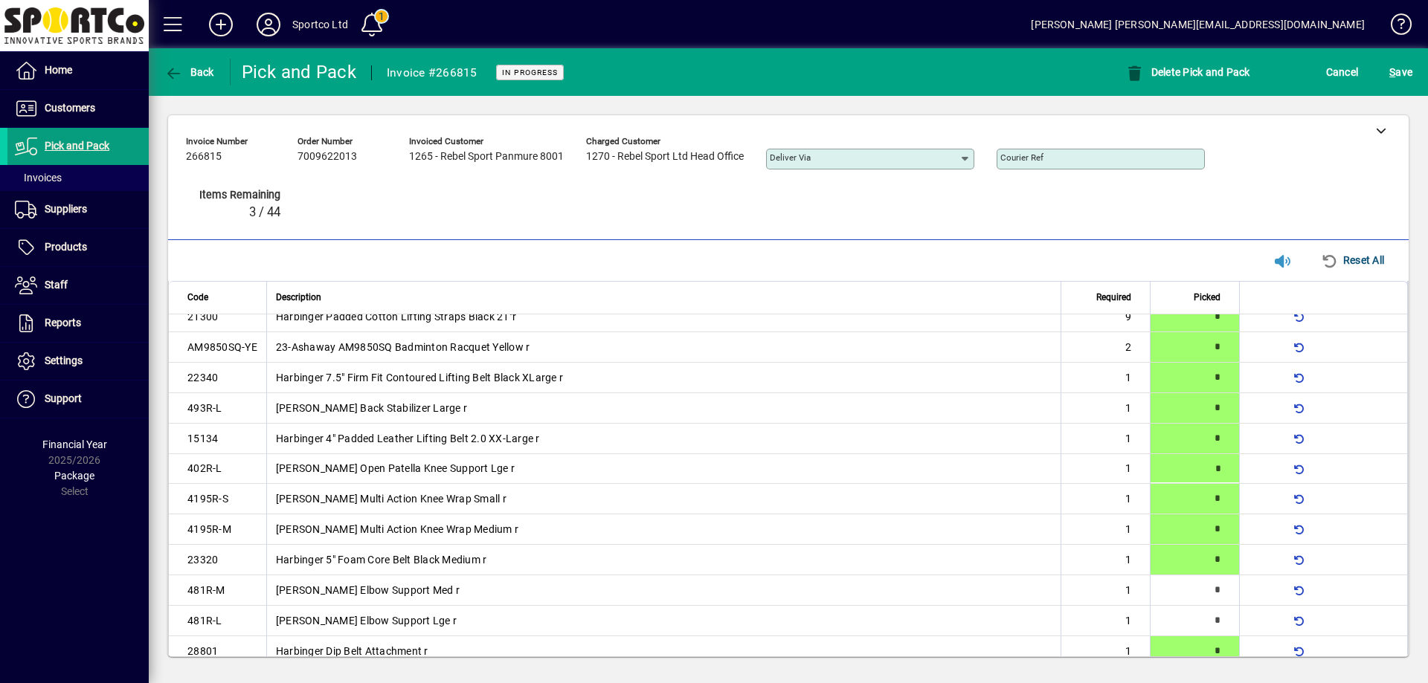
type input "*"
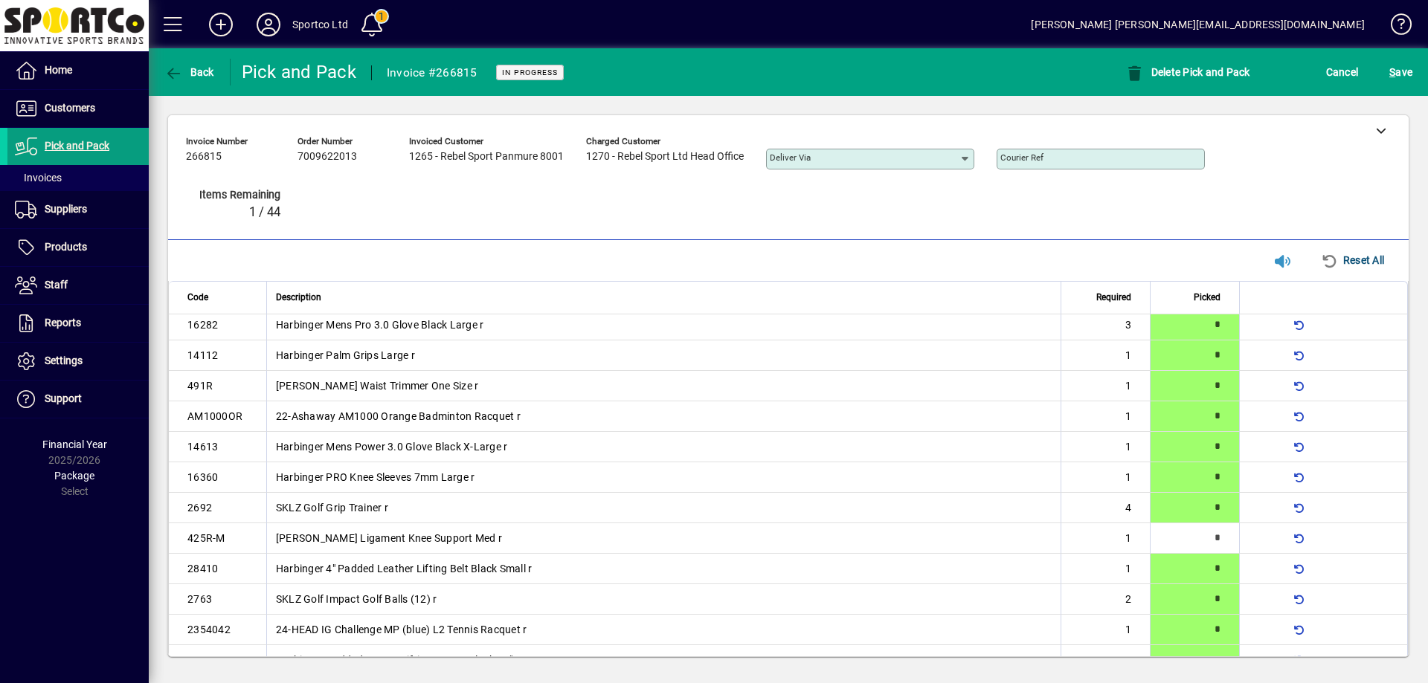
scroll to position [0, 0]
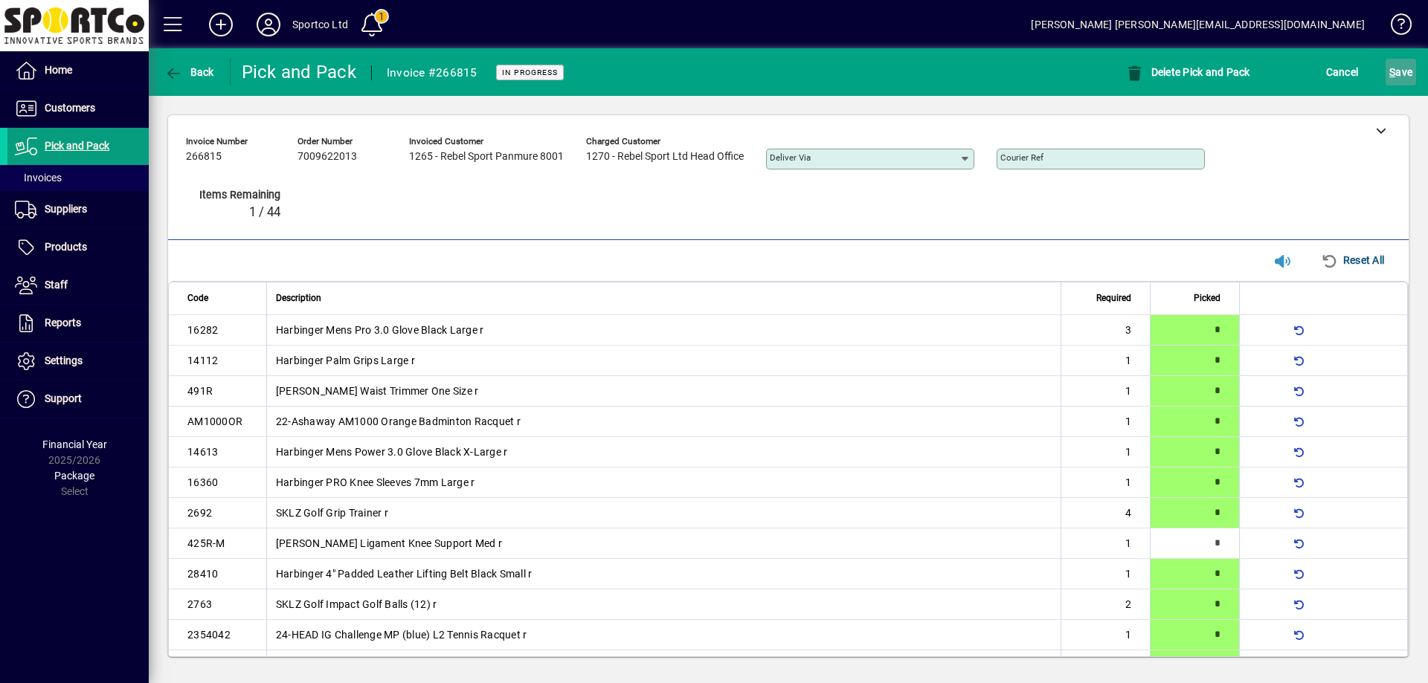
click at [1396, 76] on span "S ave" at bounding box center [1400, 72] width 23 height 24
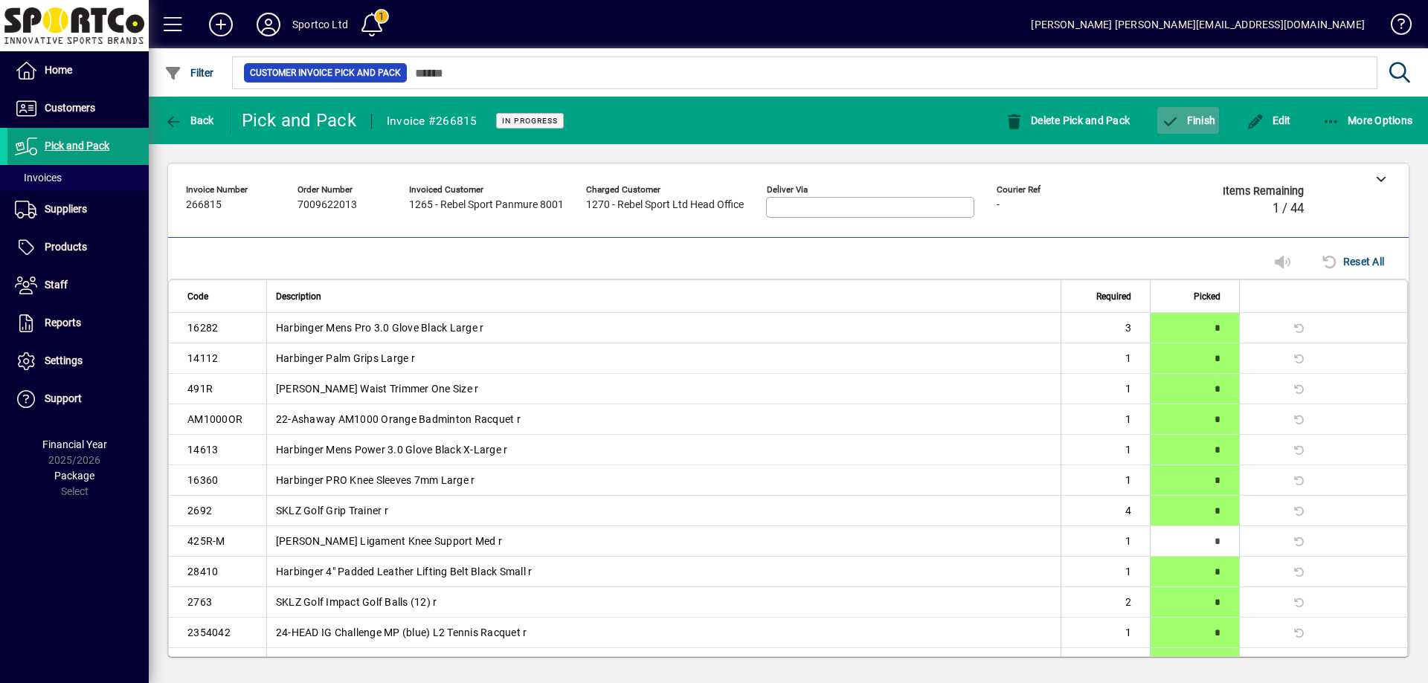
click at [1199, 120] on span "Finish" at bounding box center [1188, 121] width 54 height 12
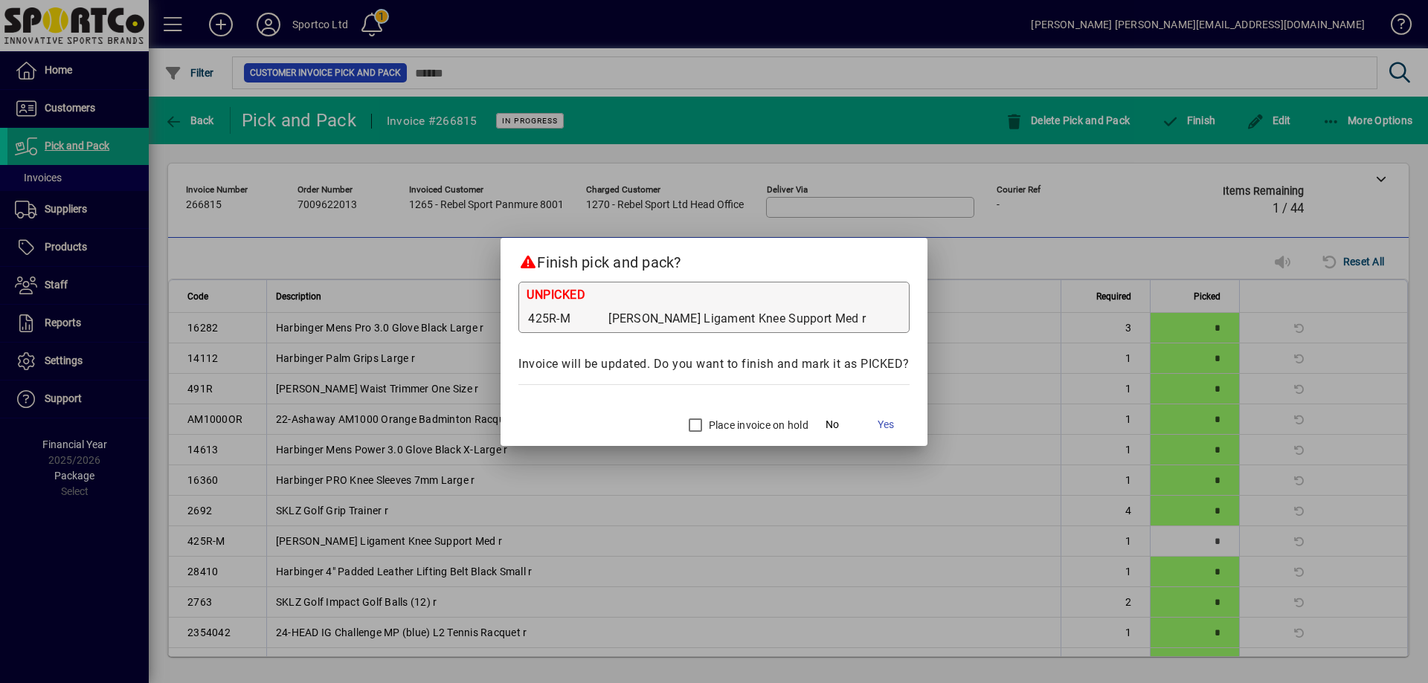
click at [750, 432] on div "Place invoice on hold" at bounding box center [744, 425] width 128 height 30
click at [749, 426] on label "Place invoice on hold" at bounding box center [757, 425] width 103 height 15
click at [896, 422] on span at bounding box center [886, 425] width 48 height 36
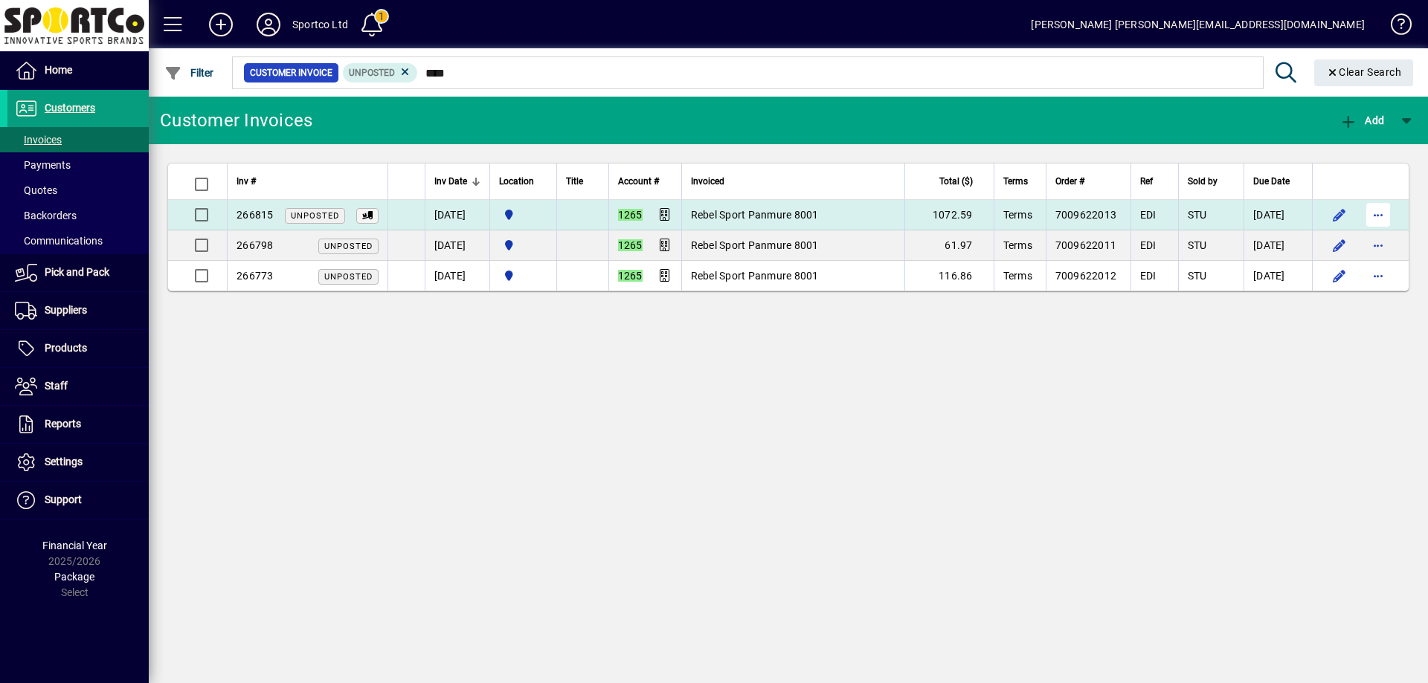
type input "****"
click at [1376, 216] on span "button" at bounding box center [1378, 215] width 36 height 36
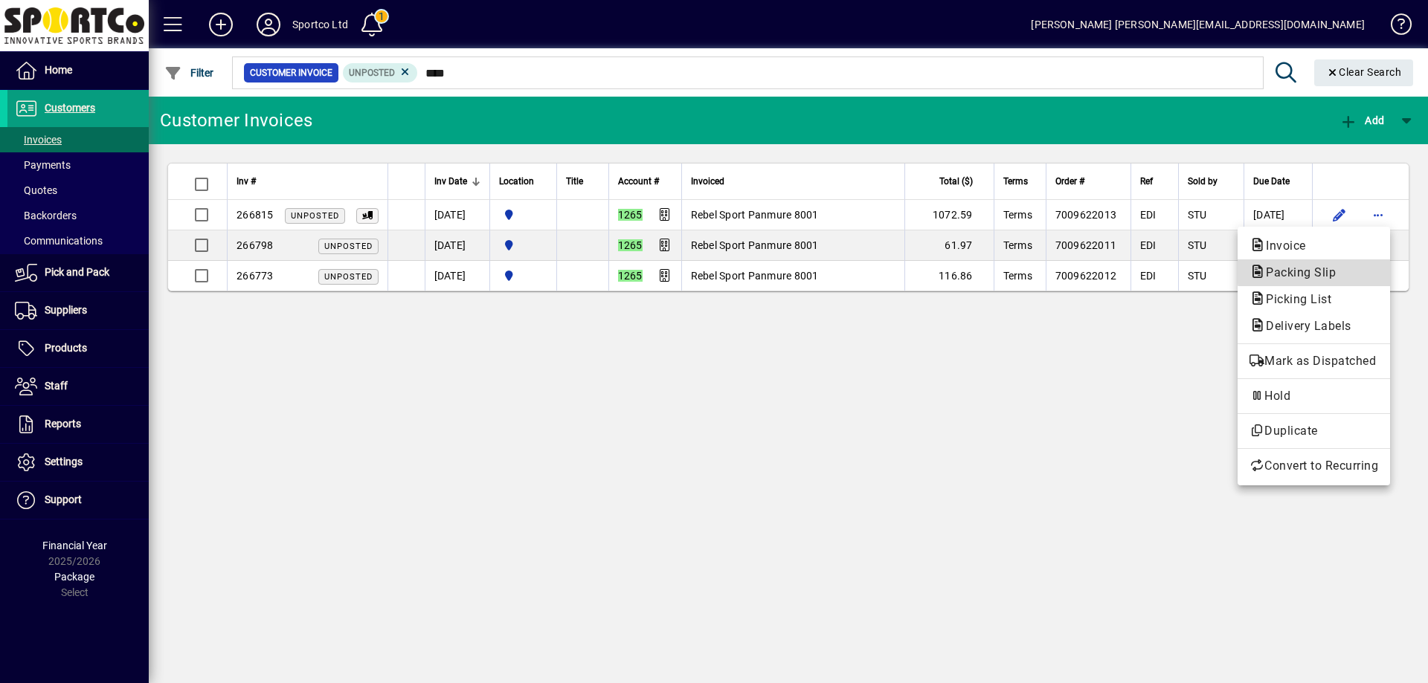
click at [1359, 270] on span "Packing Slip" at bounding box center [1313, 273] width 129 height 18
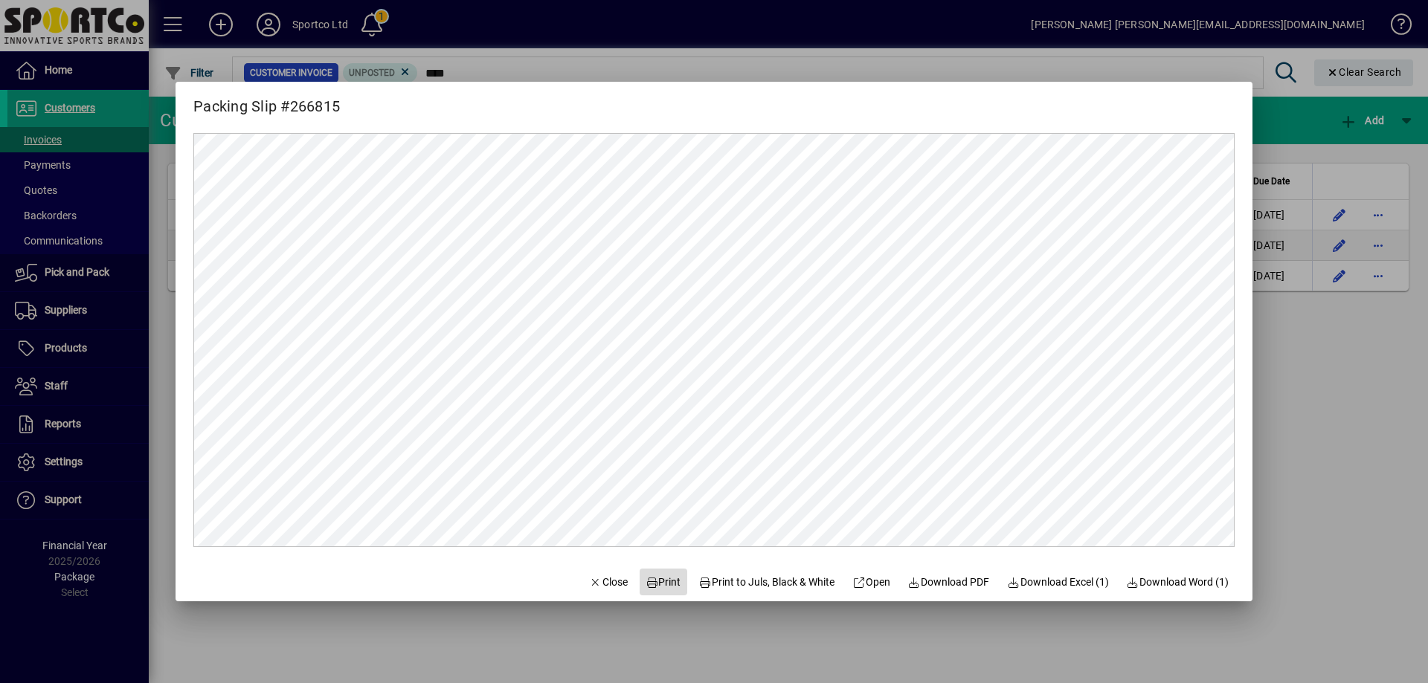
click at [657, 577] on span "Print" at bounding box center [663, 583] width 36 height 16
click at [589, 578] on span "Close" at bounding box center [608, 583] width 39 height 16
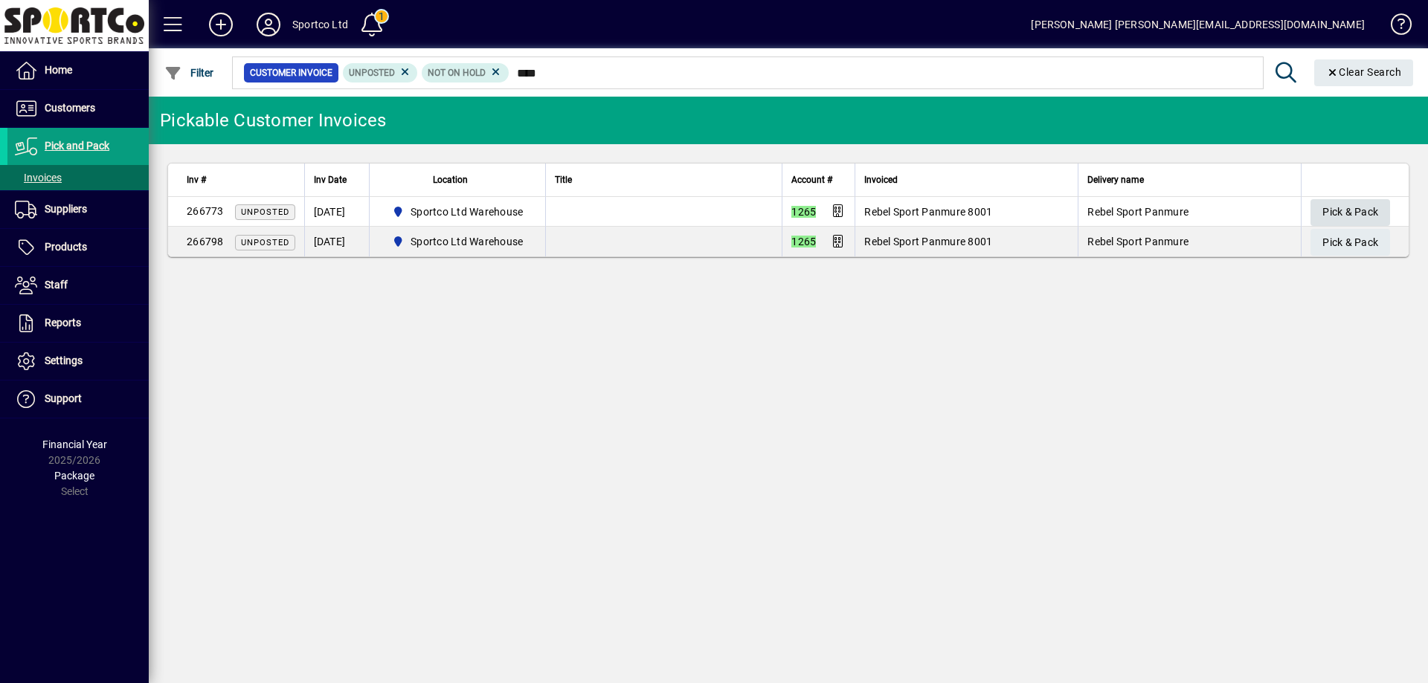
type input "****"
click at [1345, 204] on span "Pick & Pack" at bounding box center [1350, 212] width 56 height 25
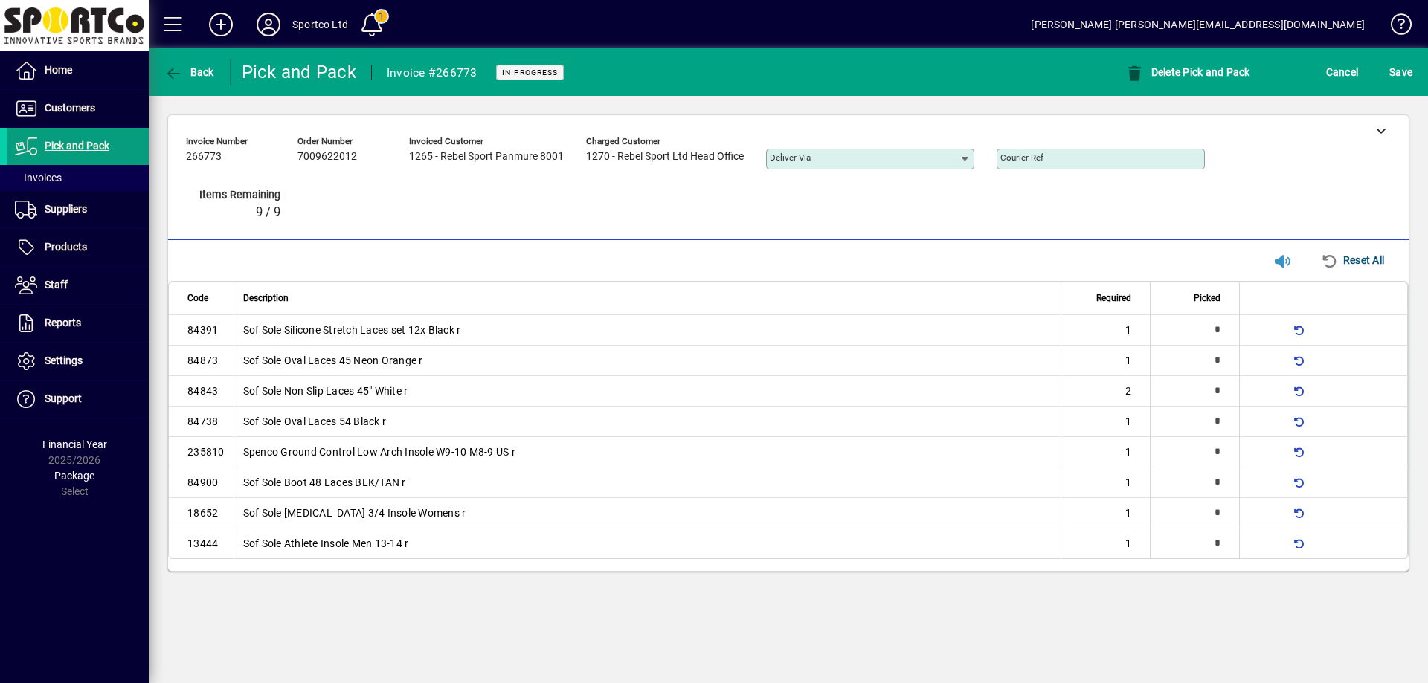
type input "*"
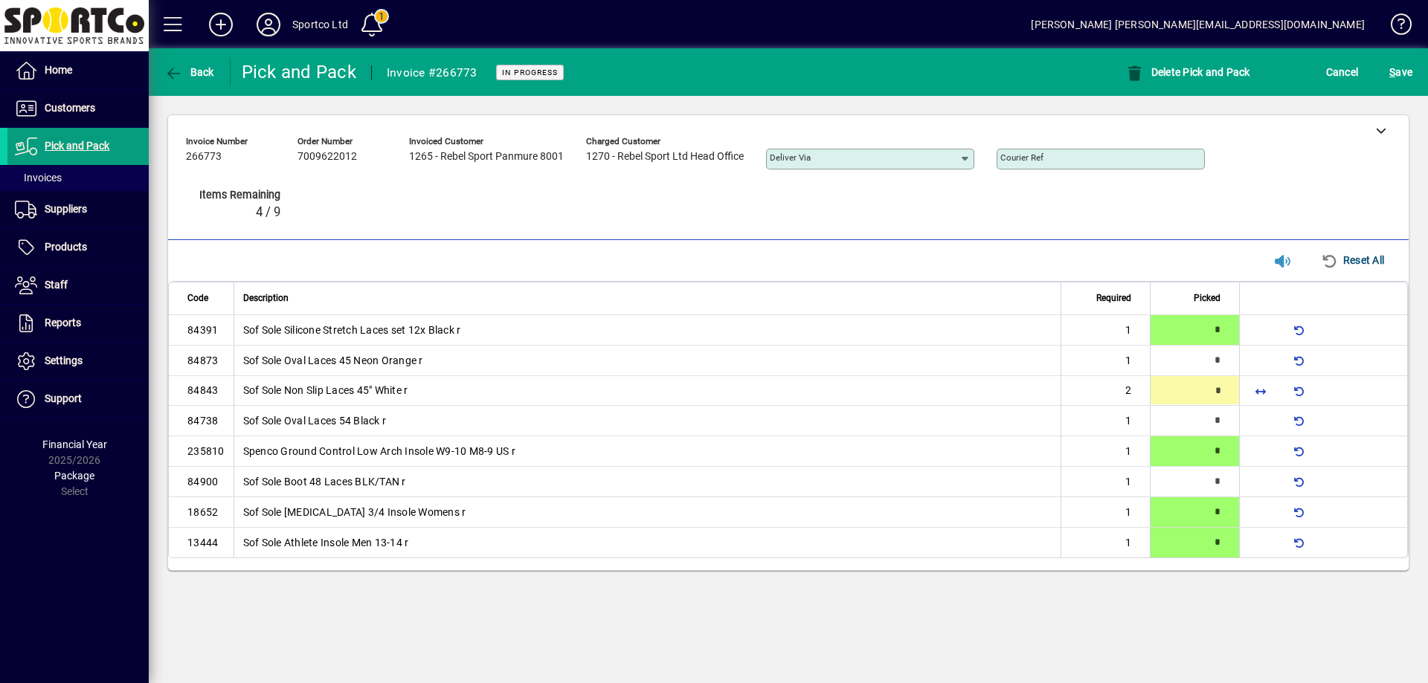
type input "*"
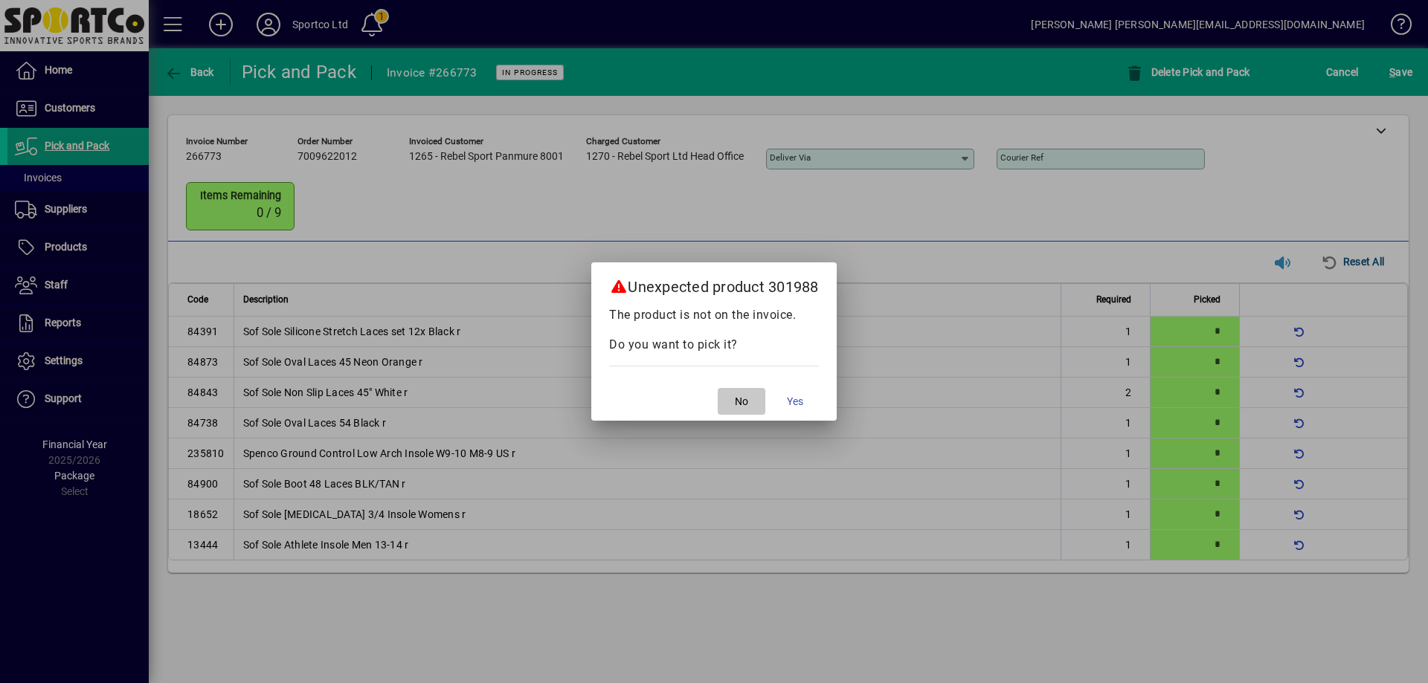
click at [738, 411] on span "button" at bounding box center [741, 402] width 48 height 36
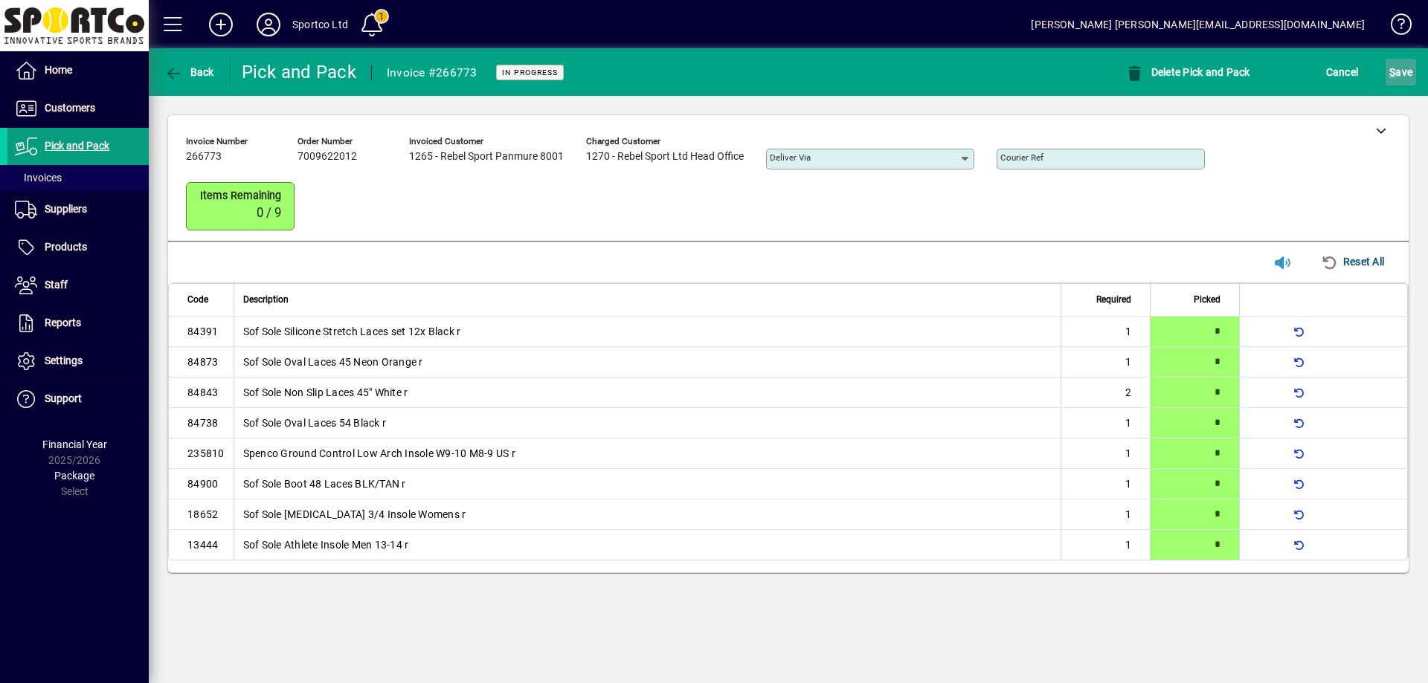
click at [1406, 70] on span "S ave" at bounding box center [1400, 72] width 23 height 24
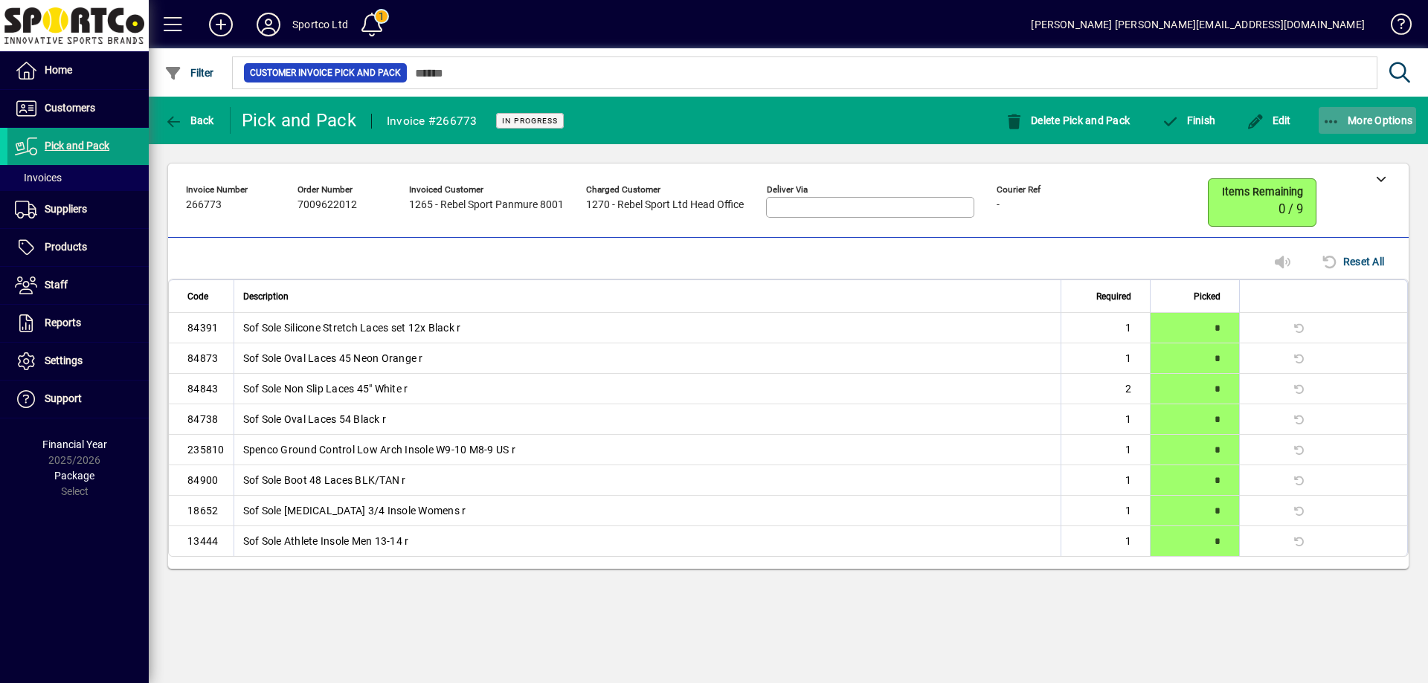
click at [1326, 120] on icon "button" at bounding box center [1331, 122] width 19 height 15
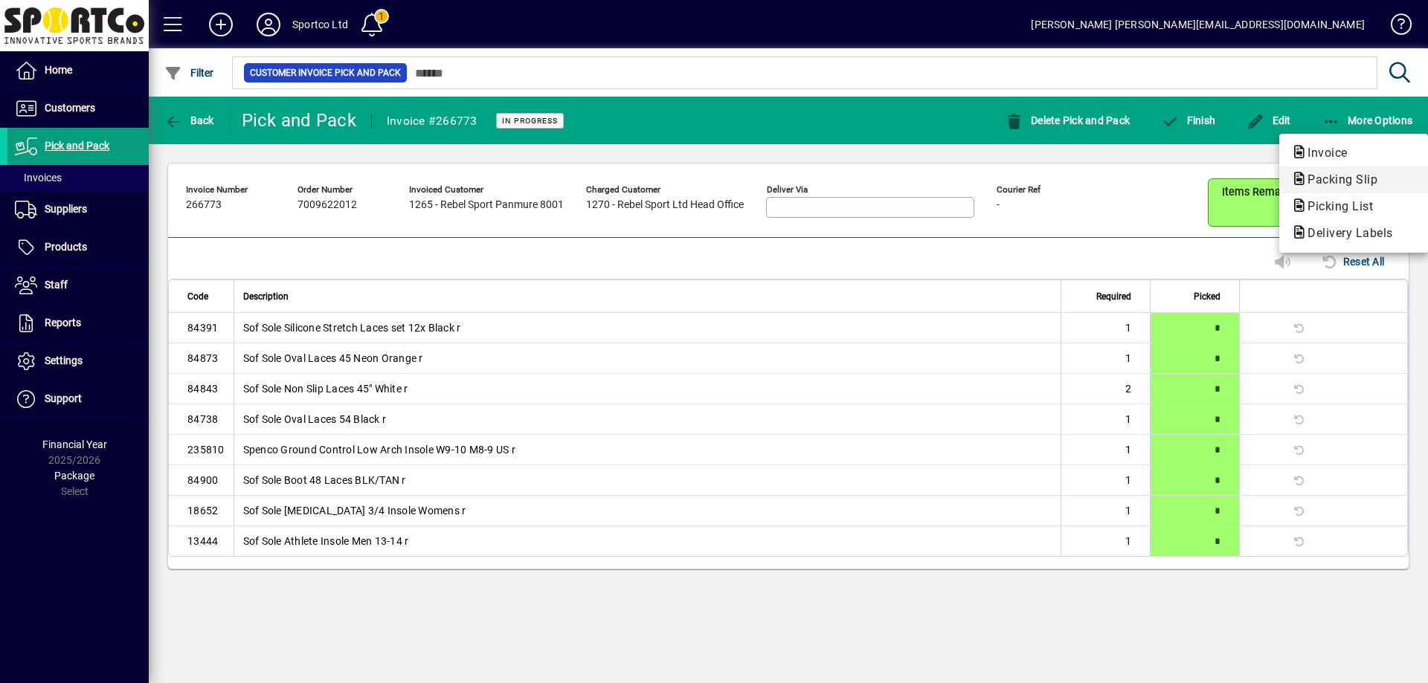
click at [1335, 177] on span "Packing Slip" at bounding box center [1338, 179] width 94 height 14
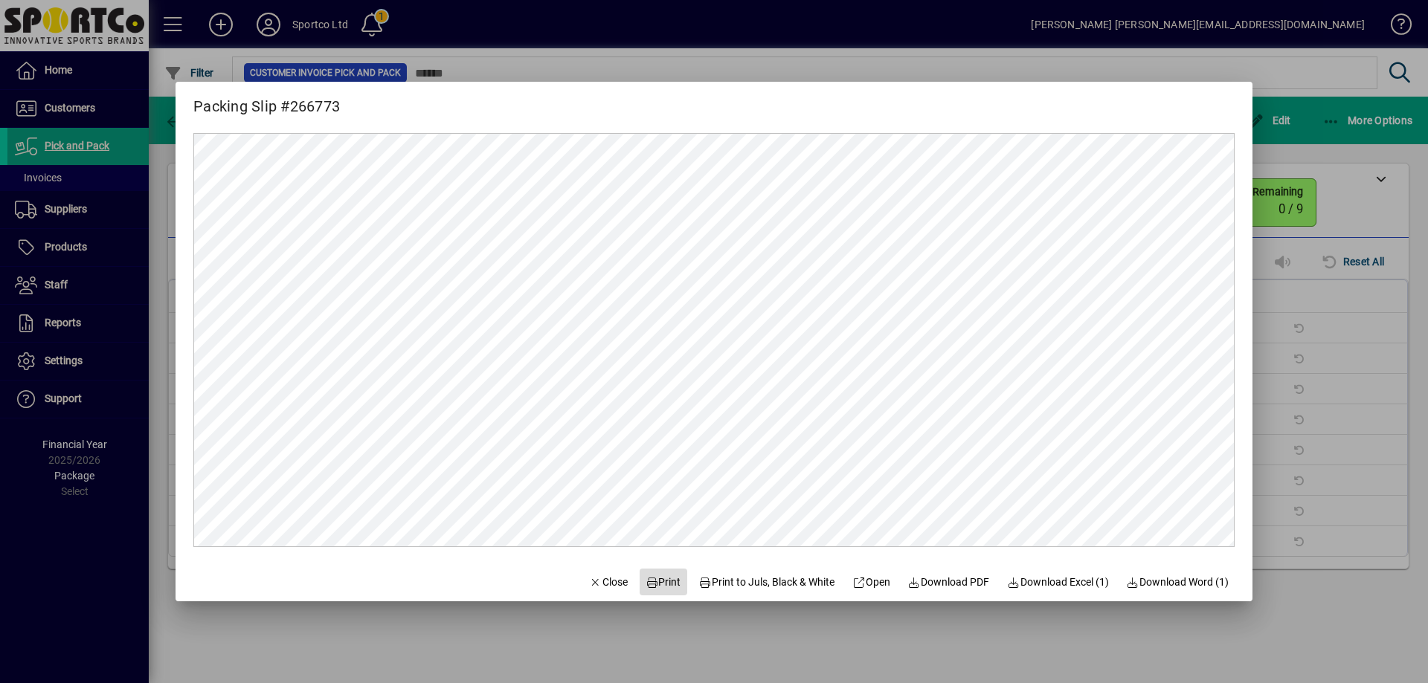
click at [666, 575] on span "Print" at bounding box center [663, 583] width 36 height 16
click at [589, 584] on span "Close" at bounding box center [608, 583] width 39 height 16
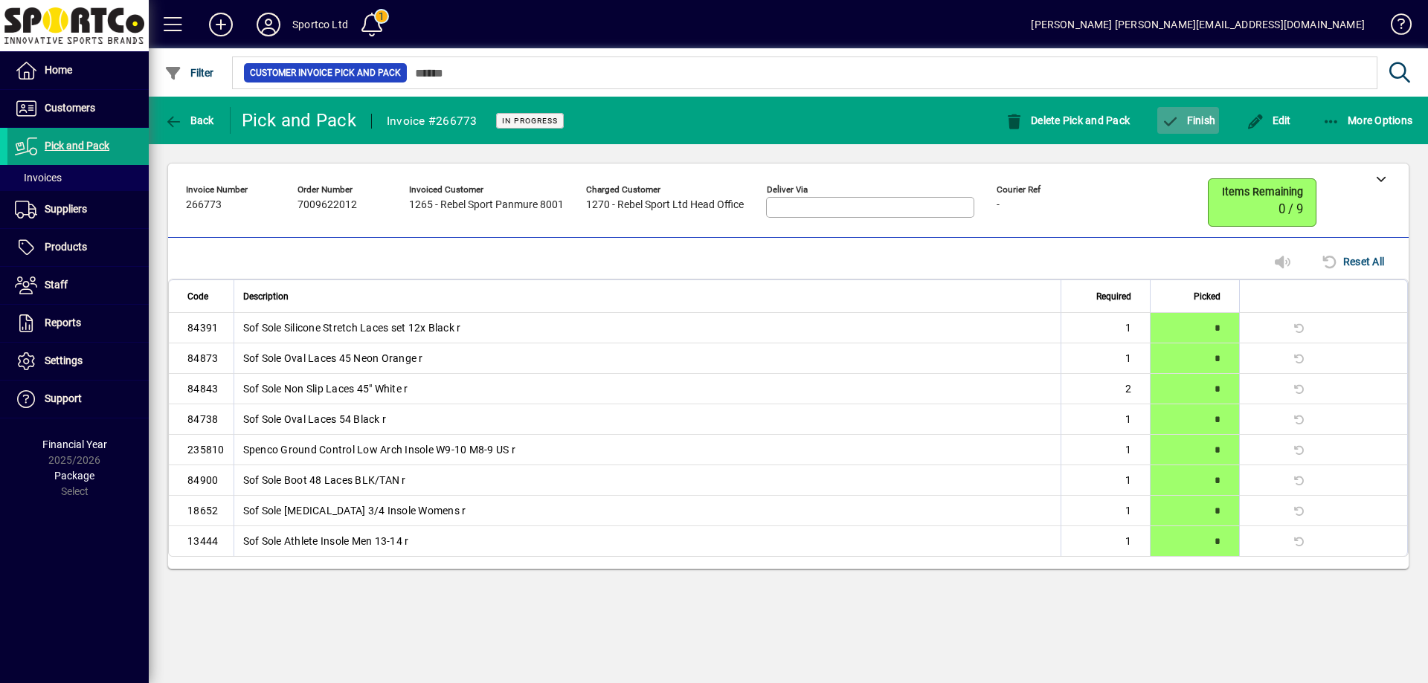
click at [1196, 117] on span "Finish" at bounding box center [1188, 121] width 54 height 12
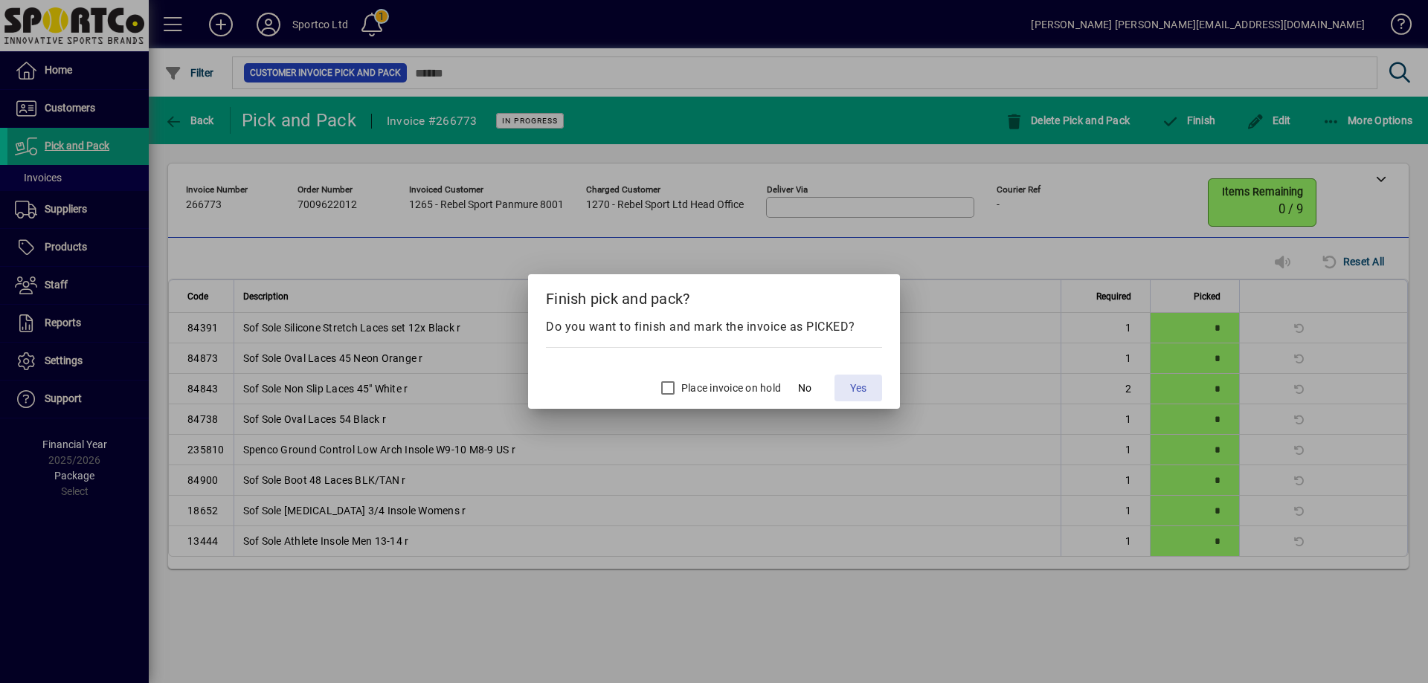
drag, startPoint x: 860, startPoint y: 385, endPoint x: 849, endPoint y: 383, distance: 10.6
click at [858, 384] on span "Yes" at bounding box center [858, 389] width 16 height 16
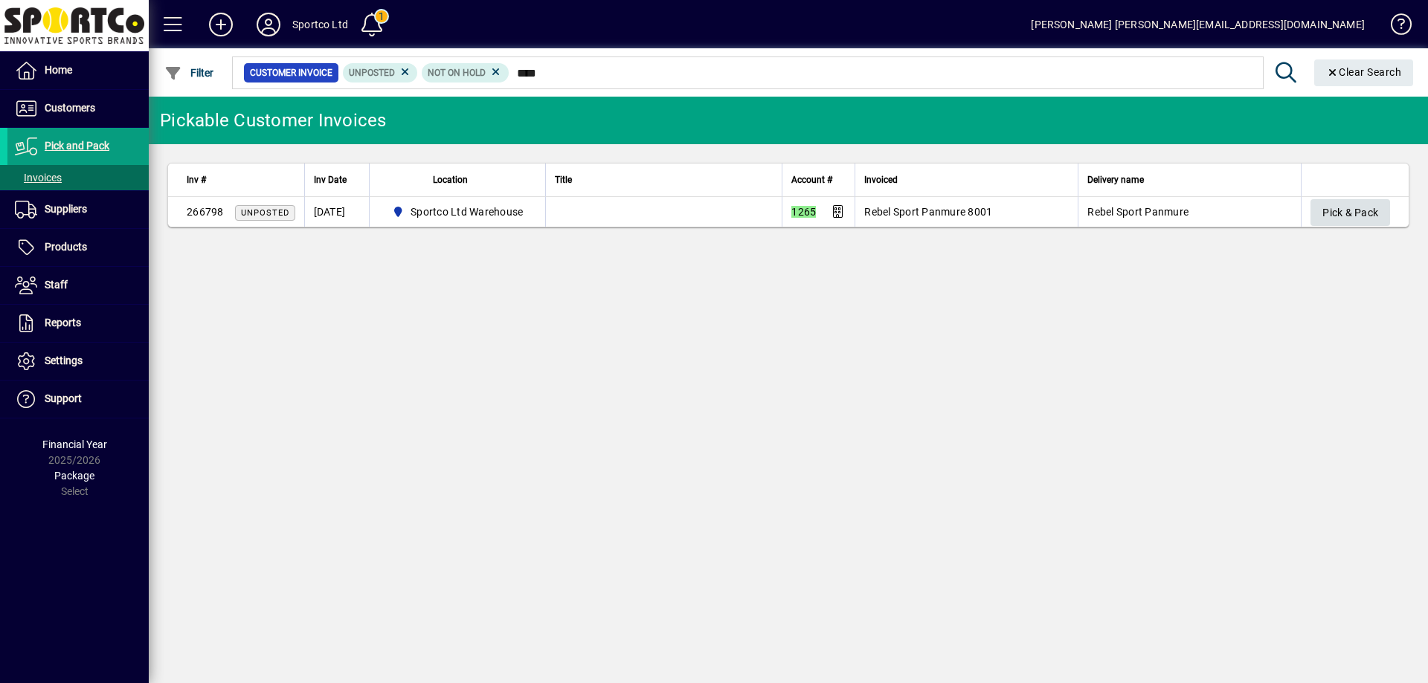
type input "****"
click at [1347, 209] on span "Pick & Pack" at bounding box center [1350, 213] width 56 height 25
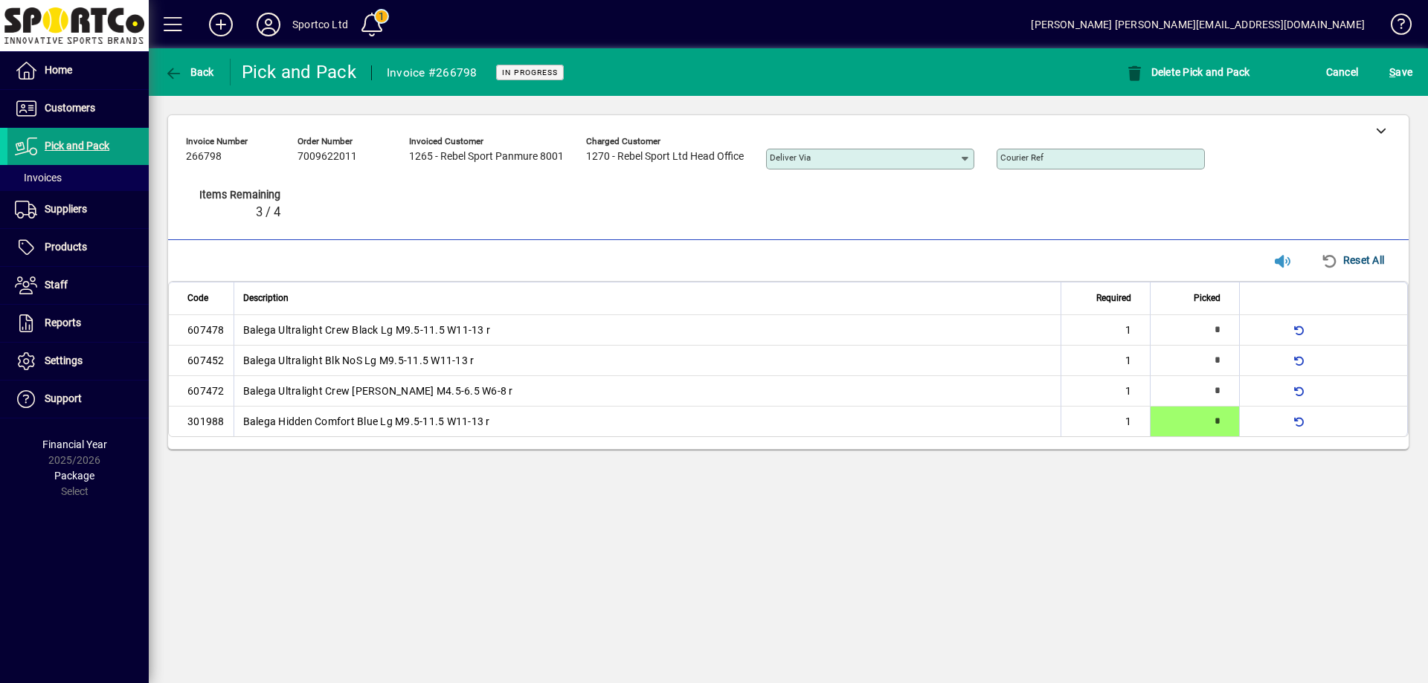
type input "*"
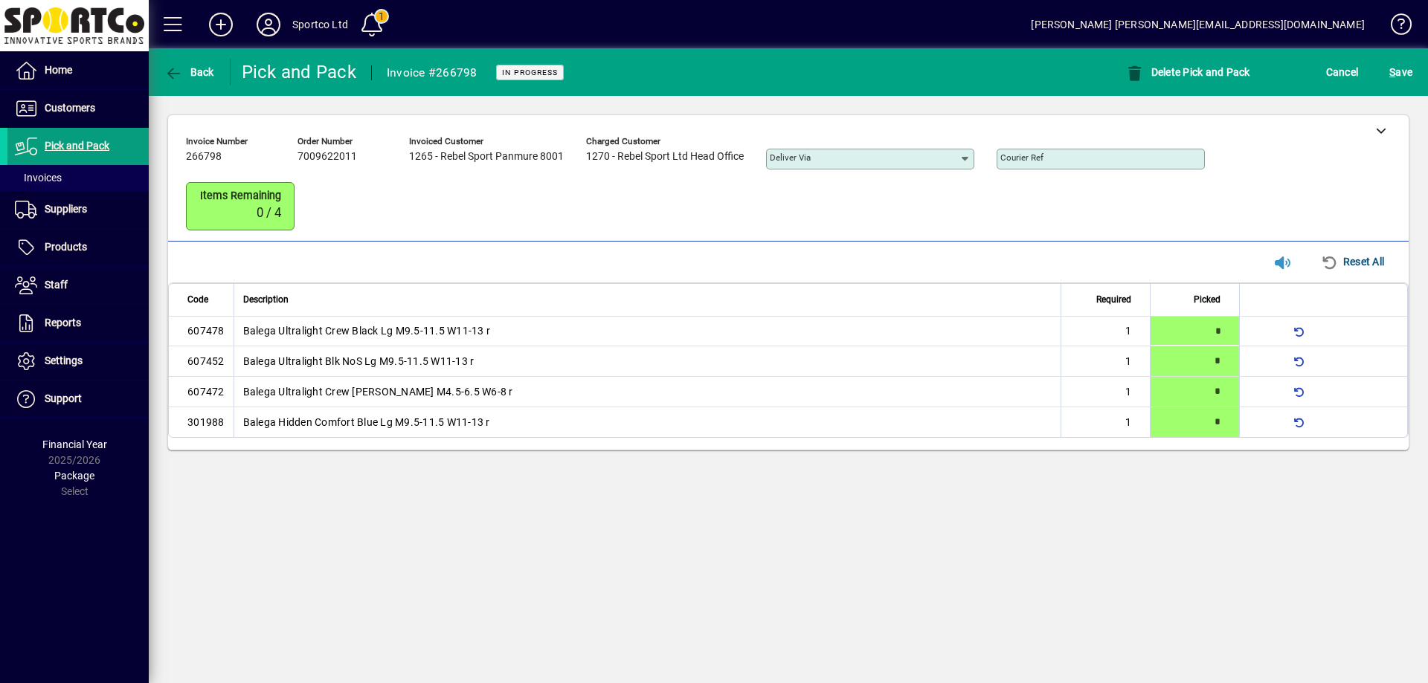
type input "*"
click at [1404, 73] on span "S ave" at bounding box center [1400, 72] width 23 height 24
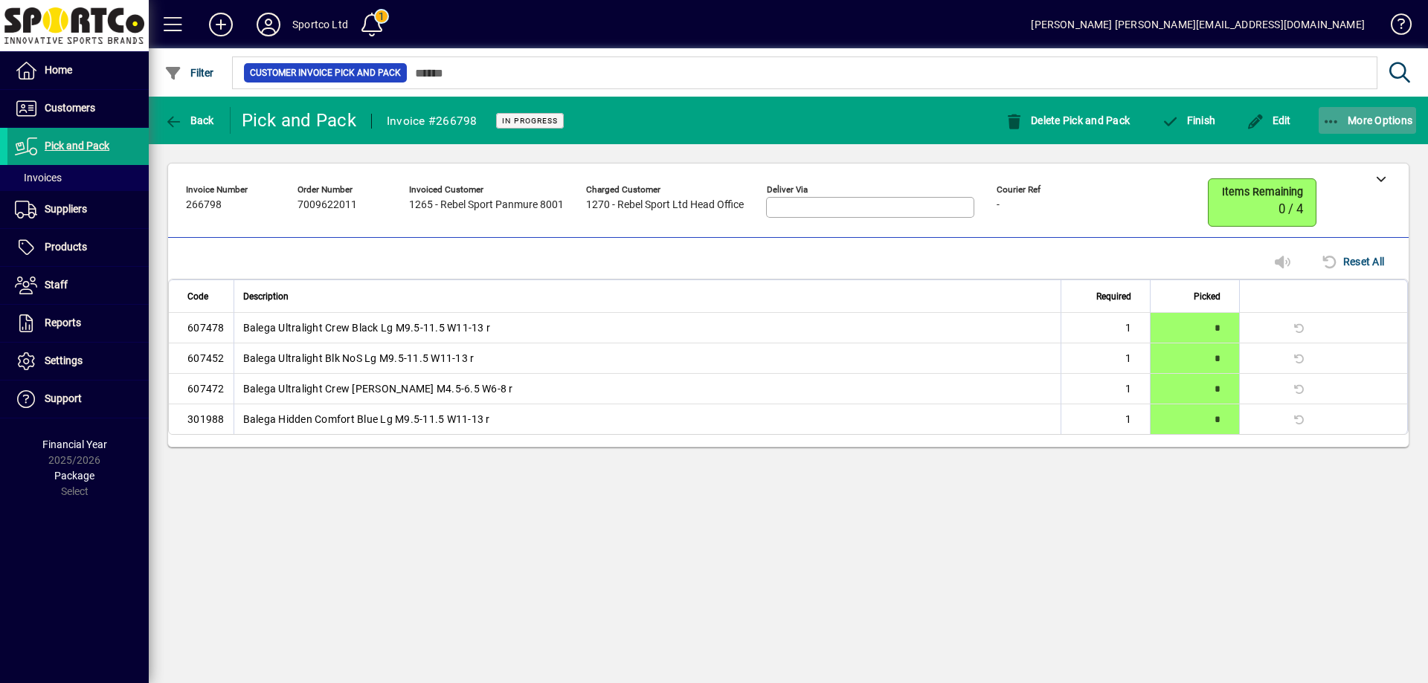
click at [1326, 121] on icon "button" at bounding box center [1331, 122] width 19 height 15
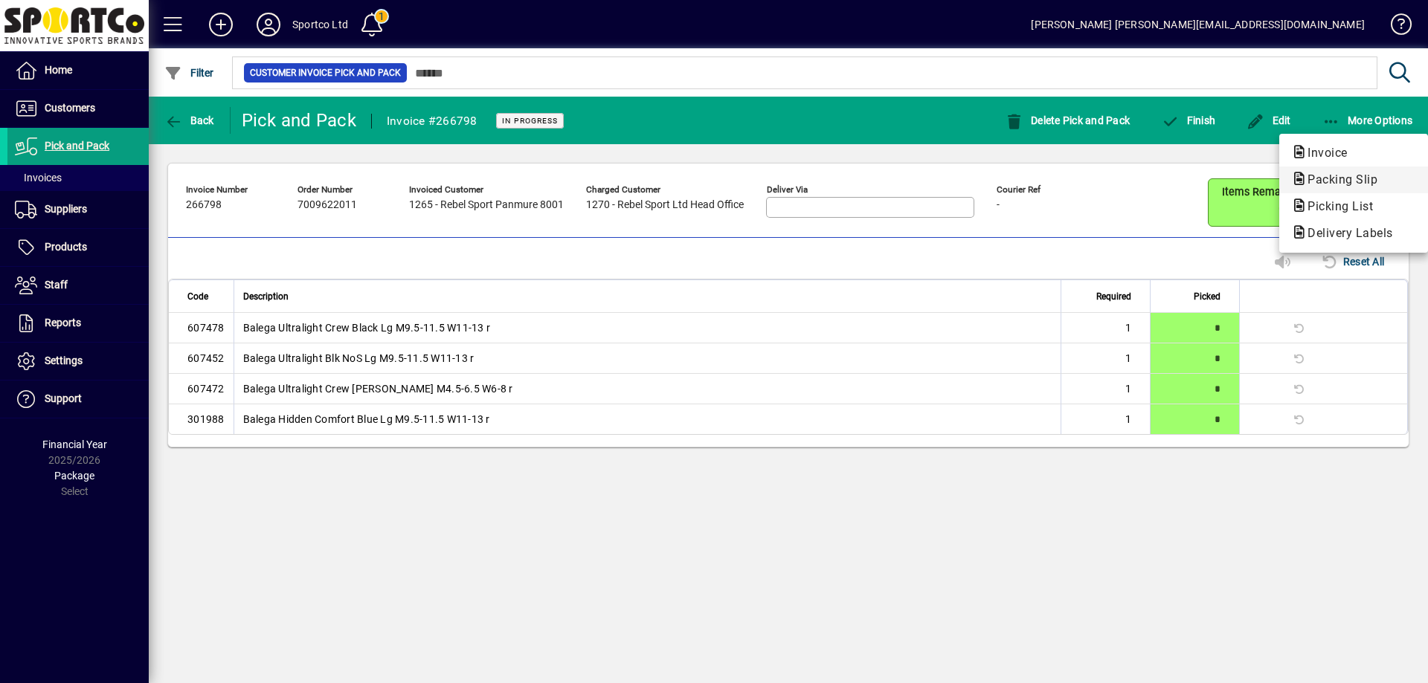
click at [1339, 179] on span "Packing Slip" at bounding box center [1338, 179] width 94 height 14
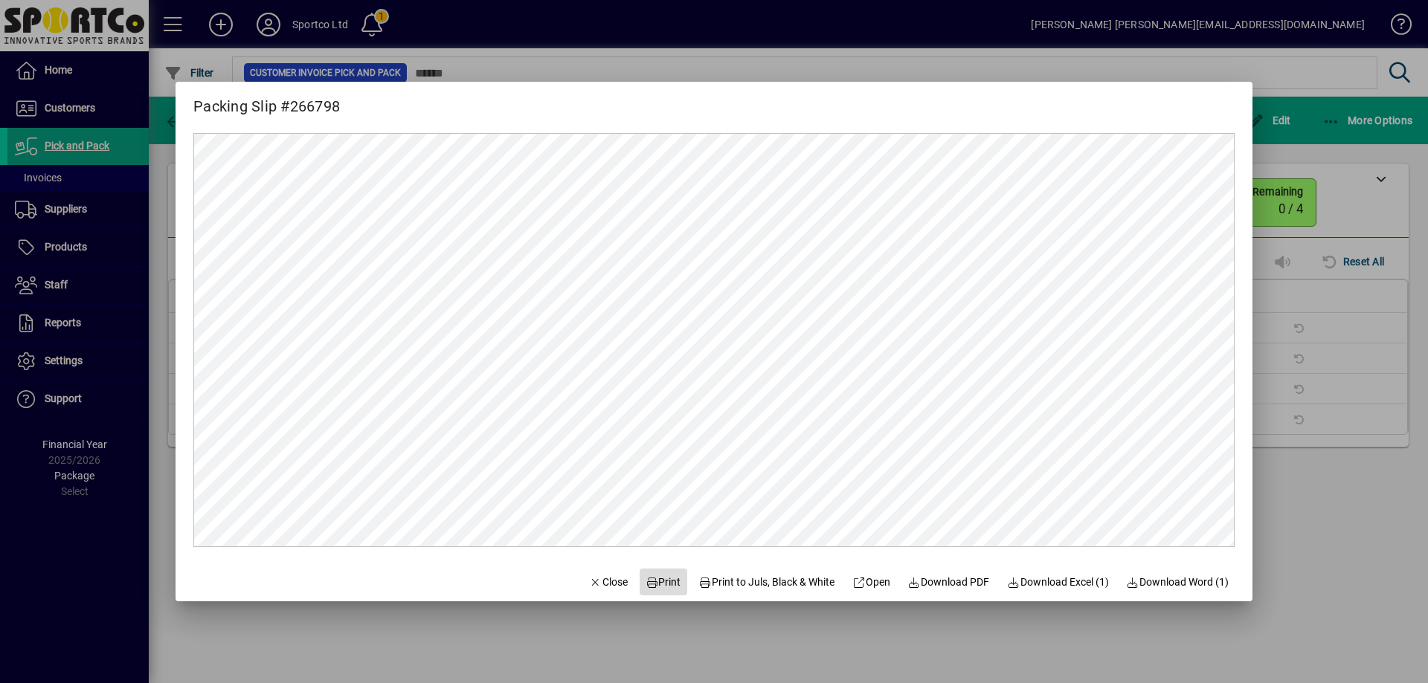
click at [654, 586] on span "Print" at bounding box center [663, 583] width 36 height 16
click at [597, 584] on span "Close" at bounding box center [608, 583] width 39 height 16
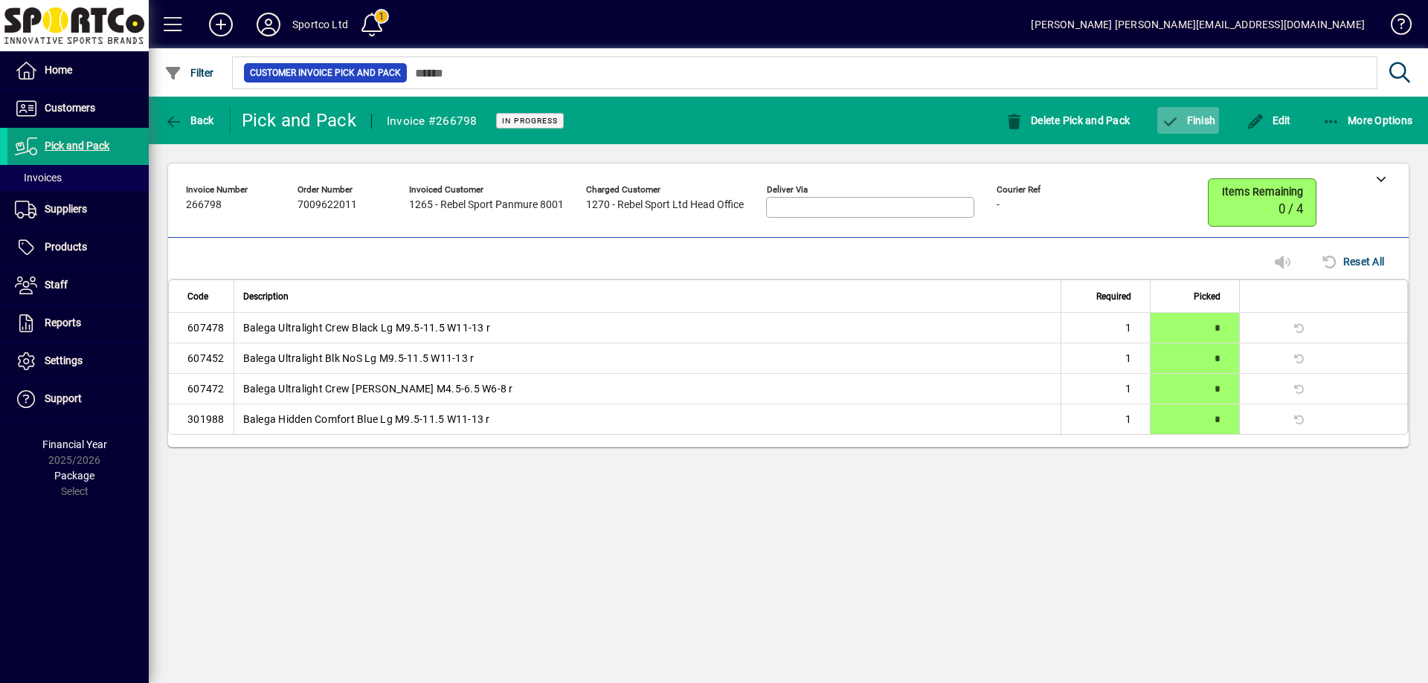
click at [1203, 122] on span "Finish" at bounding box center [1188, 121] width 54 height 12
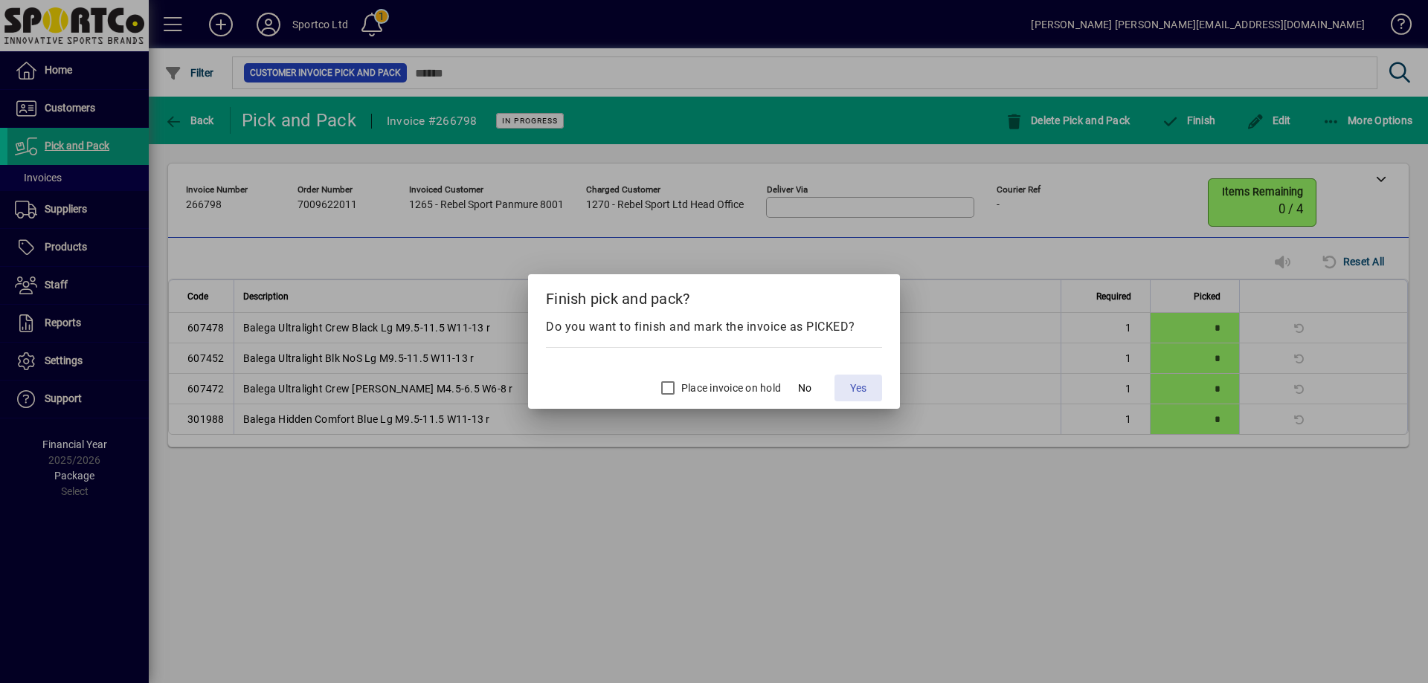
click at [855, 385] on span "Yes" at bounding box center [858, 389] width 16 height 16
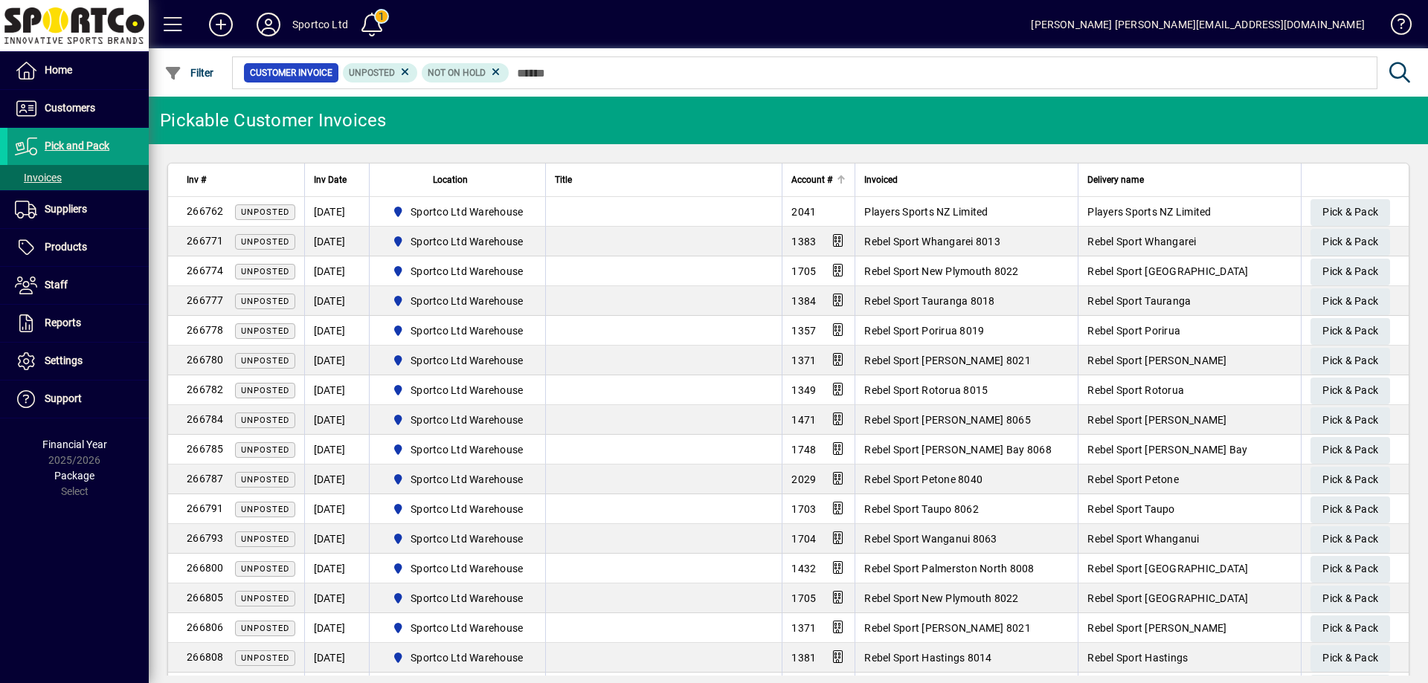
click at [810, 175] on span "Account #" at bounding box center [811, 180] width 41 height 16
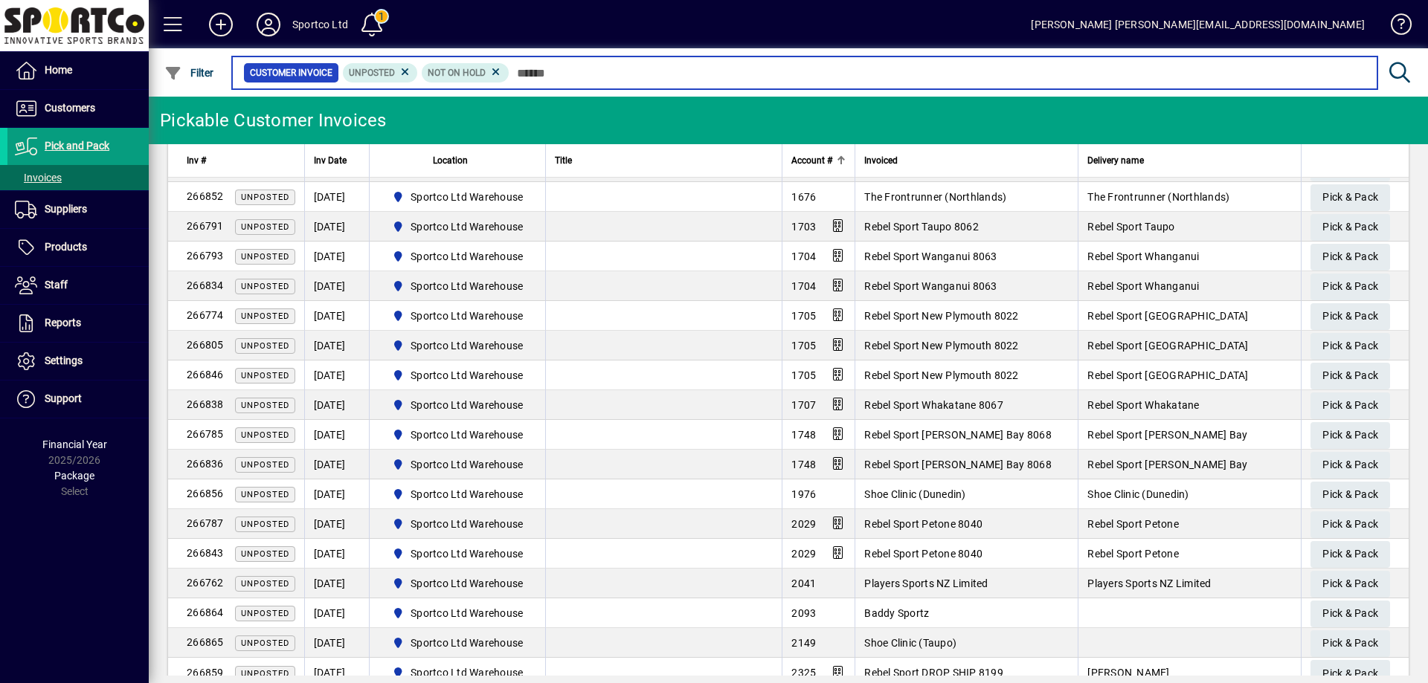
scroll to position [700, 0]
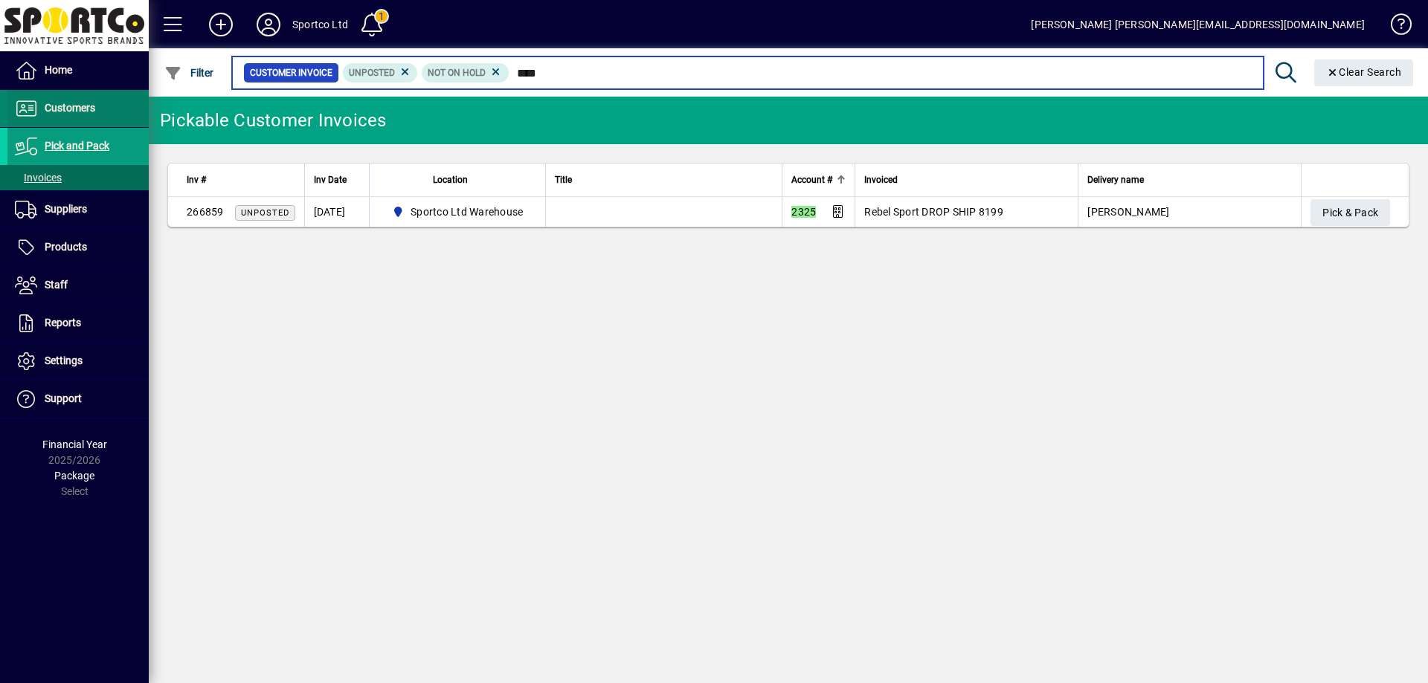
type input "****"
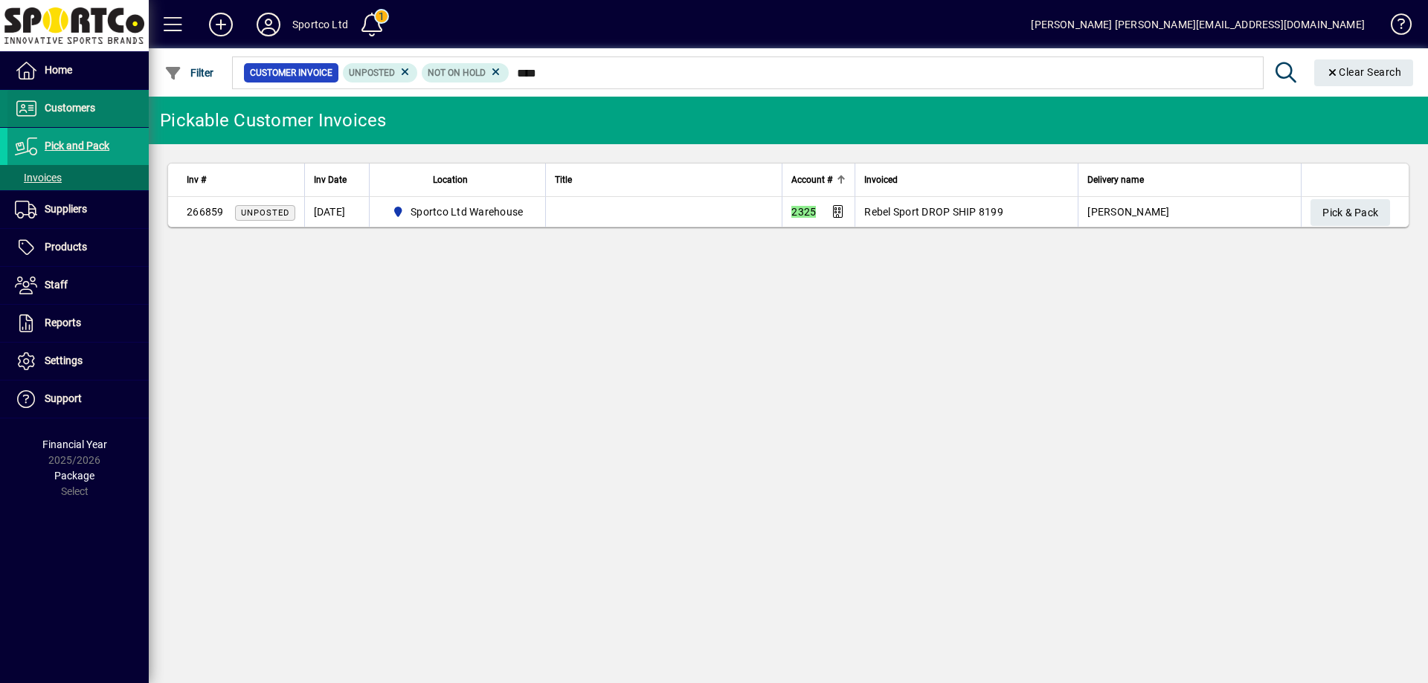
click at [82, 103] on span "Customers" at bounding box center [70, 108] width 51 height 12
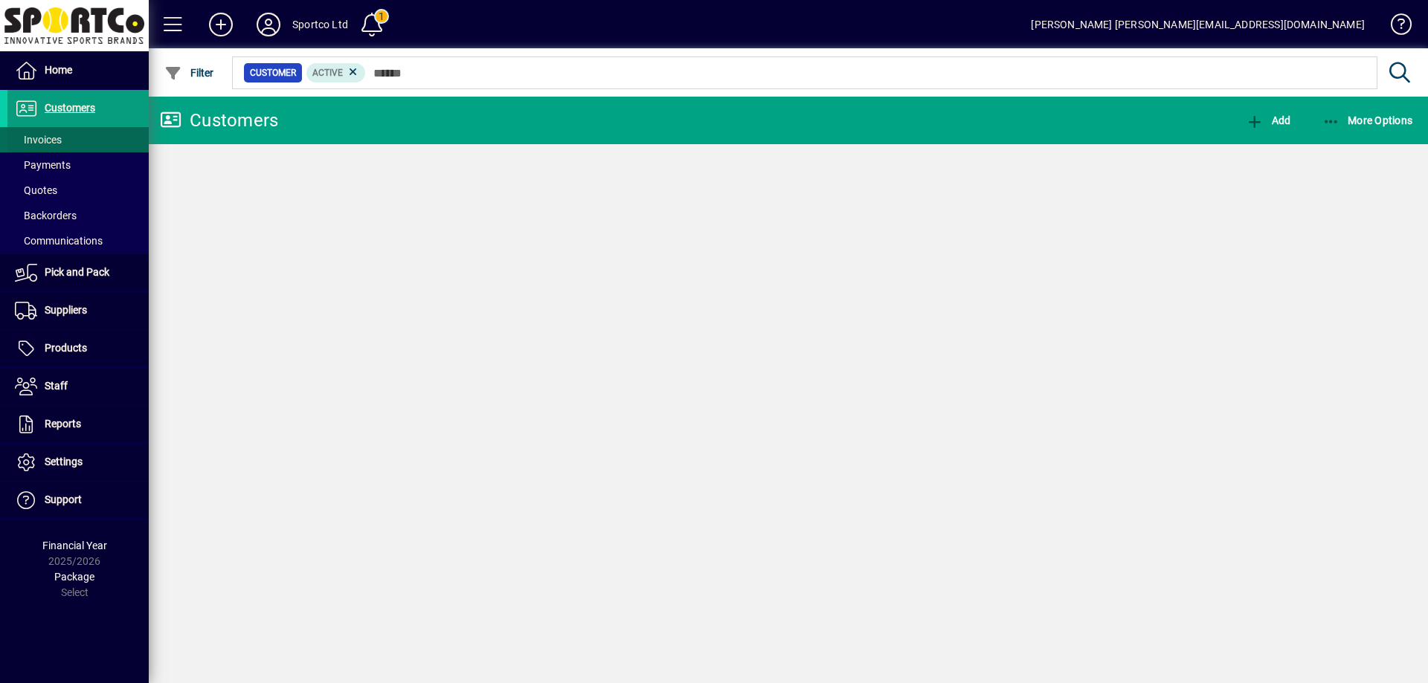
click at [54, 140] on span "Invoices" at bounding box center [38, 140] width 47 height 12
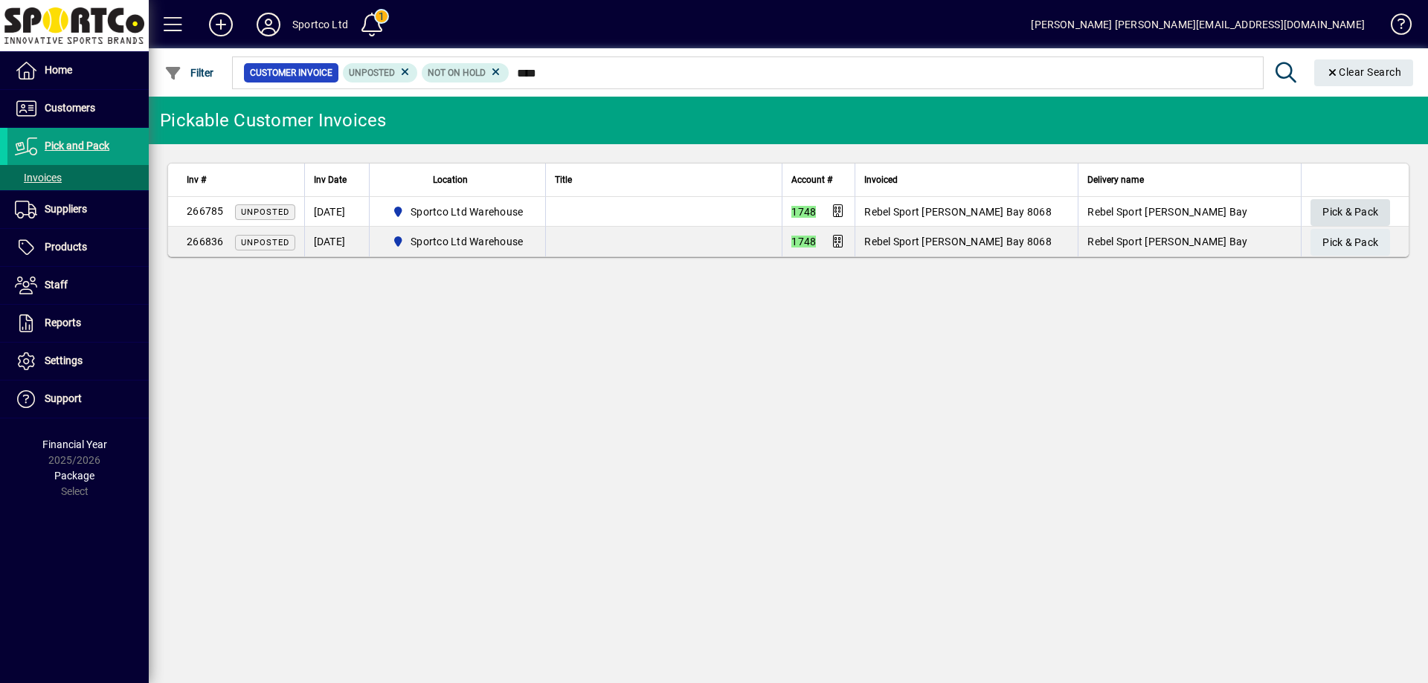
type input "****"
click at [1367, 210] on span "Pick & Pack" at bounding box center [1350, 212] width 56 height 25
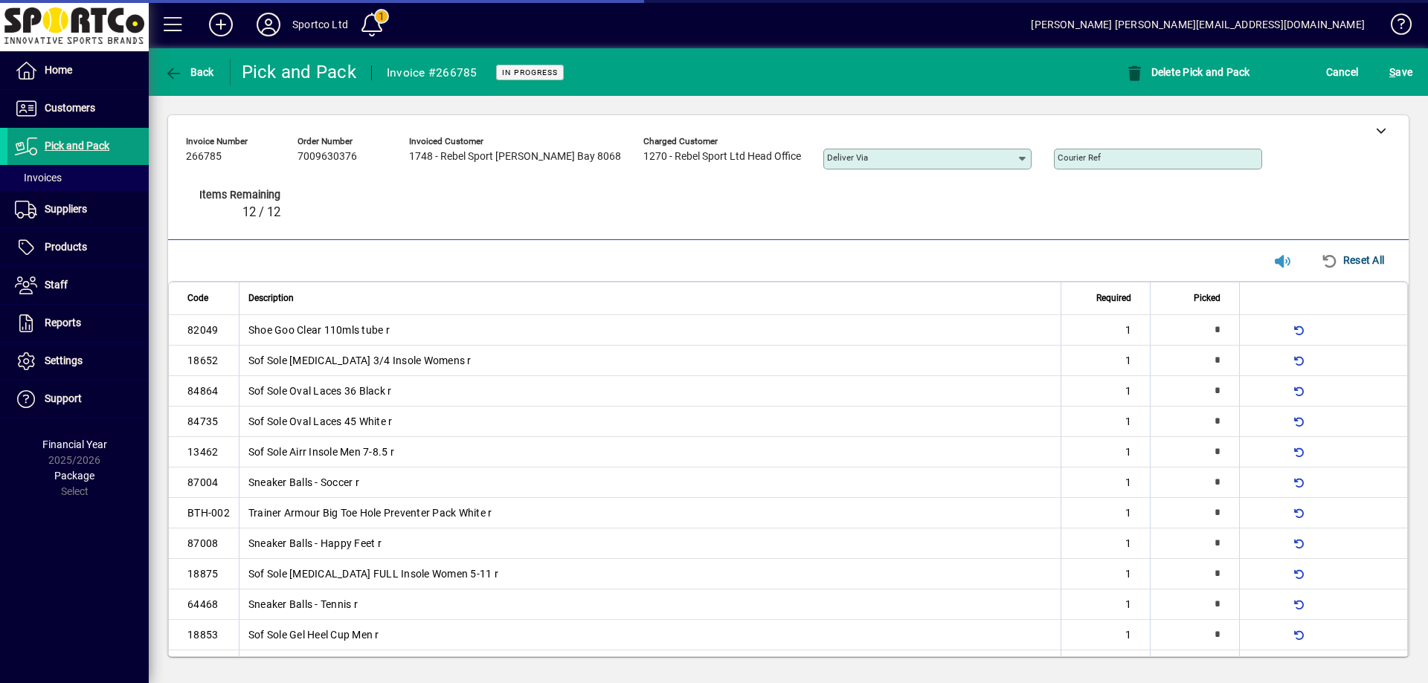
type input "*"
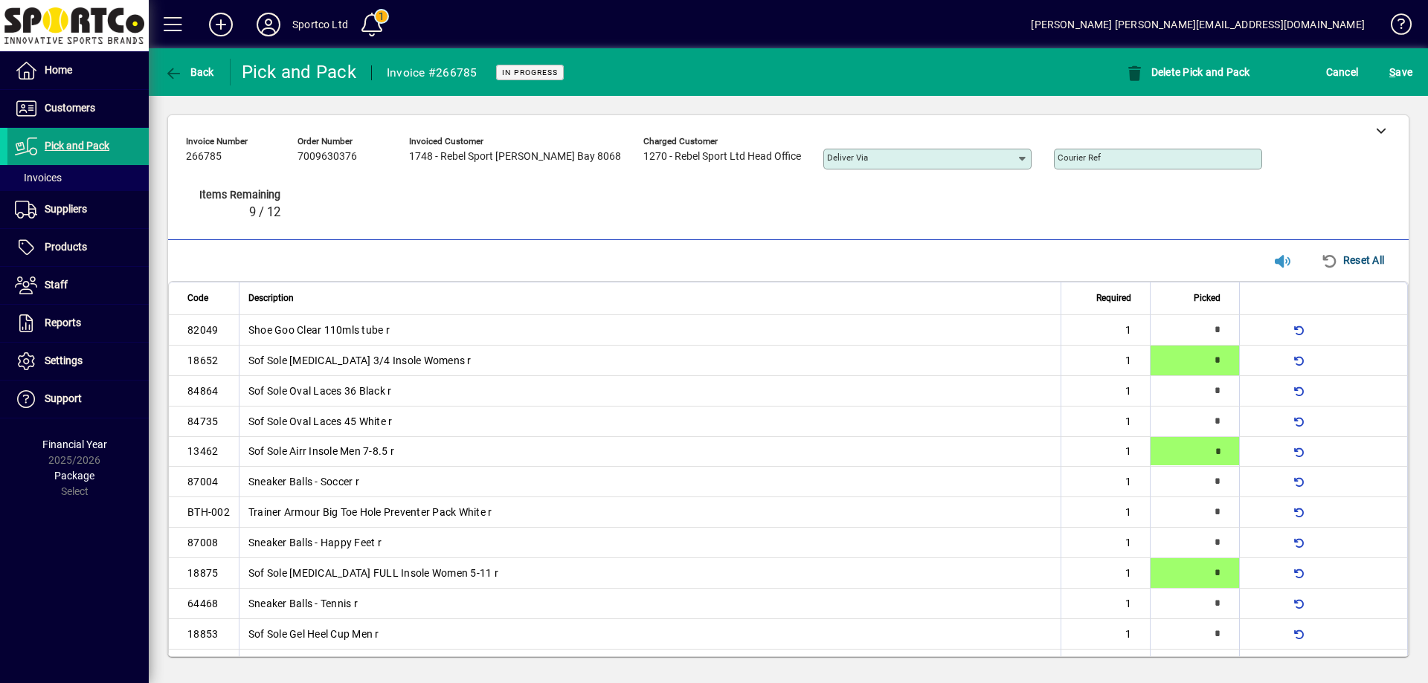
type input "*"
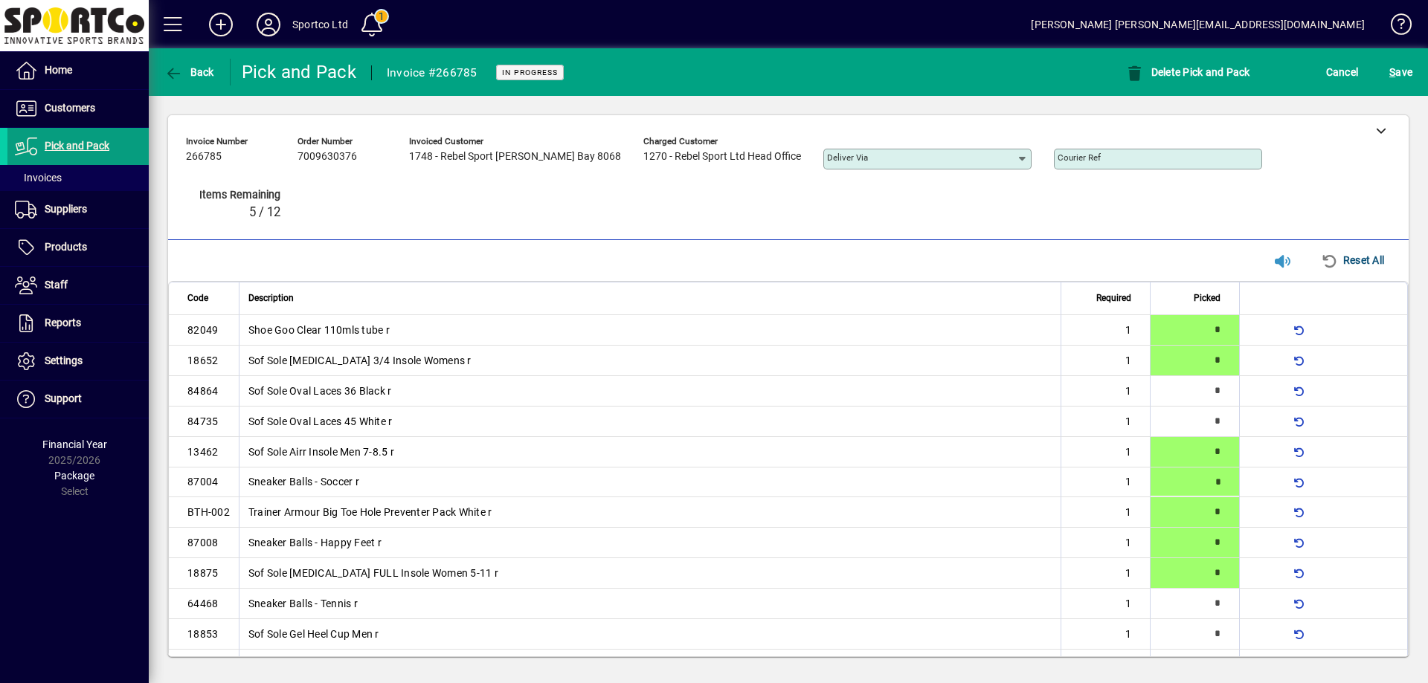
type input "*"
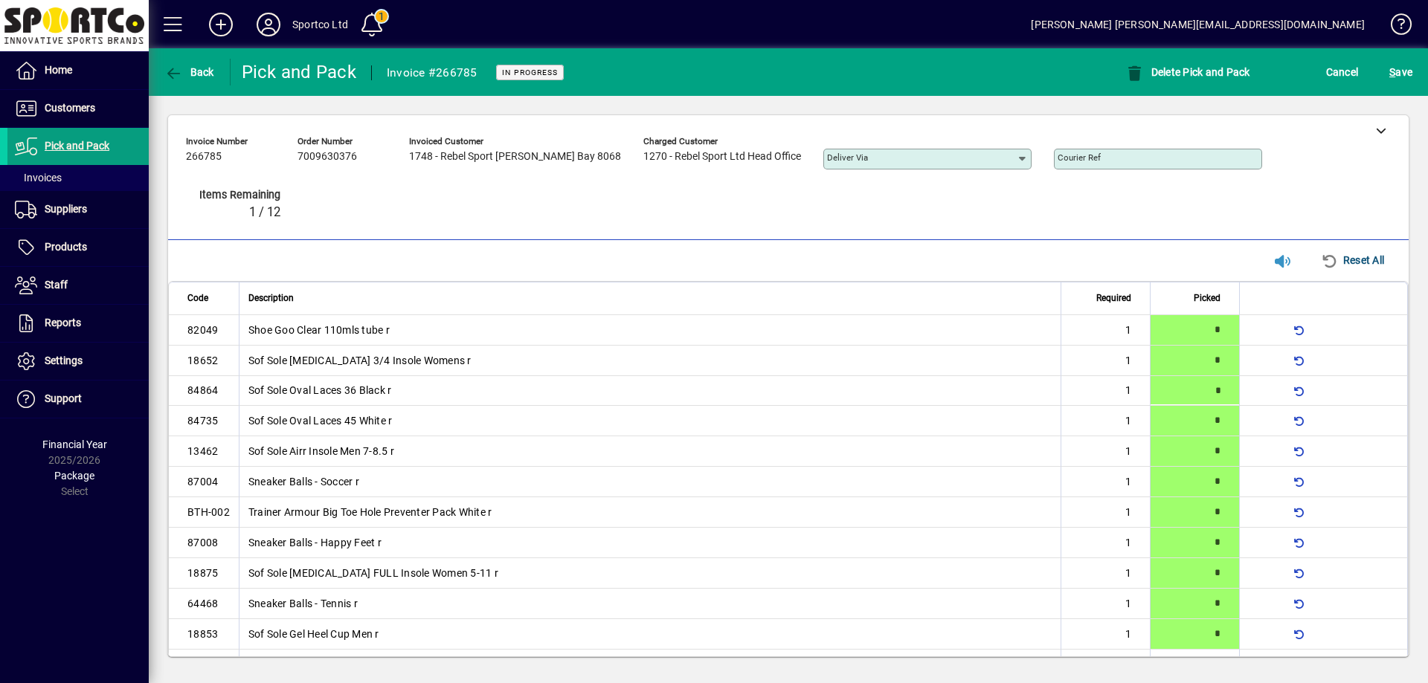
type input "*"
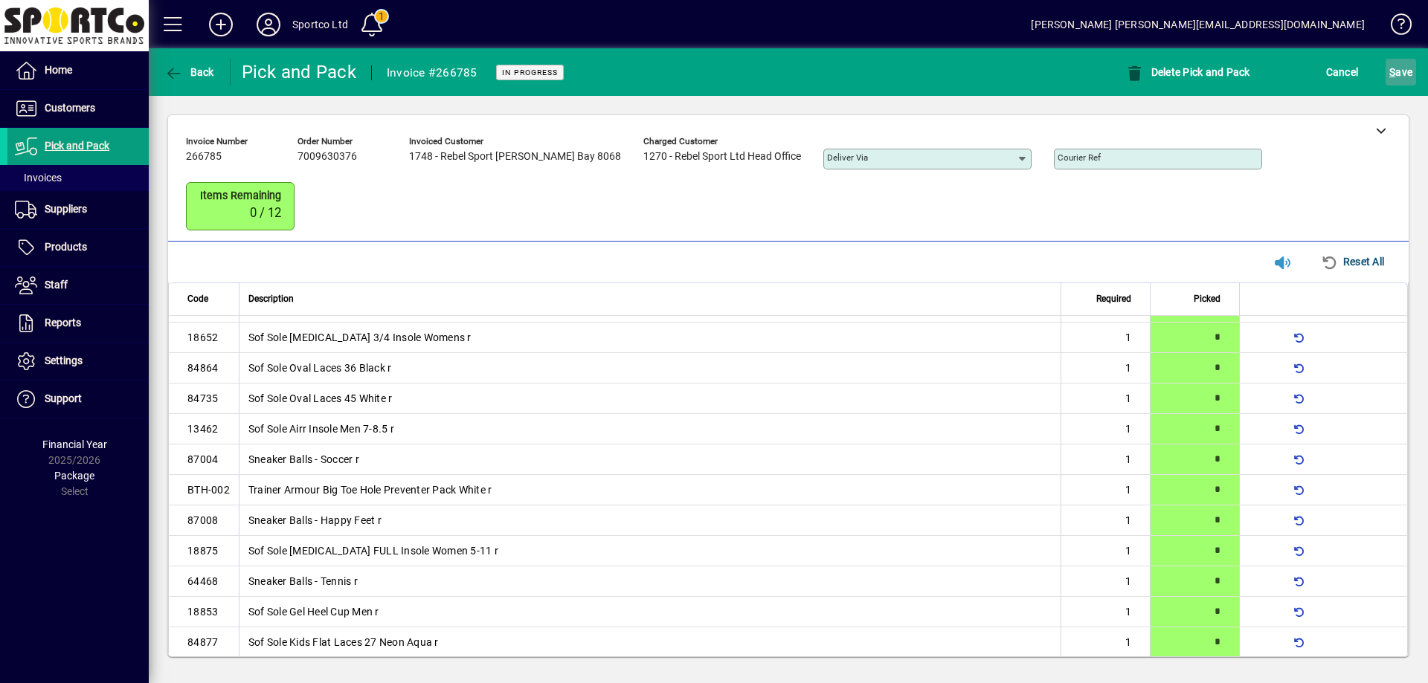
click at [1402, 64] on span "S ave" at bounding box center [1400, 72] width 23 height 24
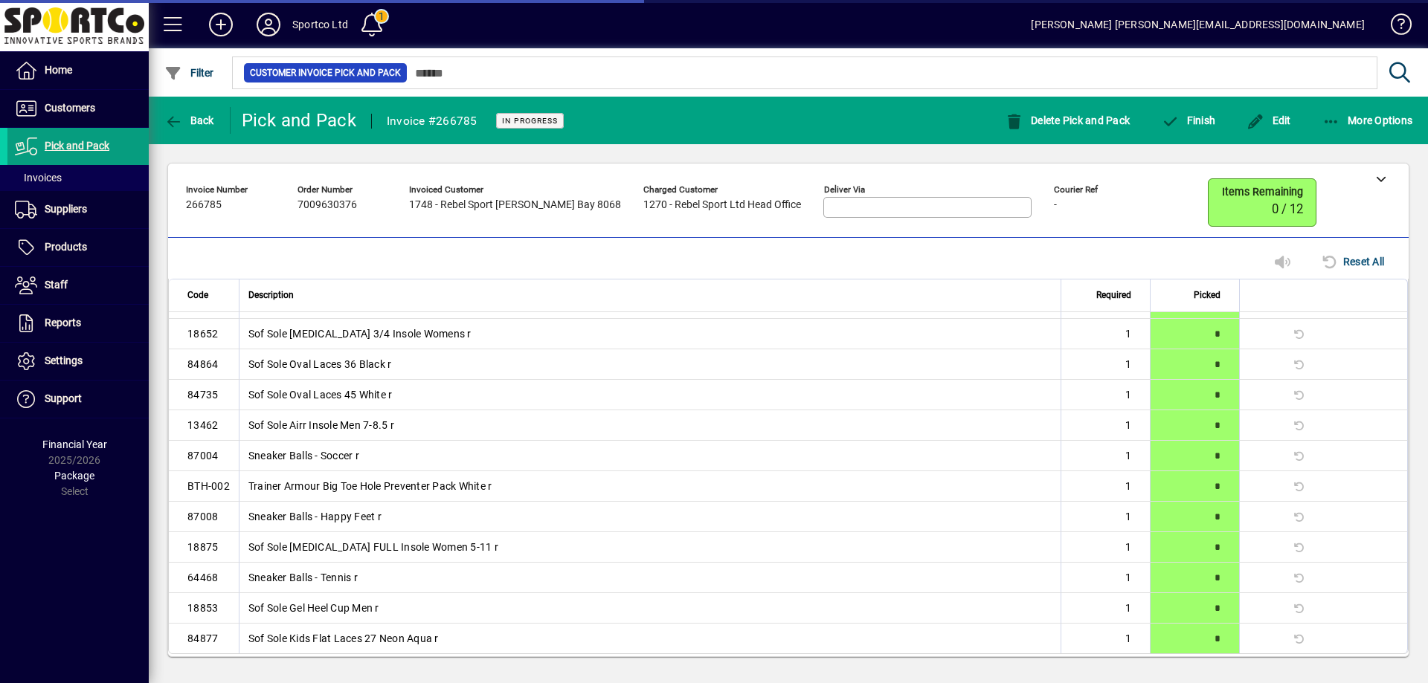
scroll to position [0, 0]
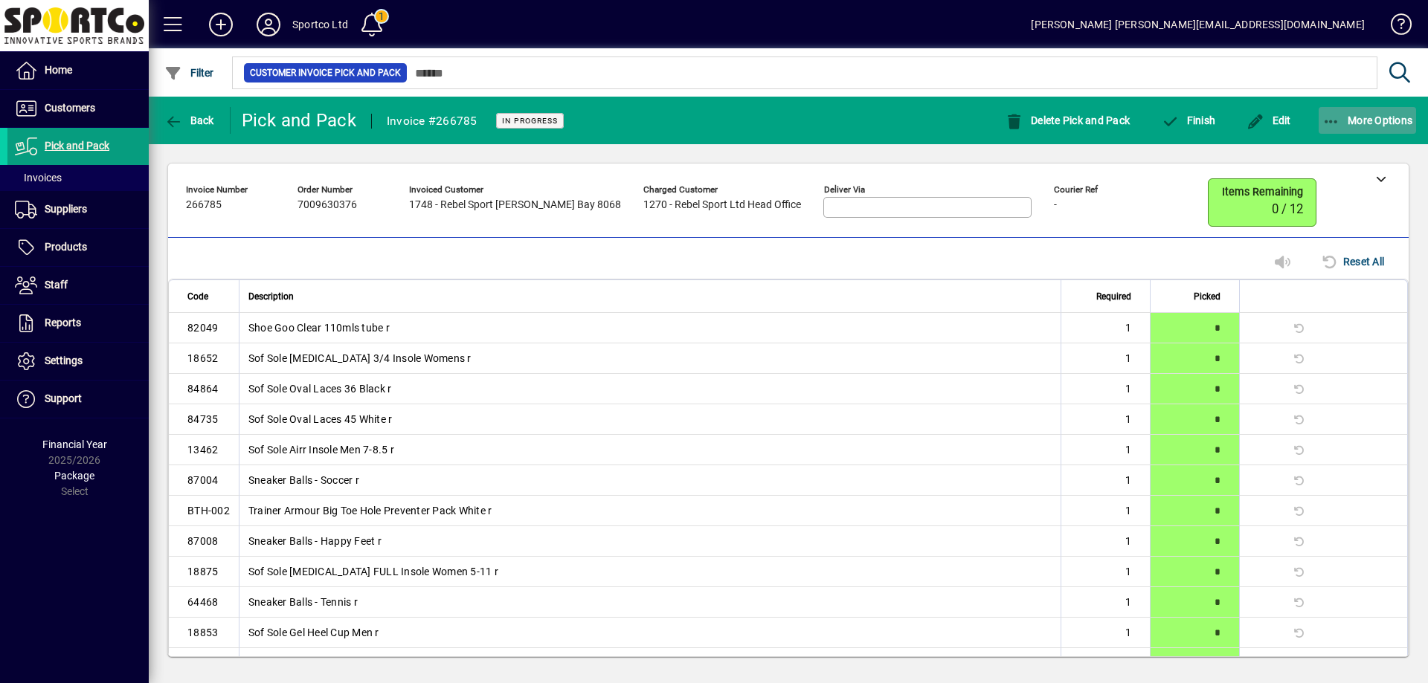
click at [1331, 123] on icon "button" at bounding box center [1331, 122] width 19 height 15
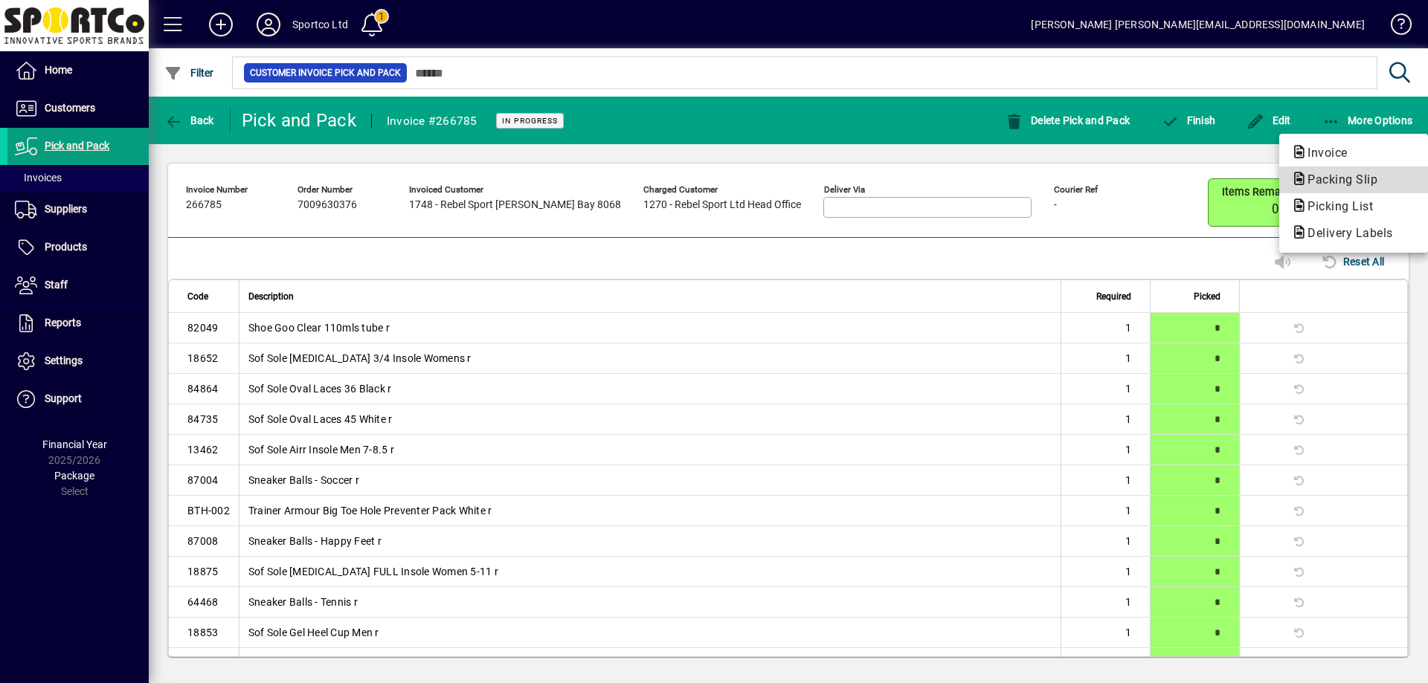
click at [1344, 178] on span "Packing Slip" at bounding box center [1338, 179] width 94 height 14
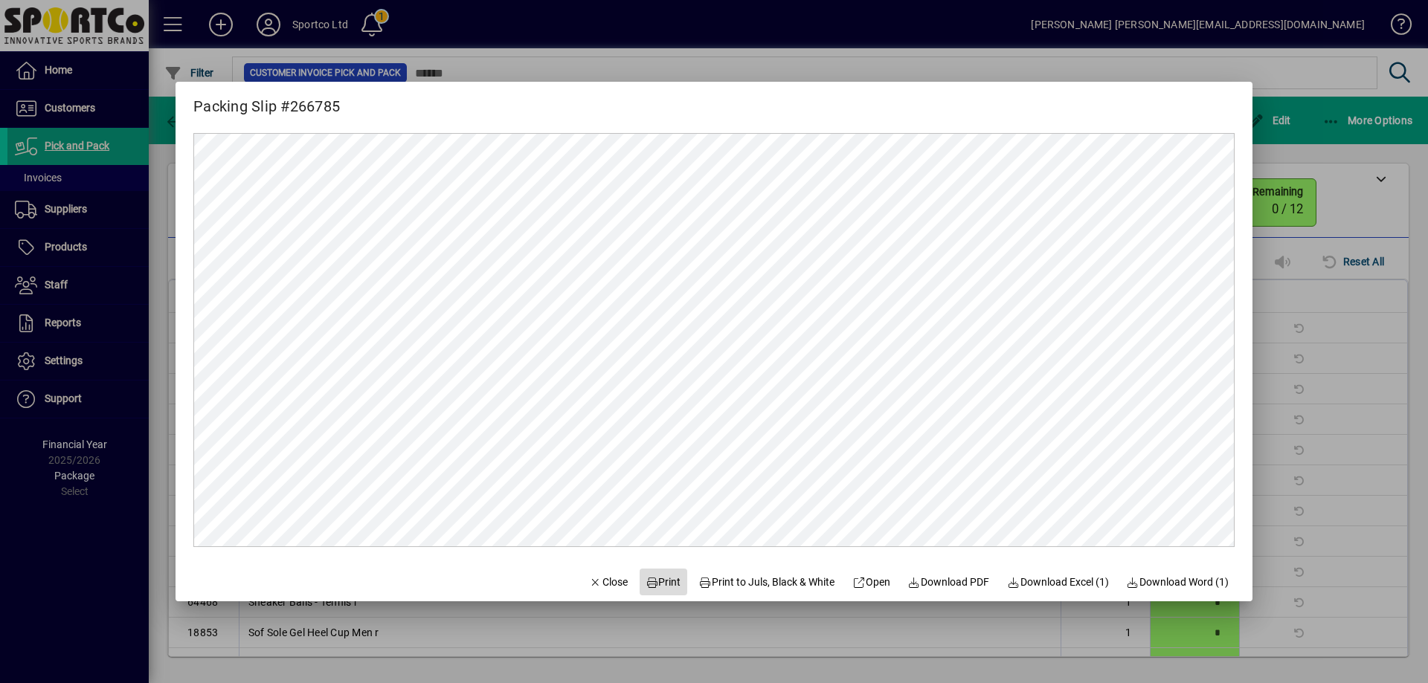
click at [659, 578] on span "Print" at bounding box center [663, 583] width 36 height 16
click at [601, 581] on span "Close" at bounding box center [608, 583] width 39 height 16
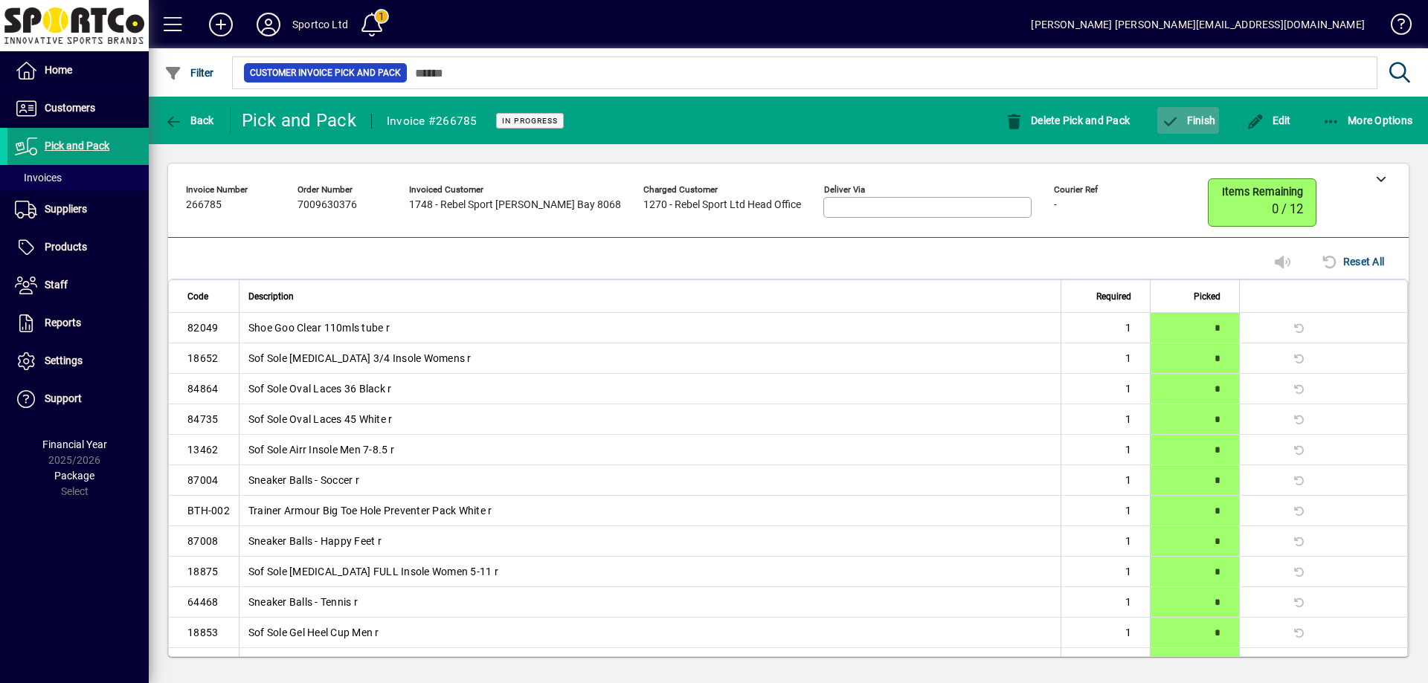
click at [1198, 121] on span "Finish" at bounding box center [1188, 121] width 54 height 12
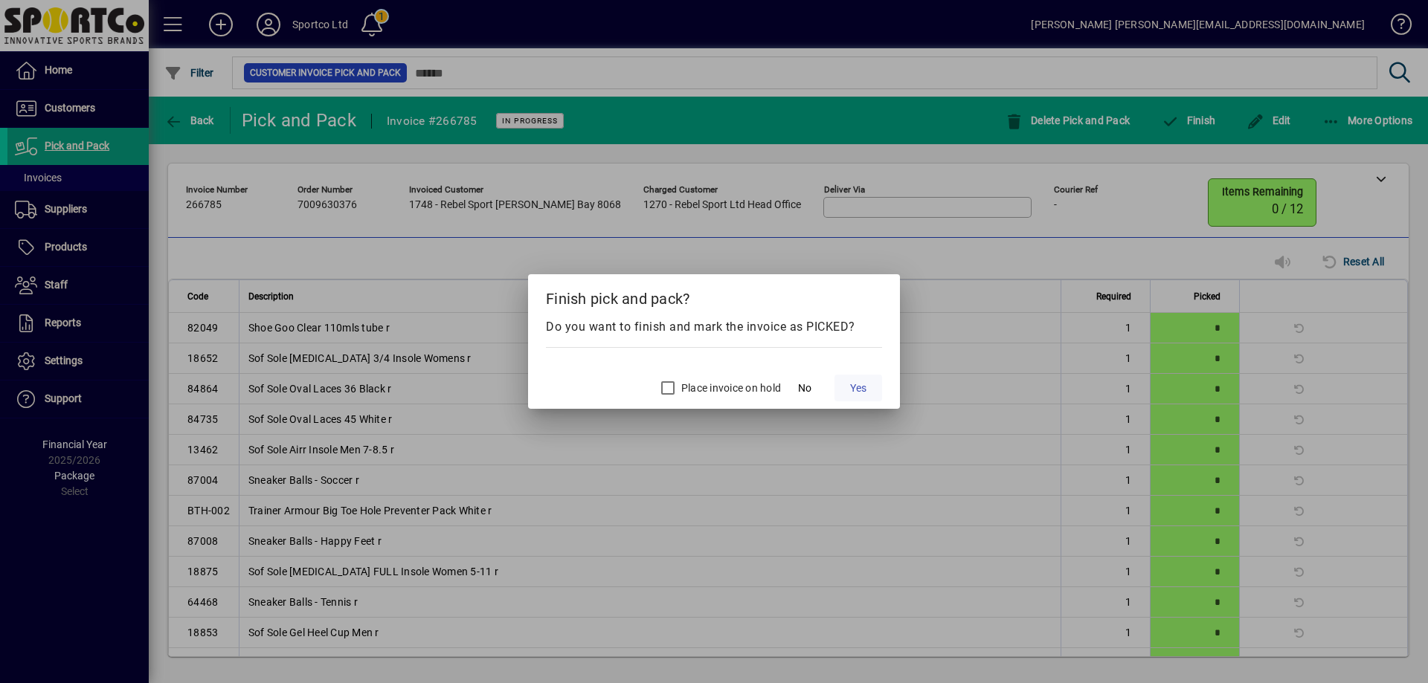
click at [865, 388] on span "Yes" at bounding box center [858, 389] width 16 height 16
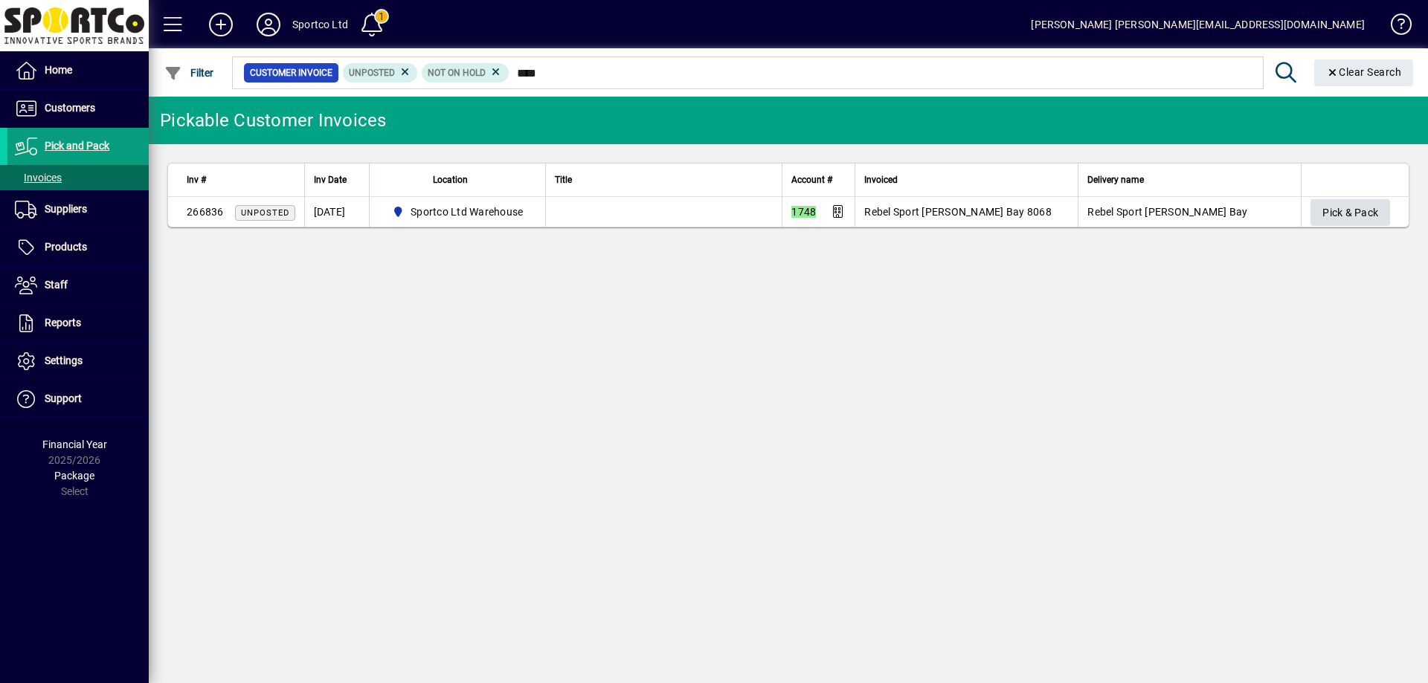
type input "****"
click at [1338, 216] on span "Pick & Pack" at bounding box center [1350, 213] width 56 height 25
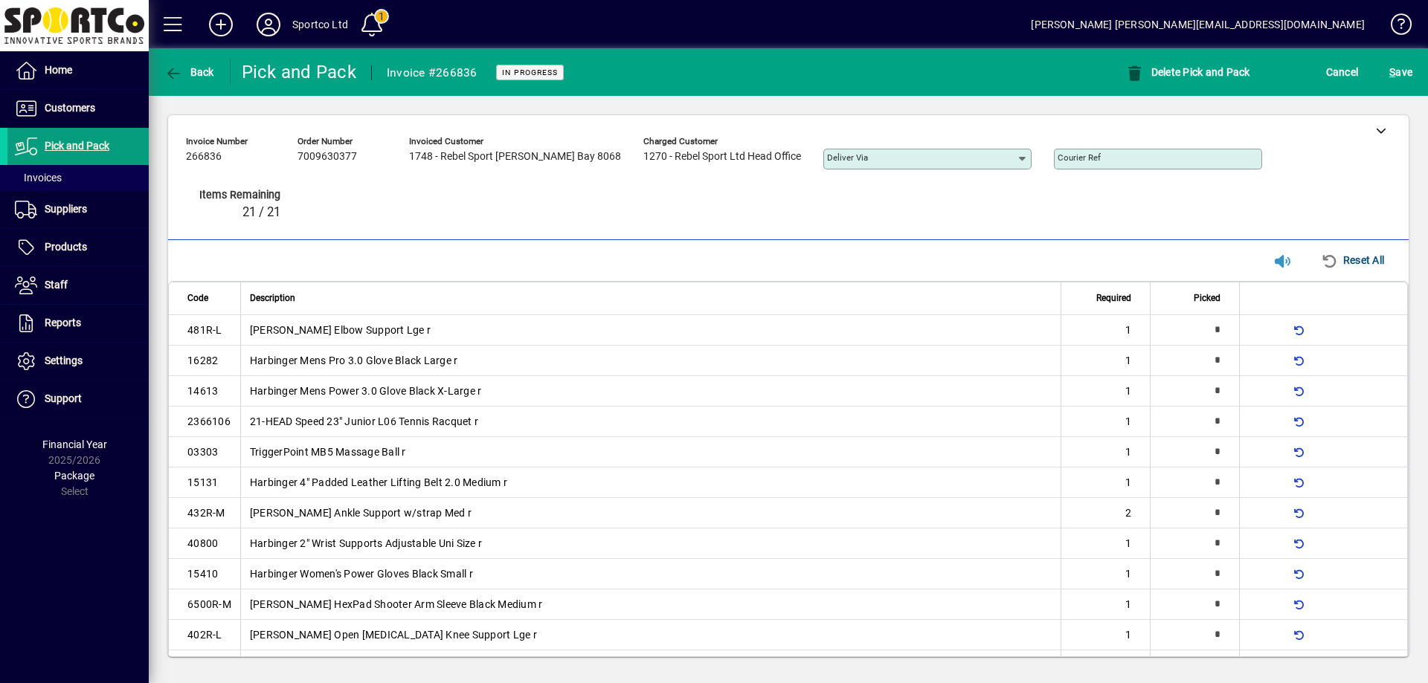
type input "*"
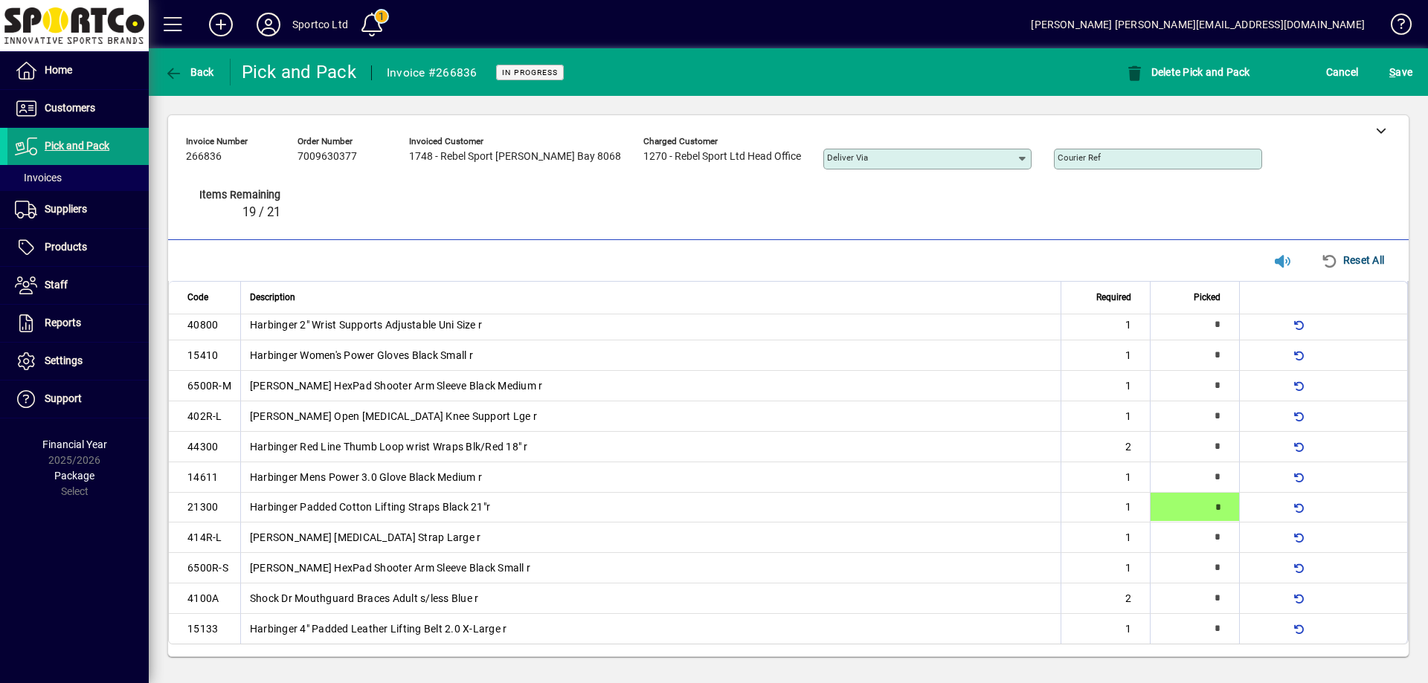
type input "*"
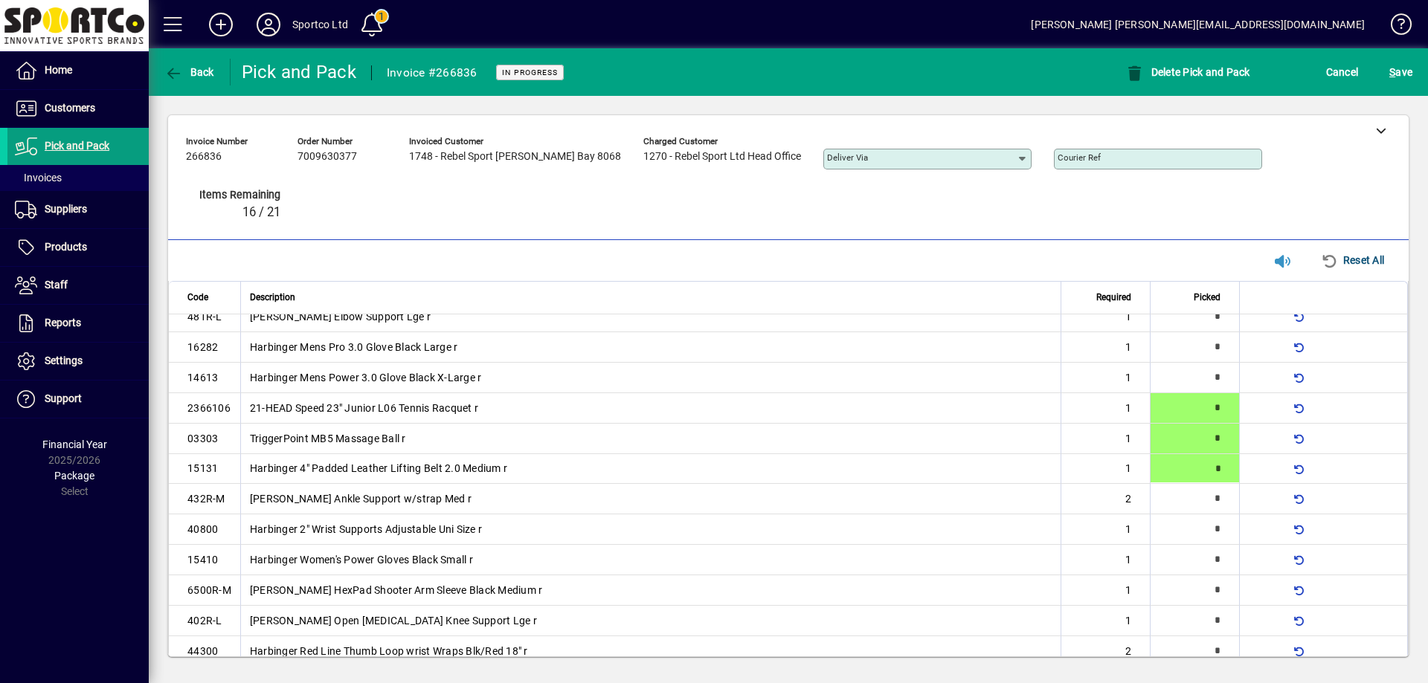
type input "*"
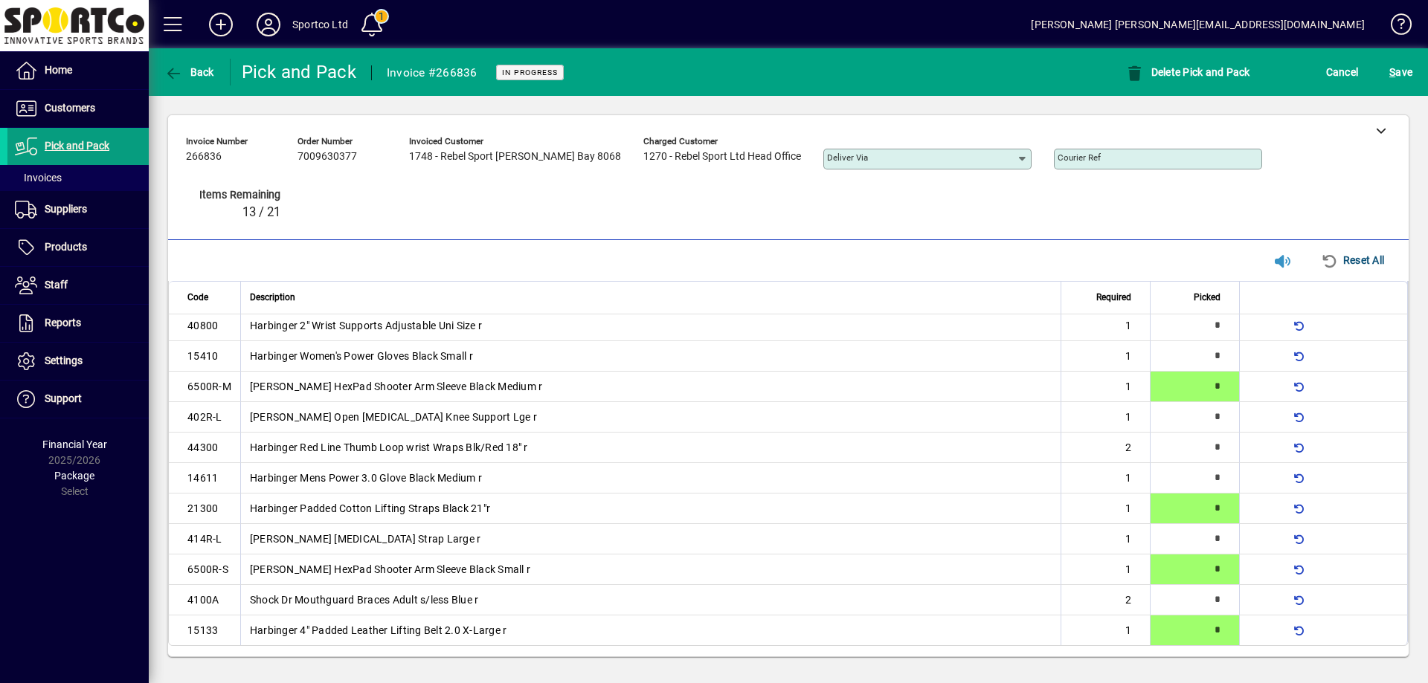
type input "*"
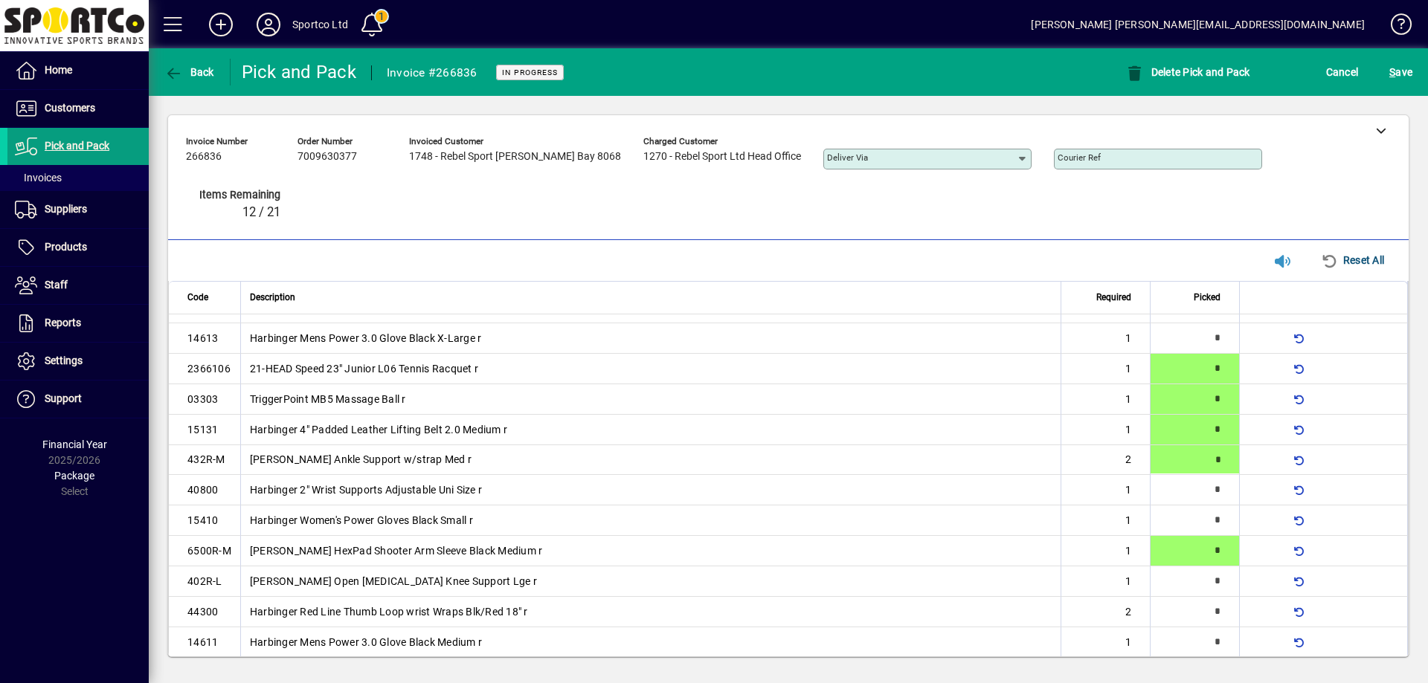
scroll to position [45, 0]
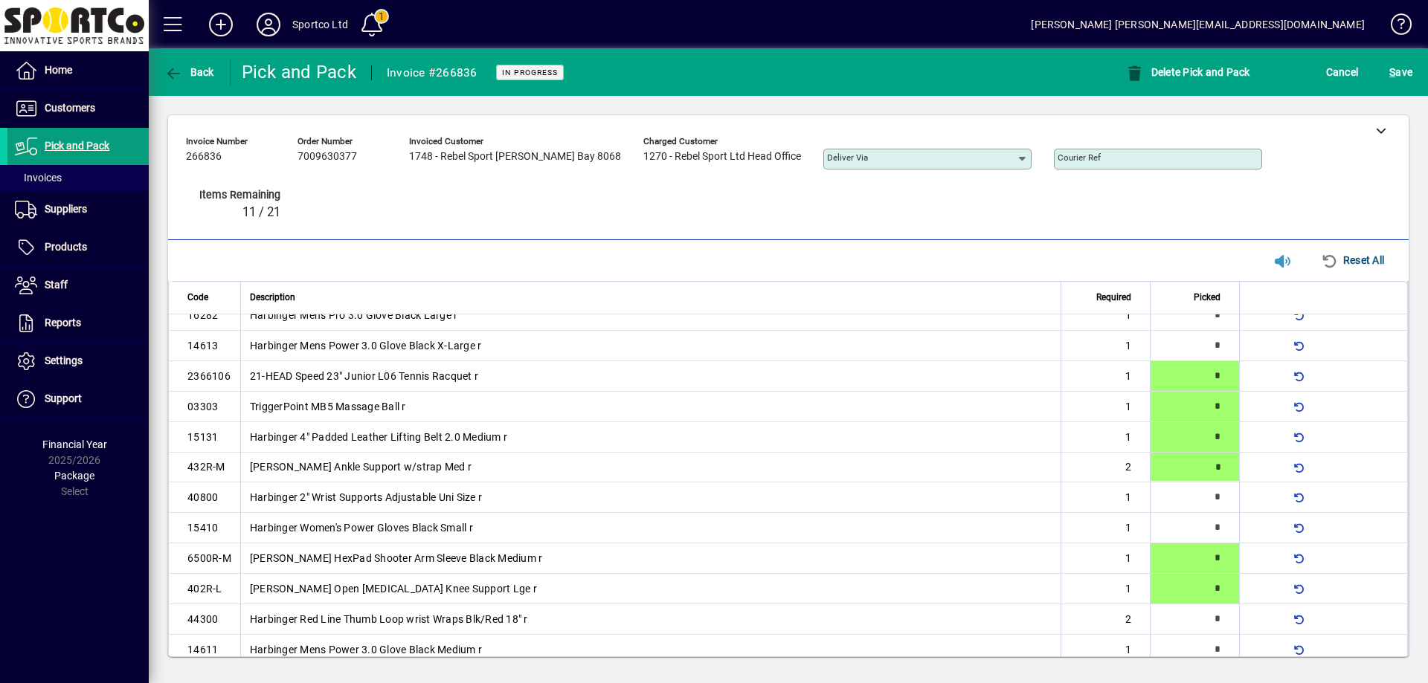
type input "*"
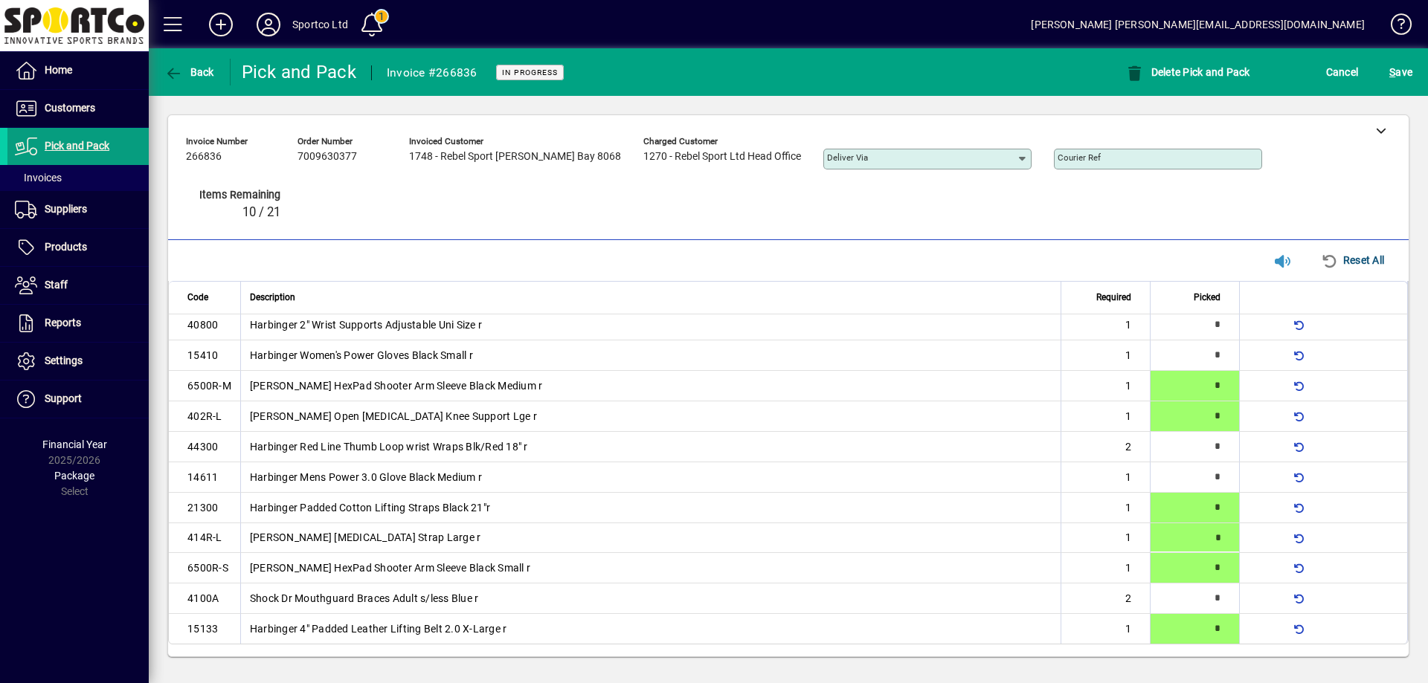
type input "*"
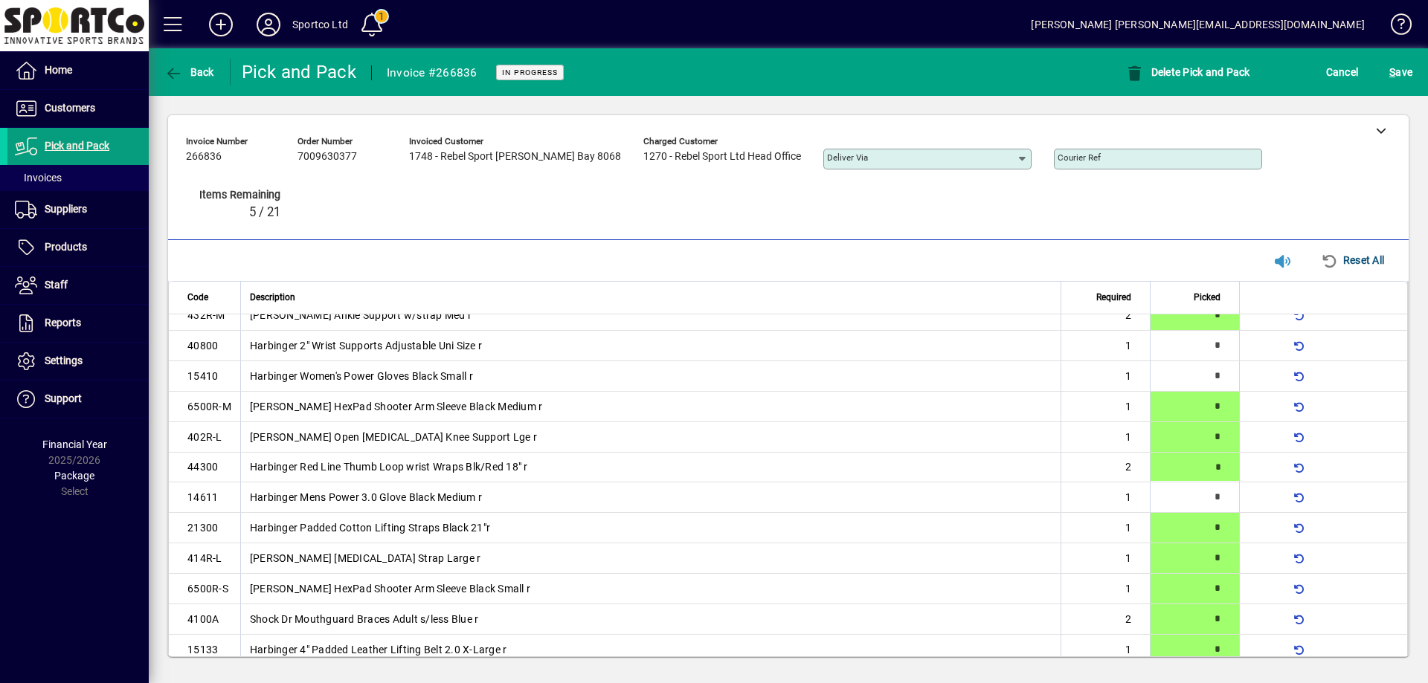
type input "*"
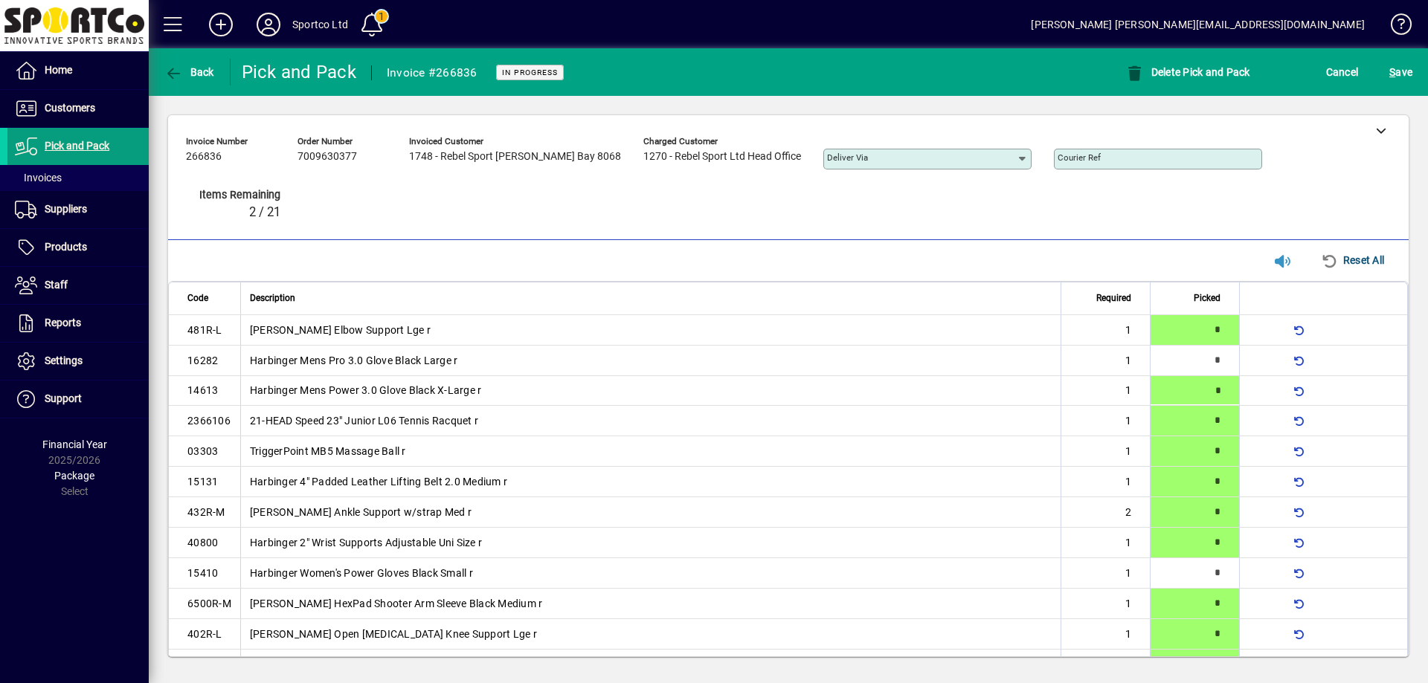
type input "*"
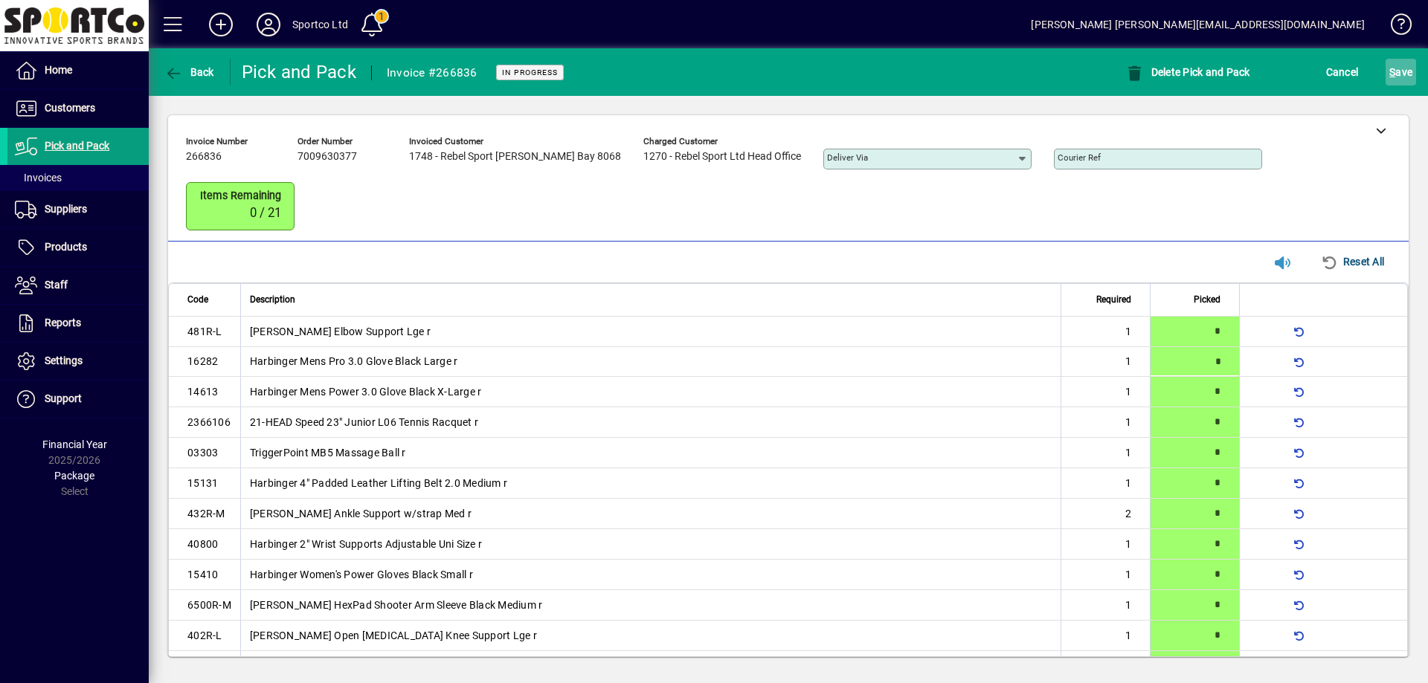
click at [1410, 71] on span "S ave" at bounding box center [1400, 72] width 23 height 24
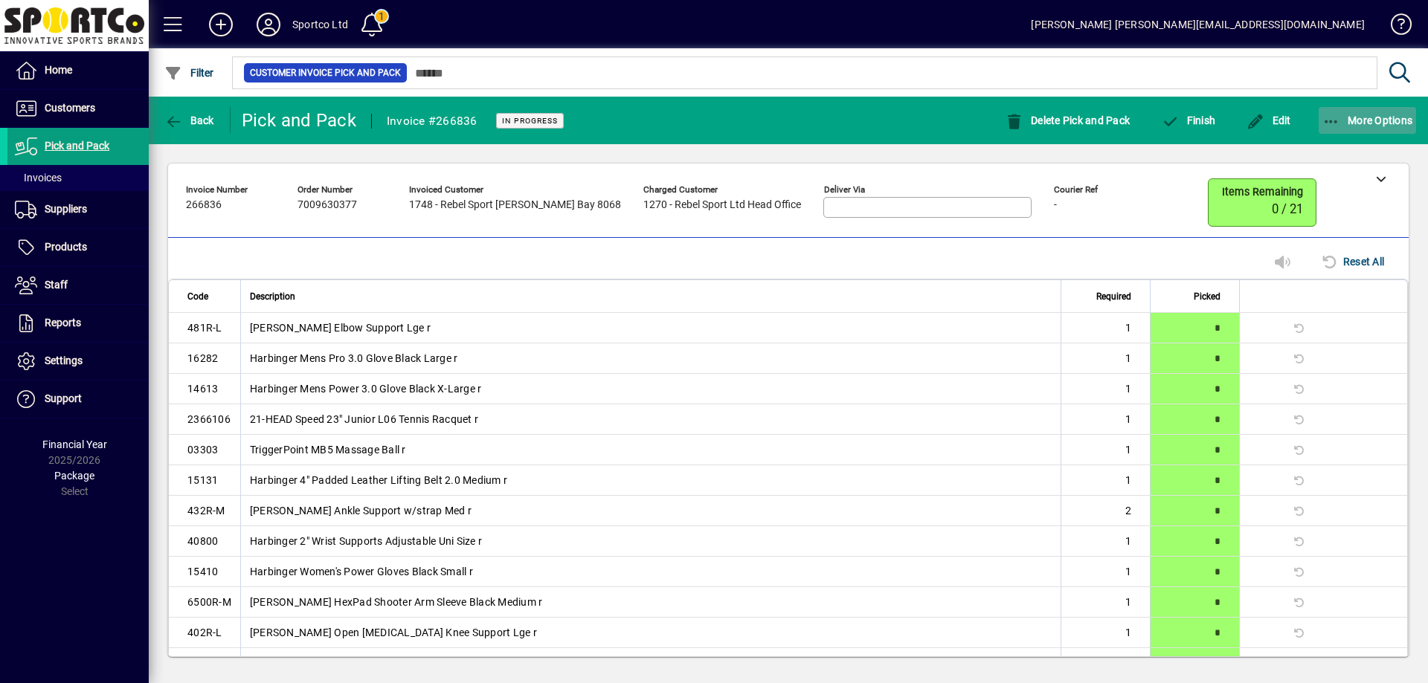
click at [1328, 119] on icon "button" at bounding box center [1331, 122] width 19 height 15
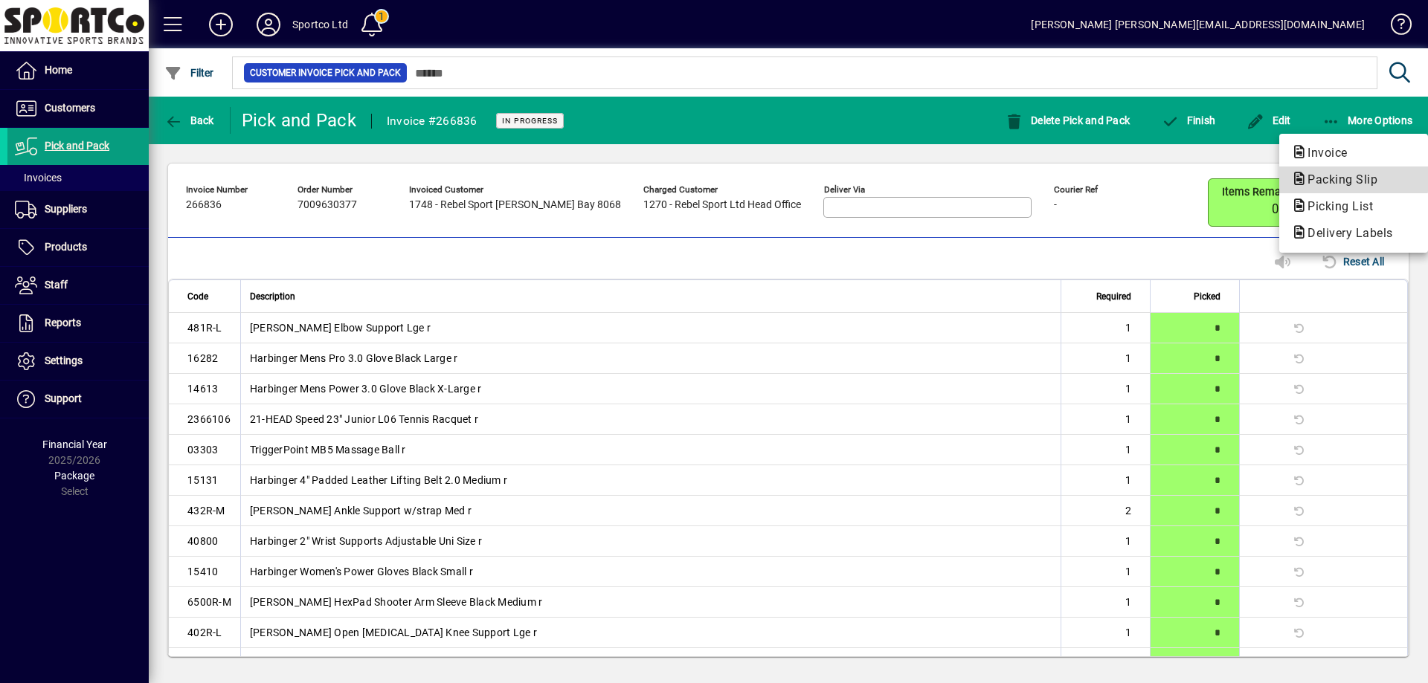
click at [1348, 176] on span "Packing Slip" at bounding box center [1338, 179] width 94 height 14
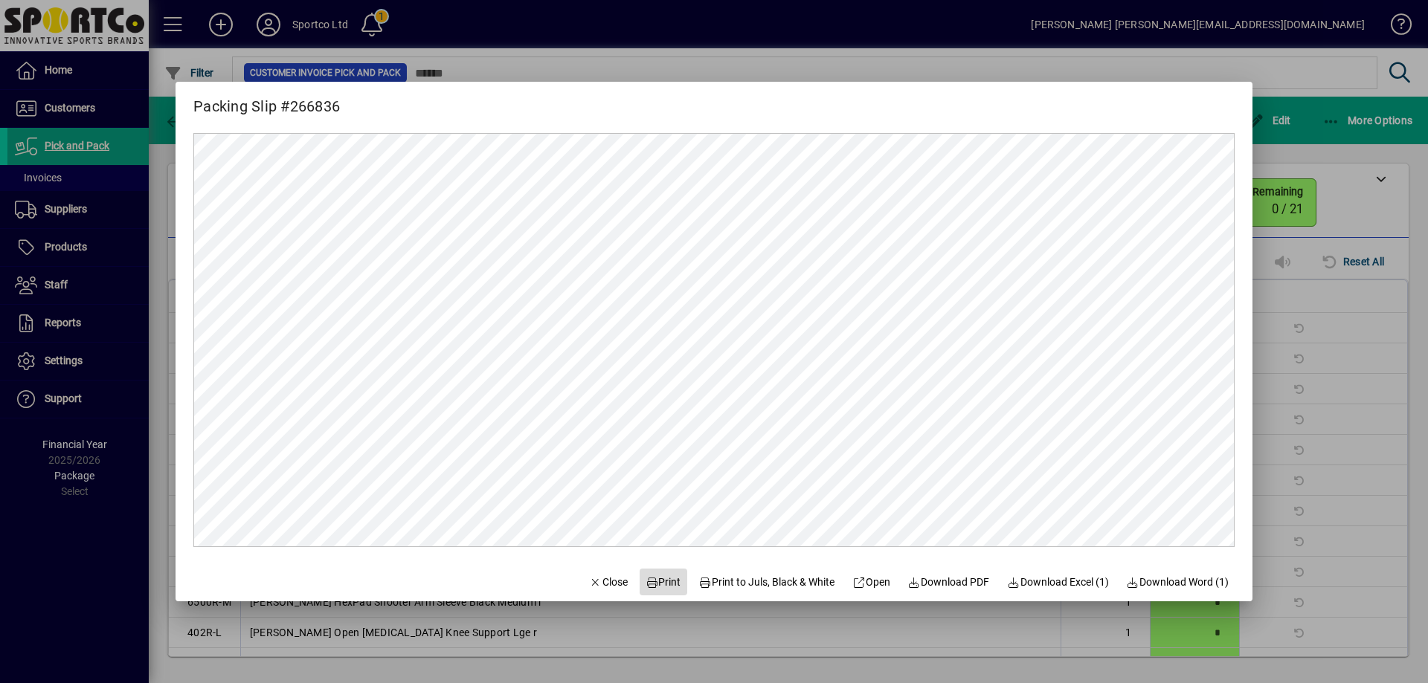
click at [653, 576] on span "Print" at bounding box center [663, 583] width 36 height 16
click at [599, 578] on span "Close" at bounding box center [608, 583] width 39 height 16
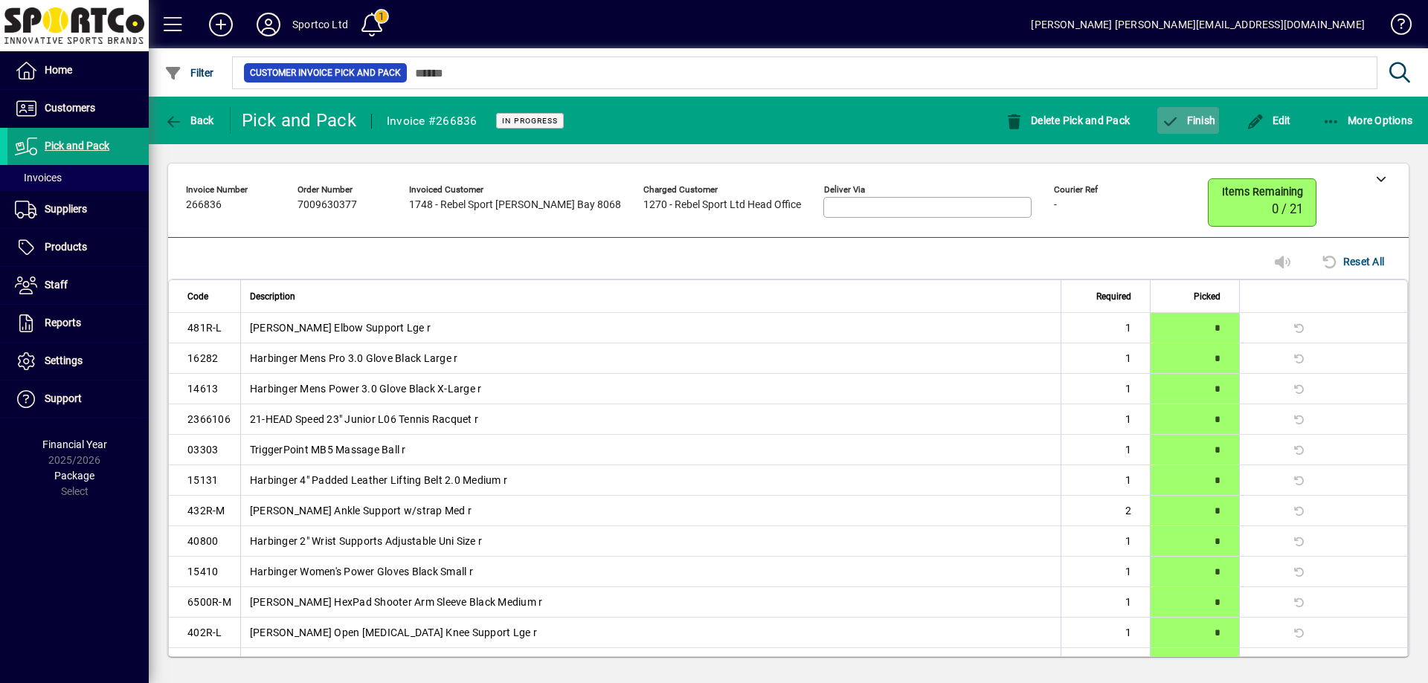
click at [1187, 120] on span "Finish" at bounding box center [1188, 121] width 54 height 12
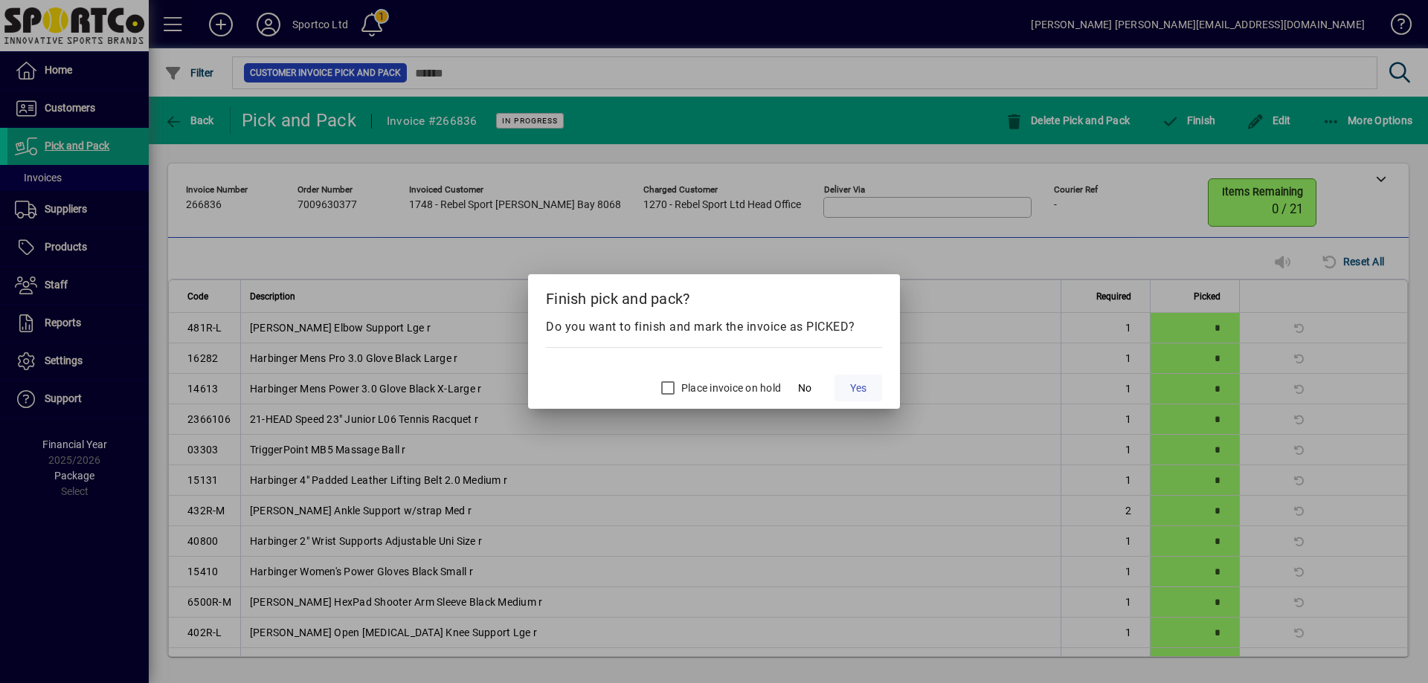
click at [861, 392] on span "Yes" at bounding box center [858, 389] width 16 height 16
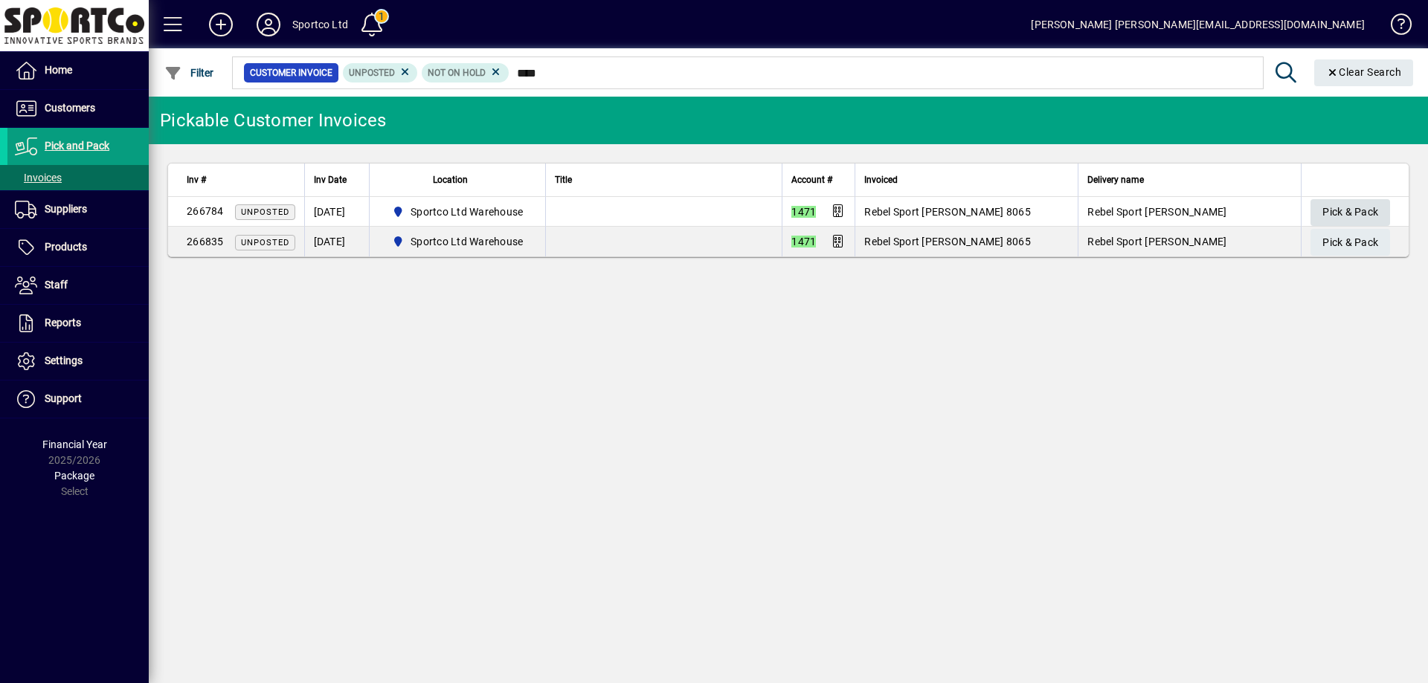
type input "****"
click at [1361, 210] on span "Pick & Pack" at bounding box center [1350, 212] width 56 height 25
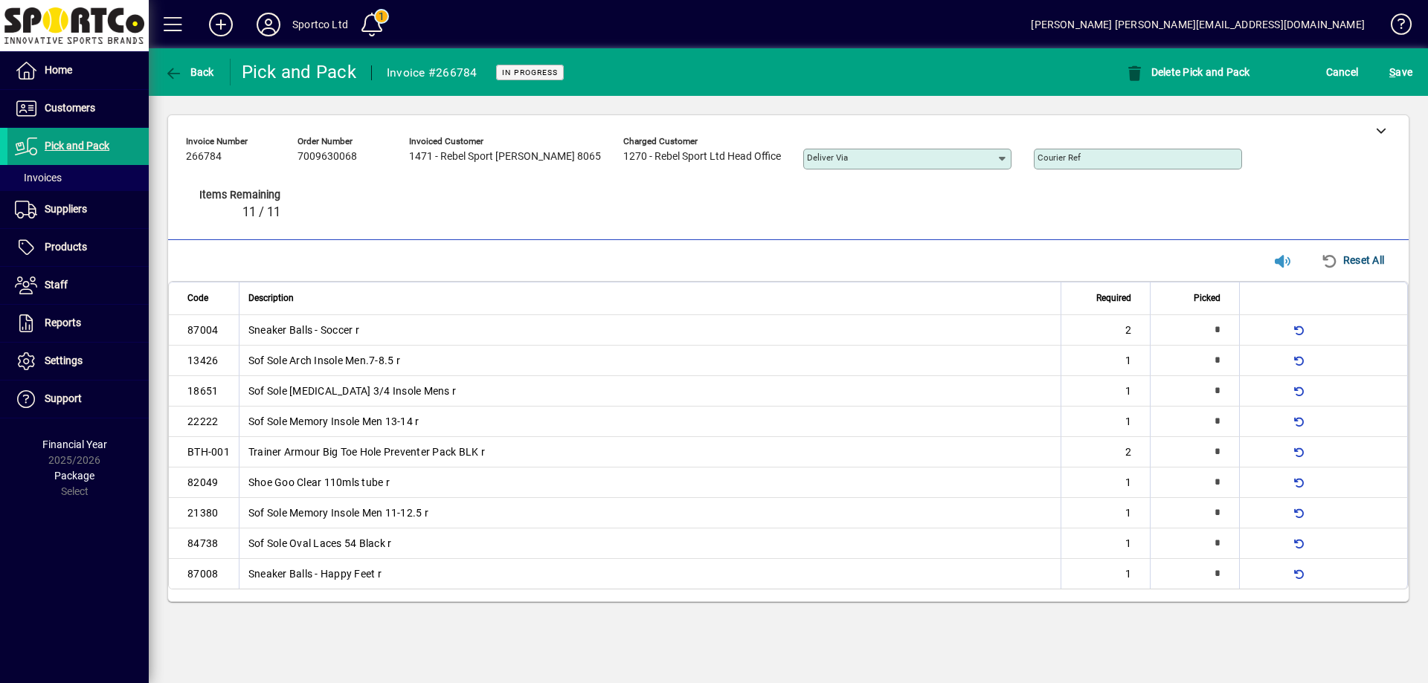
type input "*"
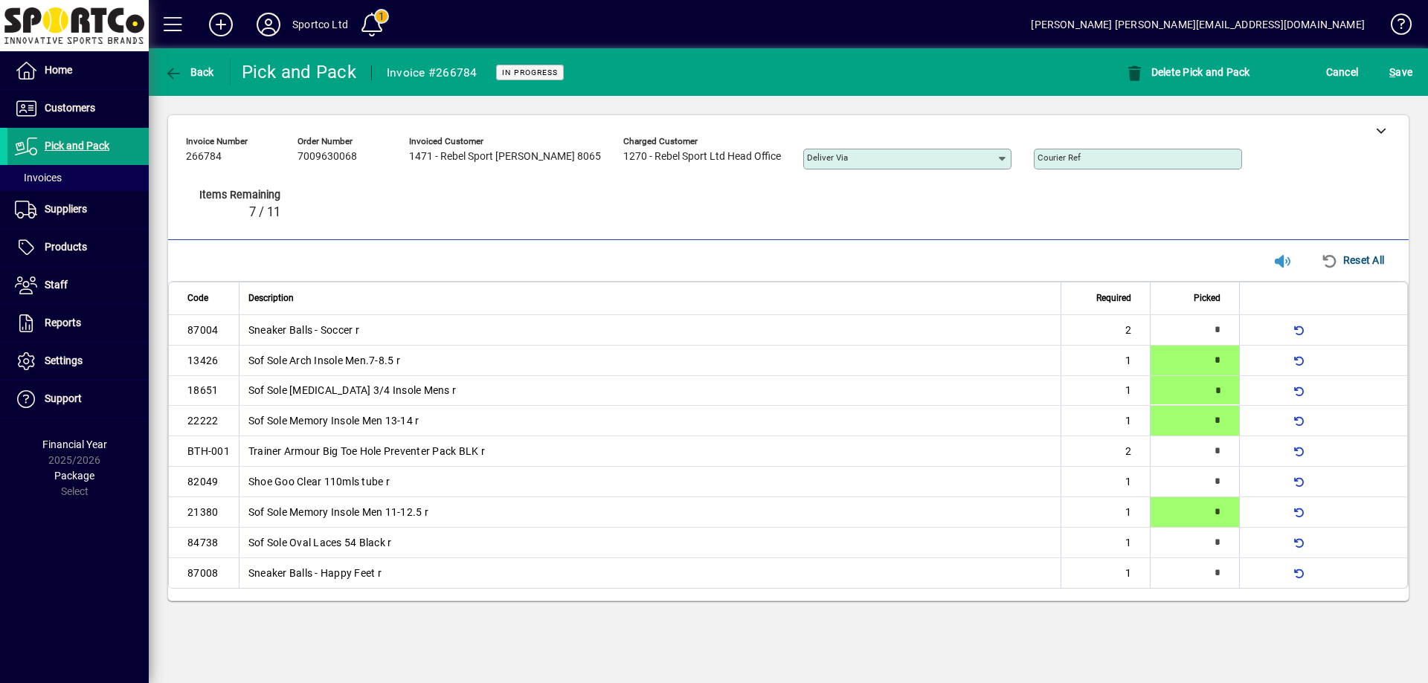
type input "*"
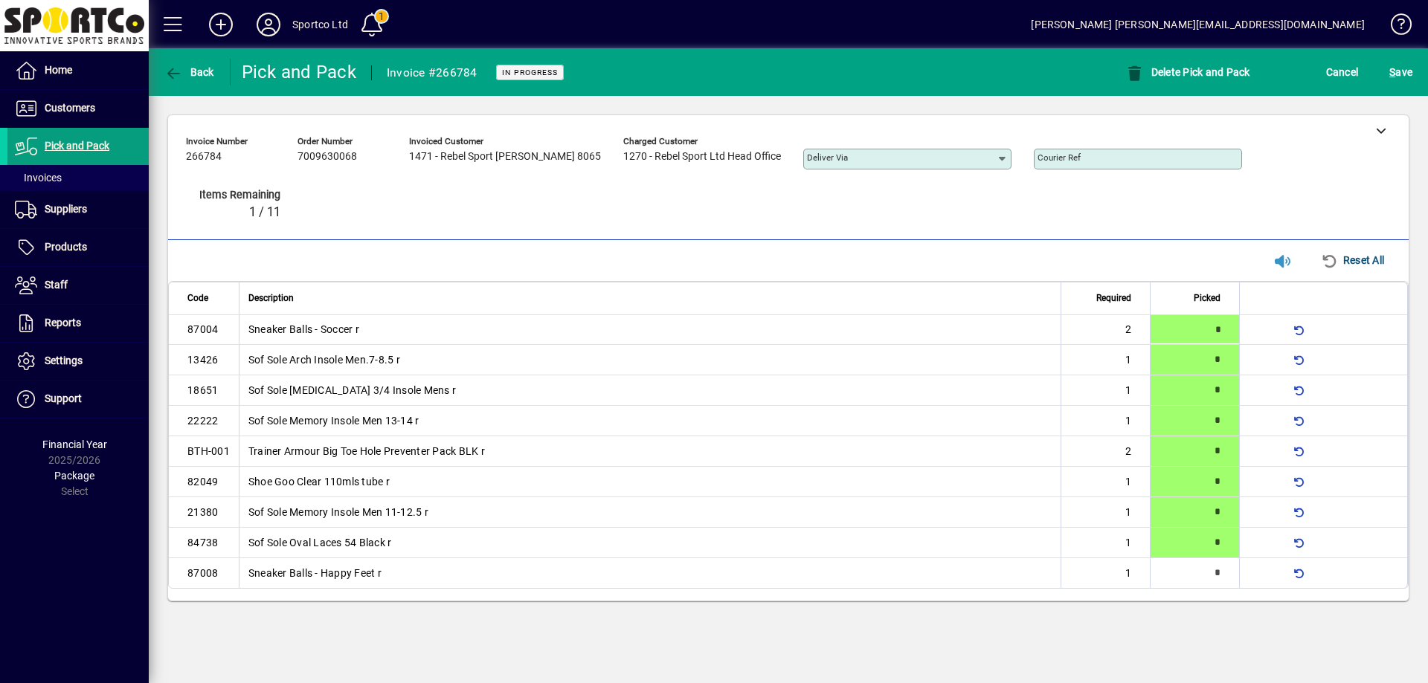
type input "*"
click at [1416, 63] on div "S ave" at bounding box center [1400, 72] width 54 height 27
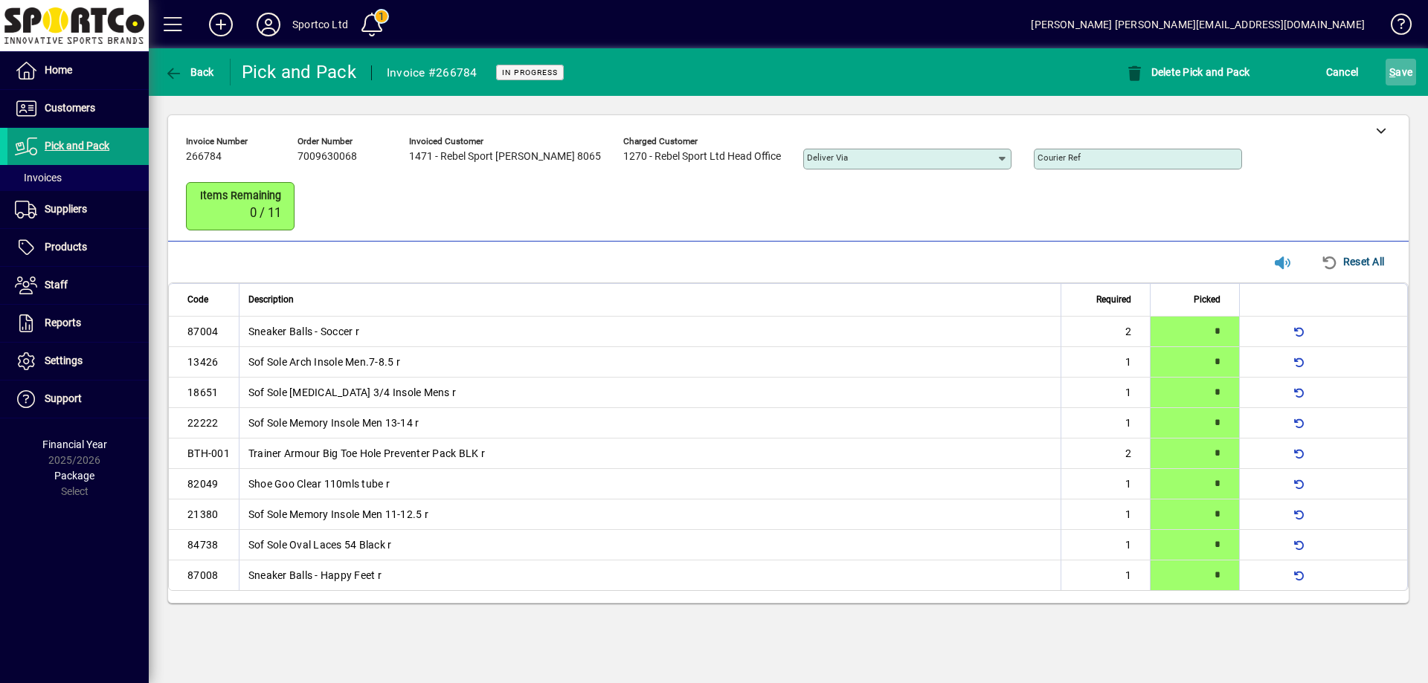
click at [1401, 73] on span "S ave" at bounding box center [1400, 72] width 23 height 24
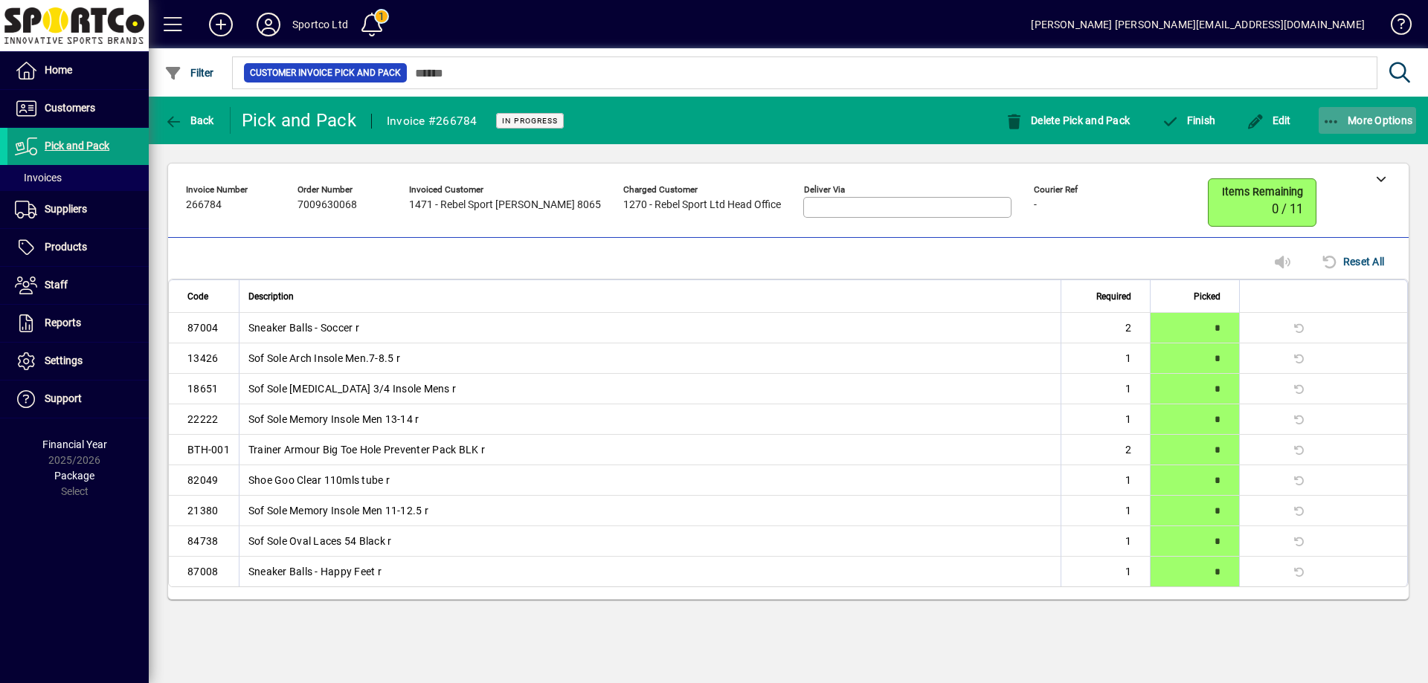
click at [1334, 117] on icon "button" at bounding box center [1331, 122] width 19 height 15
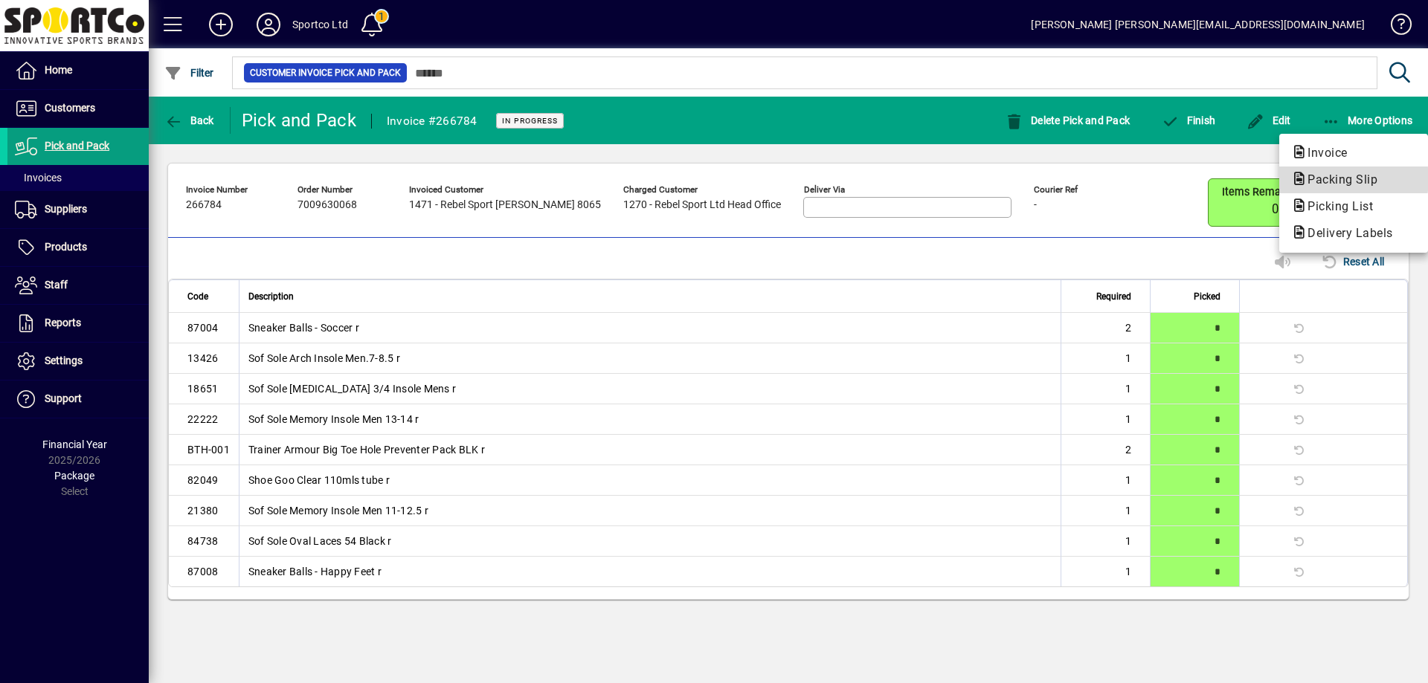
click at [1335, 179] on span "Packing Slip" at bounding box center [1338, 179] width 94 height 14
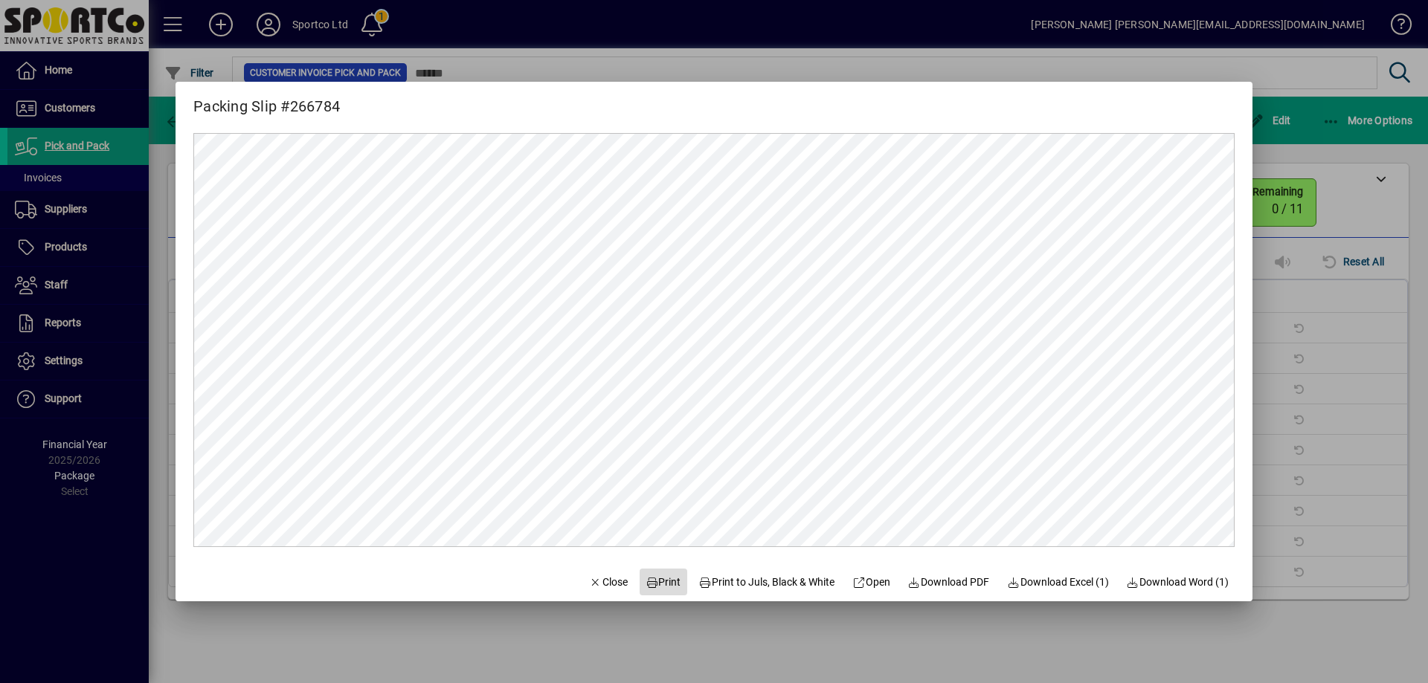
click at [662, 581] on span "Print" at bounding box center [663, 583] width 36 height 16
click at [596, 581] on span "Close" at bounding box center [608, 583] width 39 height 16
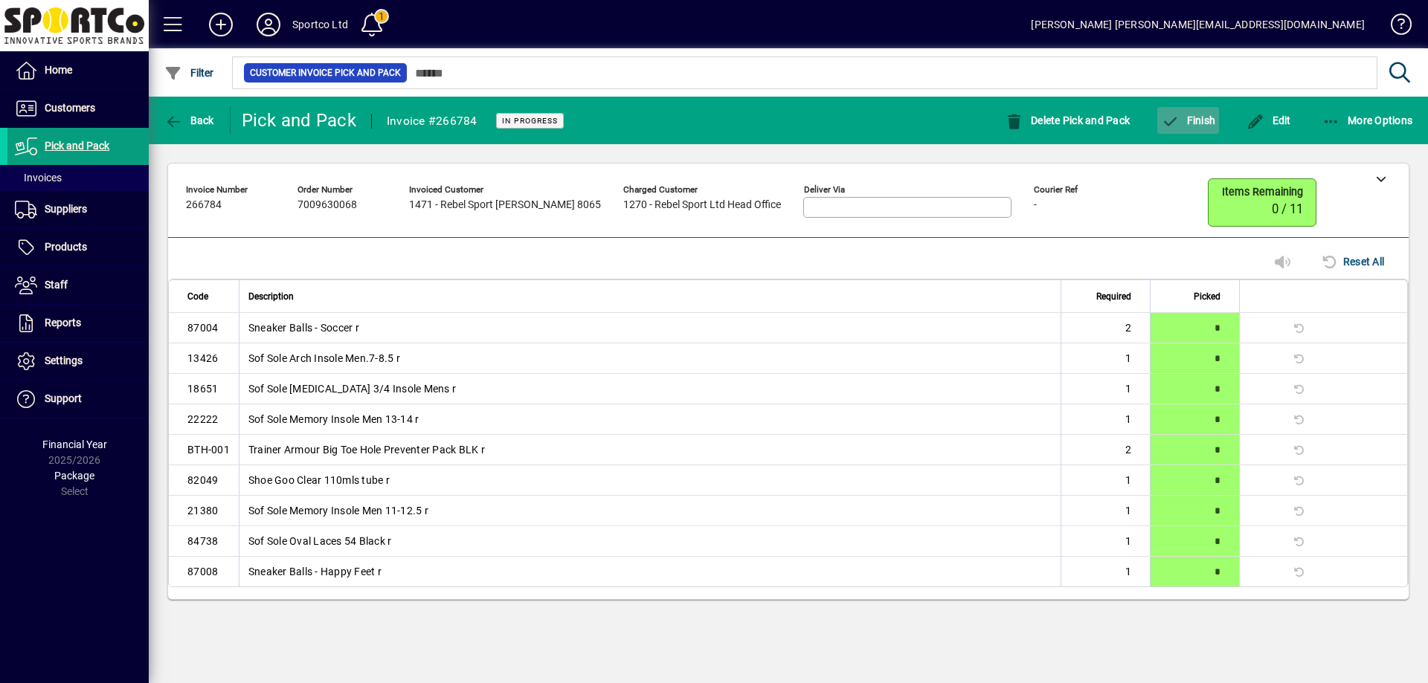
click at [1189, 116] on span "Finish" at bounding box center [1188, 121] width 54 height 12
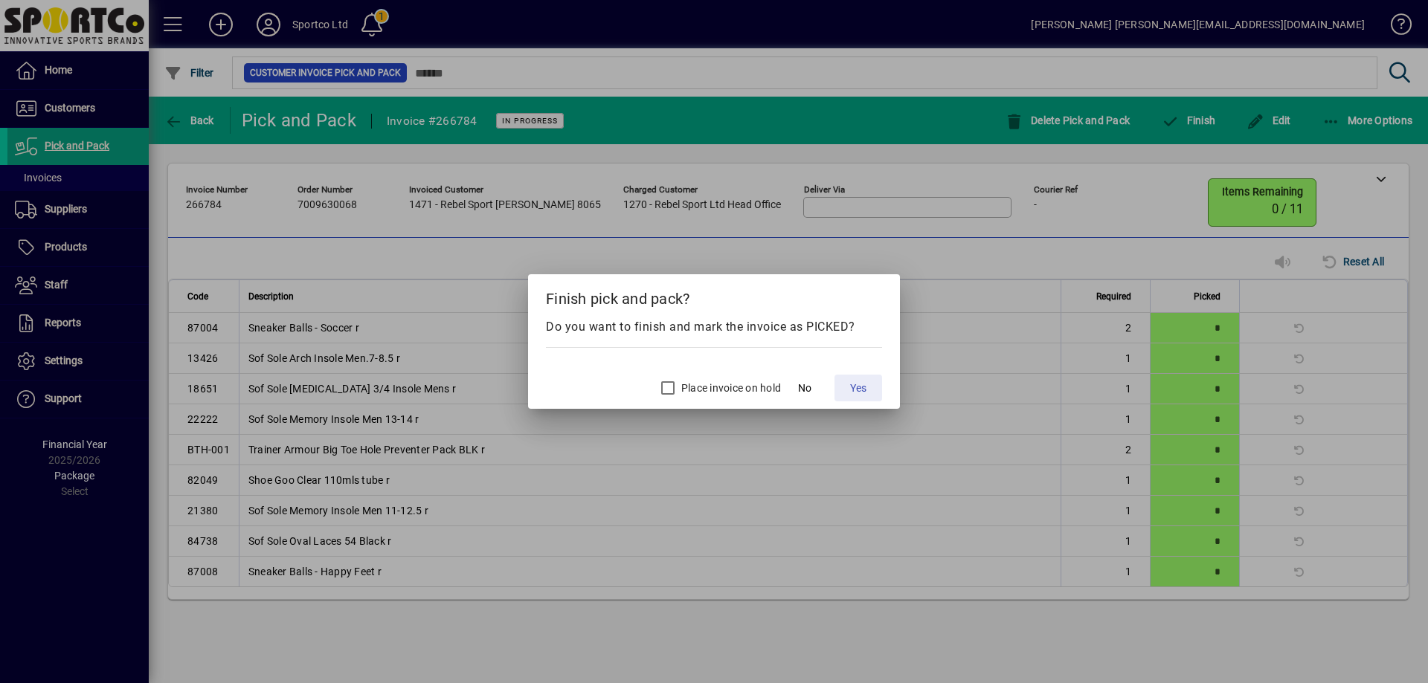
drag, startPoint x: 859, startPoint y: 387, endPoint x: 864, endPoint y: 364, distance: 23.6
click at [864, 364] on mat-dialog-actions "Place invoice on hold No Yes" at bounding box center [714, 386] width 372 height 46
click at [860, 385] on span "Yes" at bounding box center [858, 389] width 16 height 16
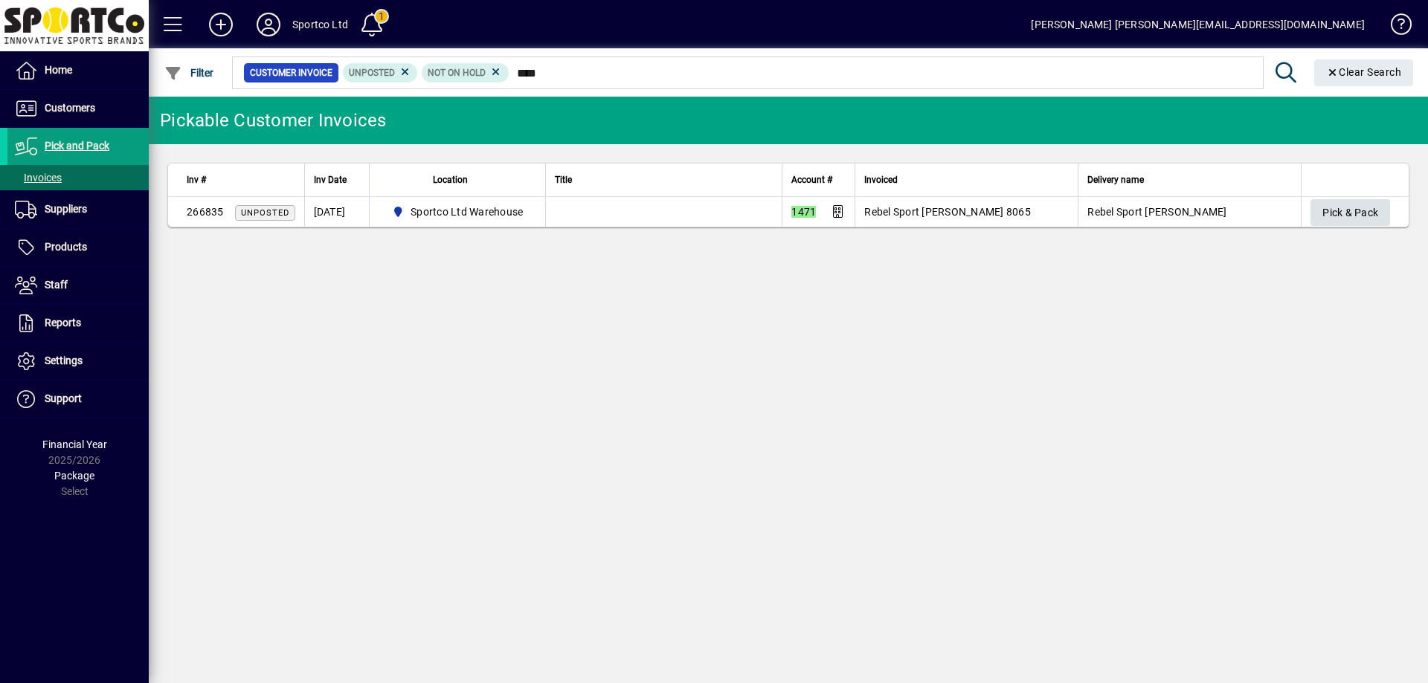
type input "****"
click at [1355, 215] on span "Pick & Pack" at bounding box center [1350, 213] width 56 height 25
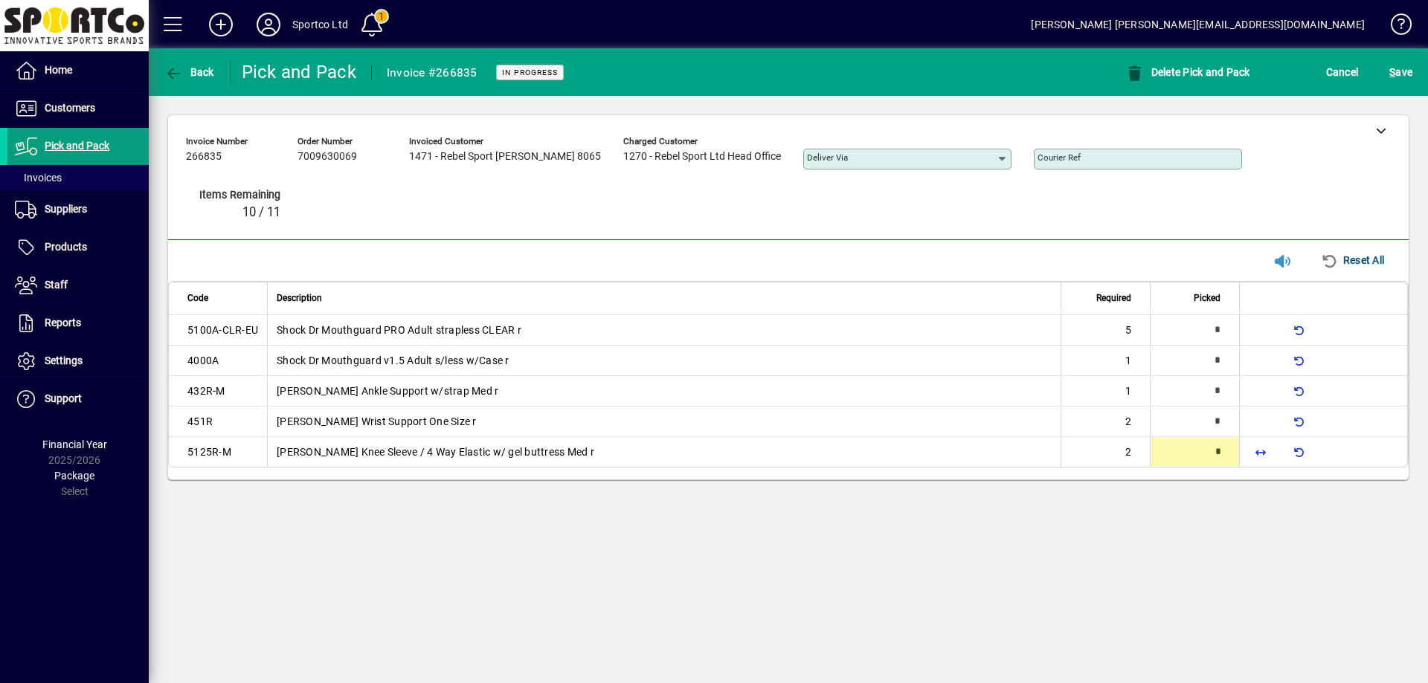
type input "*"
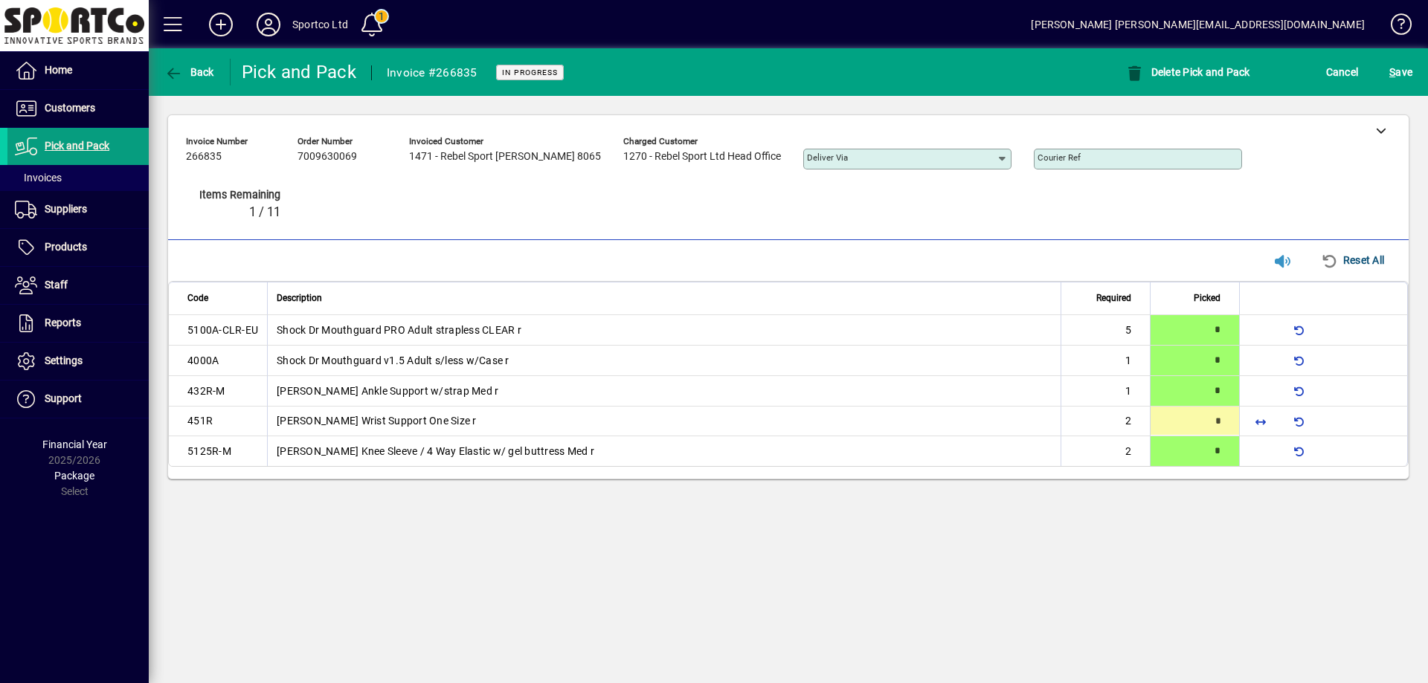
type input "*"
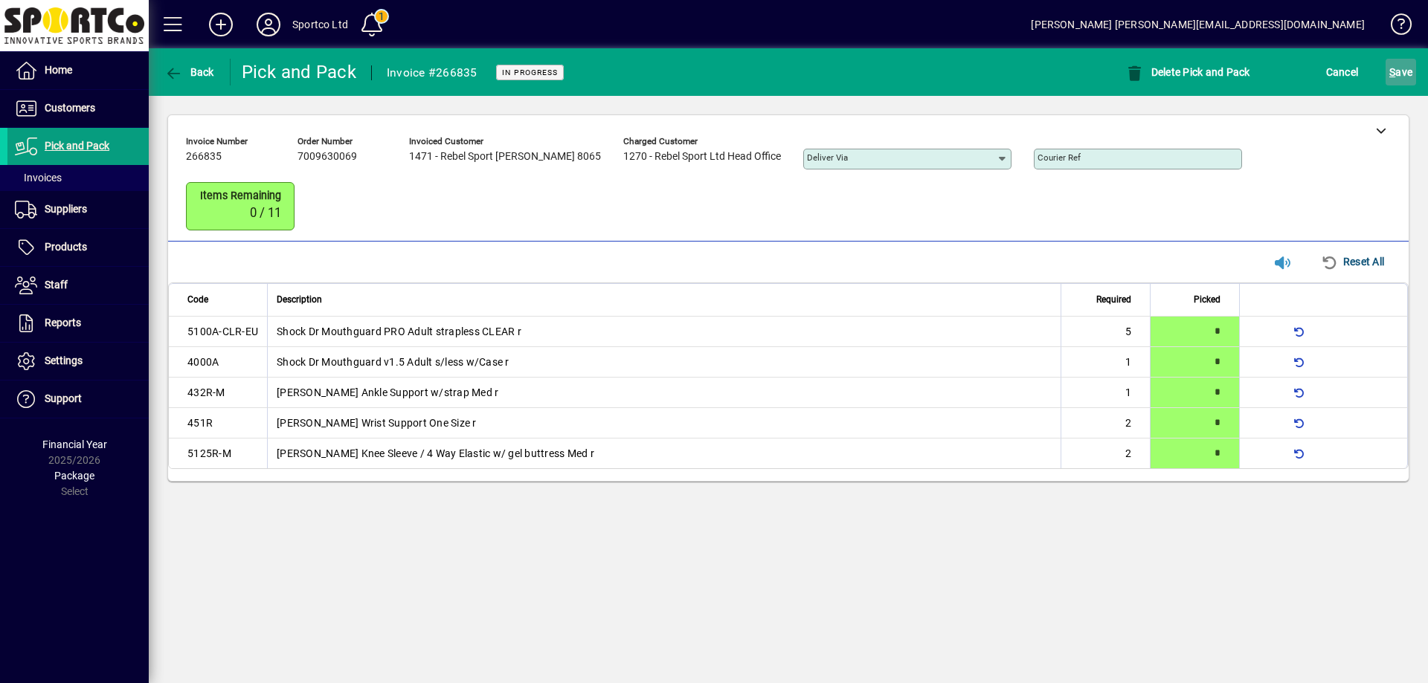
click at [1390, 65] on span "S ave" at bounding box center [1400, 72] width 23 height 24
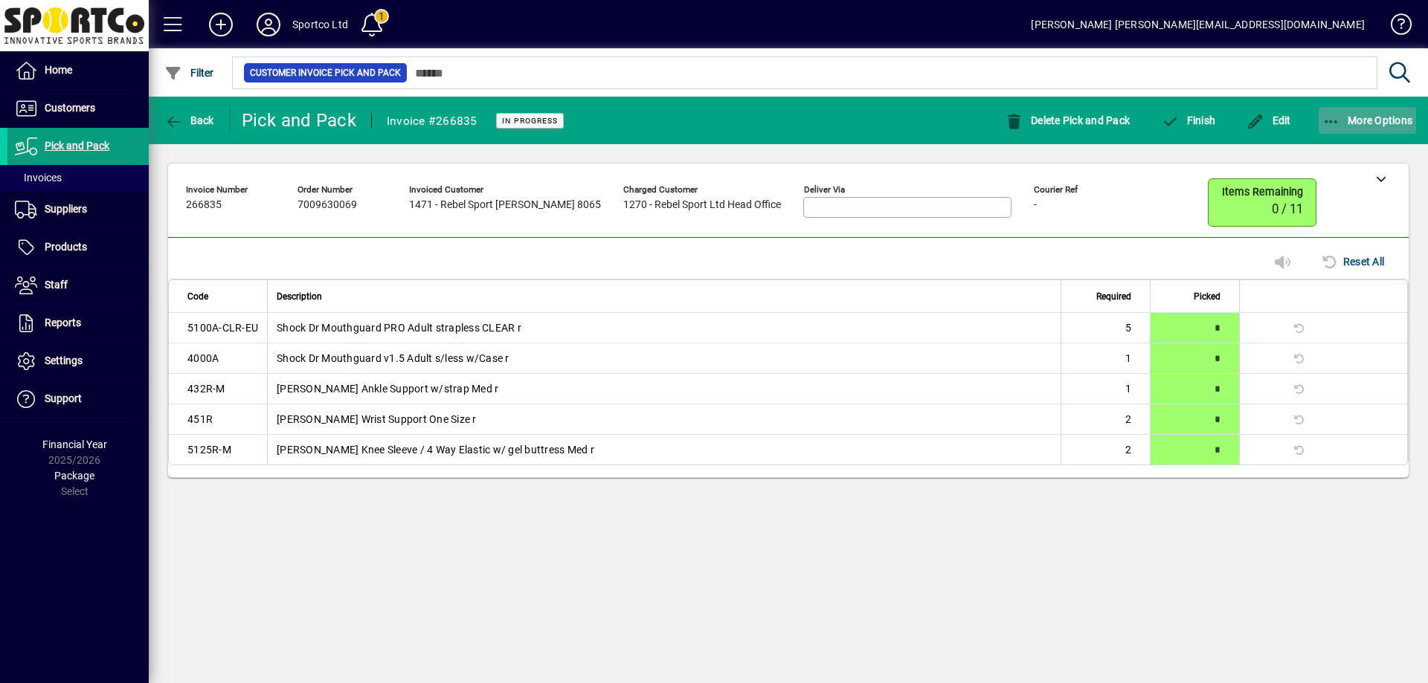
drag, startPoint x: 1390, startPoint y: 115, endPoint x: 1396, endPoint y: 123, distance: 10.6
click at [1392, 117] on span "More Options" at bounding box center [1367, 121] width 91 height 12
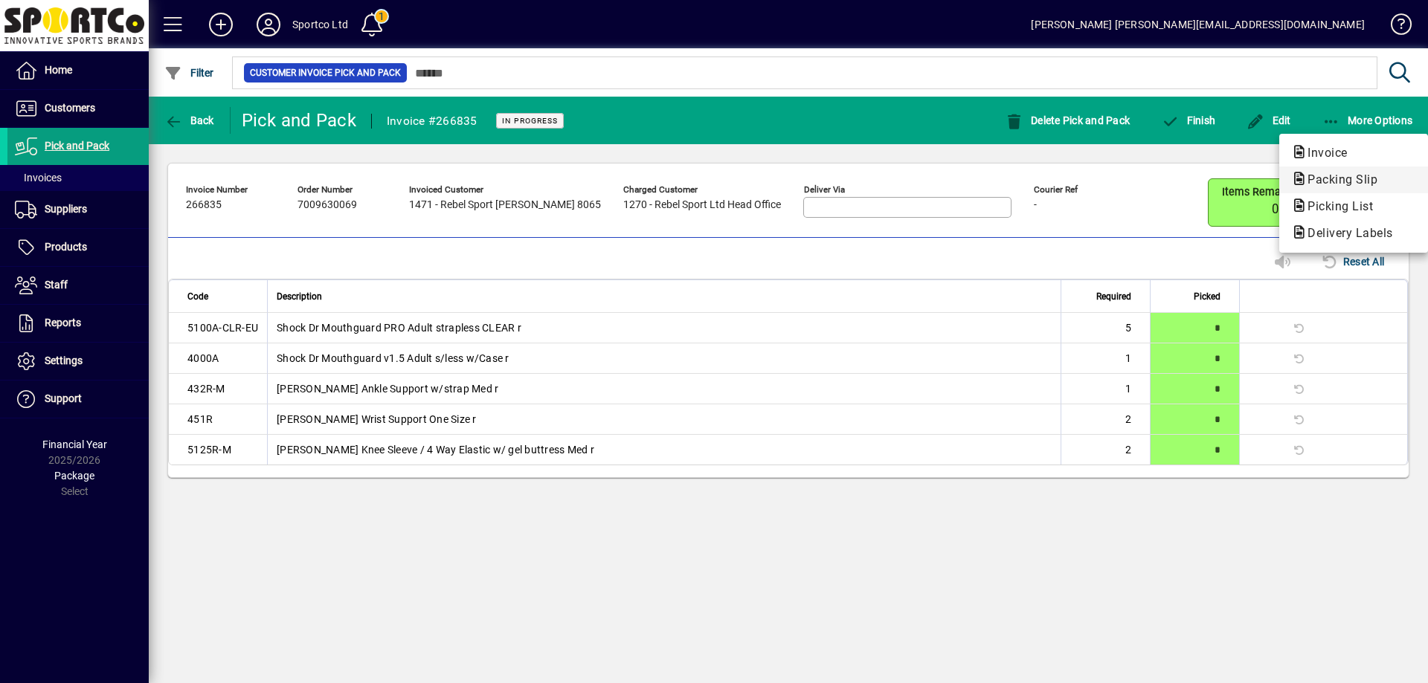
click at [1381, 183] on span "Packing Slip" at bounding box center [1338, 179] width 94 height 14
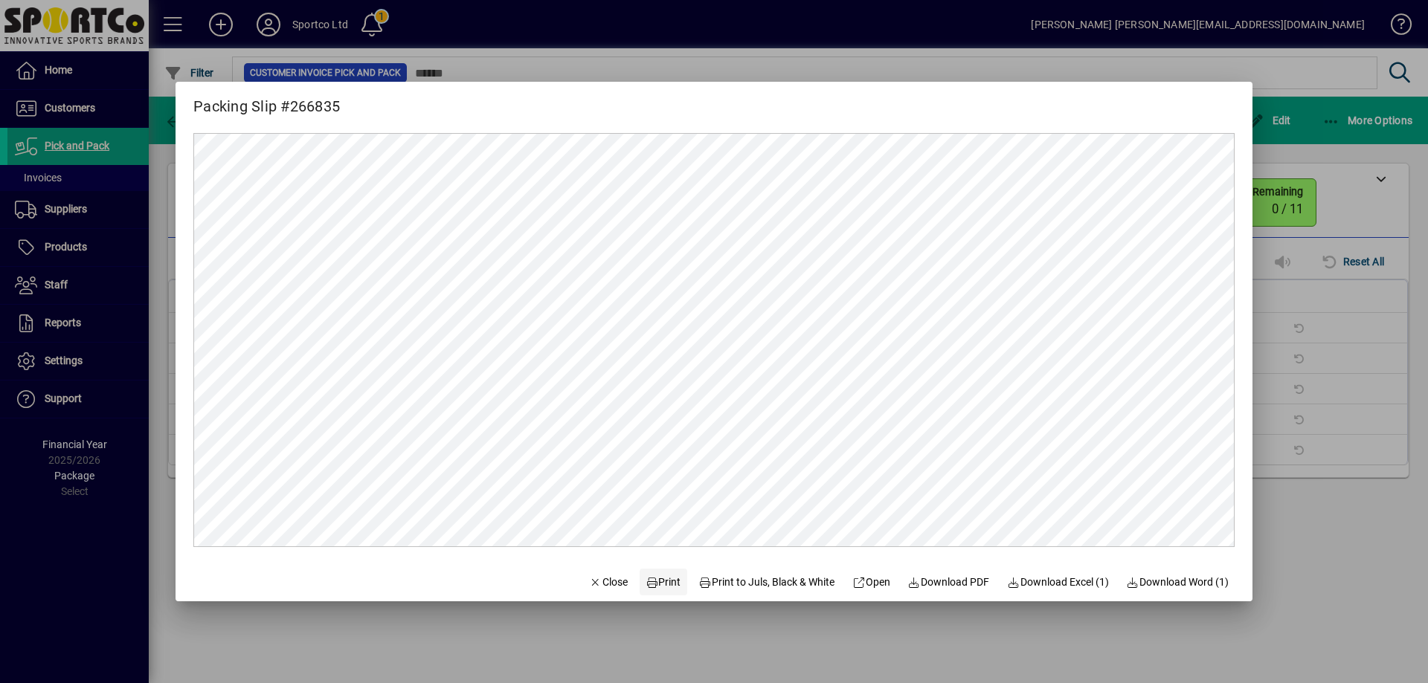
click at [664, 585] on span "Print" at bounding box center [663, 583] width 36 height 16
click at [593, 589] on span "Close" at bounding box center [608, 583] width 39 height 16
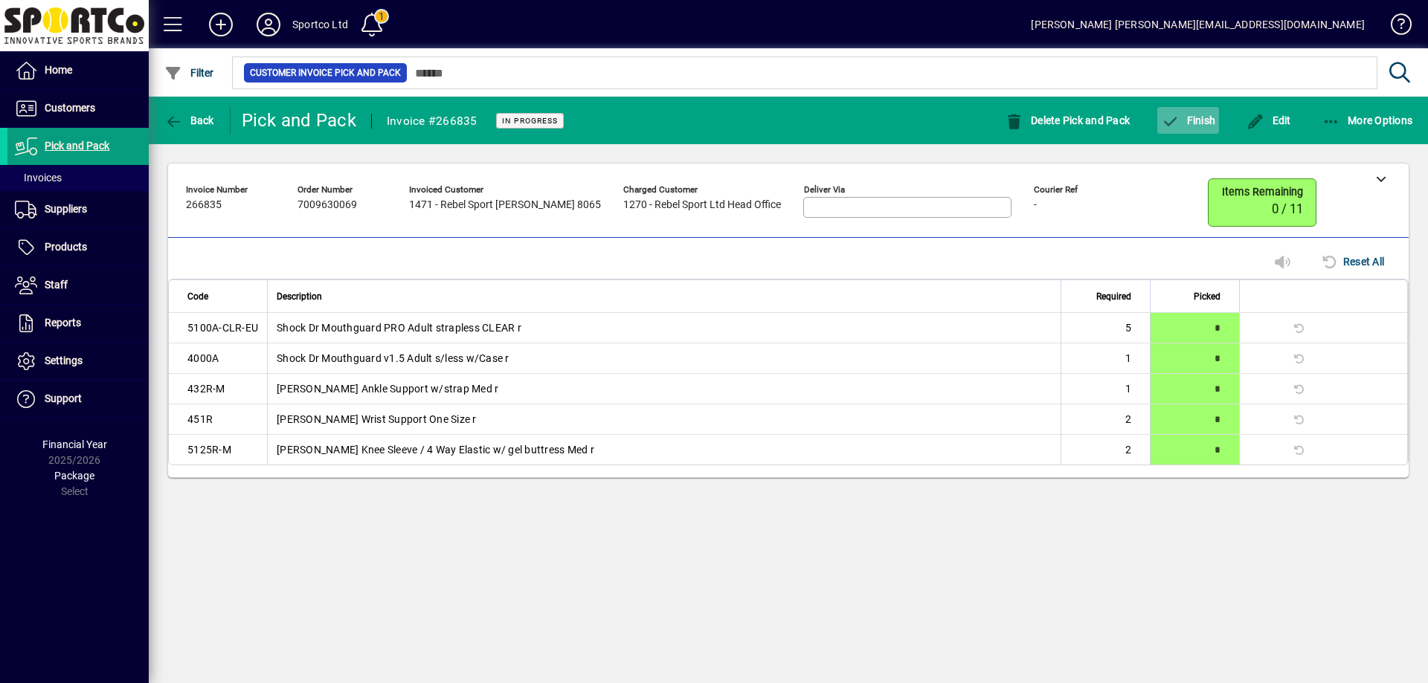
drag, startPoint x: 1205, startPoint y: 105, endPoint x: 1202, endPoint y: 112, distance: 8.3
click at [1202, 112] on span "button" at bounding box center [1188, 121] width 62 height 36
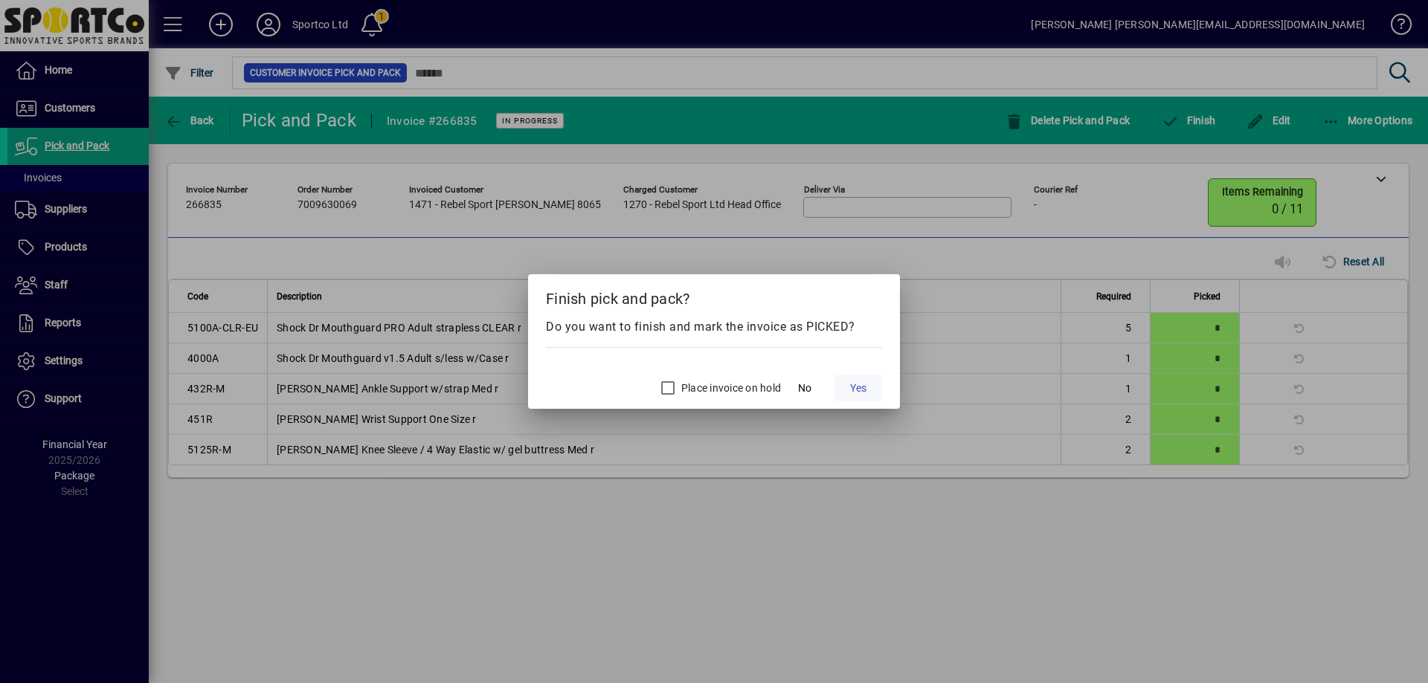
click at [865, 392] on span "Yes" at bounding box center [858, 389] width 16 height 16
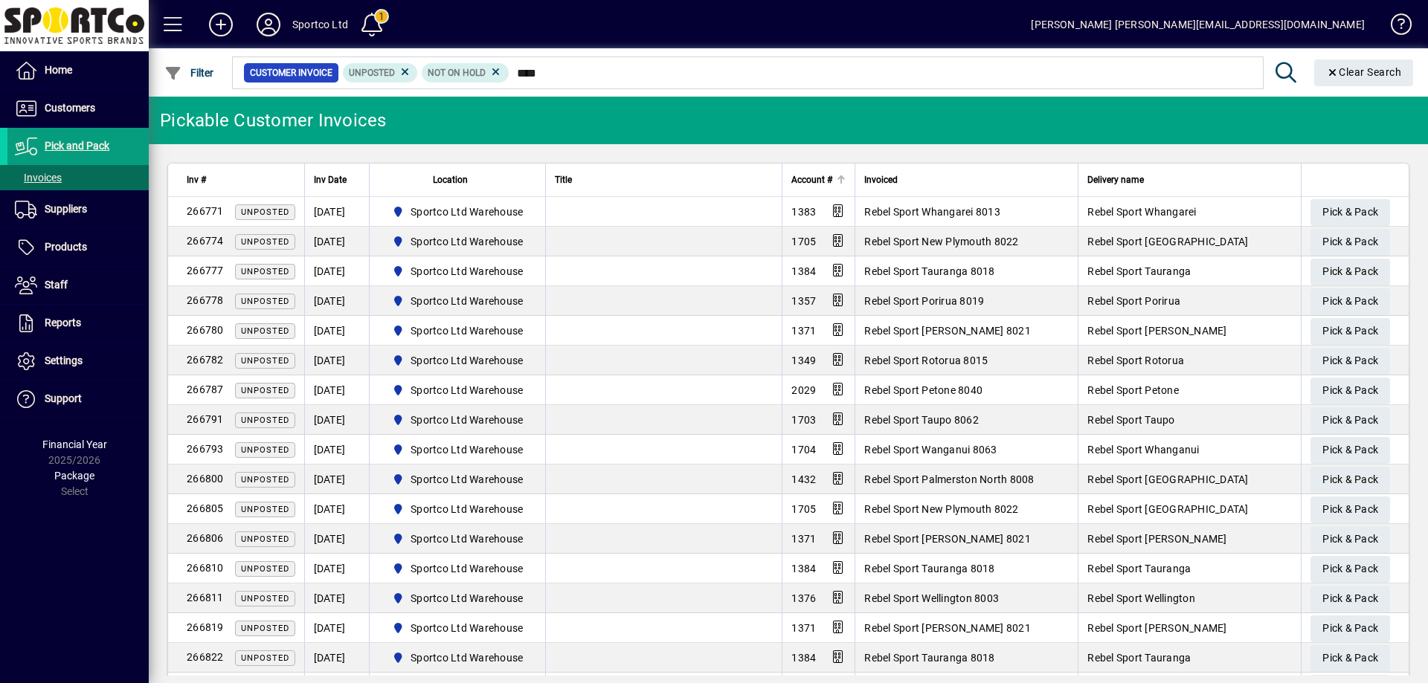
type input "****"
click at [809, 183] on span "Account #" at bounding box center [811, 180] width 41 height 16
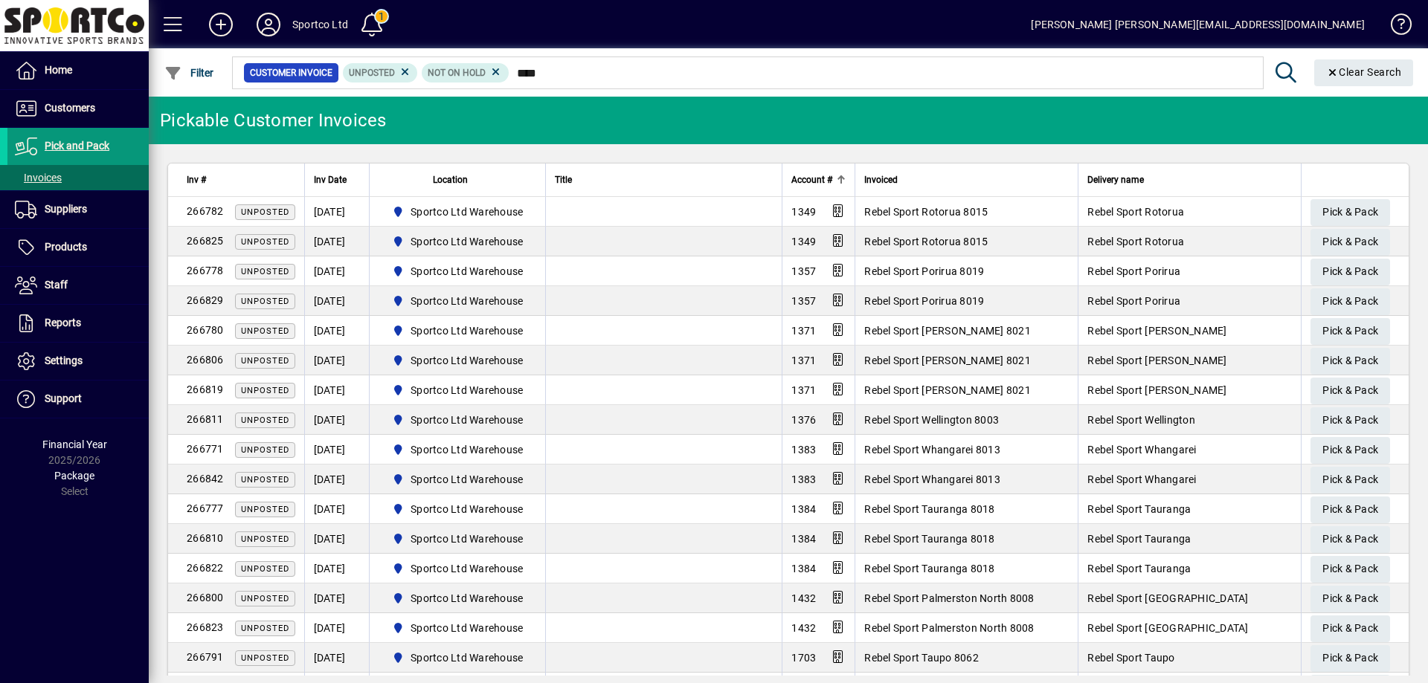
click at [59, 138] on span "Pick and Pack" at bounding box center [58, 147] width 102 height 18
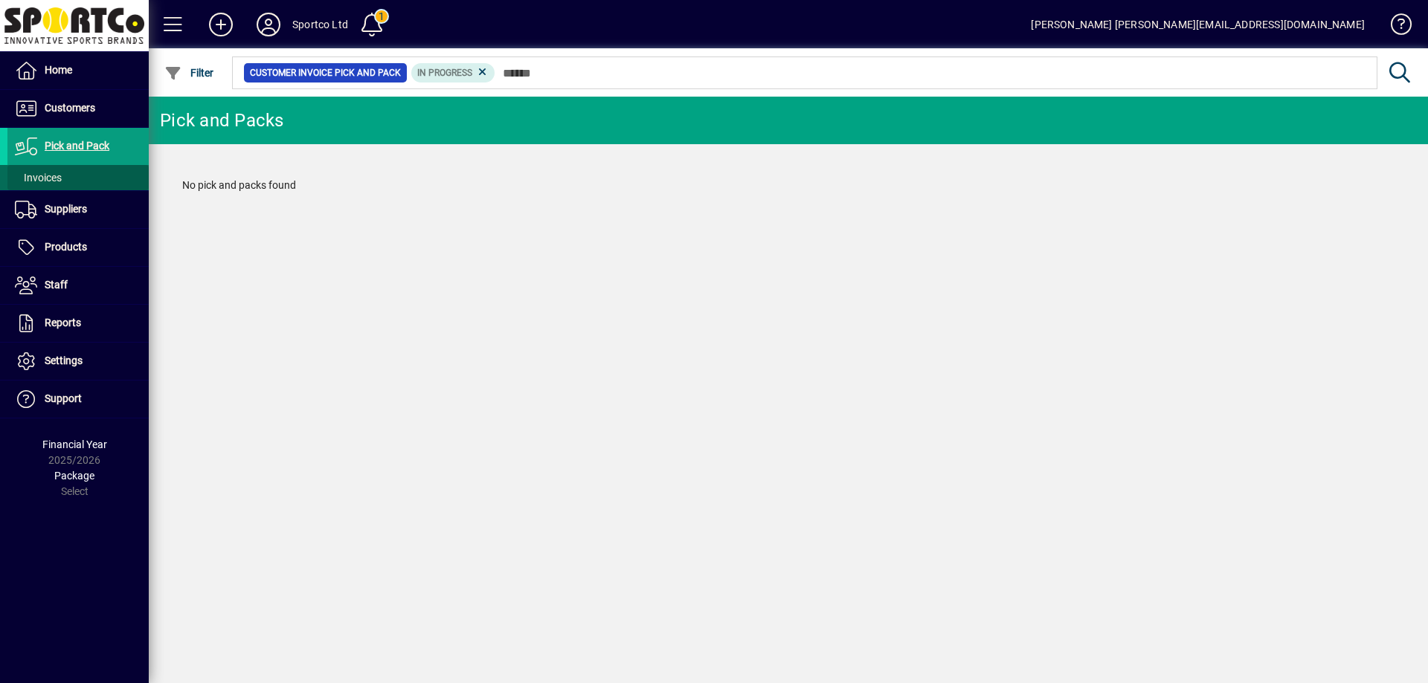
click at [48, 179] on span "Invoices" at bounding box center [38, 178] width 47 height 12
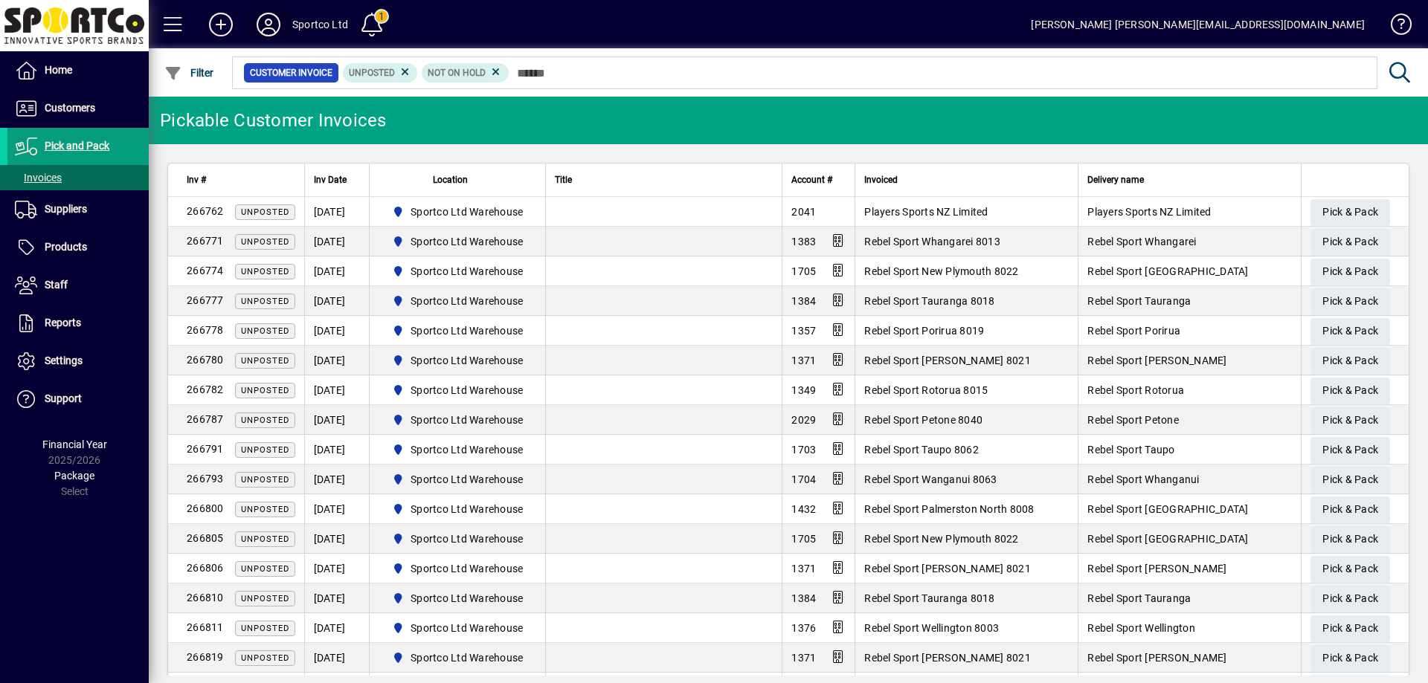
click at [277, 22] on icon at bounding box center [269, 25] width 30 height 24
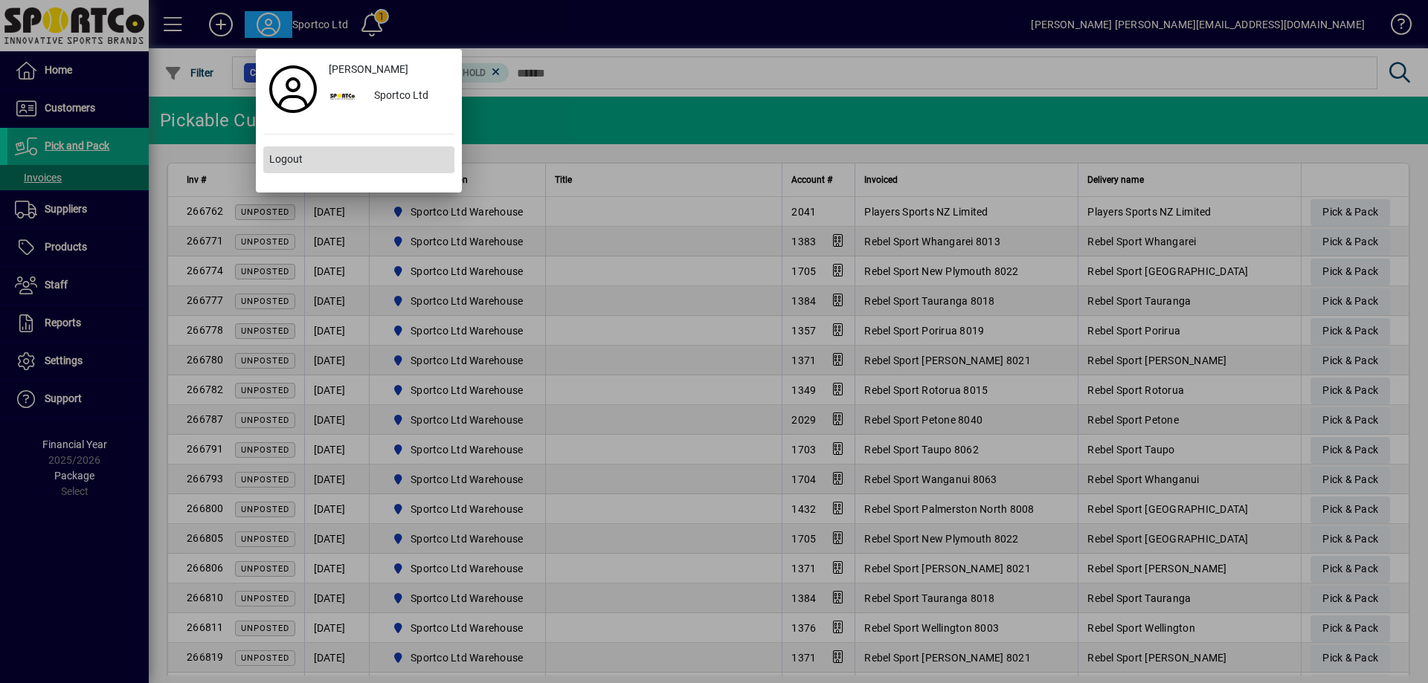
click at [346, 160] on span at bounding box center [358, 160] width 191 height 36
